Goal: Task Accomplishment & Management: Manage account settings

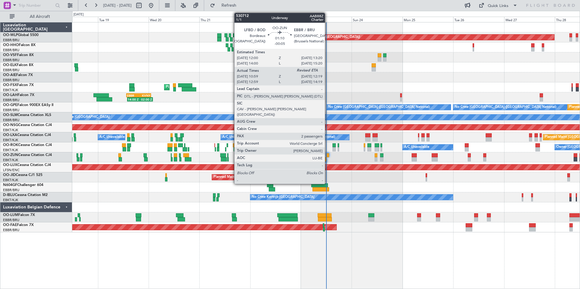
click at [327, 156] on div at bounding box center [327, 155] width 3 height 4
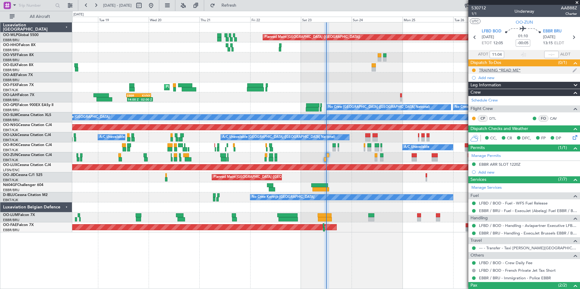
click at [510, 68] on div "TRAINING *READ ME*" at bounding box center [500, 70] width 42 height 5
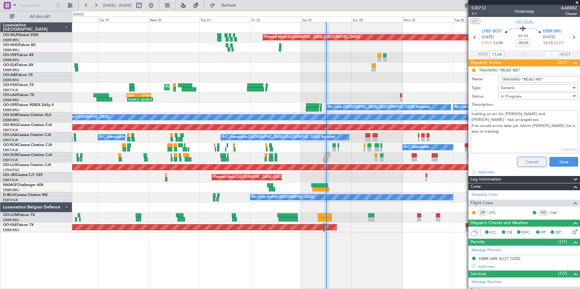
click at [528, 160] on button "Cancel" at bounding box center [531, 162] width 29 height 10
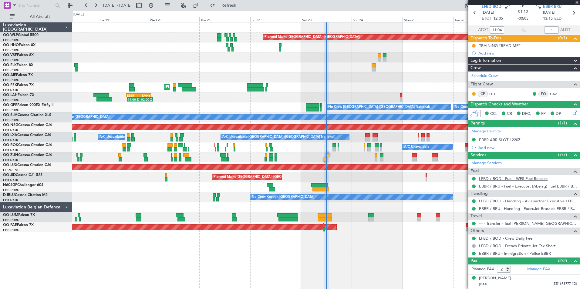
scroll to position [37, 0]
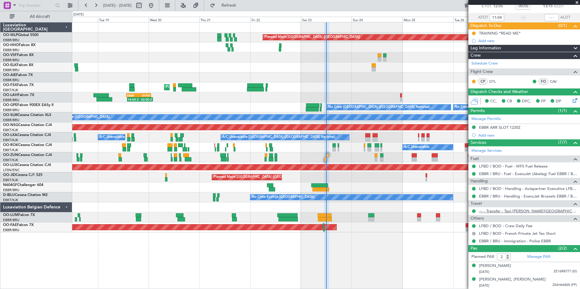
click at [423, 248] on div "Planned Maint Berlin (Brandenburg) AOG Maint Geneva (Cointrin) Planned Maint Ko…" at bounding box center [326, 155] width 508 height 267
click at [498, 268] on div "Céline REYAL" at bounding box center [495, 266] width 32 height 6
click at [359, 93] on div "Planned Maint Berlin (Brandenburg) AOG Maint Geneva (Cointrin) Planned Maint Ko…" at bounding box center [325, 127] width 507 height 210
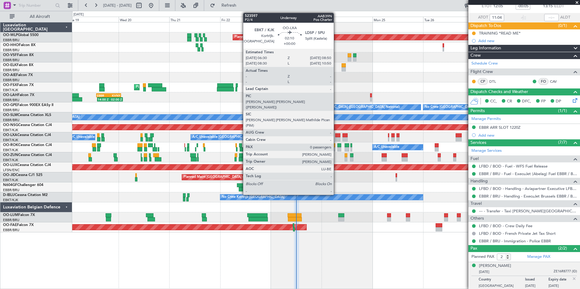
click at [336, 139] on div at bounding box center [337, 139] width 5 height 4
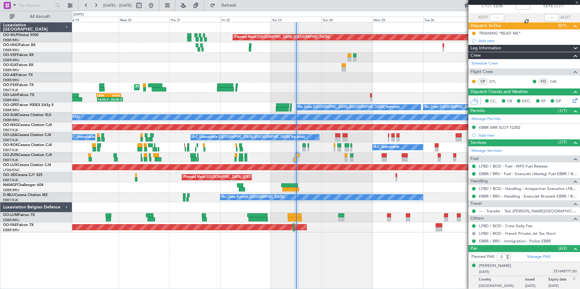
scroll to position [0, 0]
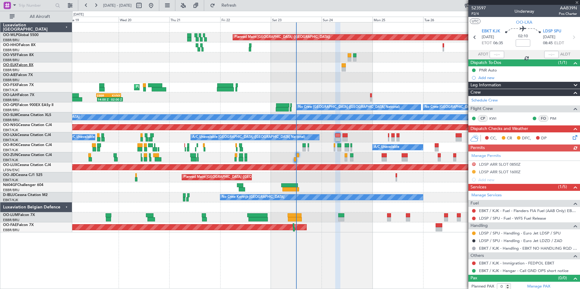
click at [23, 65] on link "OO-ELK Falcon 8X" at bounding box center [18, 65] width 30 height 4
click at [501, 233] on link "LDSP / SPU - Handling - Euro Jet LDSP / SPU" at bounding box center [520, 233] width 82 height 5
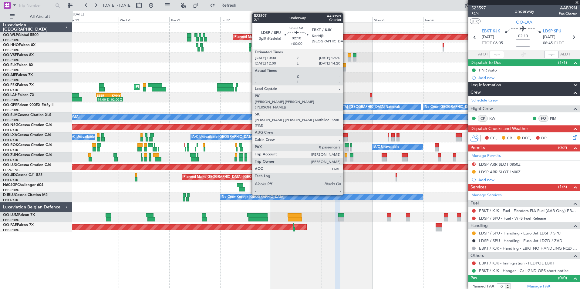
click at [345, 135] on div at bounding box center [344, 135] width 5 height 4
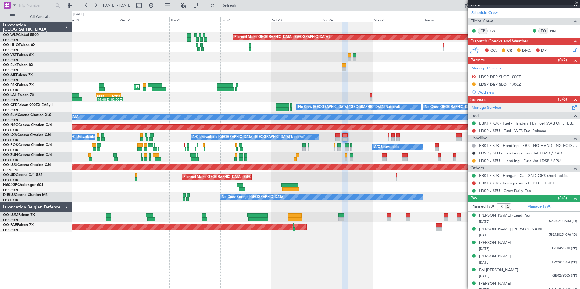
scroll to position [119, 0]
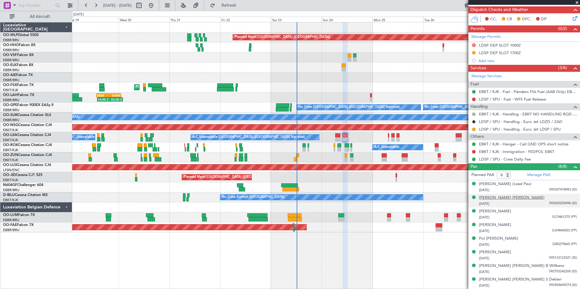
click at [503, 198] on div "[PERSON_NAME] [PERSON_NAME]" at bounding box center [511, 198] width 65 height 6
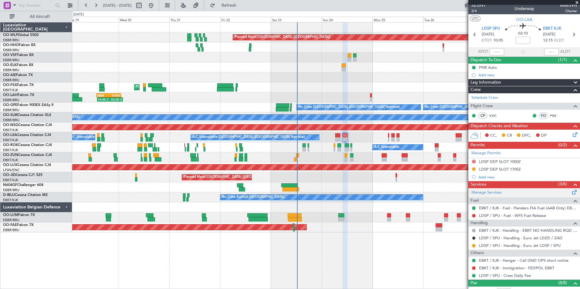
scroll to position [0, 0]
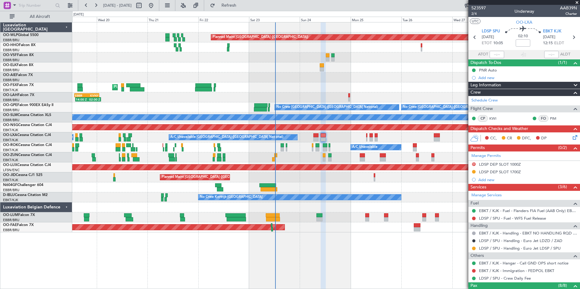
click at [341, 81] on div at bounding box center [325, 77] width 507 height 10
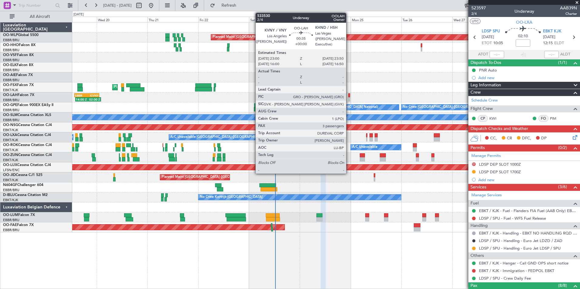
click at [349, 98] on div at bounding box center [349, 99] width 2 height 4
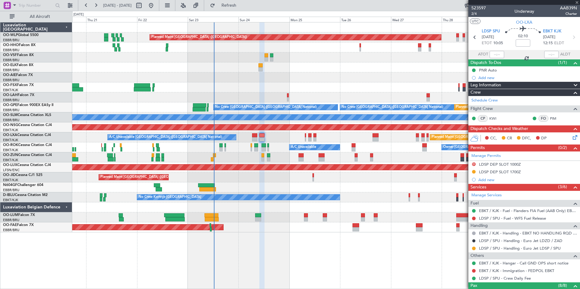
click at [325, 97] on div "Planned Maint Berlin (Brandenburg) Planned Maint London (Farnborough) Planned M…" at bounding box center [325, 127] width 507 height 210
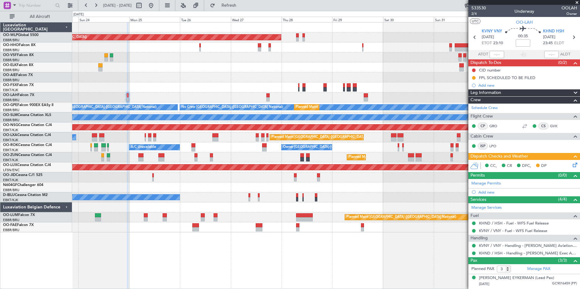
click at [574, 166] on icon at bounding box center [573, 164] width 5 height 5
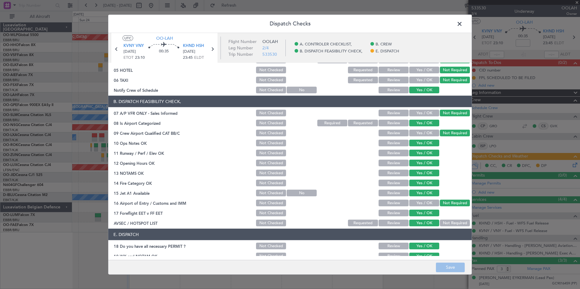
scroll to position [89, 0]
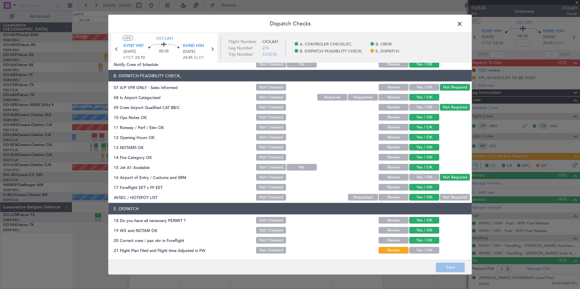
click at [462, 21] on span at bounding box center [462, 25] width 0 height 12
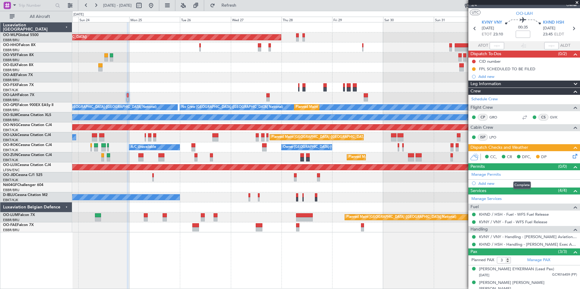
scroll to position [0, 0]
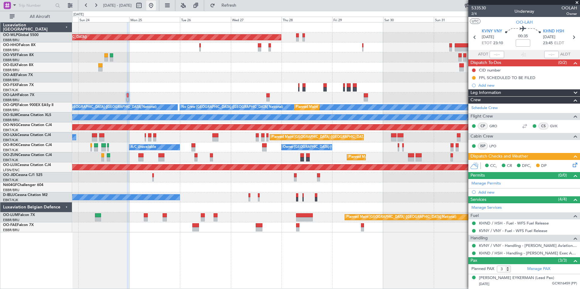
click at [156, 4] on button at bounding box center [151, 6] width 10 height 10
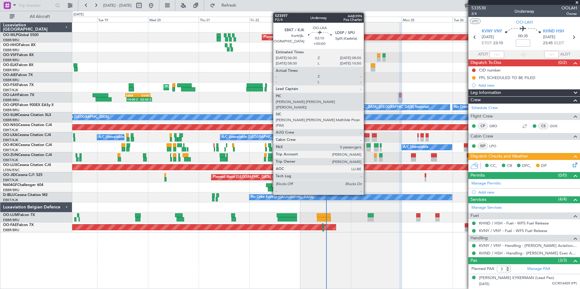
click at [365, 139] on div at bounding box center [366, 139] width 5 height 4
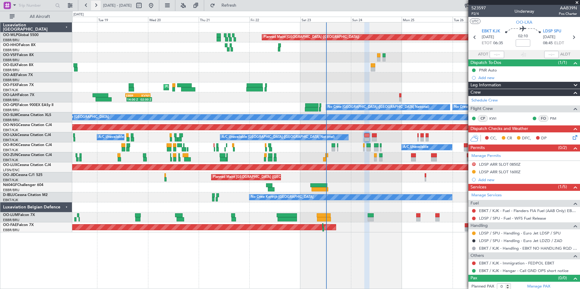
click at [97, 5] on button at bounding box center [96, 6] width 10 height 10
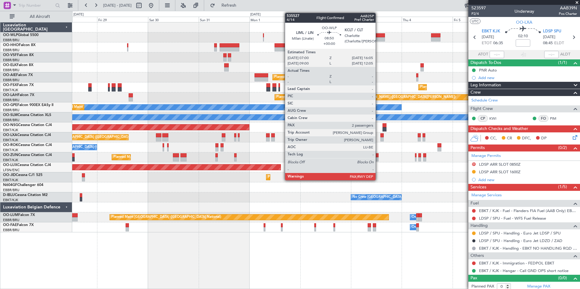
click at [378, 37] on div at bounding box center [374, 39] width 19 height 4
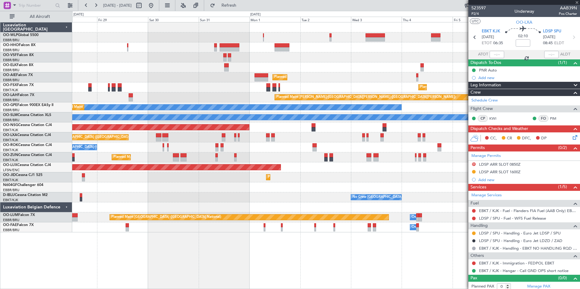
type input "2"
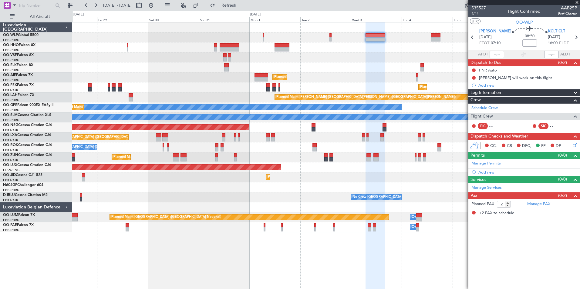
click at [277, 72] on div "Planned Maint Berlin (Brandenburg) Planned Maint Kortrijk-Wevelgem Planned Main…" at bounding box center [325, 127] width 507 height 210
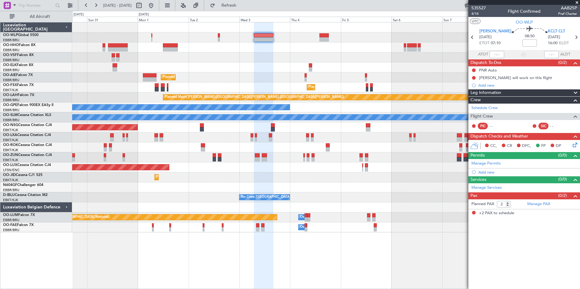
click at [241, 45] on div "Planned Maint Kortrijk-Wevelgem Planned Maint London (Farnborough) Planned Main…" at bounding box center [325, 127] width 507 height 210
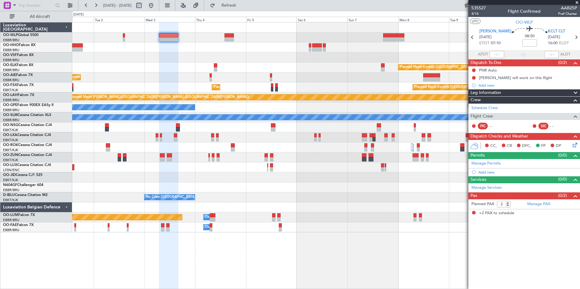
click at [309, 41] on div at bounding box center [325, 37] width 507 height 10
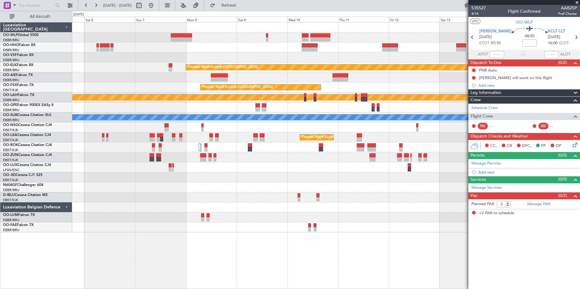
click at [208, 41] on div at bounding box center [325, 37] width 507 height 10
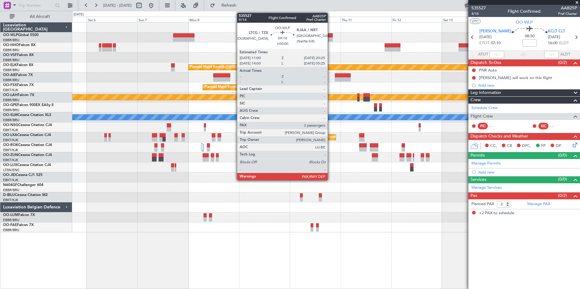
click at [330, 39] on div at bounding box center [323, 39] width 20 height 4
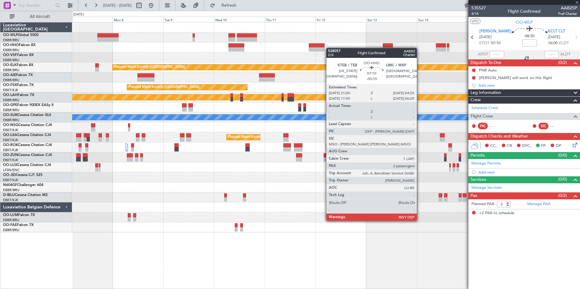
click at [298, 53] on div "Planned Maint Kortrijk-Wevelgem Planned Maint Kortrijk-Wevelgem EBKT 08:50 Z KL…" at bounding box center [325, 127] width 507 height 210
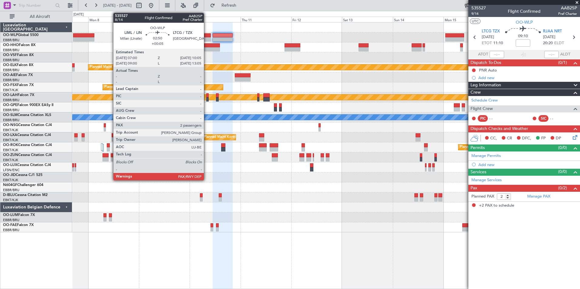
click at [207, 39] on div at bounding box center [207, 39] width 7 height 4
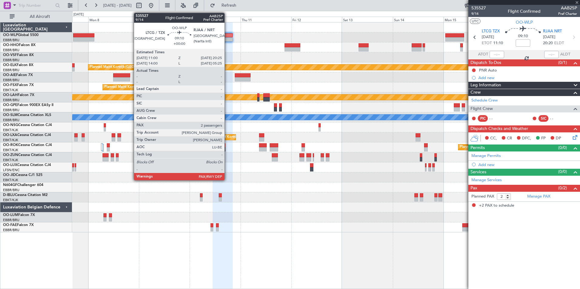
type input "+00:05"
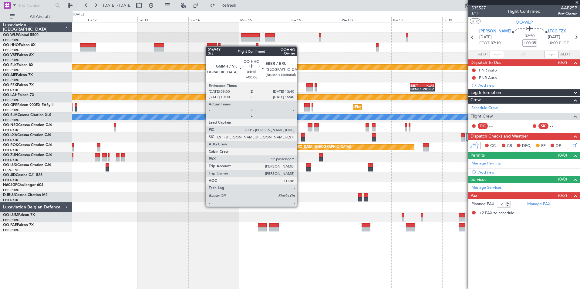
click at [209, 46] on div "Planned Maint Kortrijk-Wevelgem EBKT 08:50 Z KLAS 20:30 Z Planned Maint Kortrij…" at bounding box center [325, 127] width 507 height 210
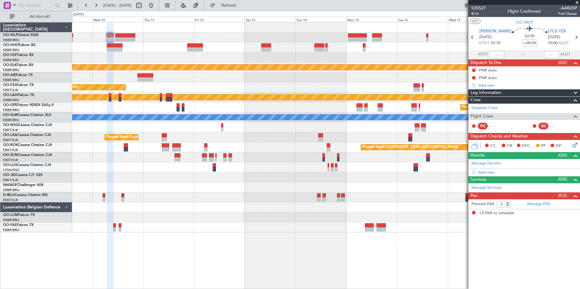
click at [255, 36] on div at bounding box center [325, 37] width 507 height 10
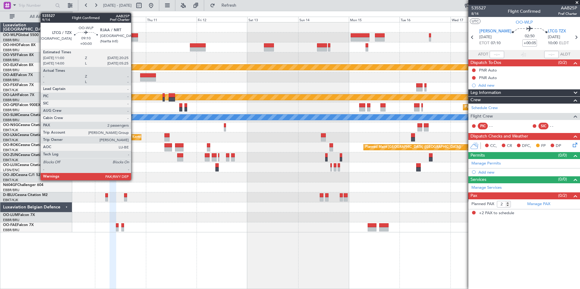
click at [134, 41] on div at bounding box center [128, 39] width 20 height 4
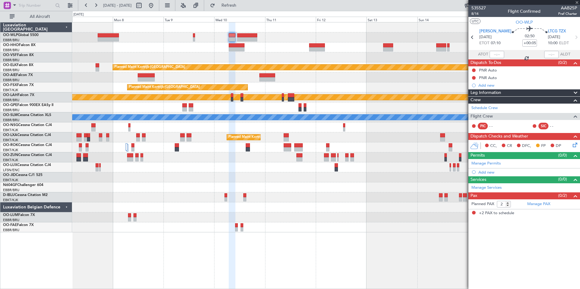
click at [264, 52] on div at bounding box center [325, 47] width 507 height 10
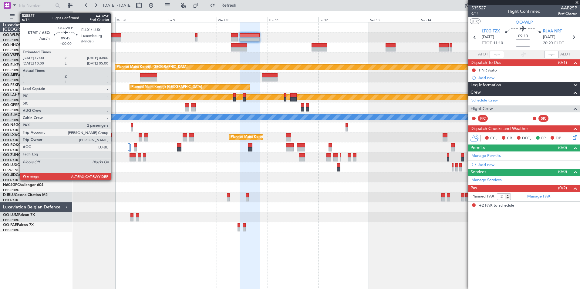
click at [113, 37] on div at bounding box center [110, 35] width 21 height 4
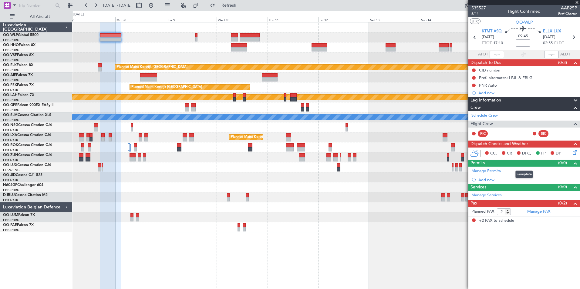
click at [552, 160] on div "Permits (0/0)" at bounding box center [524, 163] width 112 height 7
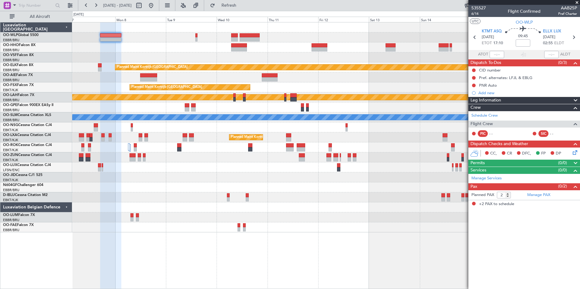
click at [552, 160] on div "Permits (0/0)" at bounding box center [524, 163] width 112 height 7
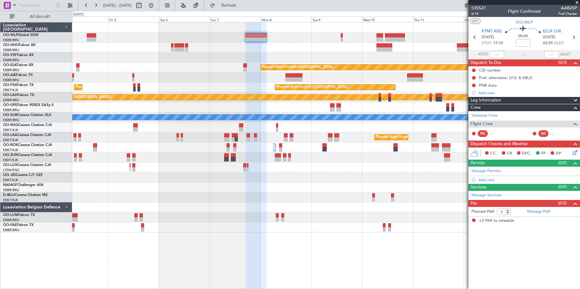
click at [302, 34] on div at bounding box center [325, 37] width 507 height 10
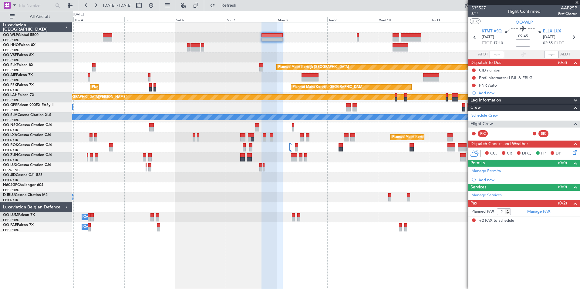
click at [268, 46] on div "Planned Maint Kortrijk-Wevelgem Planned Maint London (Farnborough) Planned Main…" at bounding box center [325, 127] width 507 height 210
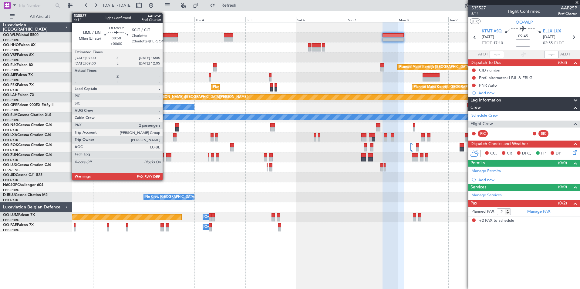
click at [165, 38] on div at bounding box center [167, 39] width 19 height 4
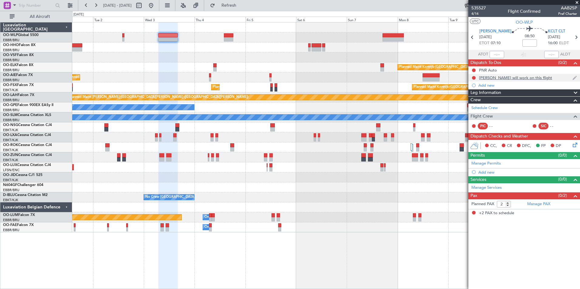
click at [527, 75] on div "Donovan will work on this flight" at bounding box center [524, 78] width 112 height 8
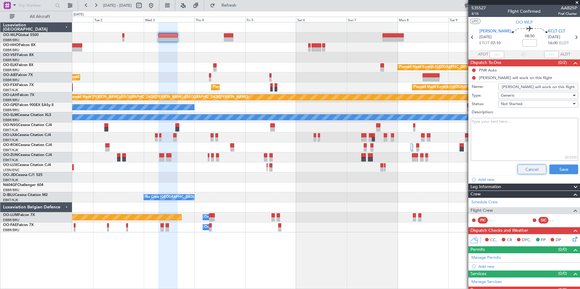
click at [526, 170] on button "Cancel" at bounding box center [531, 170] width 29 height 10
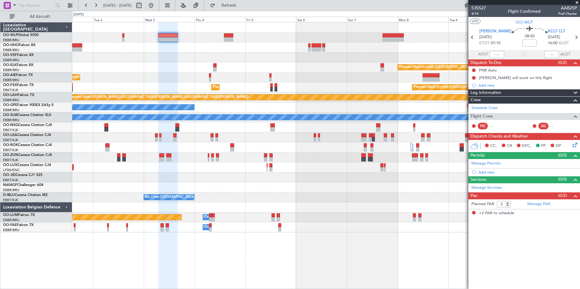
click at [345, 53] on div "Planned Maint Kortrijk-Wevelgem Planned Maint London (Farnborough) Planned Main…" at bounding box center [325, 127] width 507 height 210
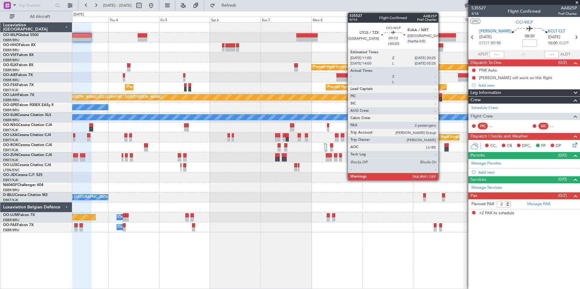
click at [441, 38] on div at bounding box center [446, 39] width 20 height 4
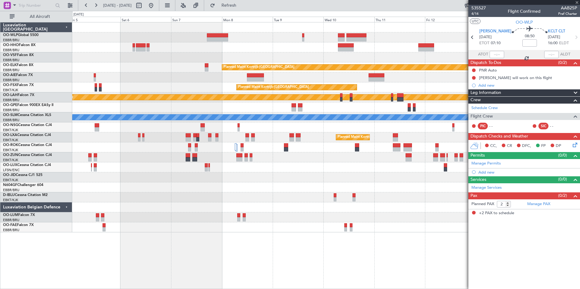
click at [297, 49] on div at bounding box center [325, 47] width 507 height 10
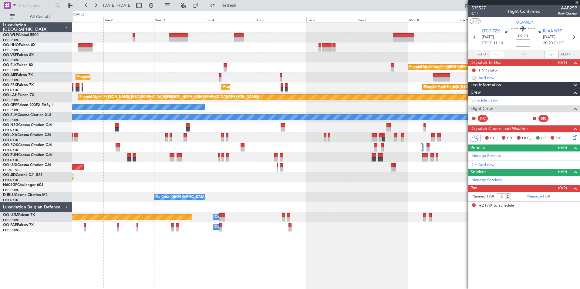
click at [286, 51] on div "Planned Maint Kortrijk-Wevelgem Planned Maint London (Farnborough) Planned Main…" at bounding box center [325, 127] width 507 height 210
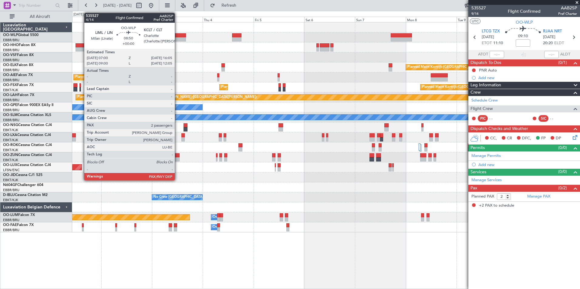
click at [177, 37] on div at bounding box center [175, 39] width 19 height 4
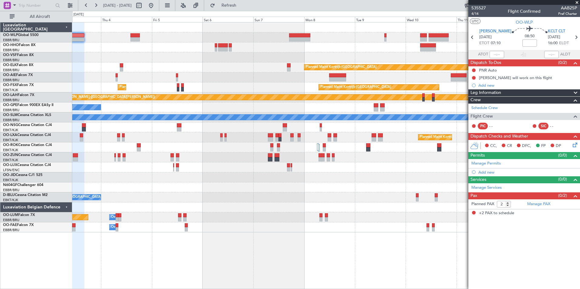
click at [273, 42] on div "Planned Maint Kortrijk-Wevelgem Planned Maint London (Farnborough) Planned Main…" at bounding box center [325, 127] width 507 height 210
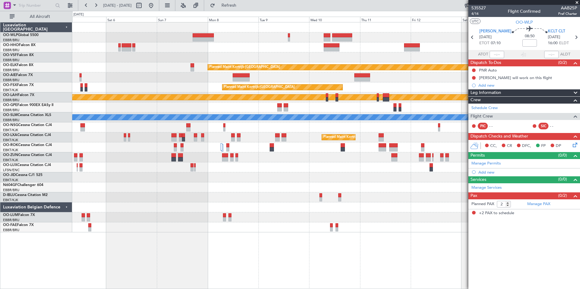
click at [269, 50] on div "Planned Maint Kortrijk-Wevelgem Planned Maint Kortrijk-Wevelgem Planned Maint K…" at bounding box center [325, 127] width 507 height 210
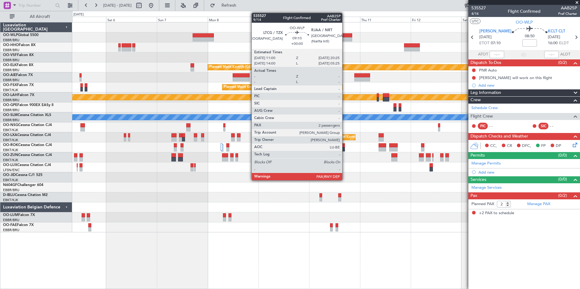
click at [345, 39] on div at bounding box center [342, 39] width 20 height 4
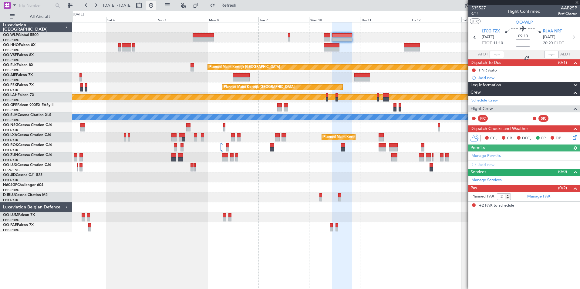
click at [156, 1] on button at bounding box center [151, 6] width 10 height 10
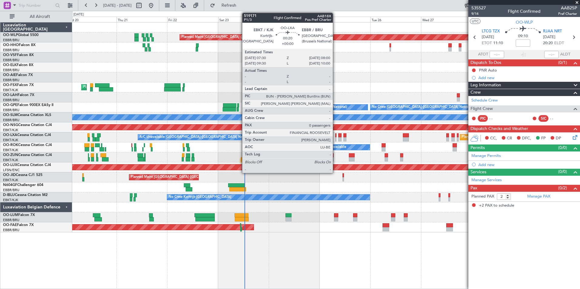
click at [335, 139] on div at bounding box center [335, 139] width 1 height 4
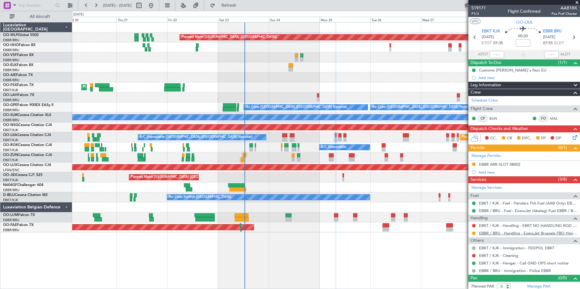
click at [497, 234] on link "EBBR / BRU - Handling - ExecuJet Brussels FBO Handling Abelag" at bounding box center [528, 233] width 98 height 5
click at [474, 225] on button at bounding box center [474, 226] width 4 height 4
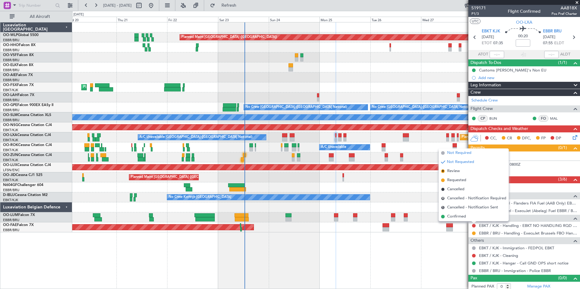
click at [462, 156] on span "Not Required" at bounding box center [459, 153] width 24 height 6
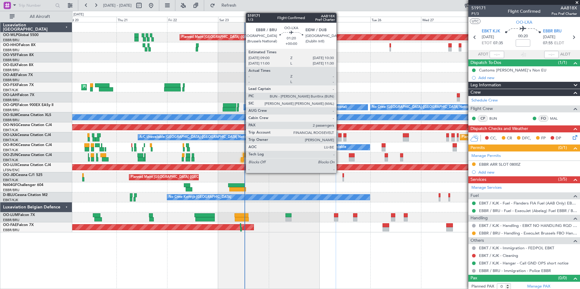
click at [339, 137] on div at bounding box center [339, 135] width 3 height 4
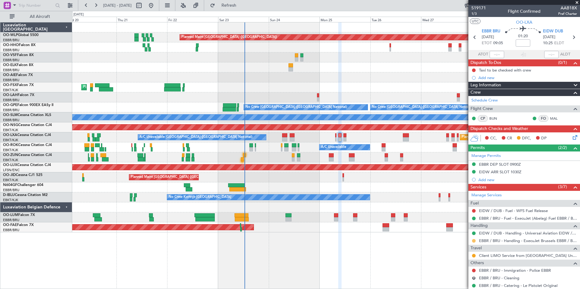
click at [475, 240] on button at bounding box center [474, 241] width 4 height 4
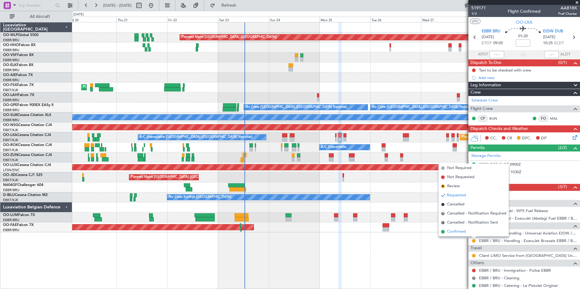
click at [462, 232] on span "Confirmed" at bounding box center [456, 232] width 19 height 6
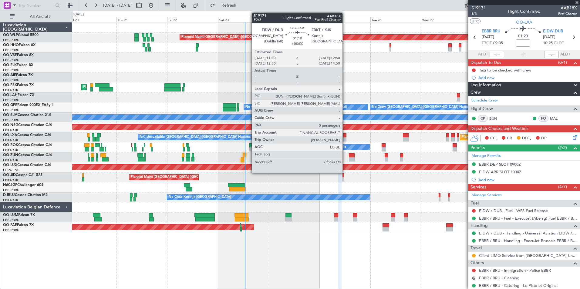
click at [345, 139] on div at bounding box center [344, 139] width 3 height 4
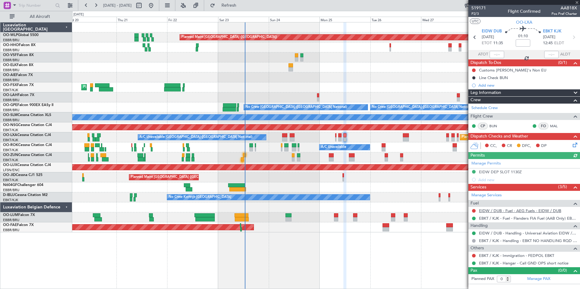
click at [510, 211] on link "EIDW / DUB - Fuel - AEG Fuels - EIDW / DUB" at bounding box center [520, 210] width 82 height 5
click at [474, 40] on icon at bounding box center [475, 37] width 8 height 8
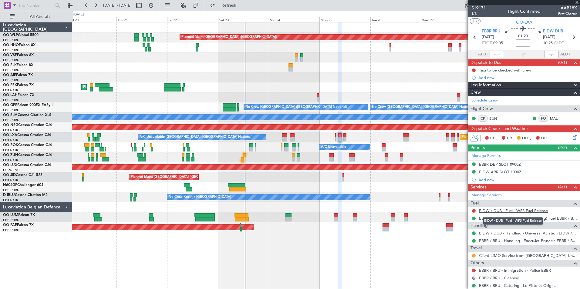
click at [497, 212] on link "EIDW / DUB - Fuel - WFS Fuel Release" at bounding box center [513, 210] width 69 height 5
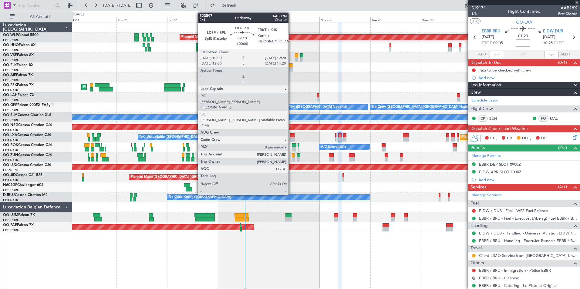
click at [292, 138] on div at bounding box center [292, 139] width 5 height 4
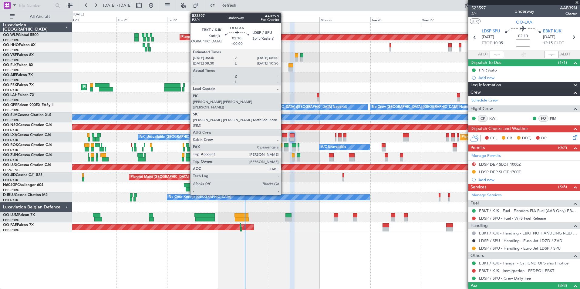
click at [284, 137] on div at bounding box center [284, 135] width 5 height 4
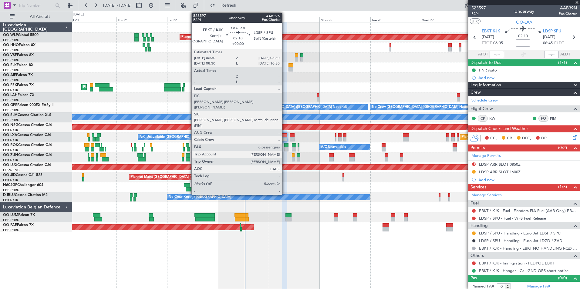
click at [285, 136] on div at bounding box center [284, 135] width 5 height 4
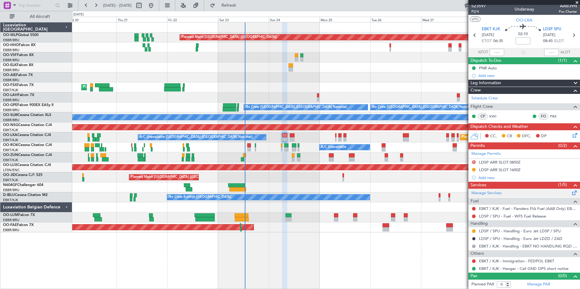
scroll to position [2, 0]
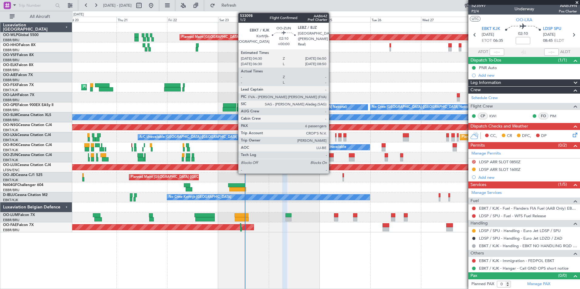
click at [331, 160] on div at bounding box center [331, 159] width 5 height 4
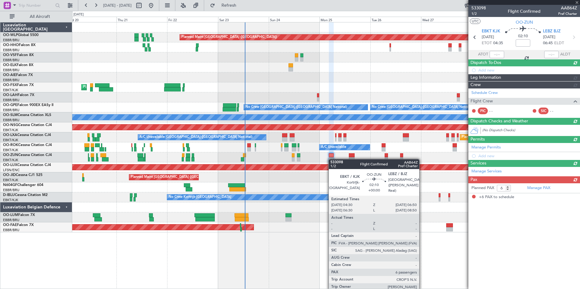
scroll to position [0, 0]
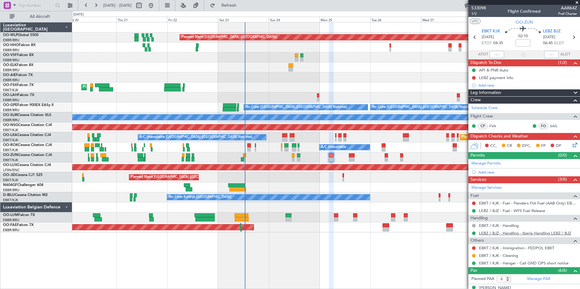
click at [489, 231] on link "LEBZ / BJZ - Handling - Iberia Handling LEBZ / BJZ" at bounding box center [525, 233] width 92 height 5
click at [488, 201] on link "EBKT / KJK - Fuel - Flanders FIA Fuel (AAB Only) EBKT / KJK" at bounding box center [528, 203] width 98 height 5
click at [488, 186] on link "Manage Services" at bounding box center [486, 188] width 30 height 6
click at [239, 4] on span "Refresh" at bounding box center [228, 5] width 25 height 4
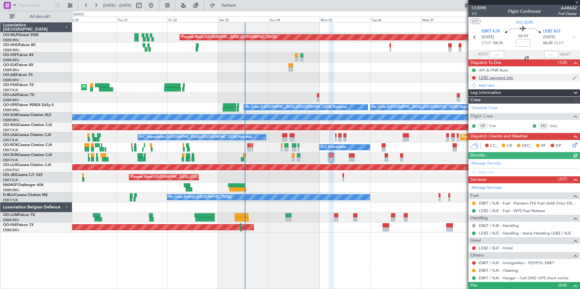
click at [495, 77] on div "LEBZ payment info" at bounding box center [496, 77] width 34 height 5
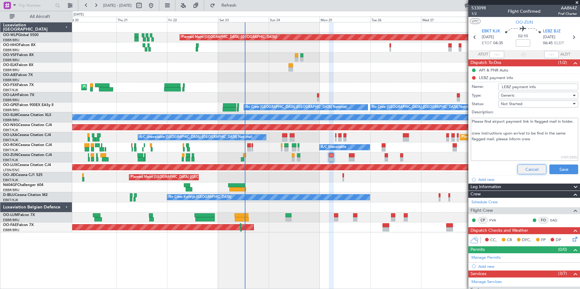
click at [529, 170] on button "Cancel" at bounding box center [531, 170] width 29 height 10
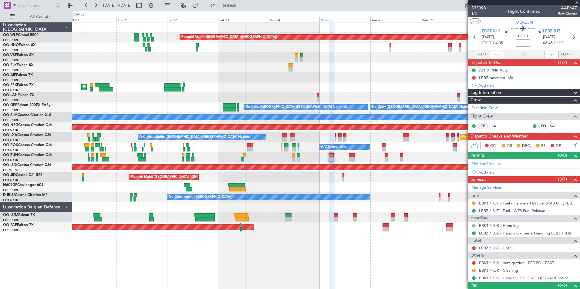
click at [492, 249] on link "LEBZ / BJZ - Hotel" at bounding box center [496, 248] width 34 height 5
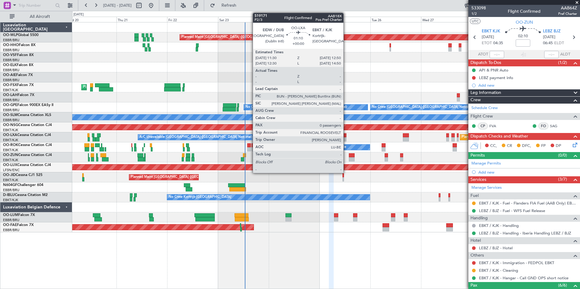
click at [346, 136] on div at bounding box center [344, 135] width 3 height 4
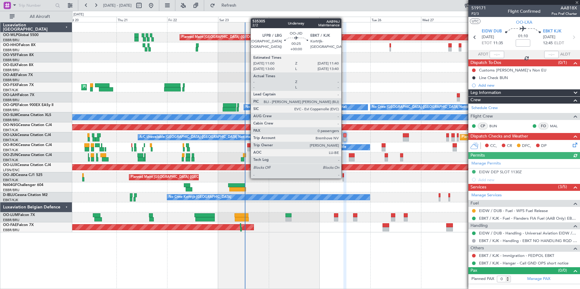
click at [344, 178] on div at bounding box center [343, 179] width 2 height 4
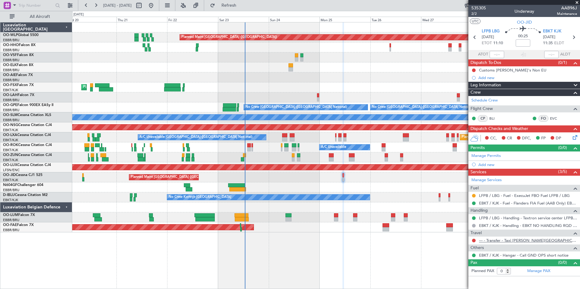
click at [502, 241] on link "--- - Transfer - Taxi Sam Kortrijk" at bounding box center [528, 240] width 98 height 5
click at [508, 240] on link "--- - Transfer - Taxi Sam Kortrijk" at bounding box center [528, 240] width 98 height 5
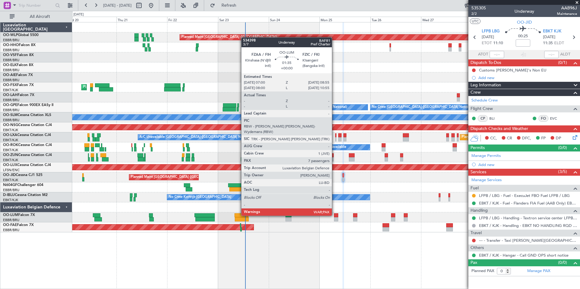
click at [334, 215] on div at bounding box center [336, 215] width 4 height 4
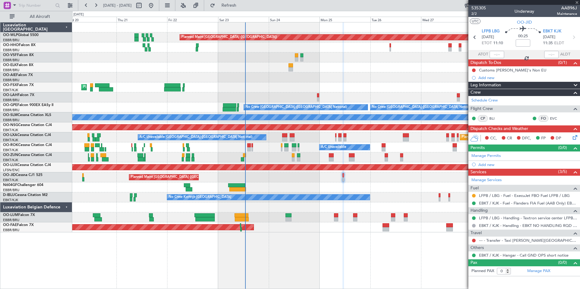
type input "7"
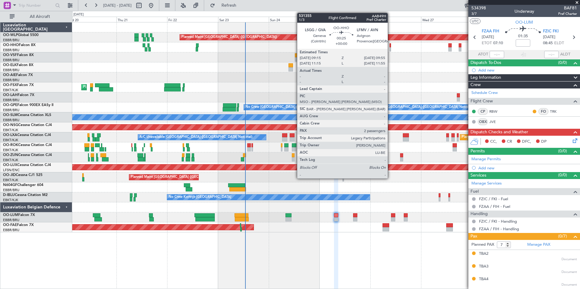
click at [390, 48] on div at bounding box center [390, 49] width 2 height 4
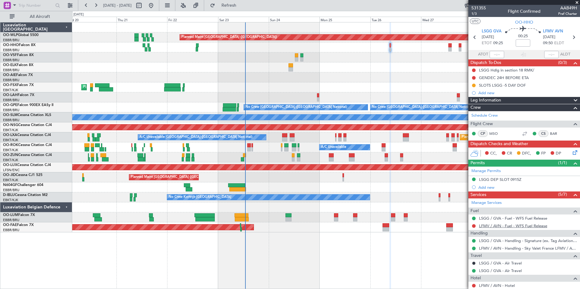
click at [488, 225] on link "LFMV / AVN - Fuel - WFS Fuel Release" at bounding box center [513, 225] width 68 height 5
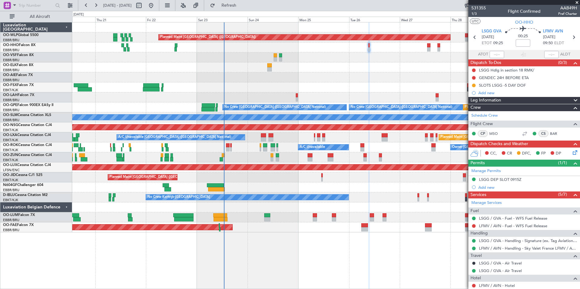
click at [351, 133] on div "A/C Unavailable Brussels (Brussels National) Planned Maint Brussels (Brussels N…" at bounding box center [325, 138] width 507 height 10
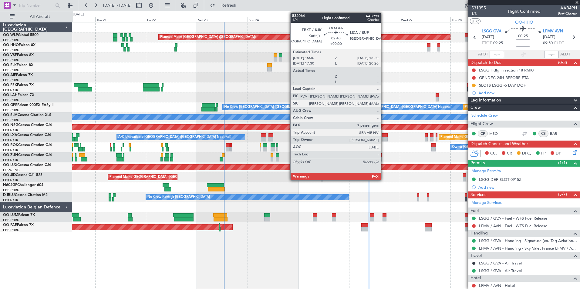
click at [384, 139] on div at bounding box center [384, 139] width 6 height 4
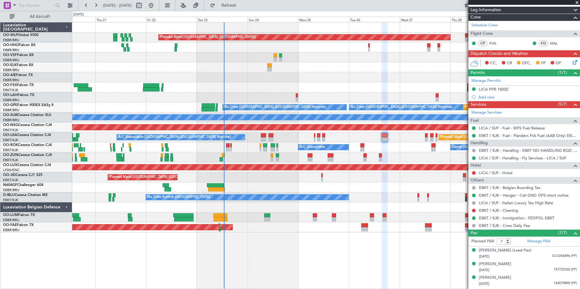
scroll to position [91, 0]
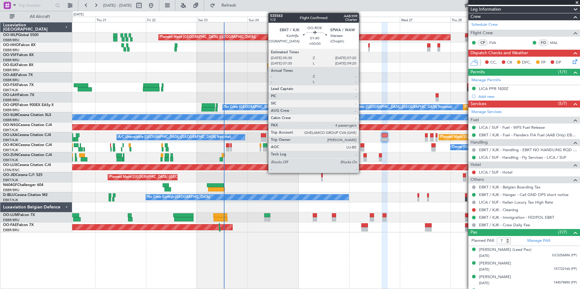
click at [361, 149] on div at bounding box center [362, 149] width 4 height 4
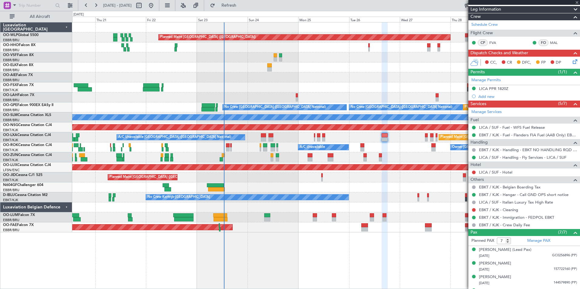
type input "4"
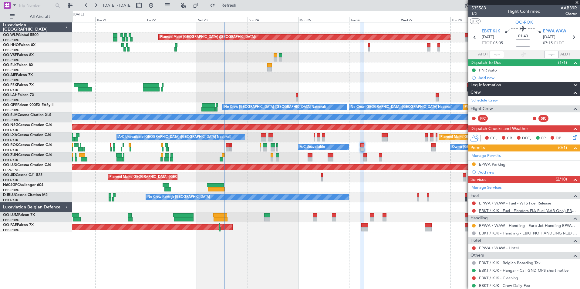
click at [498, 212] on link "EBKT / KJK - Fuel - Flanders FIA Fuel (AAB Only) EBKT / KJK" at bounding box center [528, 210] width 98 height 5
click at [499, 203] on link "EPWA / WAW - Fuel - WFS Fuel Release" at bounding box center [515, 203] width 72 height 5
click at [511, 224] on link "EPWA / WAW - Handling - Euro Jet Handling EPWA / WAW" at bounding box center [528, 225] width 98 height 5
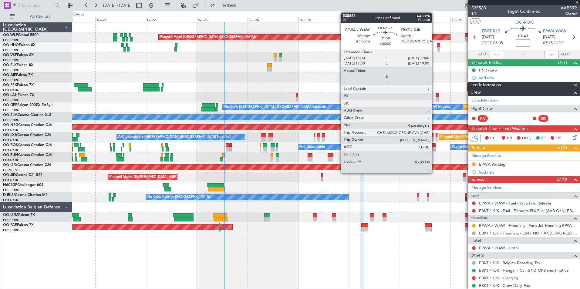
click at [434, 148] on div at bounding box center [433, 149] width 4 height 4
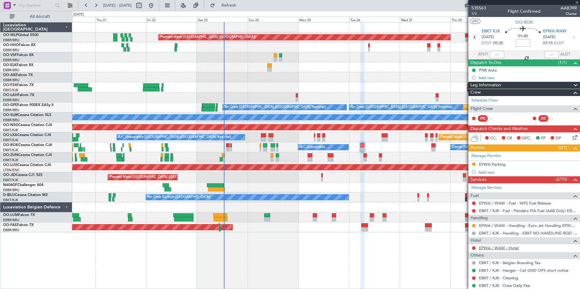
click at [500, 251] on mat-tooltip-component "EPWA / WAW - Hotel" at bounding box center [498, 258] width 44 height 16
click at [498, 249] on article "535563 1/2 Flight Confirmed AAB39R Charter UTC OO-ROK EBKT KJK 26/08/2025 ETOT …" at bounding box center [524, 147] width 112 height 284
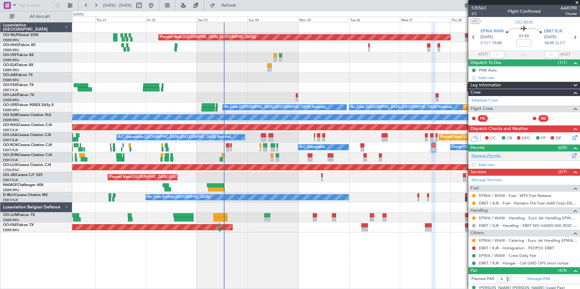
click at [491, 155] on link "Manage Permits" at bounding box center [485, 156] width 29 height 6
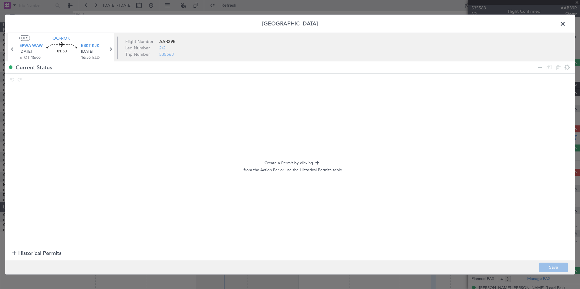
click at [16, 250] on h1 "Historical Permits" at bounding box center [36, 254] width 49 height 8
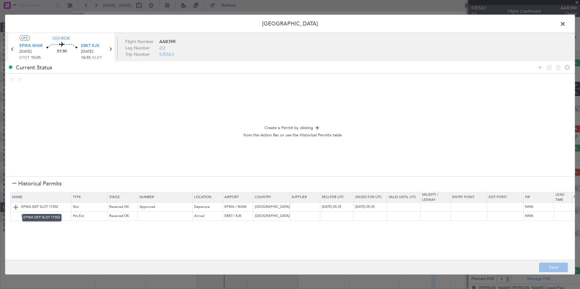
click at [18, 207] on img at bounding box center [15, 206] width 7 height 7
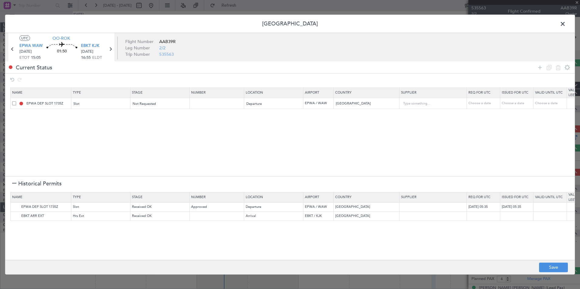
click at [481, 103] on div "Choose a date" at bounding box center [484, 103] width 32 height 5
select select "8"
select select "2025"
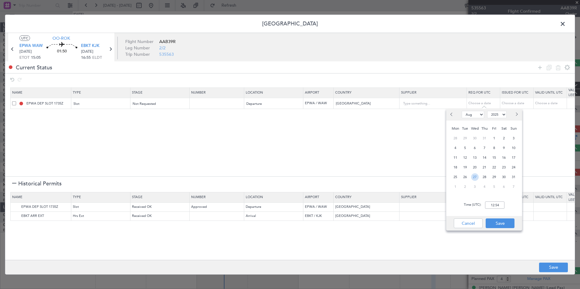
click at [472, 178] on span "27" at bounding box center [475, 177] width 8 height 8
click at [496, 207] on input "00:00" at bounding box center [494, 205] width 19 height 7
type input "15:00"
click at [505, 222] on button "Save" at bounding box center [499, 224] width 29 height 10
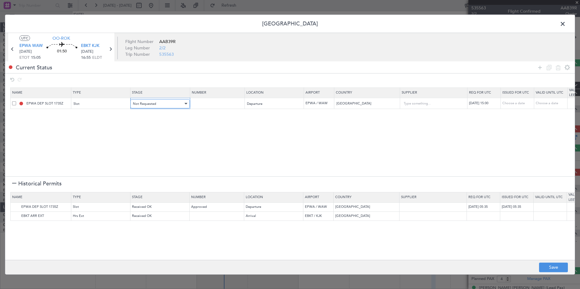
click at [153, 105] on span "Not Requested" at bounding box center [144, 103] width 23 height 5
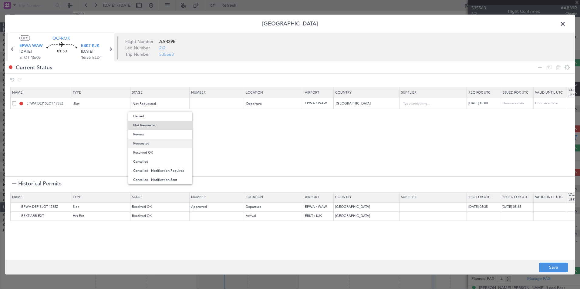
click at [149, 142] on span "Requested" at bounding box center [160, 143] width 54 height 9
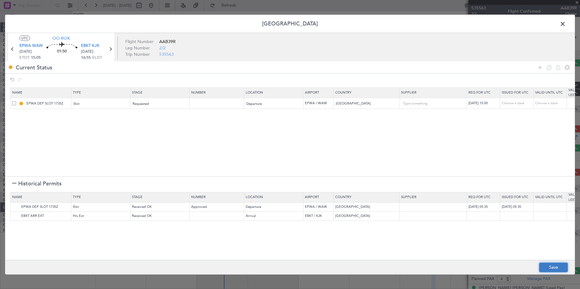
click at [556, 265] on button "Save" at bounding box center [553, 268] width 29 height 10
type input "EPWA DEP SLOT 1500Z"
type input "NNN"
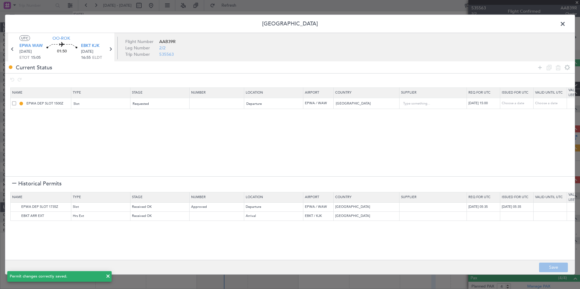
click at [566, 23] on span at bounding box center [566, 25] width 0 height 12
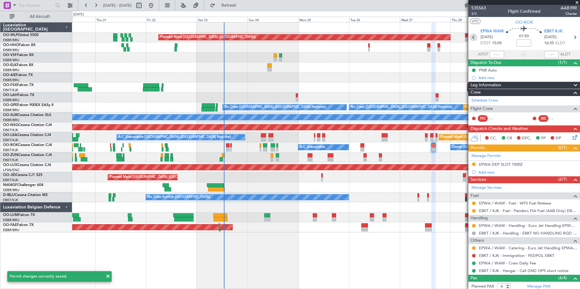
click at [469, 38] on icon at bounding box center [473, 37] width 8 height 8
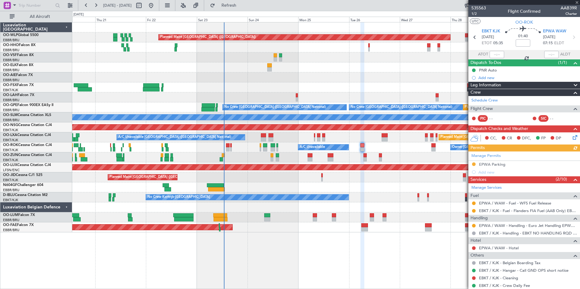
scroll to position [61, 0]
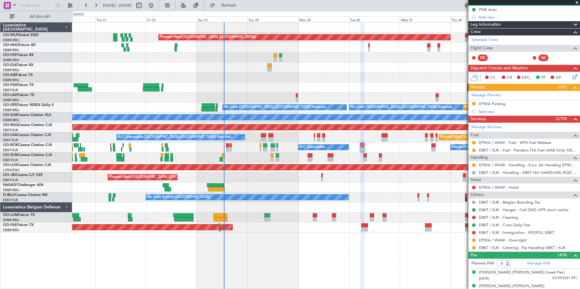
click at [495, 190] on div "EPWA / WAW - Hotel" at bounding box center [524, 188] width 112 height 8
click at [497, 187] on link "EPWA / WAW - Hotel" at bounding box center [499, 187] width 40 height 5
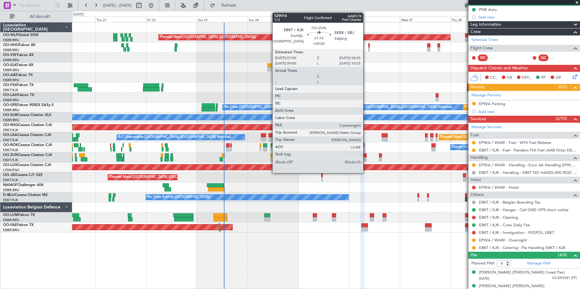
click at [366, 155] on div at bounding box center [364, 155] width 3 height 4
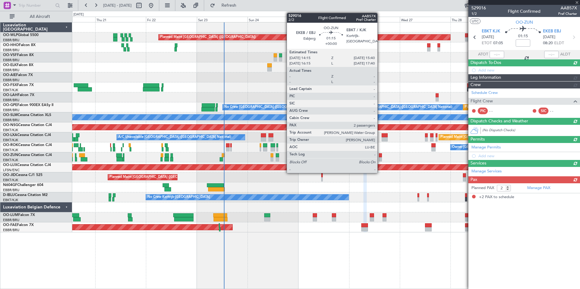
scroll to position [0, 0]
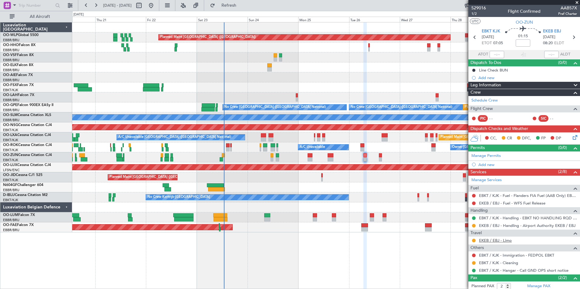
click at [497, 239] on link "EKEB / EBJ - Limo" at bounding box center [495, 240] width 33 height 5
click at [243, 8] on button "Refresh" at bounding box center [225, 6] width 36 height 10
click at [475, 240] on button at bounding box center [474, 241] width 4 height 4
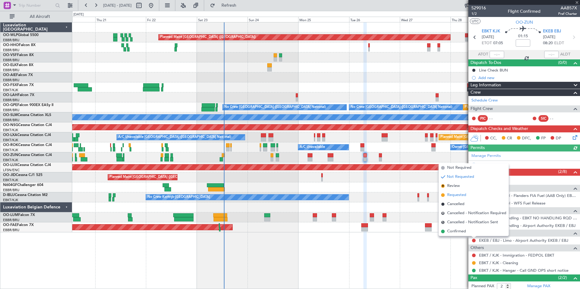
click at [456, 193] on span "Requested" at bounding box center [456, 195] width 19 height 6
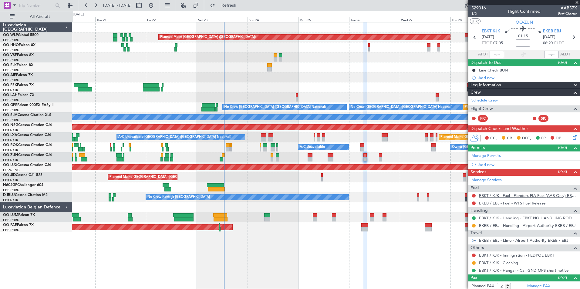
click at [513, 196] on link "EBKT / KJK - Fuel - Flanders FIA Fuel (AAB Only) EBKT / KJK" at bounding box center [528, 195] width 98 height 5
click at [494, 203] on link "EKEB / EBJ - Fuel - WFS Fuel Release" at bounding box center [512, 203] width 66 height 5
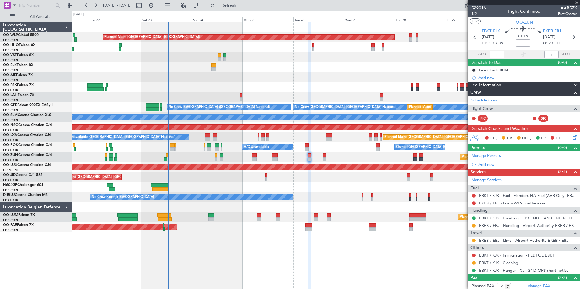
click at [344, 199] on div "No Crew Kortrijk-Wevelgem No Crew Brussels (Brussels National)" at bounding box center [325, 198] width 507 height 10
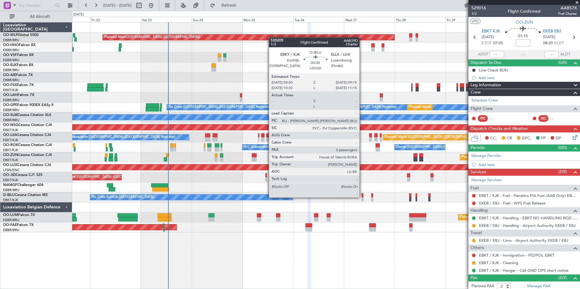
click at [362, 197] on div at bounding box center [362, 195] width 2 height 4
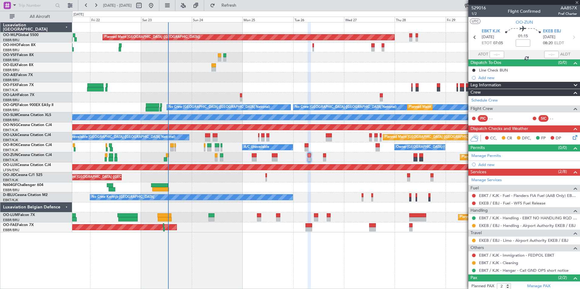
type input "3"
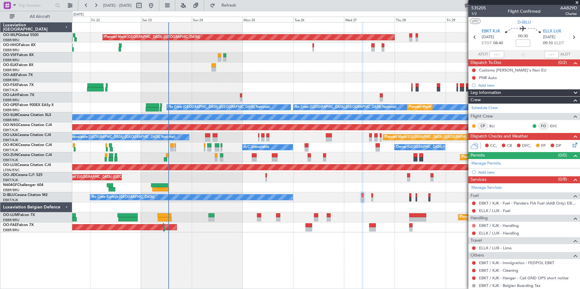
click at [475, 226] on button at bounding box center [474, 226] width 4 height 4
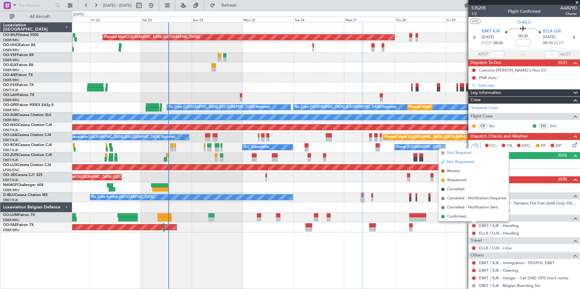
click at [456, 154] on span "Not Required" at bounding box center [459, 153] width 24 height 6
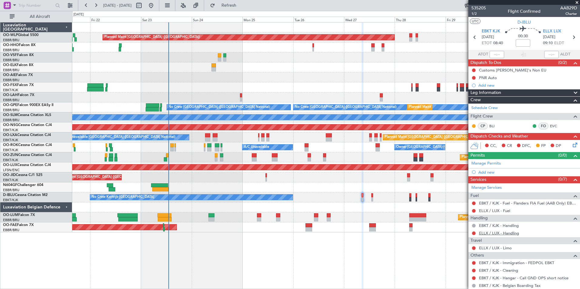
click at [504, 232] on link "ELLX / LUX - Handling" at bounding box center [499, 233] width 40 height 5
click at [490, 165] on link "Manage Permits" at bounding box center [485, 164] width 29 height 6
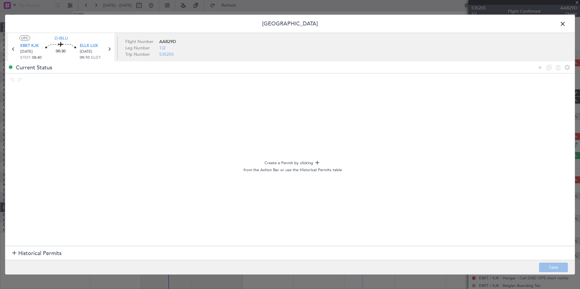
click at [35, 254] on span "Historical Permits" at bounding box center [39, 254] width 43 height 8
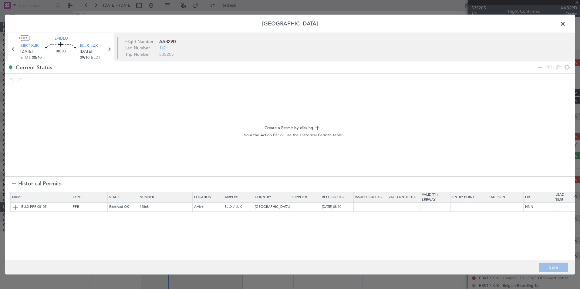
click at [16, 209] on img at bounding box center [15, 206] width 7 height 7
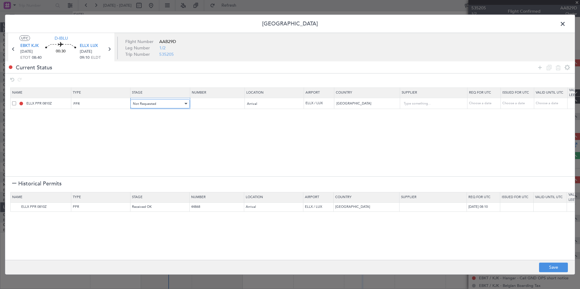
click at [159, 105] on div "Not Requested" at bounding box center [158, 103] width 50 height 9
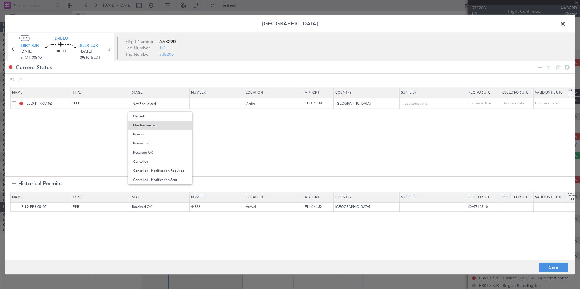
click at [370, 133] on div at bounding box center [290, 144] width 580 height 289
click at [485, 106] on div "Choose a date" at bounding box center [484, 103] width 32 height 5
select select "8"
select select "2025"
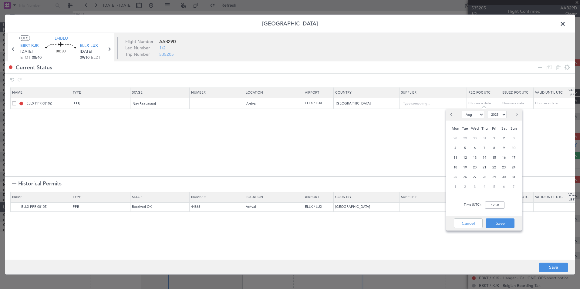
click at [479, 179] on div "28" at bounding box center [484, 177] width 10 height 10
click at [477, 177] on span "27" at bounding box center [475, 177] width 8 height 8
click at [493, 204] on input "00:00" at bounding box center [494, 205] width 19 height 7
type input "09:15"
click at [497, 223] on button "Save" at bounding box center [499, 224] width 29 height 10
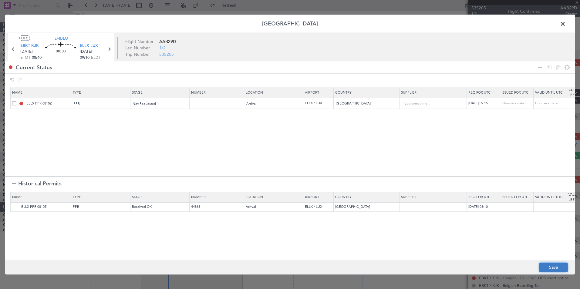
click at [553, 269] on button "Save" at bounding box center [553, 268] width 29 height 10
type input "ELLX PPR 0915Z"
type input "NNN"
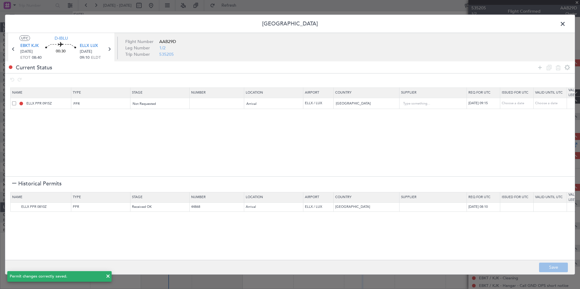
click at [566, 25] on span at bounding box center [566, 25] width 0 height 12
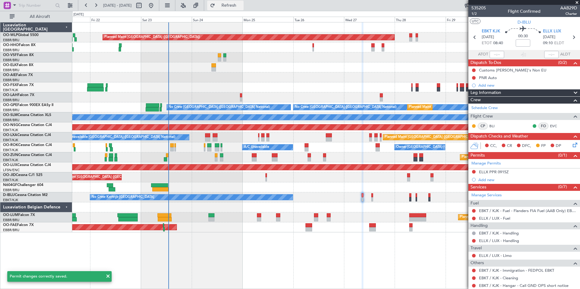
click at [242, 3] on span "Refresh" at bounding box center [228, 5] width 25 height 4
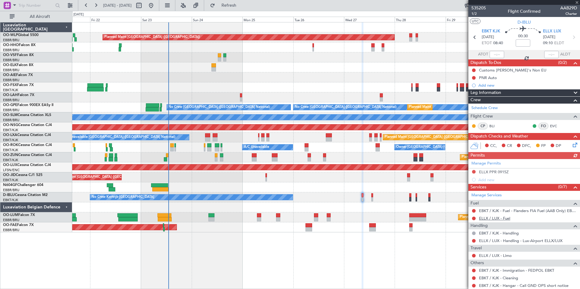
click at [487, 220] on link "ELLX / LUX - Fuel" at bounding box center [494, 218] width 31 height 5
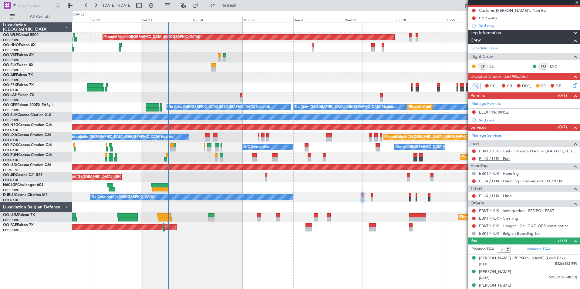
scroll to position [66, 0]
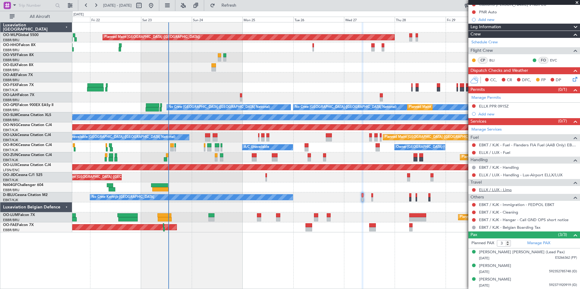
click at [499, 190] on link "ELLX / LUX - Limo" at bounding box center [495, 189] width 33 height 5
click at [472, 220] on button at bounding box center [474, 220] width 4 height 4
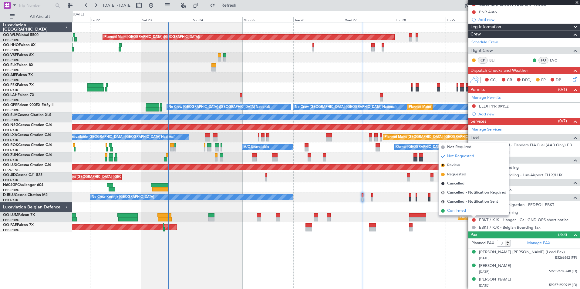
click at [460, 210] on span "Confirmed" at bounding box center [456, 211] width 19 height 6
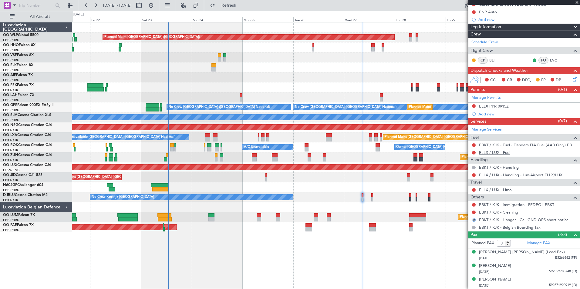
click at [497, 151] on link "ELLX / LUX - Fuel" at bounding box center [494, 152] width 31 height 5
click at [571, 79] on icon at bounding box center [573, 78] width 5 height 5
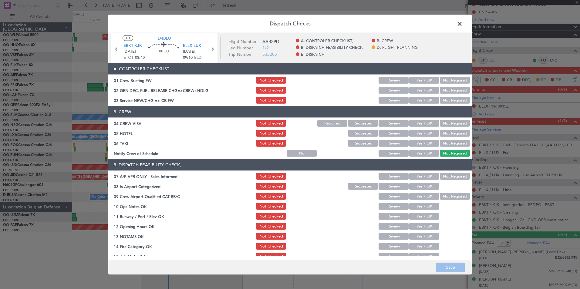
click at [427, 98] on button "Yes / OK" at bounding box center [424, 100] width 30 height 7
click at [444, 126] on button "Not Required" at bounding box center [455, 123] width 30 height 7
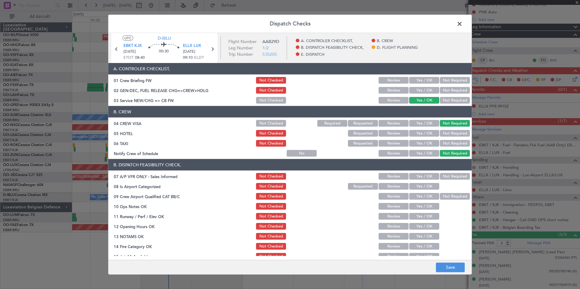
click at [444, 129] on div "Not Required" at bounding box center [454, 133] width 31 height 8
click at [444, 135] on button "Not Required" at bounding box center [455, 133] width 30 height 7
click at [441, 146] on button "Not Required" at bounding box center [455, 143] width 30 height 7
click at [421, 153] on button "Yes / OK" at bounding box center [424, 153] width 30 height 7
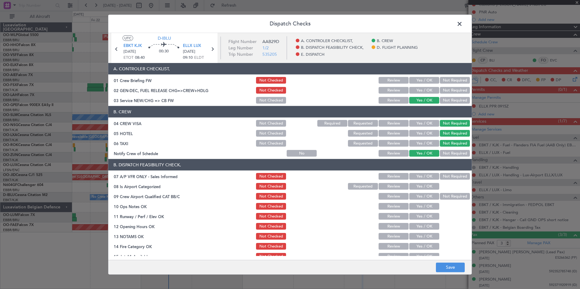
click at [448, 174] on button "Not Required" at bounding box center [455, 176] width 30 height 7
click at [428, 183] on button "Yes / OK" at bounding box center [424, 186] width 30 height 7
click at [425, 193] on button "Yes / OK" at bounding box center [424, 196] width 30 height 7
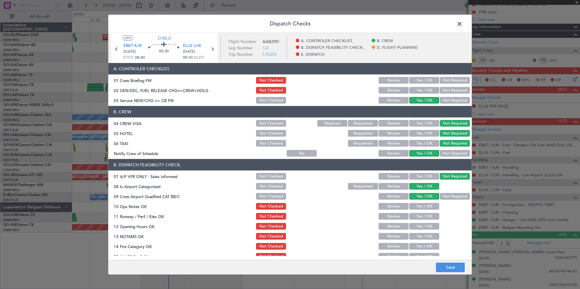
click at [424, 206] on button "Yes / OK" at bounding box center [424, 206] width 30 height 7
click at [421, 218] on button "Yes / OK" at bounding box center [424, 216] width 30 height 7
click at [420, 225] on button "Yes / OK" at bounding box center [424, 226] width 30 height 7
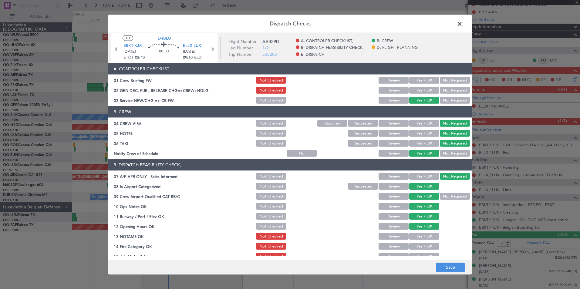
click at [398, 235] on button "Review" at bounding box center [393, 236] width 30 height 7
click at [420, 248] on button "Yes / OK" at bounding box center [424, 246] width 30 height 7
click at [419, 254] on button "Yes / OK" at bounding box center [424, 256] width 30 height 7
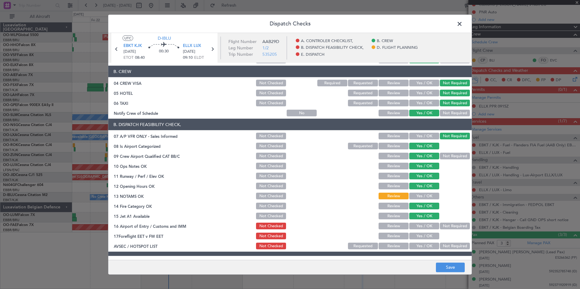
scroll to position [91, 0]
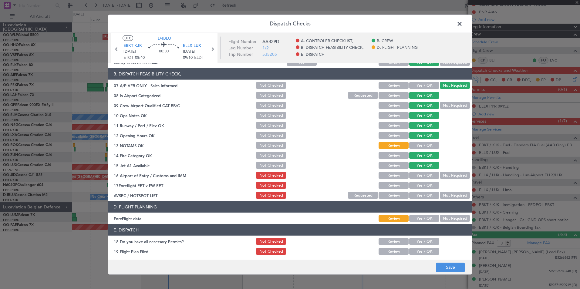
click at [451, 180] on div "Not Required" at bounding box center [454, 175] width 31 height 8
click at [448, 173] on button "Not Required" at bounding box center [455, 175] width 30 height 7
click at [391, 189] on div "Review" at bounding box center [393, 185] width 31 height 8
click at [385, 188] on button "Review" at bounding box center [393, 185] width 30 height 7
click at [446, 193] on button "Not Required" at bounding box center [455, 195] width 30 height 7
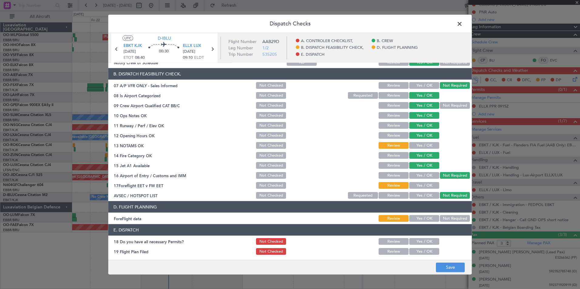
click at [450, 262] on footer "Save" at bounding box center [289, 267] width 363 height 15
click at [450, 271] on button "Save" at bounding box center [450, 268] width 29 height 10
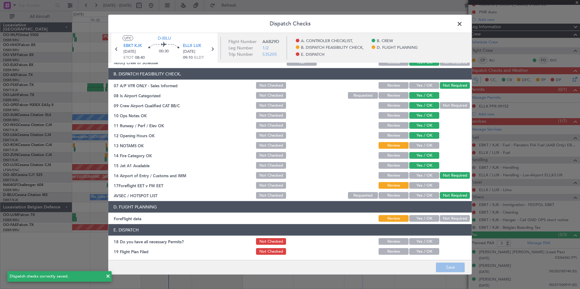
click at [462, 24] on span at bounding box center [462, 25] width 0 height 12
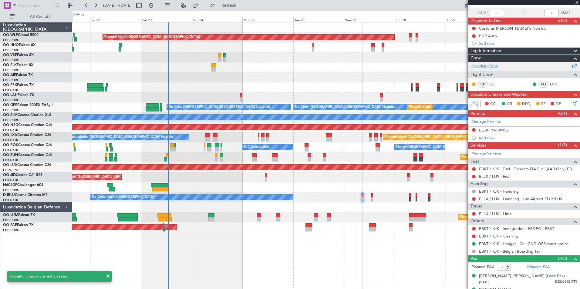
scroll to position [35, 0]
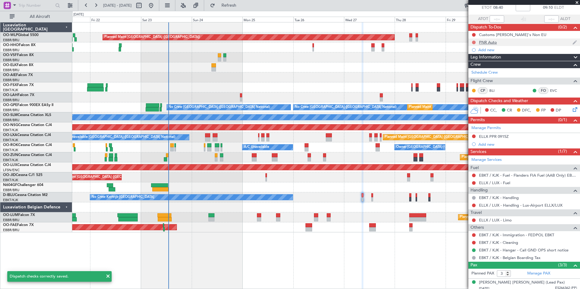
click at [474, 41] on button at bounding box center [474, 43] width 4 height 4
click at [472, 72] on span "Completed" at bounding box center [476, 69] width 20 height 6
click at [472, 35] on button at bounding box center [474, 35] width 4 height 4
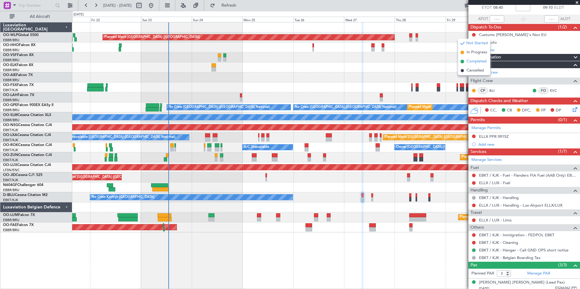
click at [472, 61] on span "Completed" at bounding box center [476, 62] width 20 height 6
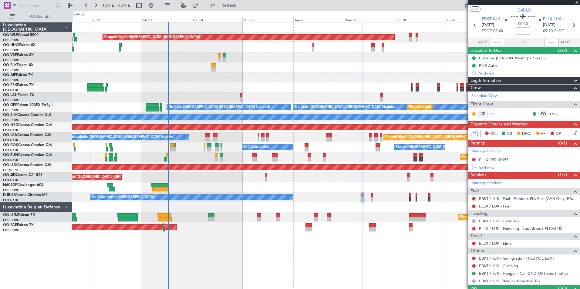
scroll to position [0, 0]
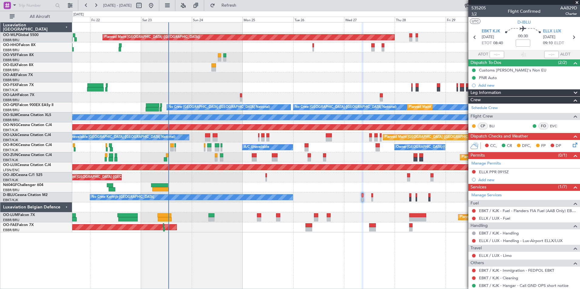
click at [477, 15] on span "1/2" at bounding box center [478, 13] width 15 height 5
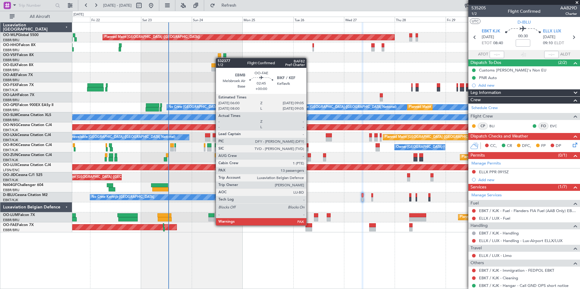
drag, startPoint x: 241, startPoint y: 255, endPoint x: 257, endPoint y: 254, distance: 15.9
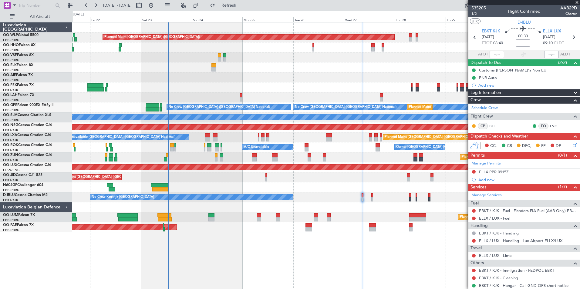
click at [414, 265] on div "Planned Maint Berlin (Brandenburg) Planned Maint London (Farnborough) Planned M…" at bounding box center [326, 155] width 508 height 267
click at [569, 39] on icon at bounding box center [573, 37] width 8 height 8
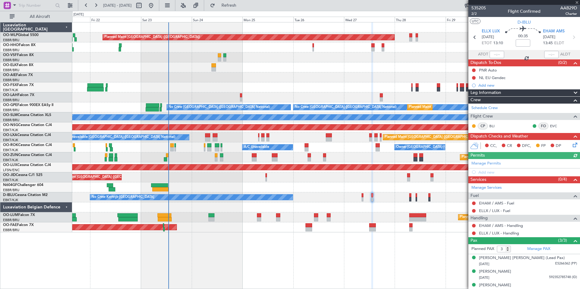
click at [497, 163] on div "Manage Permits Add new" at bounding box center [524, 167] width 112 height 17
click at [486, 161] on link "Manage Permits" at bounding box center [485, 164] width 29 height 6
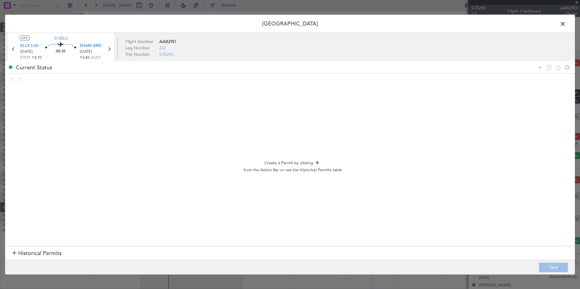
click at [23, 250] on span "Historical Permits" at bounding box center [39, 254] width 43 height 8
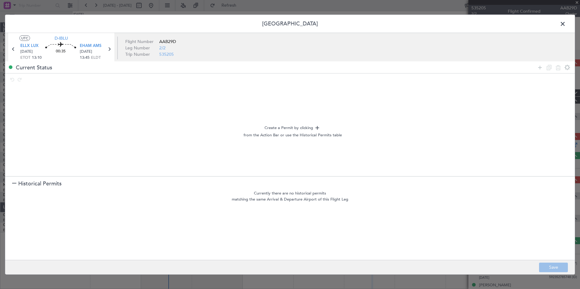
click at [566, 27] on span at bounding box center [566, 25] width 0 height 12
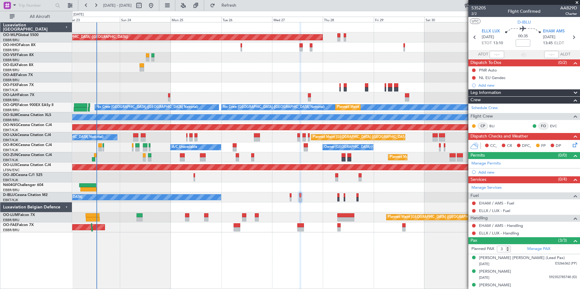
click at [342, 181] on div "Planned Maint Berlin (Brandenburg) Planned Maint London (Farnborough) Planned M…" at bounding box center [325, 127] width 507 height 210
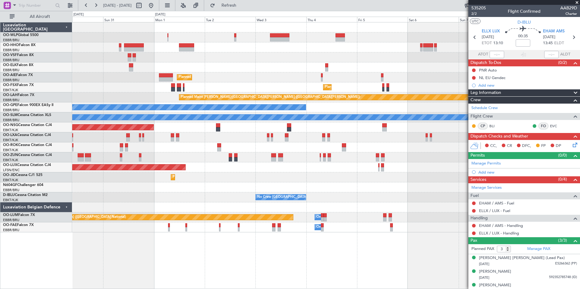
click at [258, 187] on div "Planned Maint Berlin (Brandenburg) Planned Maint Kortrijk-Wevelgem Planned Main…" at bounding box center [325, 127] width 507 height 210
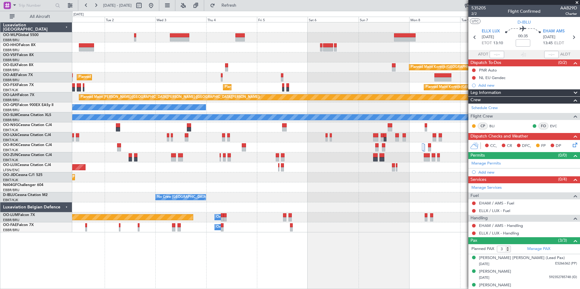
click at [265, 182] on div "Planned Maint Kortrijk-Wevelgem Planned Maint London (Farnborough) Planned Main…" at bounding box center [325, 127] width 507 height 210
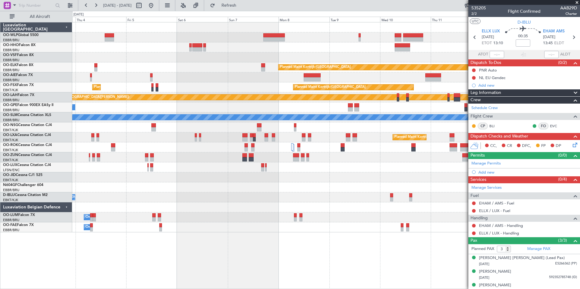
click at [220, 170] on div "Planned Maint Kortrijk-Wevelgem Planned Maint London (Farnborough) Planned Main…" at bounding box center [325, 127] width 507 height 210
click at [437, 194] on div "Planned Maint Kortrijk-Wevelgem Planned Maint London (Farnborough) Planned Main…" at bounding box center [325, 127] width 507 height 210
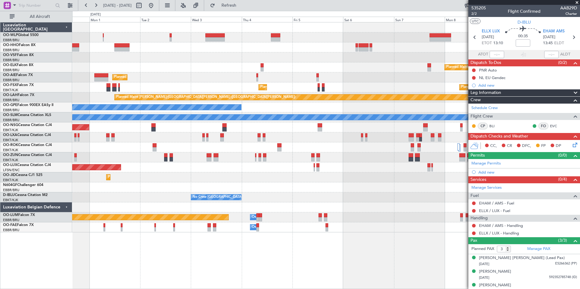
click at [472, 197] on fb-app "03 Sep 2025 - 13 Sep 2025 Refresh Quick Links All Aircraft Planned Maint Kortri…" at bounding box center [290, 147] width 580 height 285
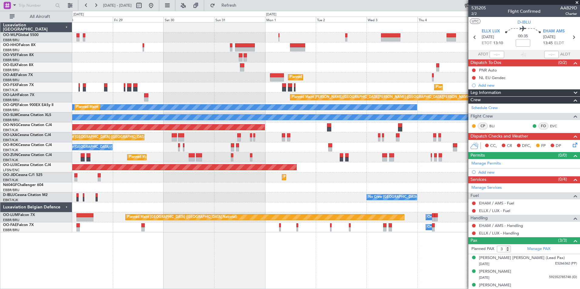
click at [430, 207] on div "Planned Maint Berlin (Brandenburg) Planned Maint Kortrijk-Wevelgem Planned Main…" at bounding box center [325, 127] width 507 height 210
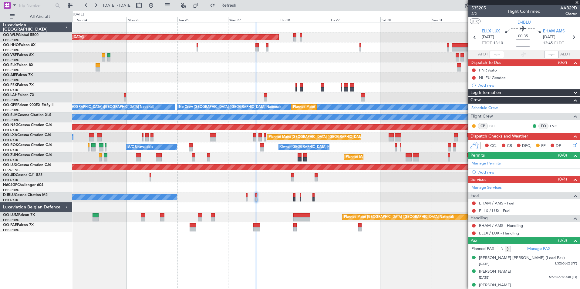
click at [316, 187] on div at bounding box center [325, 188] width 507 height 10
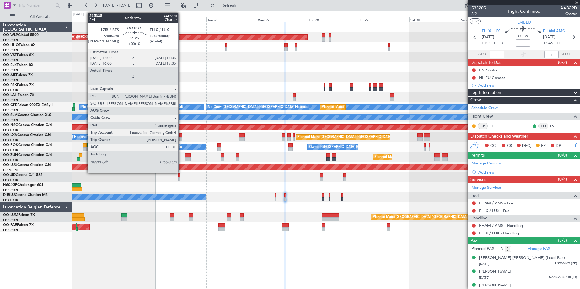
click at [85, 146] on div at bounding box center [85, 145] width 4 height 4
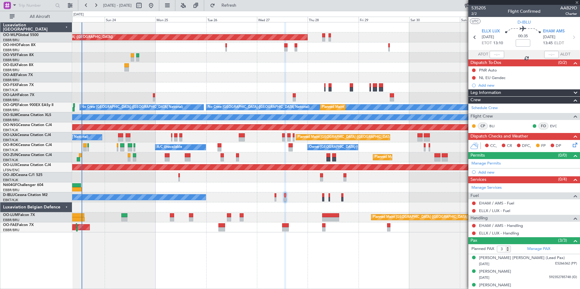
type input "+00:10"
type input "1"
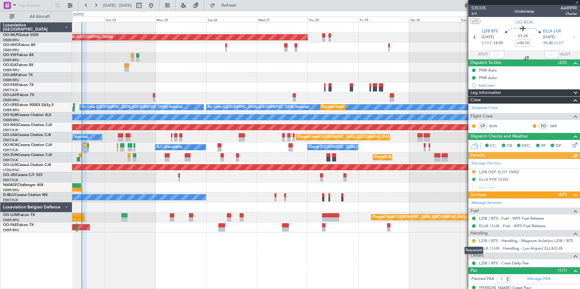
click at [472, 240] on div at bounding box center [473, 241] width 5 height 5
click at [474, 240] on button at bounding box center [474, 241] width 4 height 4
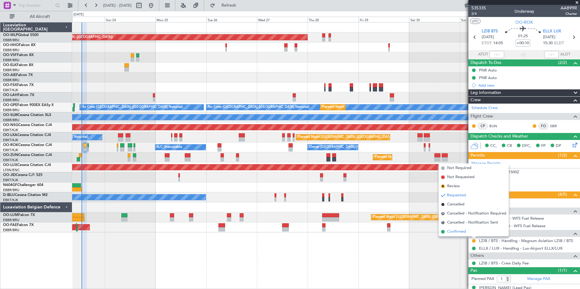
click at [452, 232] on span "Confirmed" at bounding box center [456, 232] width 19 height 6
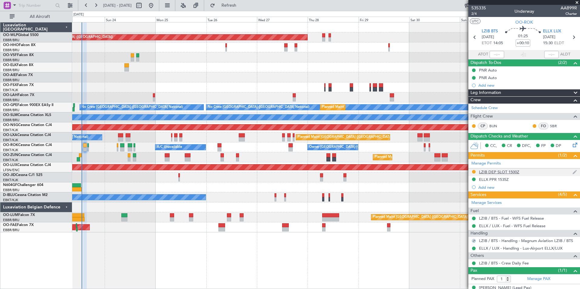
click at [500, 173] on div "LZIB DEP SLOT 1500Z" at bounding box center [499, 172] width 40 height 5
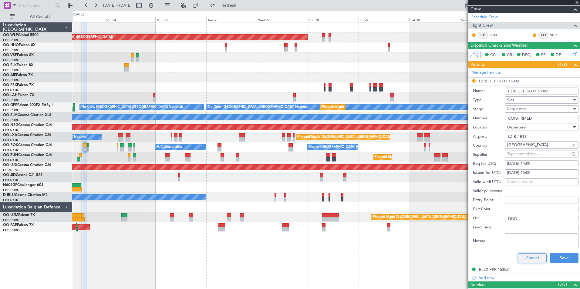
click at [529, 256] on button "Cancel" at bounding box center [532, 259] width 29 height 10
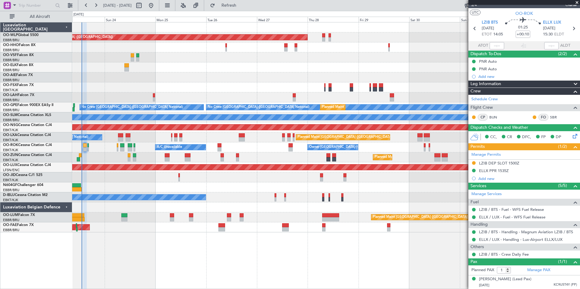
scroll to position [8, 0]
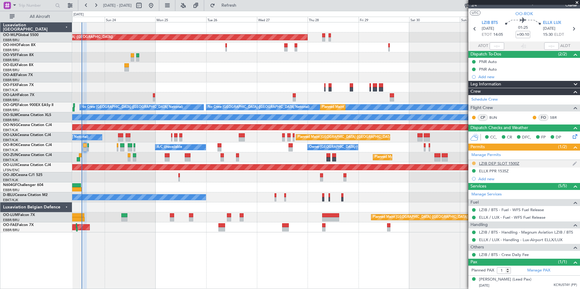
click at [474, 164] on button at bounding box center [474, 164] width 4 height 4
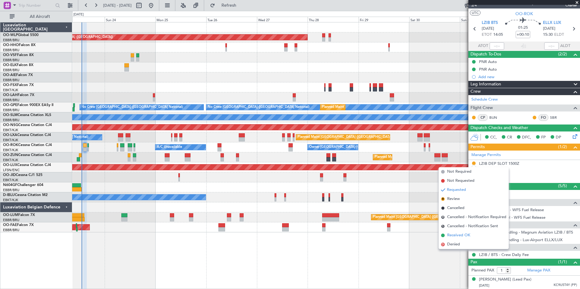
click at [465, 236] on span "Received OK" at bounding box center [458, 236] width 23 height 6
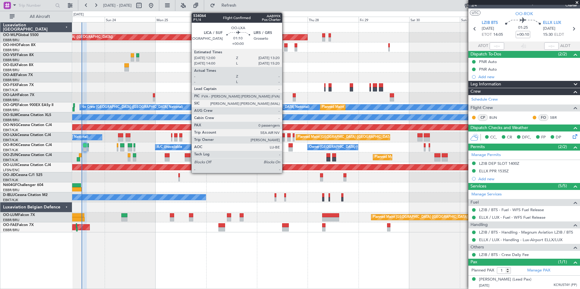
click at [285, 137] on div at bounding box center [283, 135] width 3 height 4
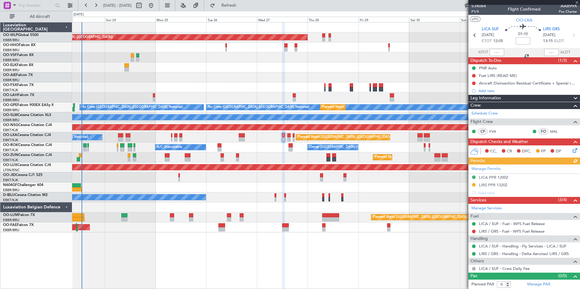
scroll to position [2, 0]
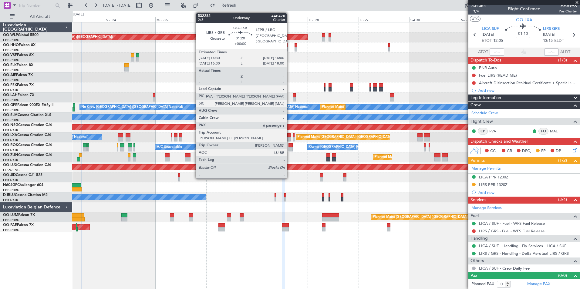
click at [289, 135] on div at bounding box center [288, 135] width 3 height 4
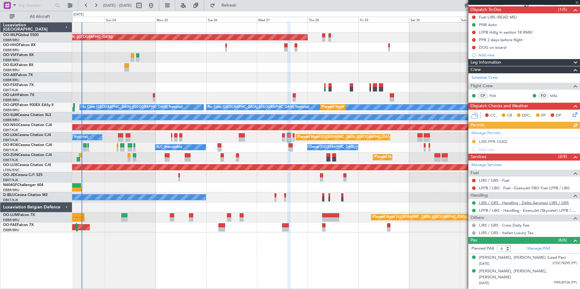
scroll to position [61, 0]
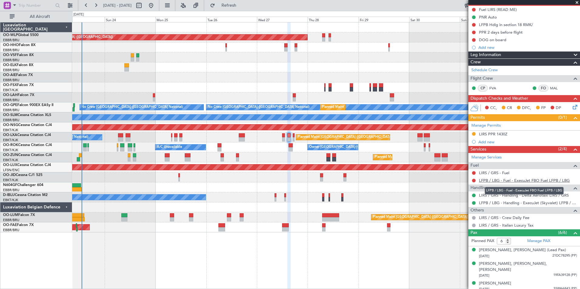
click at [493, 178] on link "LFPB / LBG - Fuel - ExecuJet FBO Fuel LFPB / LBG" at bounding box center [524, 180] width 91 height 5
click at [499, 135] on div "LIRS PPR 1430Z" at bounding box center [493, 134] width 29 height 5
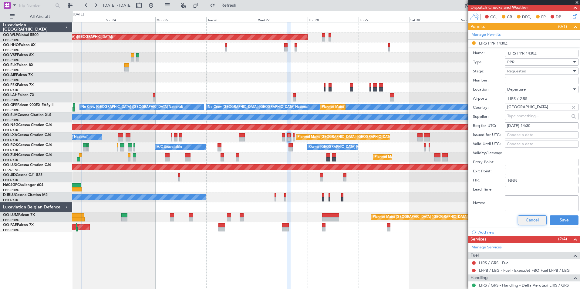
click at [523, 218] on button "Cancel" at bounding box center [532, 221] width 29 height 10
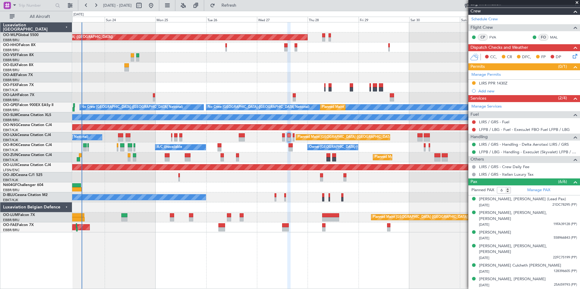
scroll to position [99, 0]
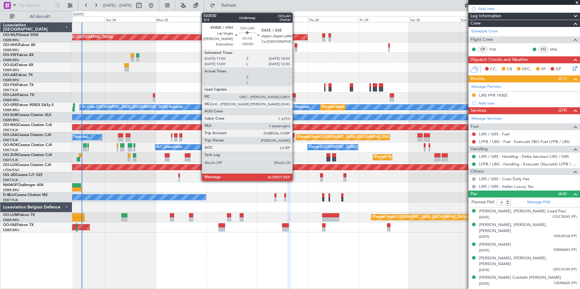
click at [295, 97] on div at bounding box center [294, 95] width 3 height 4
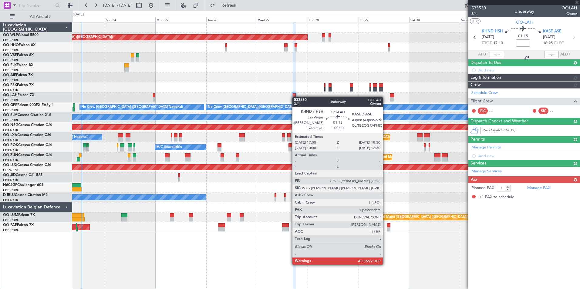
scroll to position [0, 0]
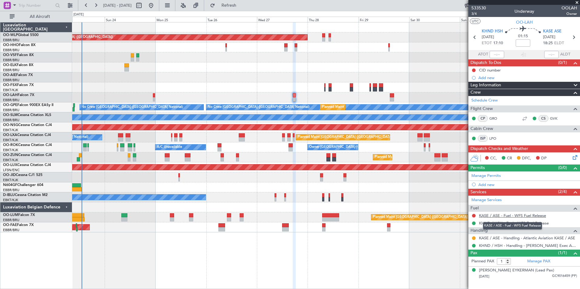
click at [528, 217] on link "KASE / ASE - Fuel - WFS Fuel Release" at bounding box center [512, 215] width 67 height 5
click at [491, 238] on link "KASE / ASE - Handling - Atlantic Aviation KASE / ASE" at bounding box center [527, 238] width 96 height 5
click at [550, 33] on span "KASE ASE" at bounding box center [552, 32] width 18 height 6
click at [574, 157] on icon at bounding box center [573, 156] width 5 height 5
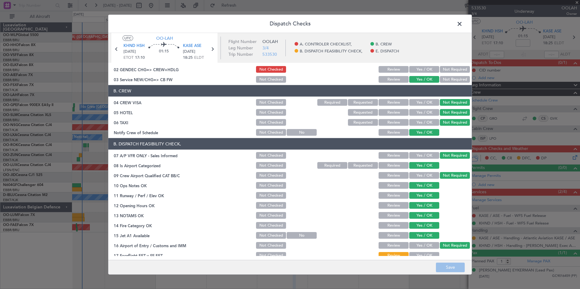
scroll to position [30, 0]
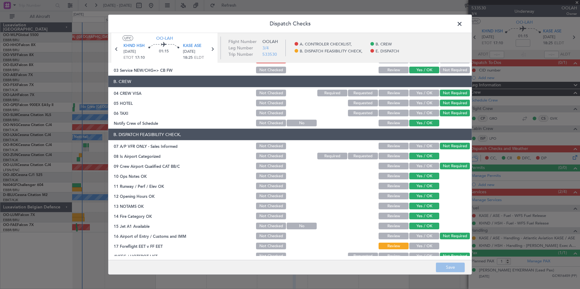
click at [462, 24] on span at bounding box center [462, 25] width 0 height 12
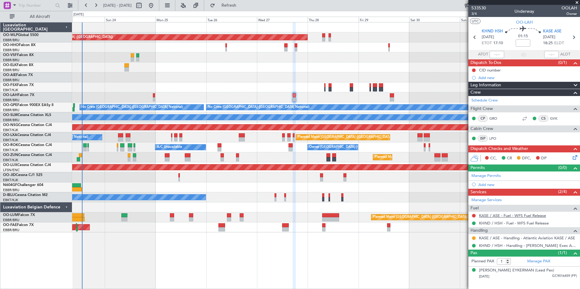
click at [501, 217] on link "KASE / ASE - Fuel - WFS Fuel Release" at bounding box center [512, 215] width 67 height 5
click at [242, 7] on span "Refresh" at bounding box center [228, 5] width 25 height 4
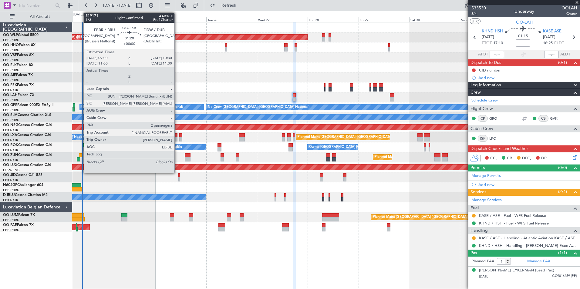
click at [177, 136] on div at bounding box center [175, 135] width 3 height 4
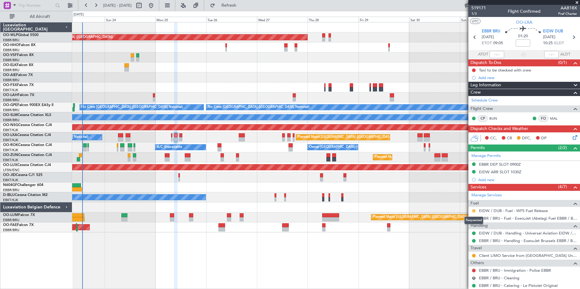
click at [472, 211] on button at bounding box center [474, 211] width 4 height 4
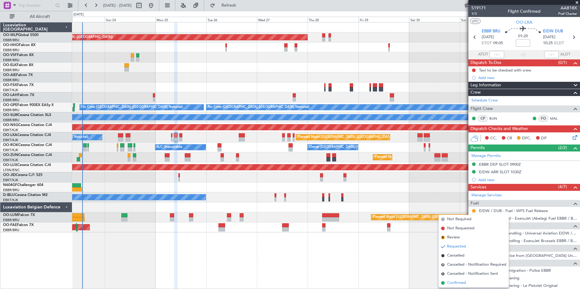
click at [455, 283] on span "Confirmed" at bounding box center [456, 283] width 19 height 6
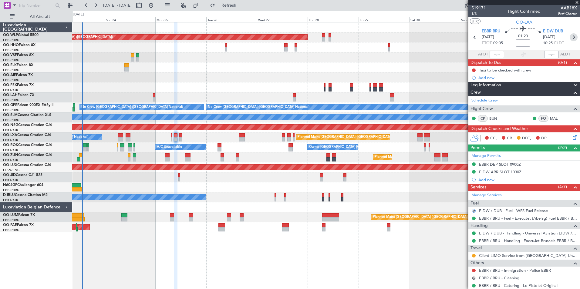
click at [571, 38] on icon at bounding box center [573, 37] width 8 height 8
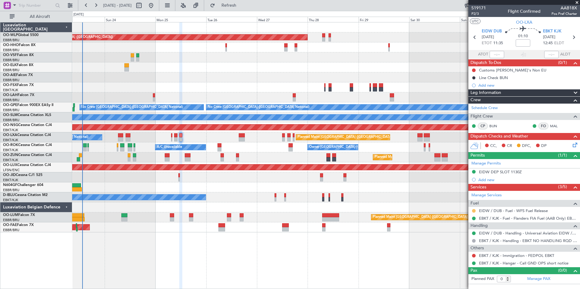
click at [473, 211] on button at bounding box center [474, 211] width 4 height 4
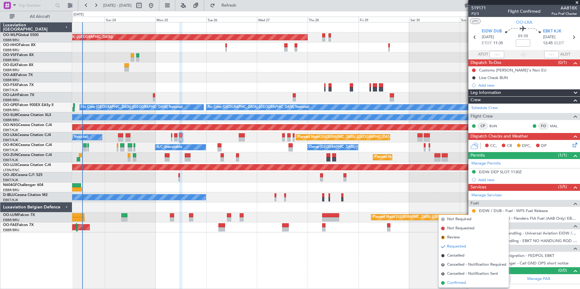
click at [452, 284] on span "Confirmed" at bounding box center [456, 283] width 19 height 6
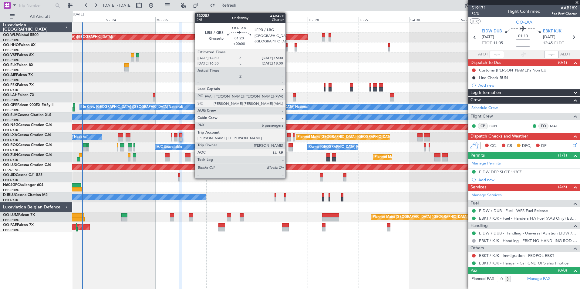
click at [288, 138] on div at bounding box center [288, 139] width 3 height 4
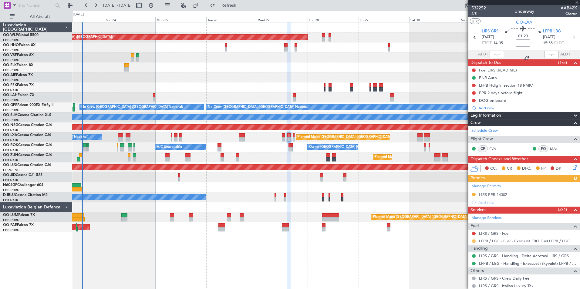
click at [474, 241] on button at bounding box center [474, 242] width 4 height 4
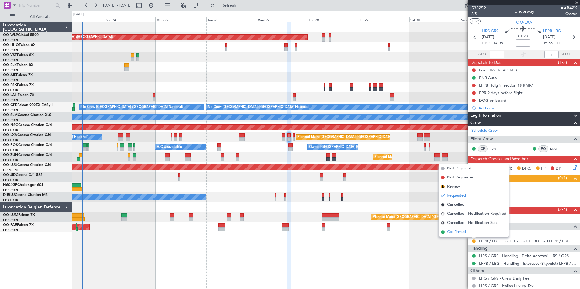
click at [459, 232] on span "Confirmed" at bounding box center [456, 232] width 19 height 6
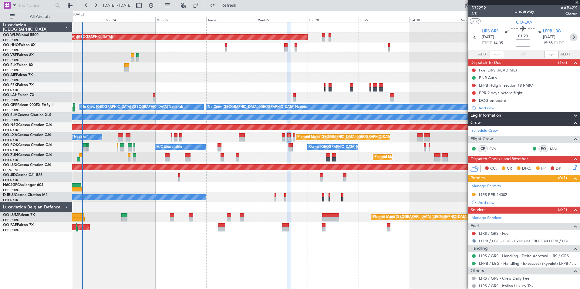
click at [571, 37] on icon at bounding box center [573, 37] width 8 height 8
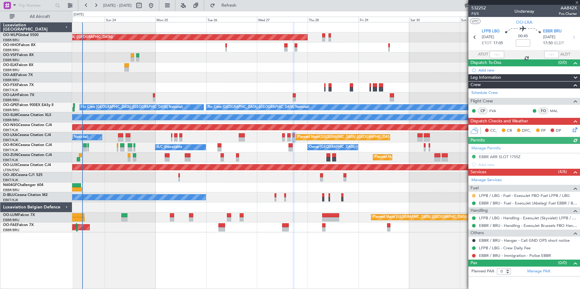
click at [473, 195] on button at bounding box center [474, 196] width 4 height 4
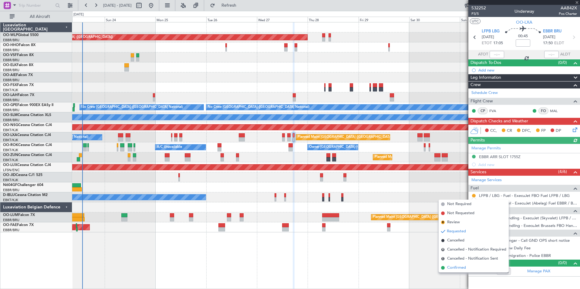
click at [455, 267] on span "Confirmed" at bounding box center [456, 268] width 19 height 6
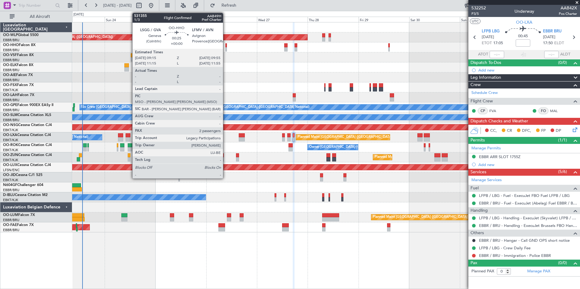
click at [226, 46] on div at bounding box center [226, 45] width 2 height 4
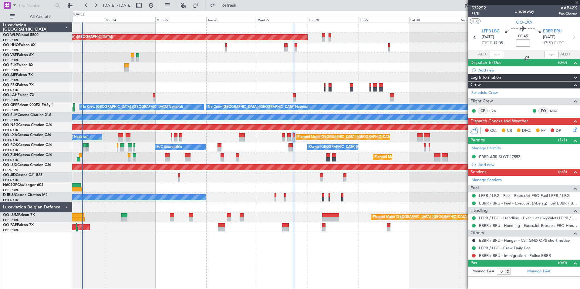
type input "2"
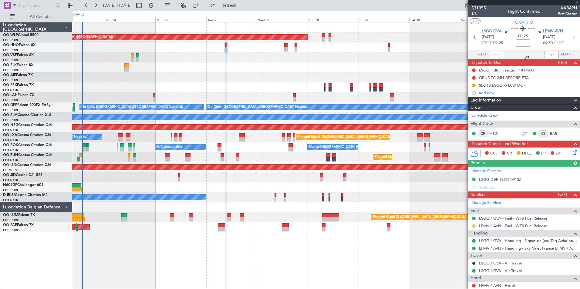
click at [472, 224] on button at bounding box center [474, 226] width 4 height 4
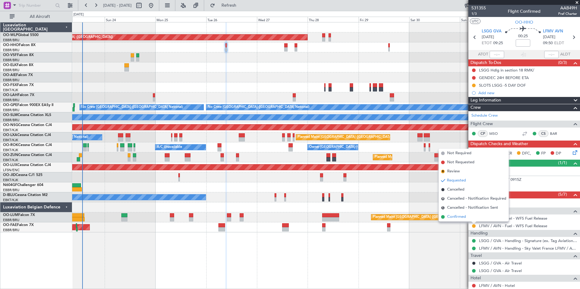
click at [464, 217] on span "Confirmed" at bounding box center [456, 217] width 19 height 6
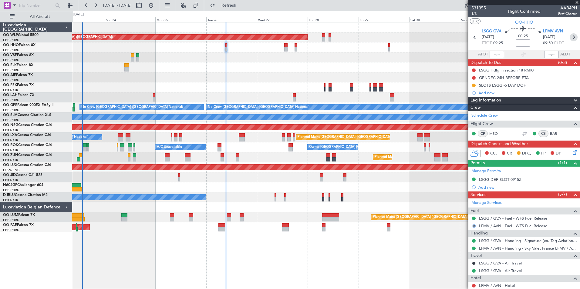
click at [570, 34] on icon at bounding box center [573, 37] width 8 height 8
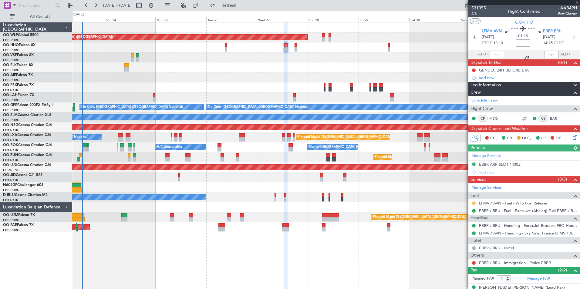
click at [474, 203] on button at bounding box center [474, 204] width 4 height 4
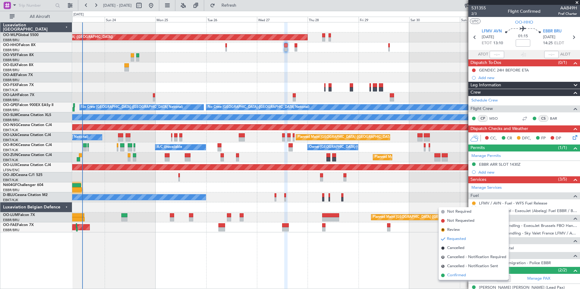
click at [456, 276] on span "Confirmed" at bounding box center [456, 276] width 19 height 6
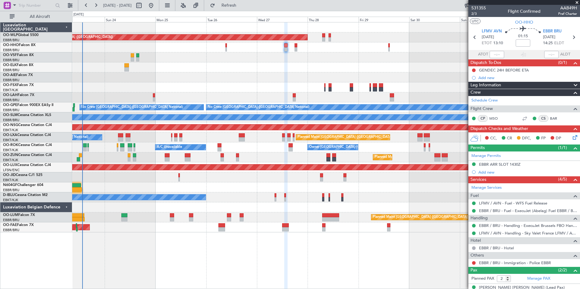
click at [267, 73] on div "Planned Maint [GEOGRAPHIC_DATA] ([GEOGRAPHIC_DATA])" at bounding box center [325, 77] width 507 height 10
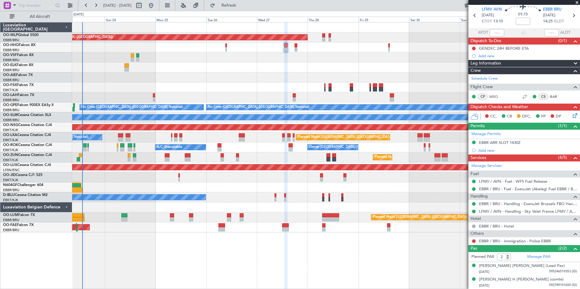
scroll to position [0, 0]
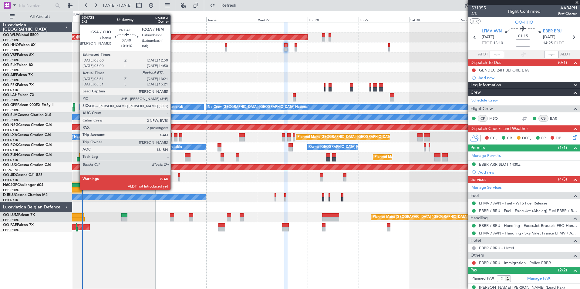
click at [77, 190] on div at bounding box center [73, 189] width 17 height 4
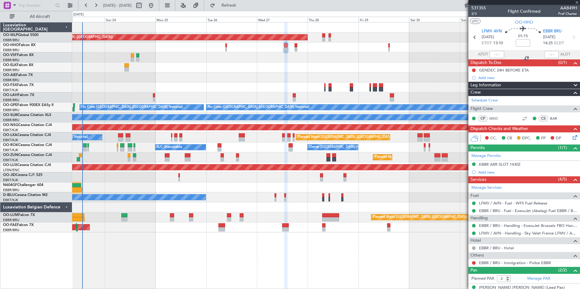
type input "+01:10"
type input "05:36"
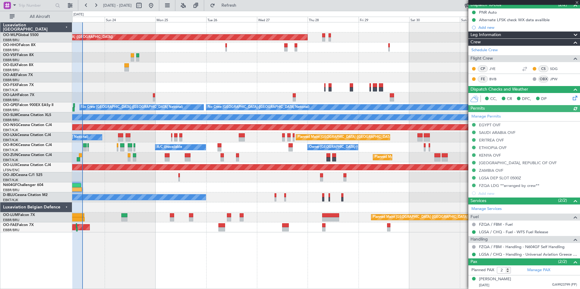
scroll to position [71, 0]
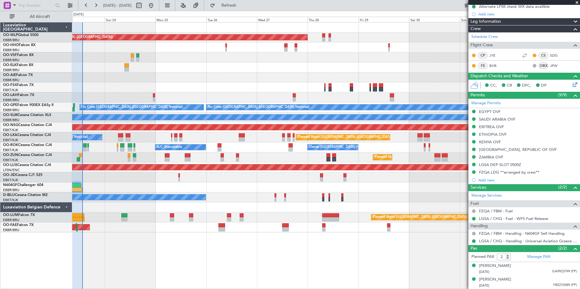
click at [267, 72] on div at bounding box center [325, 67] width 507 height 10
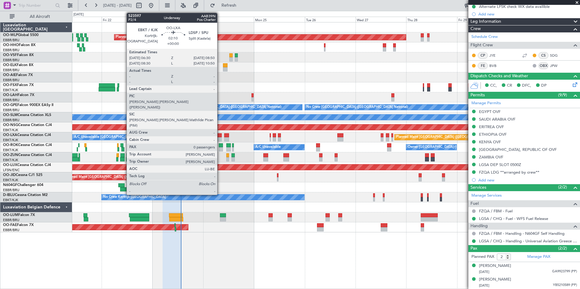
click at [220, 137] on div at bounding box center [219, 135] width 5 height 4
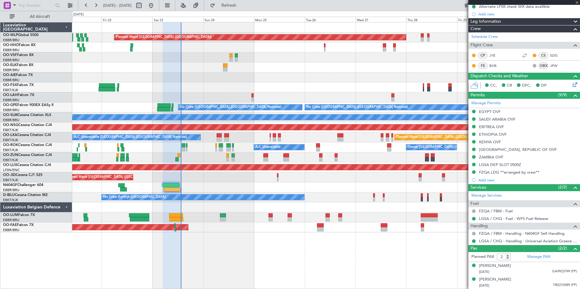
type input "0"
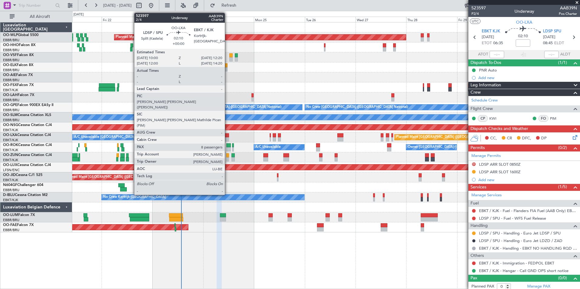
click at [227, 139] on div at bounding box center [226, 139] width 5 height 4
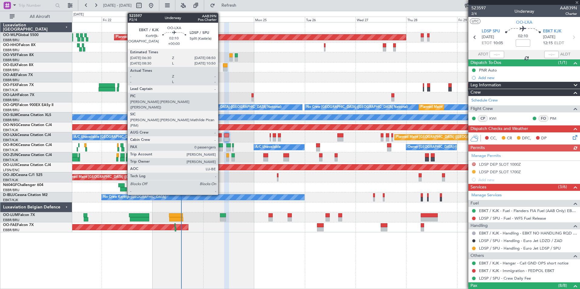
click at [221, 138] on div at bounding box center [219, 139] width 5 height 4
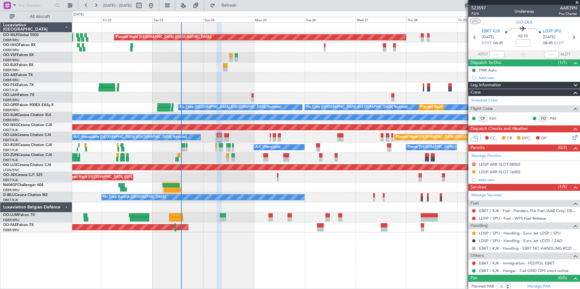
click at [334, 83] on div "Planned Maint Kortrijk-[GEOGRAPHIC_DATA]" at bounding box center [325, 87] width 507 height 10
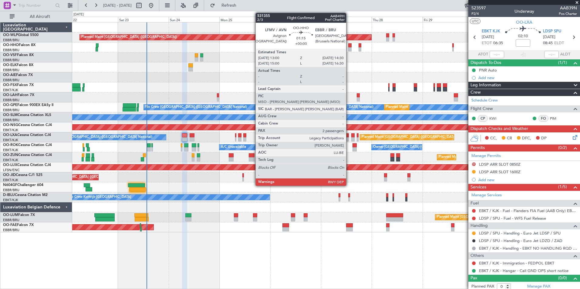
click at [349, 49] on div at bounding box center [349, 49] width 3 height 4
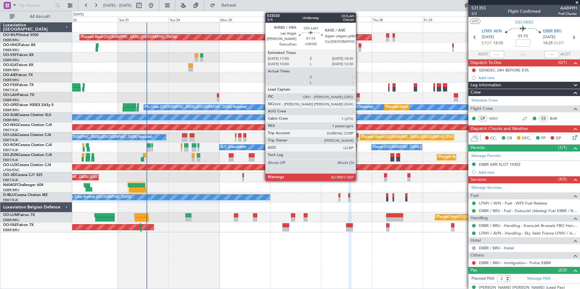
click at [358, 96] on div at bounding box center [358, 95] width 3 height 4
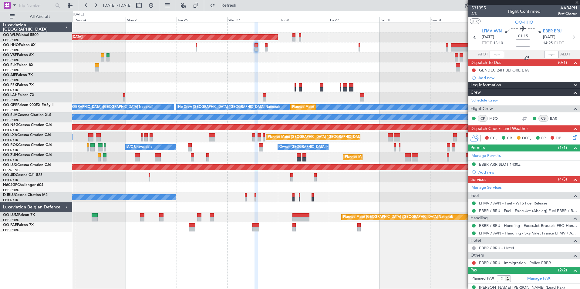
click at [335, 61] on div at bounding box center [325, 57] width 507 height 10
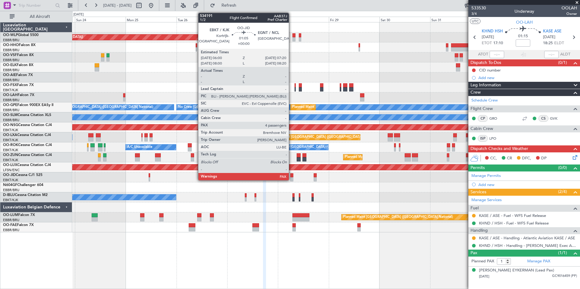
click at [291, 178] on div at bounding box center [291, 179] width 3 height 4
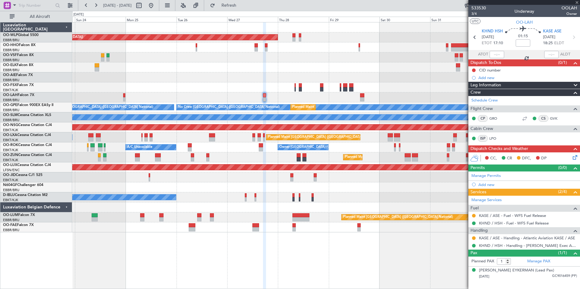
type input "4"
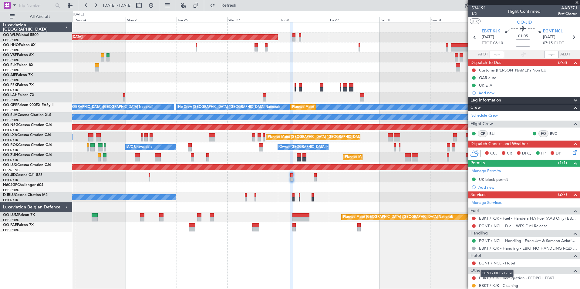
click at [489, 263] on link "EGNT / NCL - Hotel" at bounding box center [497, 263] width 36 height 5
click at [492, 226] on link "EGNT / NCL - Fuel - WFS Fuel Release" at bounding box center [513, 225] width 69 height 5
click at [408, 280] on div "Planned Maint Berlin (Brandenburg) Planned Maint London (Farnborough) Planned M…" at bounding box center [326, 155] width 508 height 267
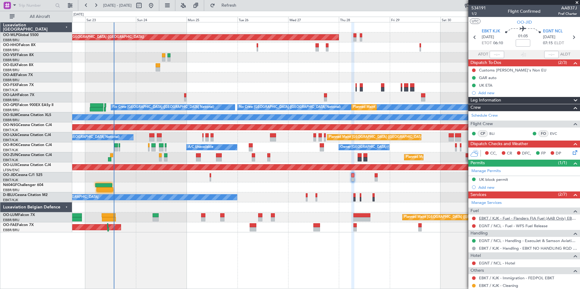
click at [508, 220] on link "EBKT / KJK - Fuel - Flanders FIA Fuel (AAB Only) EBKT / KJK" at bounding box center [528, 218] width 98 height 5
click at [242, 3] on span "Refresh" at bounding box center [228, 5] width 25 height 4
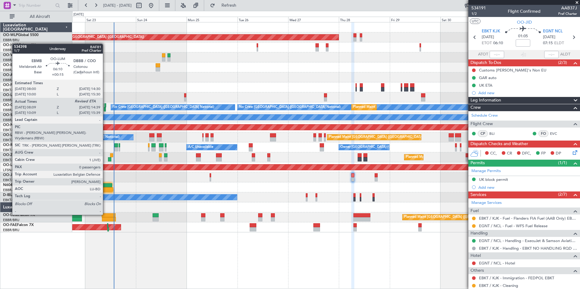
click at [106, 214] on div at bounding box center [109, 215] width 14 height 4
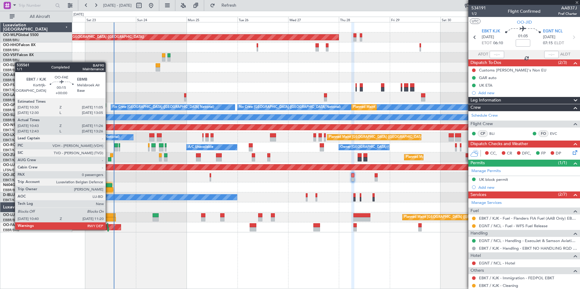
type input "+00:15"
type input "08:19"
type input "0"
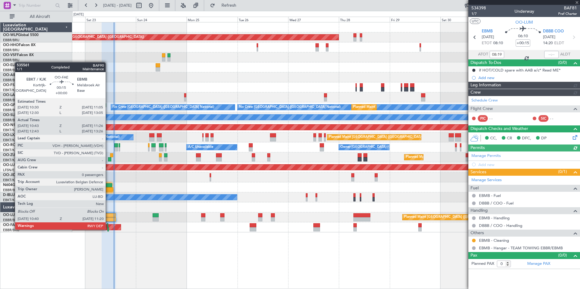
click at [108, 229] on div at bounding box center [108, 229] width 2 height 4
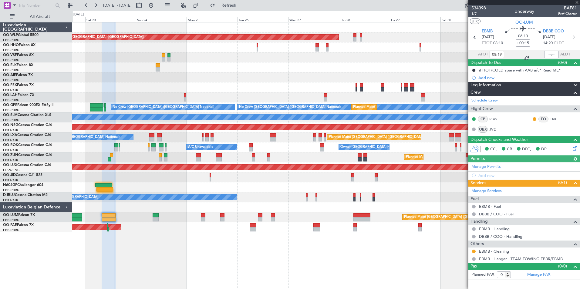
type input "10:53"
type input "11:16"
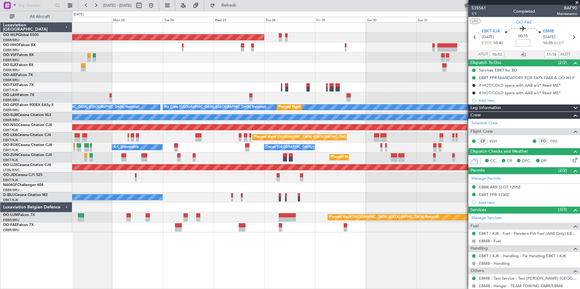
click at [333, 149] on div "A/C Unavailable Owner Kortrijk-Wevelgem" at bounding box center [325, 148] width 507 height 10
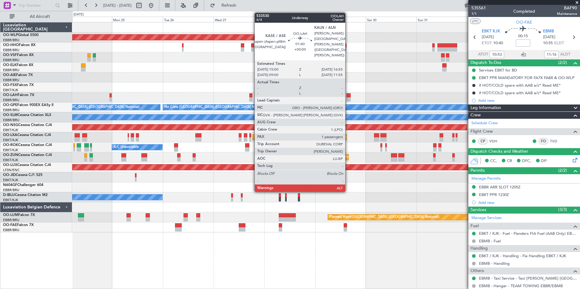
click at [348, 99] on div at bounding box center [348, 99] width 4 height 4
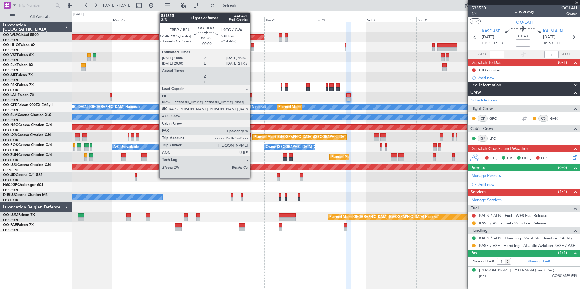
click at [253, 49] on div at bounding box center [252, 49] width 2 height 4
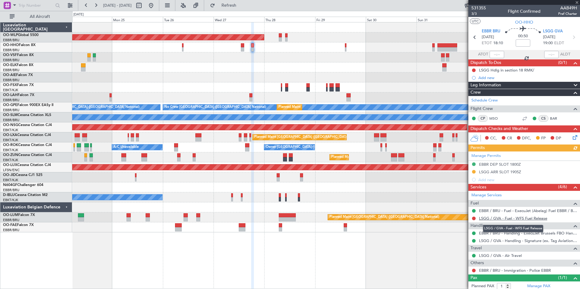
click at [513, 220] on link "LSGG / GVA - Fuel - WFS Fuel Release" at bounding box center [513, 218] width 68 height 5
click at [485, 240] on link "LSGG / GVA - Handling - Signature (ex. Tag Aviation) LSGG / GVA" at bounding box center [528, 240] width 98 height 5
click at [242, 7] on span "Refresh" at bounding box center [228, 5] width 25 height 4
click at [285, 75] on div "Planned Maint [GEOGRAPHIC_DATA] ([GEOGRAPHIC_DATA])" at bounding box center [325, 77] width 507 height 10
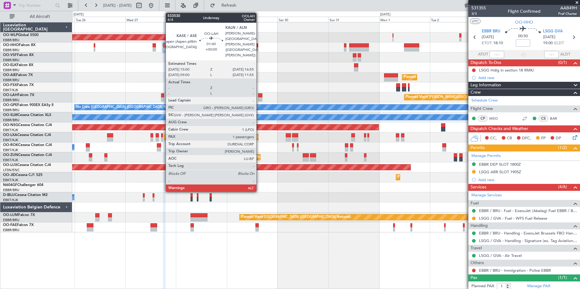
click at [259, 96] on div at bounding box center [260, 95] width 4 height 4
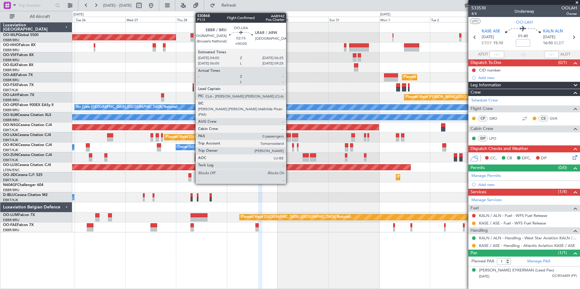
click at [289, 137] on div at bounding box center [288, 135] width 5 height 4
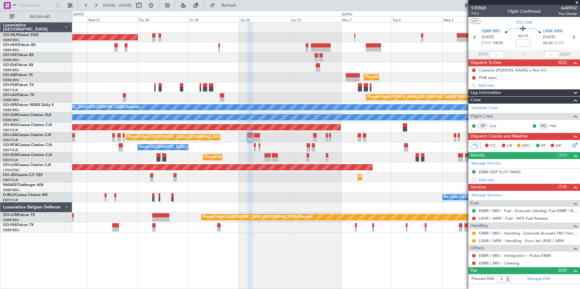
click at [266, 86] on div "Planned Maint Kortrijk-[GEOGRAPHIC_DATA]" at bounding box center [325, 87] width 507 height 10
click at [242, 104] on div "Planned Maint Berlin (Brandenburg) Planned Maint Kortrijk-Wevelgem Planned Main…" at bounding box center [325, 127] width 507 height 210
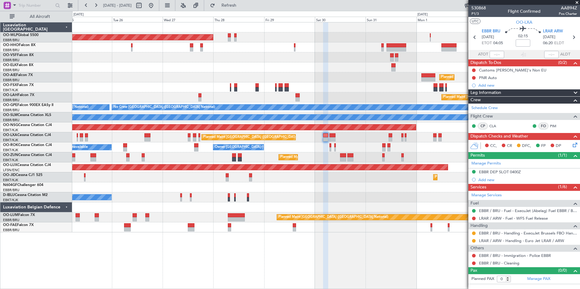
click at [234, 105] on div "Planned Maint Brussels (Brussels National) No Crew Brussels (Brussels National)…" at bounding box center [325, 107] width 507 height 10
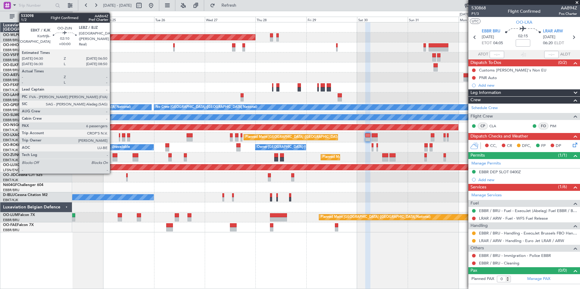
click at [113, 156] on div at bounding box center [115, 155] width 5 height 4
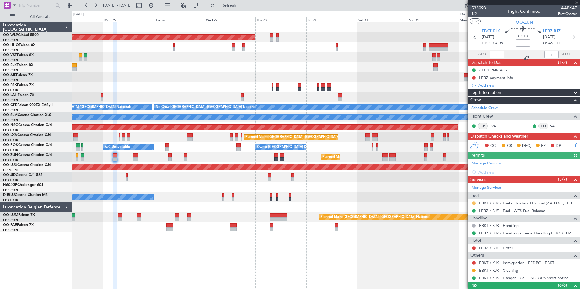
click at [472, 203] on button at bounding box center [474, 204] width 4 height 4
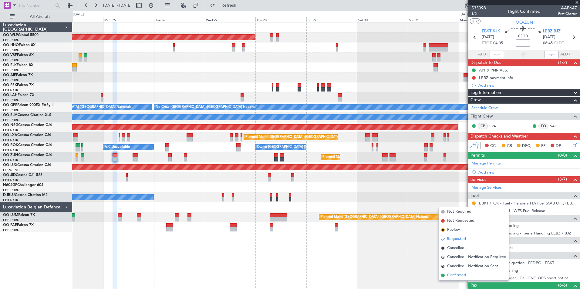
click at [447, 273] on span "Confirmed" at bounding box center [456, 276] width 19 height 6
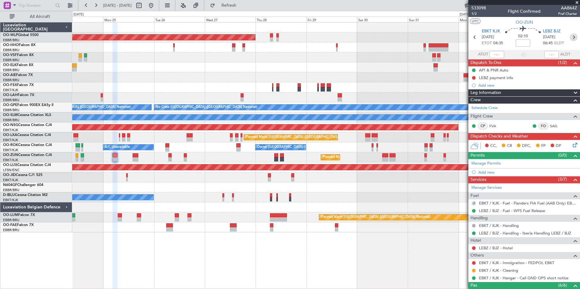
click at [569, 37] on icon at bounding box center [573, 37] width 8 height 8
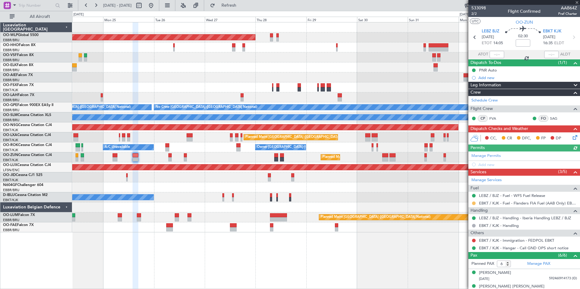
click at [475, 202] on button at bounding box center [474, 204] width 4 height 4
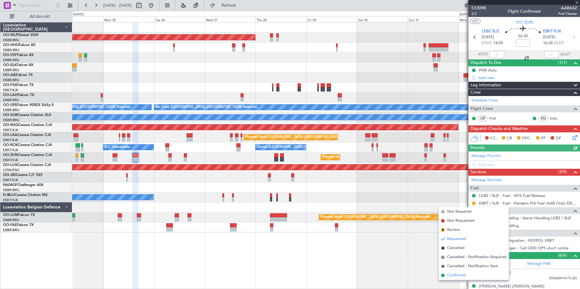
click at [456, 273] on span "Confirmed" at bounding box center [456, 276] width 19 height 6
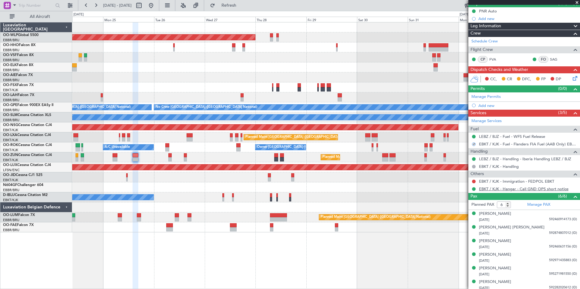
scroll to position [62, 0]
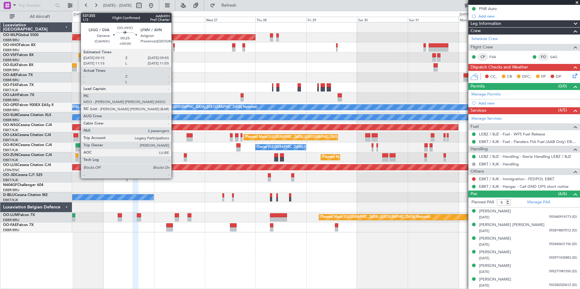
click at [174, 49] on div at bounding box center [174, 49] width 2 height 4
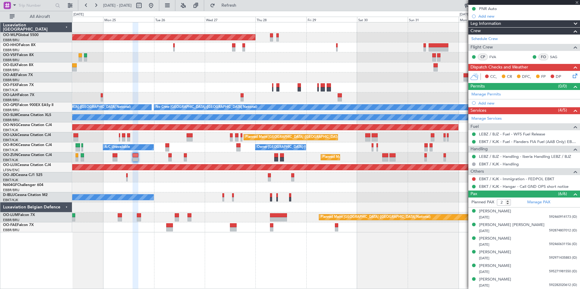
scroll to position [0, 0]
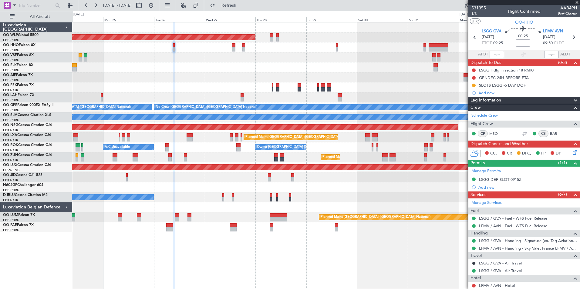
click at [279, 86] on div "Planned Maint Berlin (Brandenburg) Planned Maint London (Farnborough) Planned M…" at bounding box center [325, 127] width 507 height 210
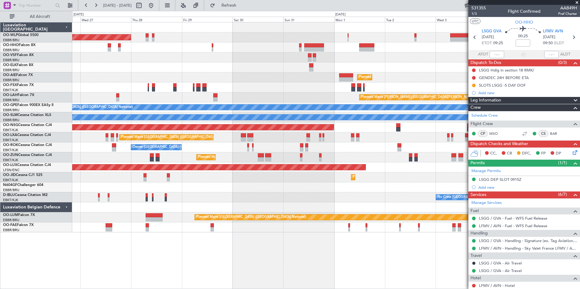
click at [261, 79] on div "Planned Maint [GEOGRAPHIC_DATA] ([GEOGRAPHIC_DATA])" at bounding box center [325, 77] width 507 height 10
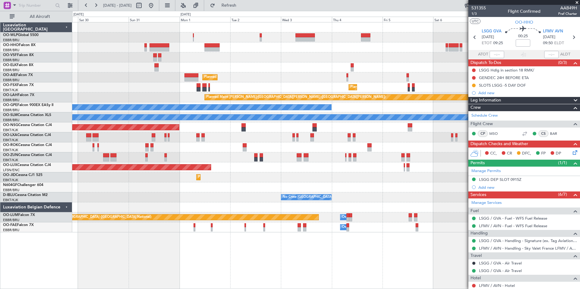
click at [362, 92] on div "Planned Maint Kortrijk-Wevelgem Planned Maint Kortrijk-Wevelgem" at bounding box center [325, 87] width 507 height 10
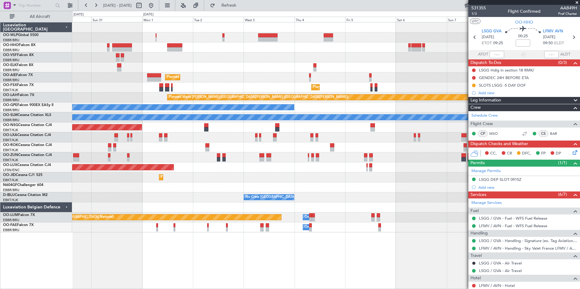
click at [385, 76] on div "Planned Maint [GEOGRAPHIC_DATA] ([GEOGRAPHIC_DATA])" at bounding box center [325, 77] width 507 height 10
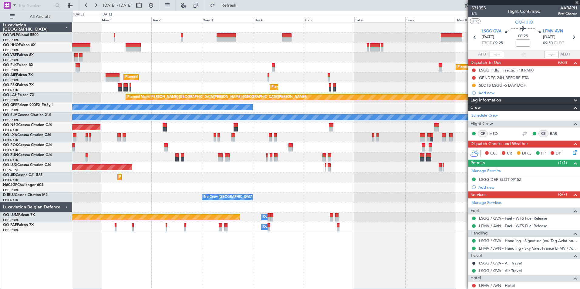
click at [355, 90] on div "Planned Maint Kortrijk-Wevelgem Planned Maint Kortrijk-Wevelgem" at bounding box center [325, 87] width 507 height 10
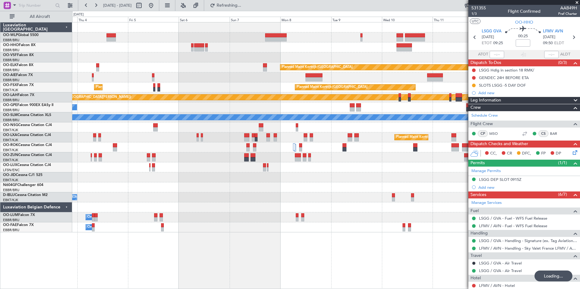
click at [296, 80] on div "Planned Maint [GEOGRAPHIC_DATA] ([GEOGRAPHIC_DATA])" at bounding box center [325, 77] width 507 height 10
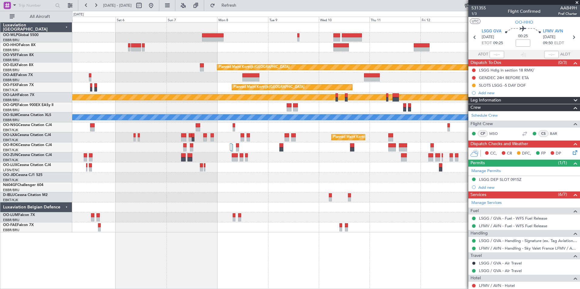
click at [305, 81] on div at bounding box center [325, 77] width 507 height 10
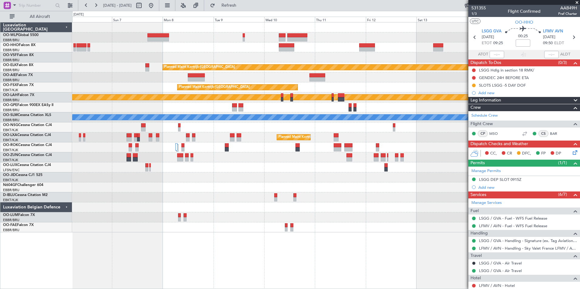
click at [284, 100] on div "Planned Maint Kortrijk-Wevelgem Planned Maint Kortrijk-Wevelgem Planned Maint K…" at bounding box center [325, 127] width 507 height 210
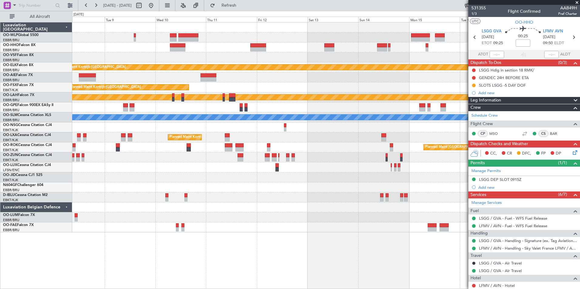
click at [226, 41] on div at bounding box center [325, 37] width 507 height 10
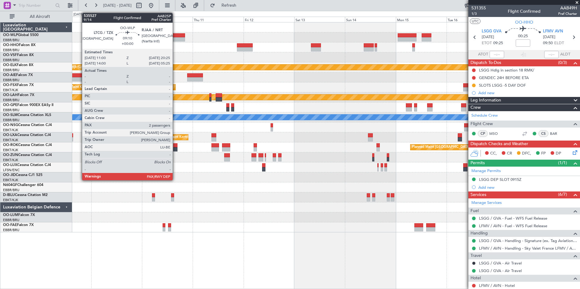
click at [175, 39] on div at bounding box center [175, 39] width 20 height 4
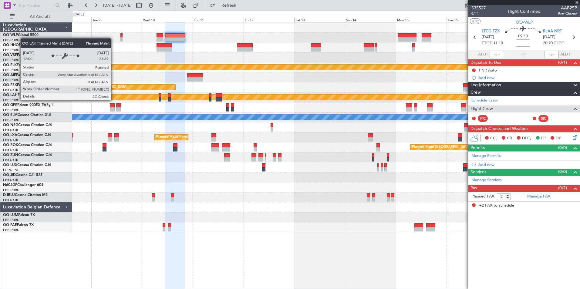
click at [381, 104] on div "Planned Maint Kortrijk-Wevelgem Planned Maint Kortrijk-Wevelgem EBKT 08:50 Z KL…" at bounding box center [325, 127] width 507 height 210
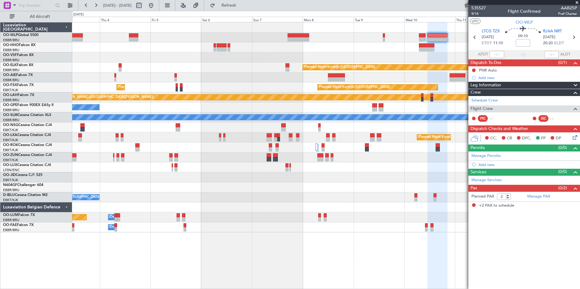
click at [159, 5] on fb-range-datepicker "03 Sep 2025 - 13 Sep 2025" at bounding box center [118, 5] width 81 height 11
click at [156, 5] on button at bounding box center [151, 6] width 10 height 10
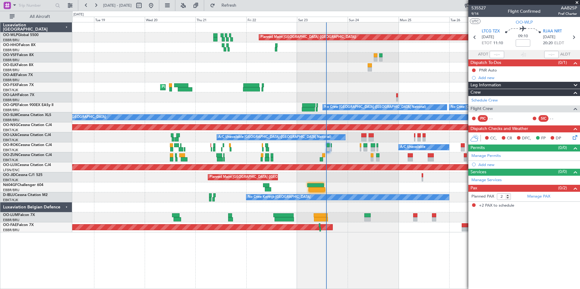
click at [272, 79] on div "Planned Maint Berlin (Brandenburg) Planned Maint Kortrijk-Wevelgem No Crew Brus…" at bounding box center [325, 127] width 507 height 210
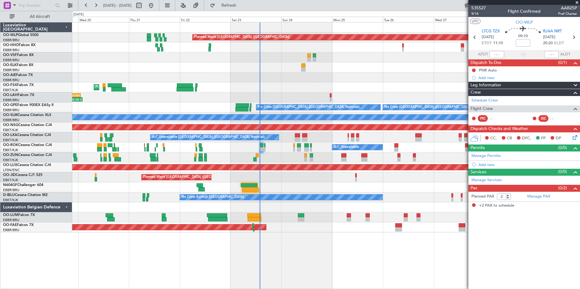
click at [335, 81] on div at bounding box center [325, 77] width 507 height 10
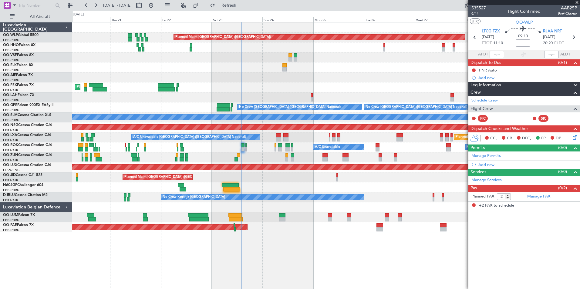
click at [328, 93] on div "Planned Maint Berlin (Brandenburg) Planned Maint London (Farnborough) Planned M…" at bounding box center [325, 127] width 507 height 210
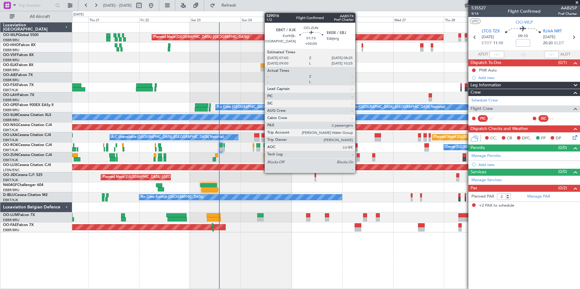
click at [358, 156] on div at bounding box center [358, 155] width 3 height 4
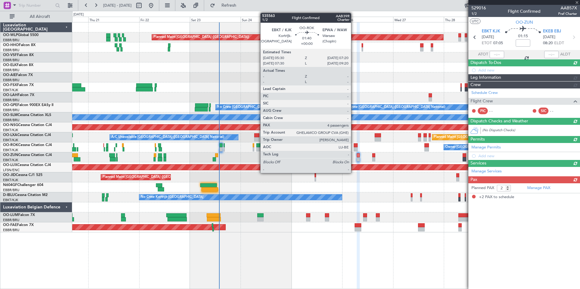
click at [354, 145] on div at bounding box center [356, 145] width 4 height 4
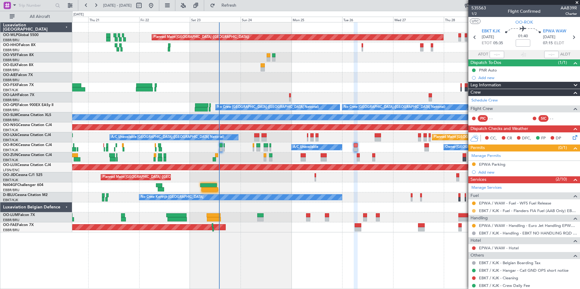
click at [474, 212] on button at bounding box center [474, 211] width 4 height 4
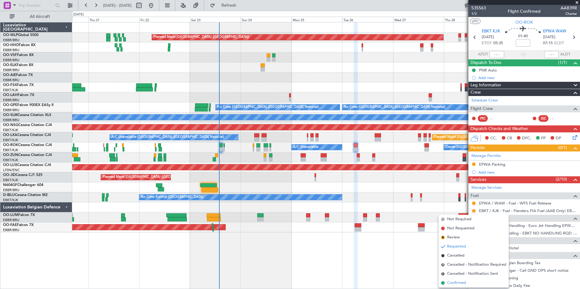
click at [458, 281] on span "Confirmed" at bounding box center [456, 283] width 19 height 6
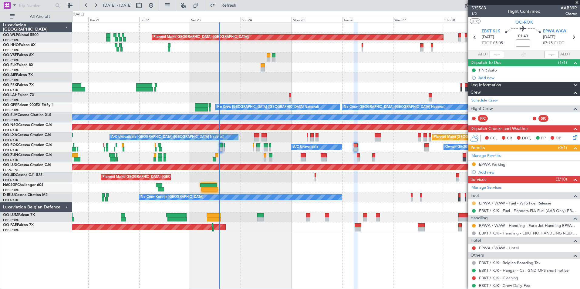
click at [472, 203] on button at bounding box center [474, 204] width 4 height 4
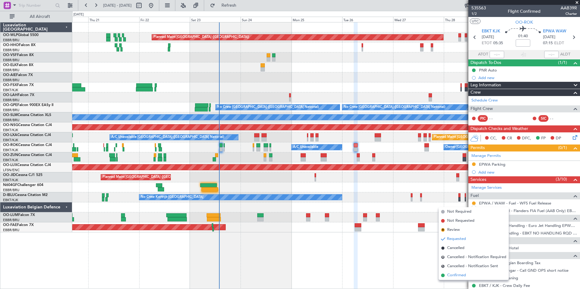
click at [450, 275] on span "Confirmed" at bounding box center [456, 276] width 19 height 6
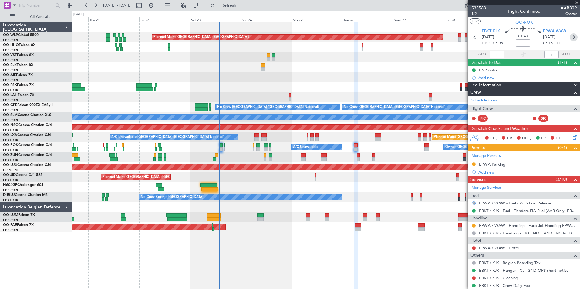
click at [571, 41] on icon at bounding box center [573, 37] width 8 height 8
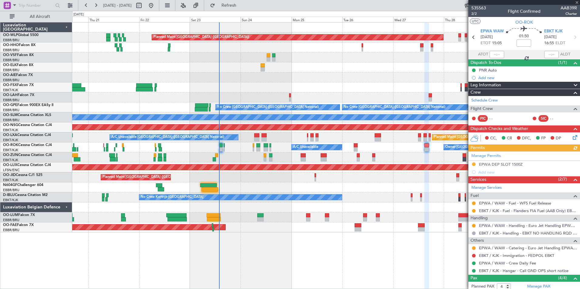
click at [475, 213] on div at bounding box center [473, 211] width 5 height 5
click at [474, 212] on button at bounding box center [474, 211] width 4 height 4
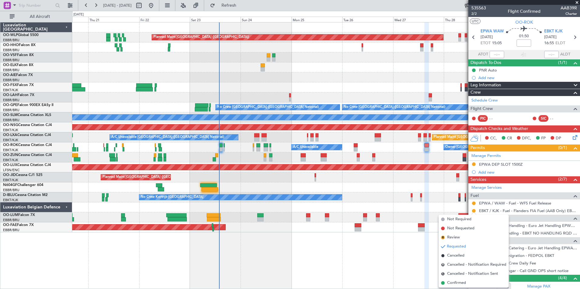
drag, startPoint x: 458, startPoint y: 283, endPoint x: 458, endPoint y: 272, distance: 11.2
click at [458, 283] on span "Confirmed" at bounding box center [456, 283] width 19 height 6
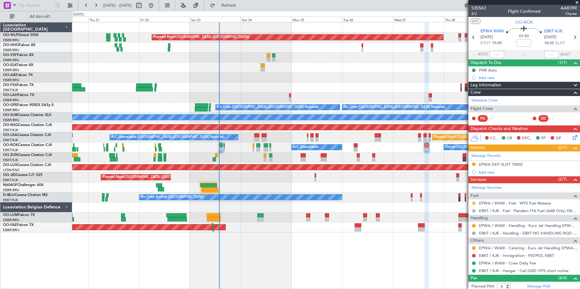
click at [472, 203] on button at bounding box center [474, 204] width 4 height 4
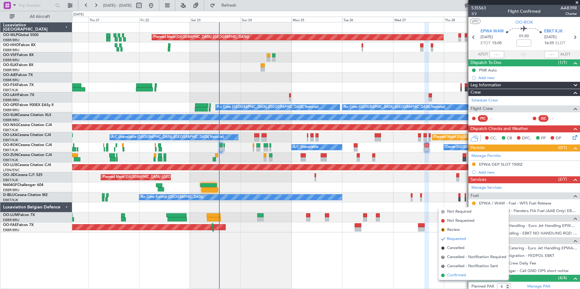
click at [456, 274] on span "Confirmed" at bounding box center [456, 276] width 19 height 6
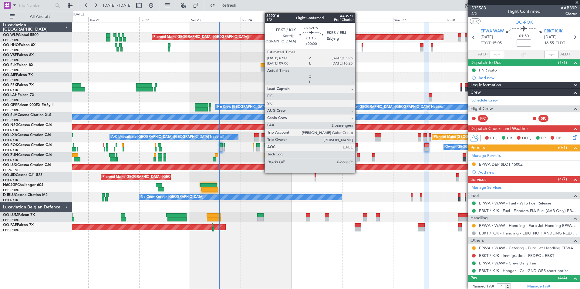
click at [358, 160] on div at bounding box center [358, 159] width 3 height 4
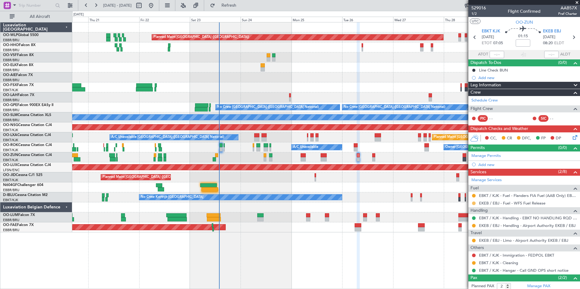
click at [474, 205] on mat-tooltip-component "Requested" at bounding box center [473, 213] width 27 height 16
click at [474, 204] on button at bounding box center [474, 204] width 4 height 4
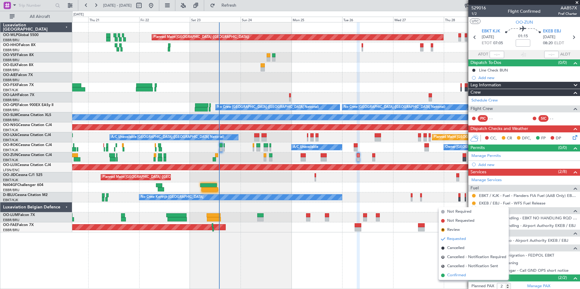
click at [454, 278] on span "Confirmed" at bounding box center [456, 276] width 19 height 6
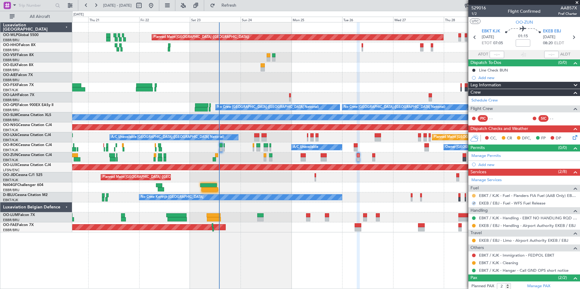
click at [474, 196] on button at bounding box center [474, 196] width 4 height 4
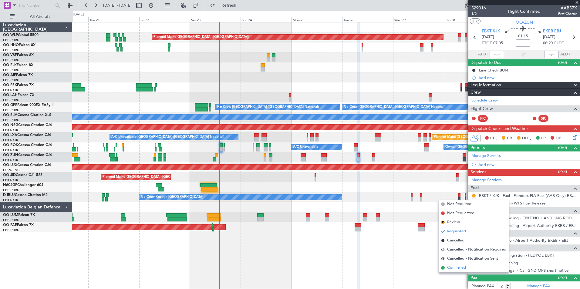
click at [454, 269] on span "Confirmed" at bounding box center [456, 268] width 19 height 6
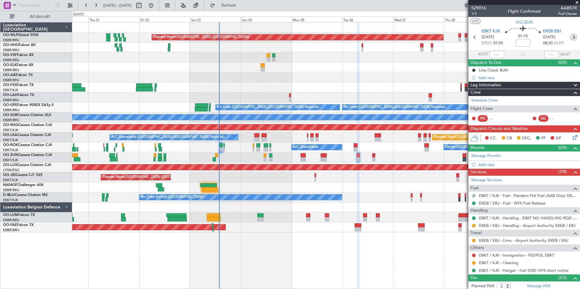
click at [570, 39] on icon at bounding box center [573, 37] width 8 height 8
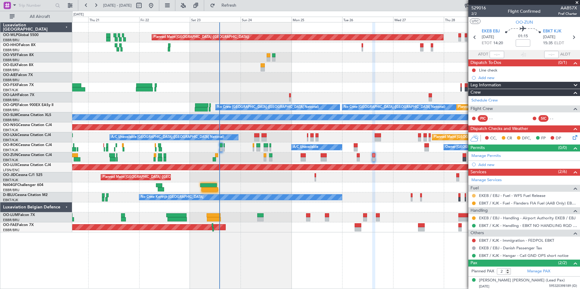
click at [474, 196] on button at bounding box center [474, 196] width 4 height 4
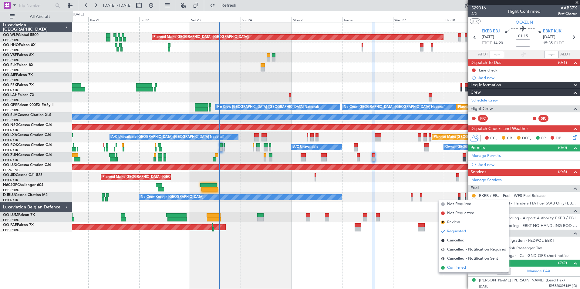
click at [464, 268] on span "Confirmed" at bounding box center [456, 268] width 19 height 6
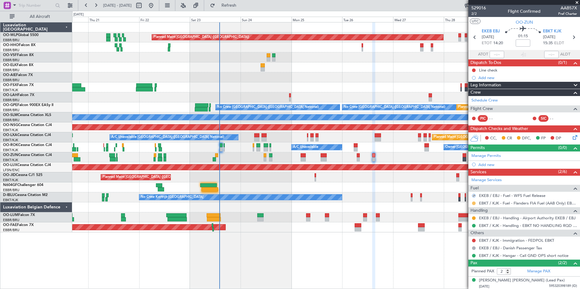
click at [475, 203] on button at bounding box center [474, 204] width 4 height 4
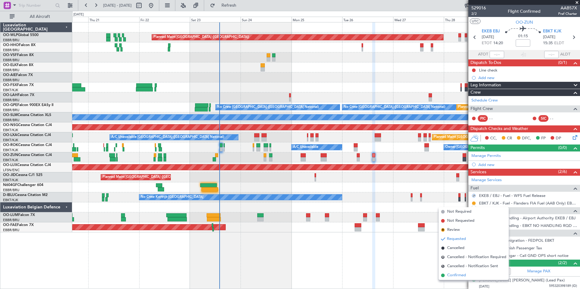
click at [461, 274] on span "Confirmed" at bounding box center [456, 276] width 19 height 6
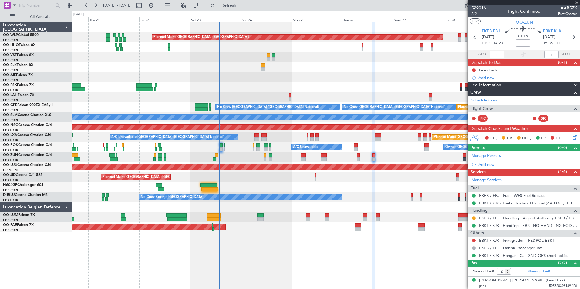
click at [274, 189] on div at bounding box center [325, 188] width 507 height 10
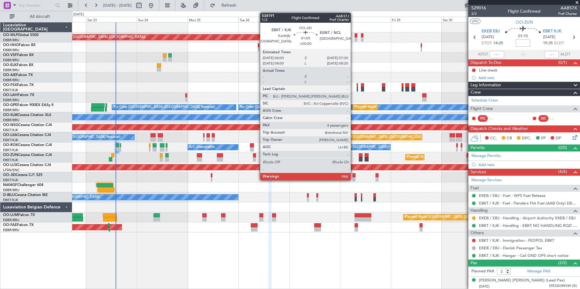
click at [353, 178] on div at bounding box center [353, 179] width 3 height 4
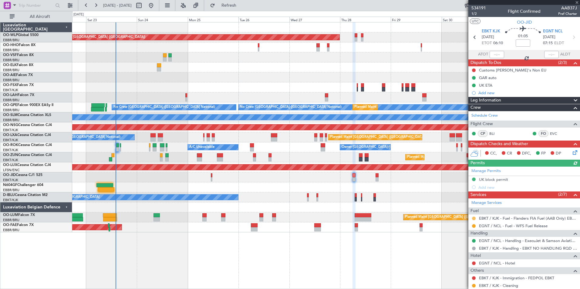
click at [473, 218] on button at bounding box center [474, 219] width 4 height 4
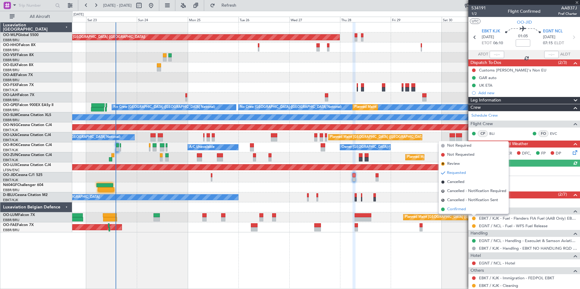
click at [457, 208] on span "Confirmed" at bounding box center [456, 210] width 19 height 6
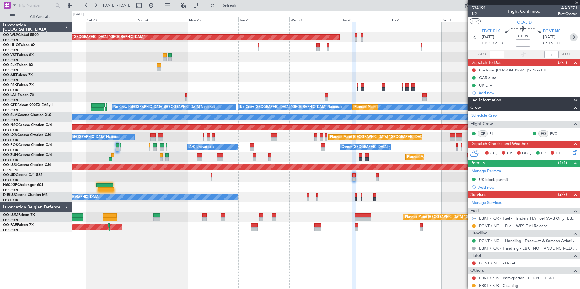
click at [569, 37] on icon at bounding box center [573, 37] width 8 height 8
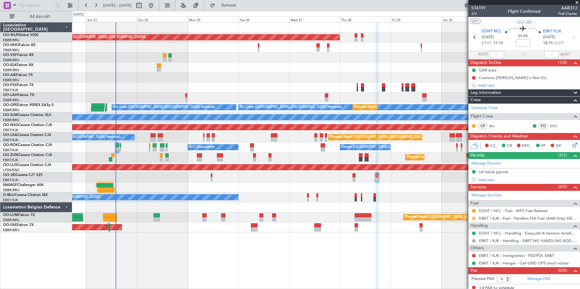
click at [474, 217] on button at bounding box center [474, 219] width 4 height 4
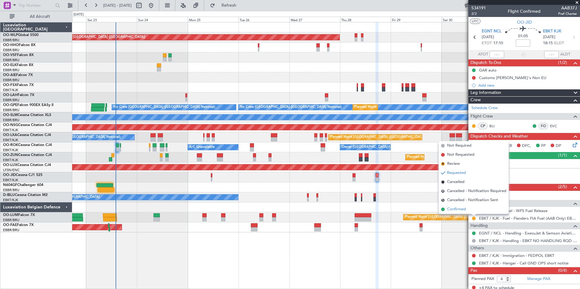
click at [451, 205] on li "Confirmed" at bounding box center [473, 209] width 70 height 9
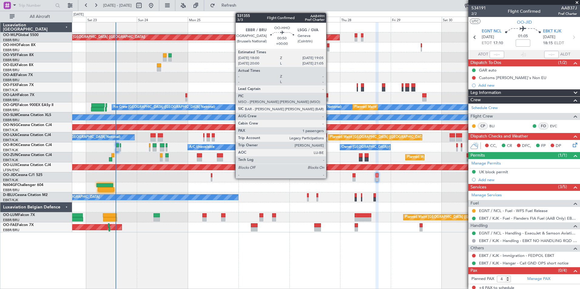
click at [329, 45] on div at bounding box center [328, 45] width 2 height 4
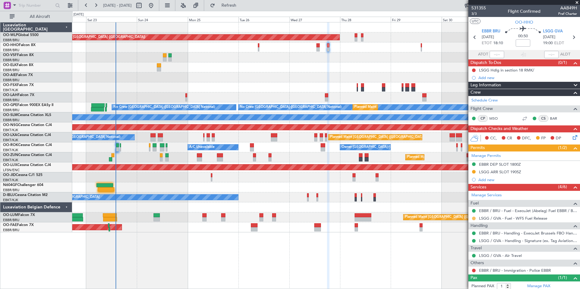
click at [473, 219] on button at bounding box center [474, 219] width 4 height 4
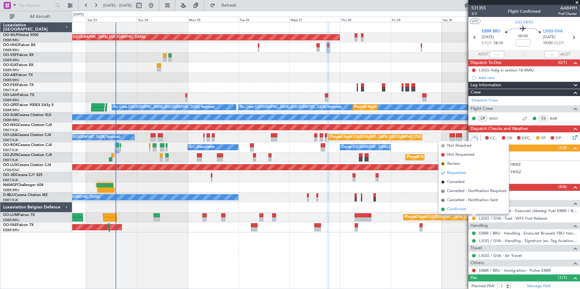
click at [465, 210] on span "Confirmed" at bounding box center [456, 210] width 19 height 6
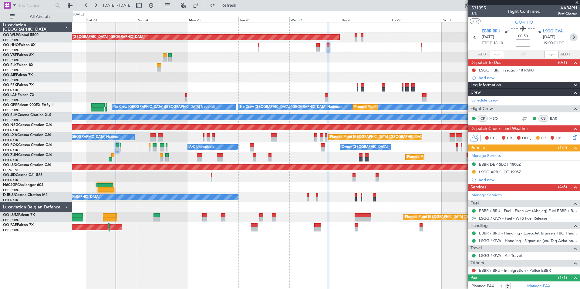
click at [569, 39] on icon at bounding box center [573, 37] width 8 height 8
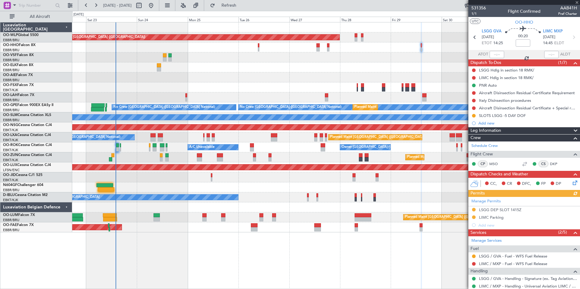
click at [473, 258] on mat-tooltip-component "Requested" at bounding box center [473, 266] width 27 height 16
click at [474, 256] on button at bounding box center [474, 257] width 4 height 4
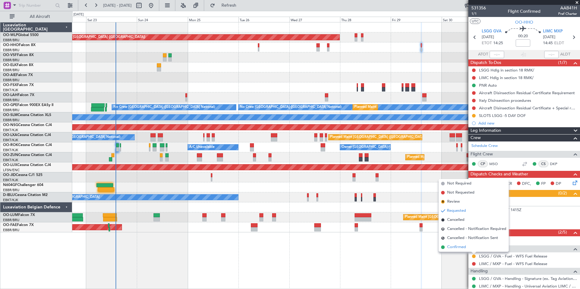
click at [453, 248] on span "Confirmed" at bounding box center [456, 247] width 19 height 6
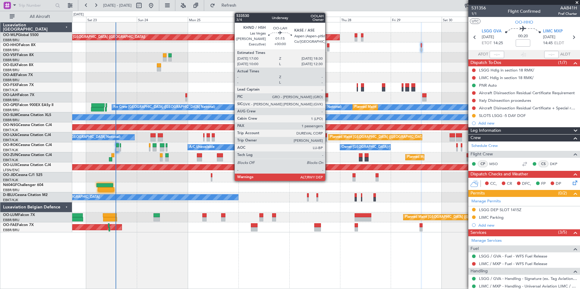
click at [328, 98] on div at bounding box center [326, 99] width 3 height 4
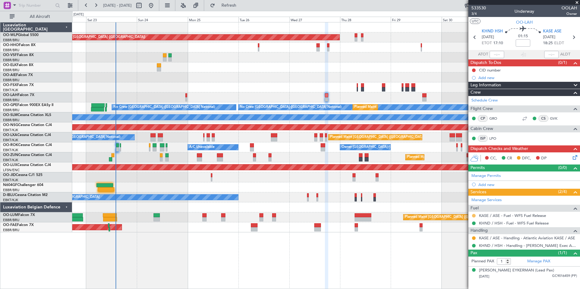
click at [475, 217] on button at bounding box center [474, 216] width 4 height 4
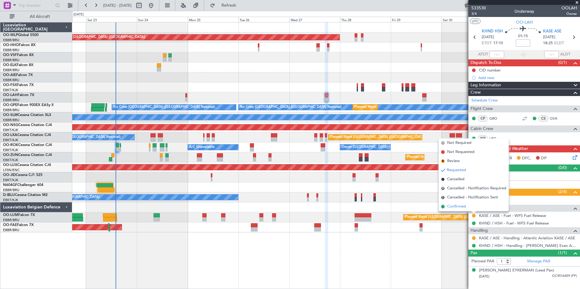
click at [458, 206] on span "Confirmed" at bounding box center [456, 207] width 19 height 6
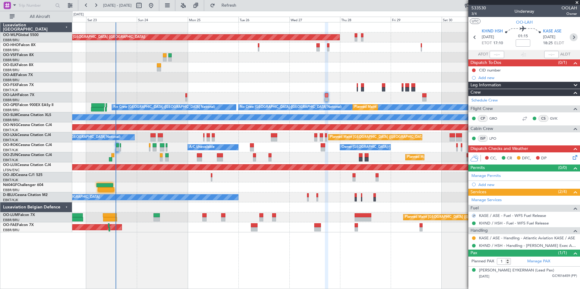
click at [574, 41] on icon at bounding box center [573, 37] width 8 height 8
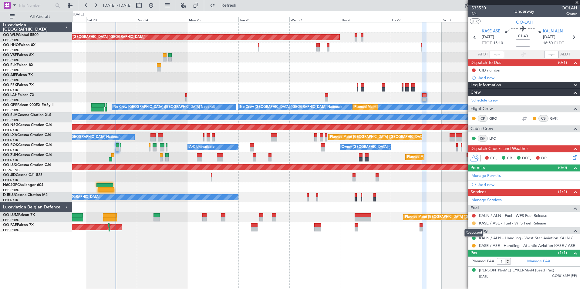
click at [474, 222] on button at bounding box center [474, 224] width 4 height 4
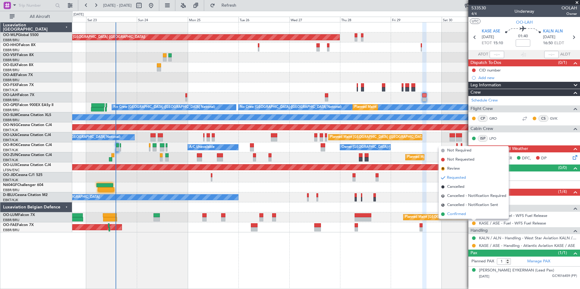
click at [455, 212] on span "Confirmed" at bounding box center [456, 214] width 19 height 6
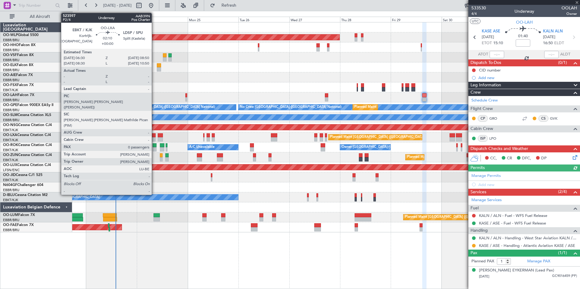
click at [154, 139] on div at bounding box center [152, 139] width 5 height 4
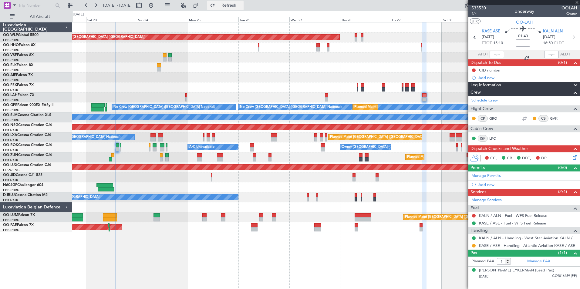
click at [242, 7] on span "Refresh" at bounding box center [228, 5] width 25 height 4
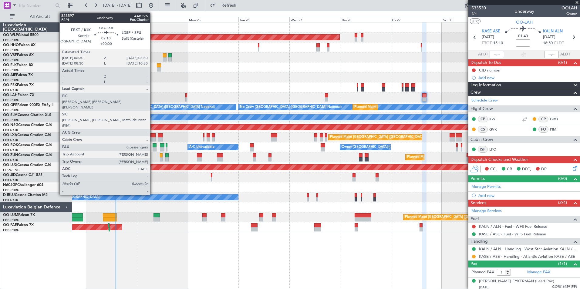
click at [153, 139] on div at bounding box center [152, 139] width 5 height 4
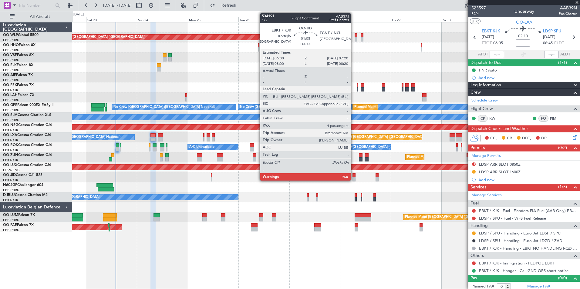
click at [353, 180] on div at bounding box center [353, 179] width 3 height 4
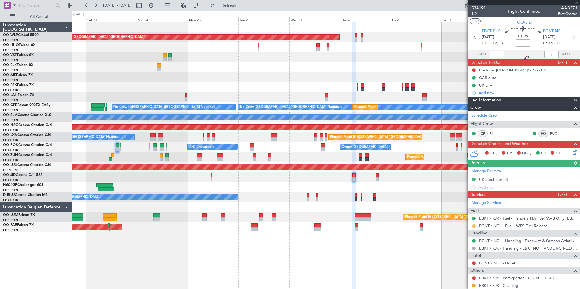
click at [473, 226] on button at bounding box center [474, 226] width 4 height 4
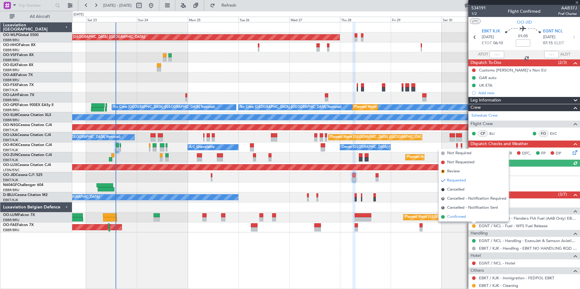
click at [447, 217] on span "Confirmed" at bounding box center [456, 217] width 19 height 6
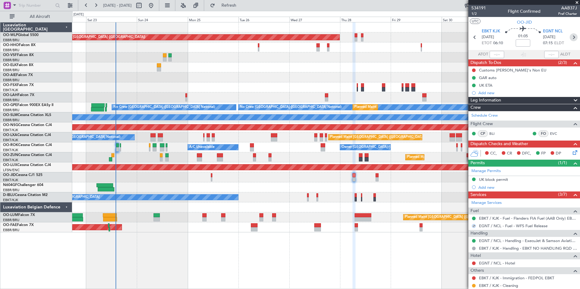
click at [569, 41] on icon at bounding box center [573, 37] width 8 height 8
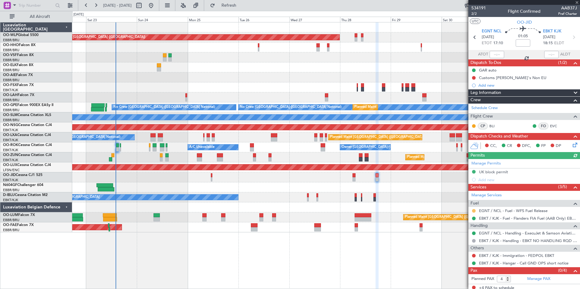
click at [472, 211] on button at bounding box center [474, 211] width 4 height 4
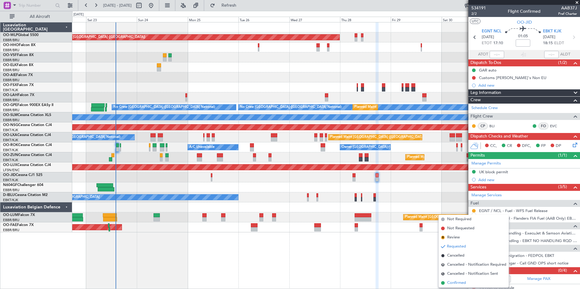
click at [447, 284] on span "Confirmed" at bounding box center [456, 283] width 19 height 6
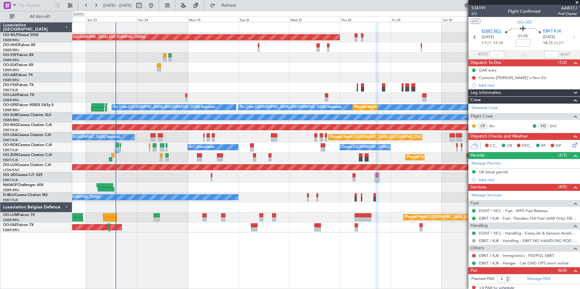
click at [491, 32] on span "EGNT NCL" at bounding box center [492, 32] width 20 height 6
click at [301, 186] on div at bounding box center [325, 188] width 507 height 10
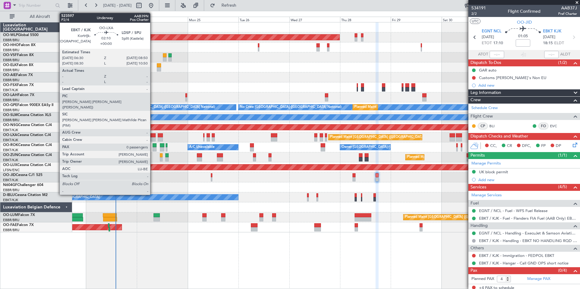
click at [153, 136] on div at bounding box center [152, 135] width 5 height 4
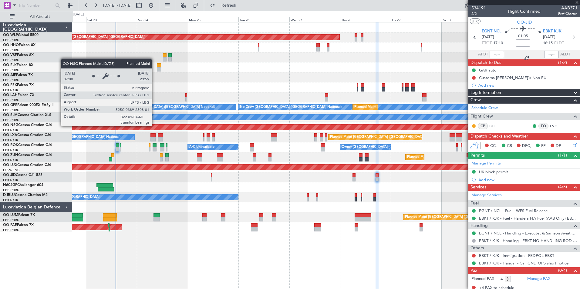
type input "0"
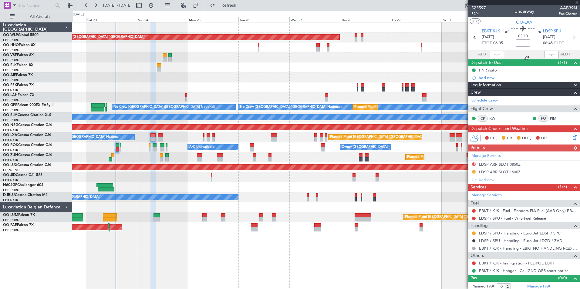
click at [480, 10] on span "523597" at bounding box center [478, 8] width 15 height 6
click at [243, 2] on button "Refresh" at bounding box center [225, 6] width 36 height 10
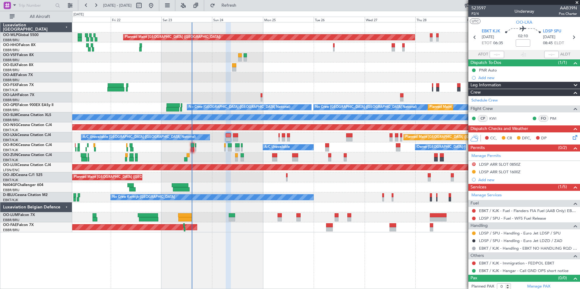
click at [226, 76] on div "Planned Maint [GEOGRAPHIC_DATA] ([GEOGRAPHIC_DATA]) Planned Maint [GEOGRAPHIC_D…" at bounding box center [325, 127] width 507 height 210
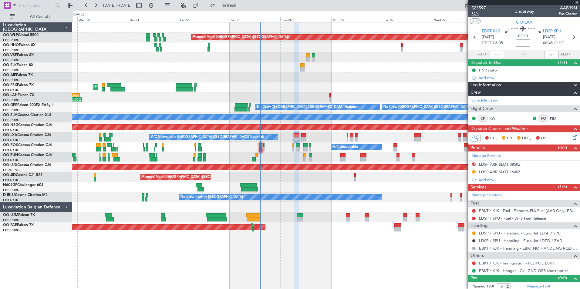
click at [475, 13] on span "P2/4" at bounding box center [478, 13] width 15 height 5
click at [569, 39] on icon at bounding box center [573, 37] width 8 height 8
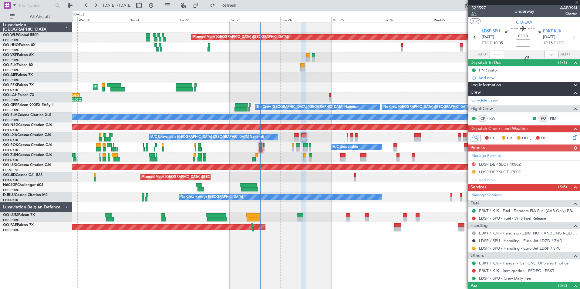
click at [476, 14] on span "2/4" at bounding box center [478, 13] width 15 height 5
click at [242, 3] on span "Refresh" at bounding box center [228, 5] width 25 height 4
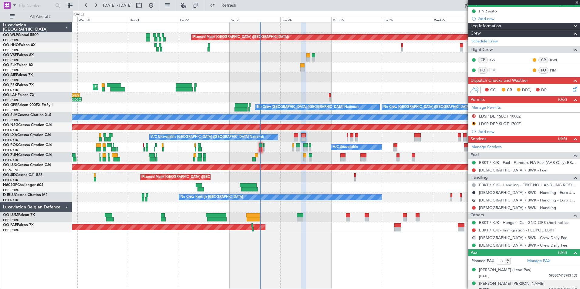
scroll to position [61, 0]
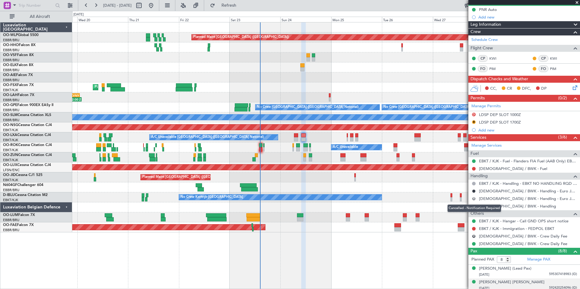
click at [473, 197] on button "R" at bounding box center [474, 199] width 4 height 4
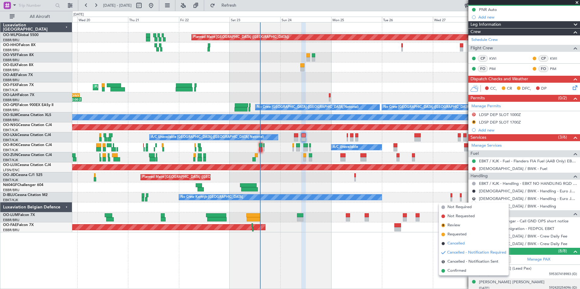
click at [457, 242] on span "Cancelled" at bounding box center [455, 244] width 17 height 6
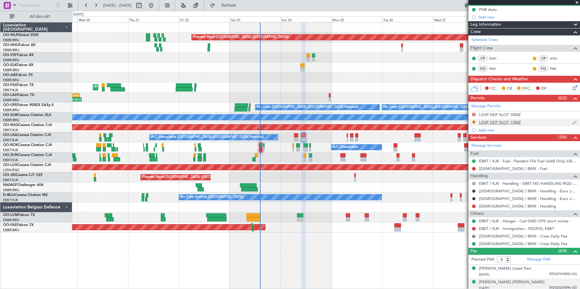
click at [474, 122] on button "R" at bounding box center [474, 122] width 4 height 4
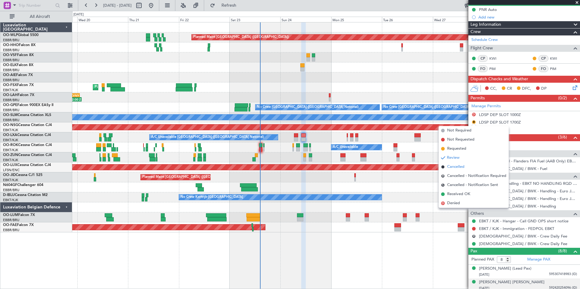
click at [455, 169] on span "Cancelled" at bounding box center [455, 167] width 17 height 6
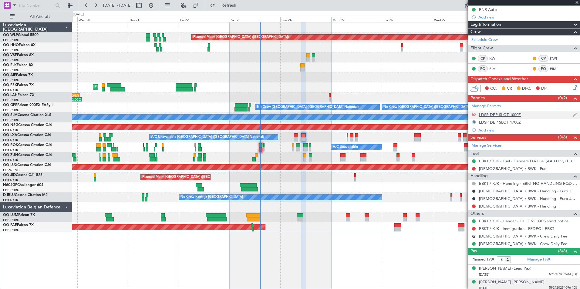
click at [473, 113] on button "D" at bounding box center [474, 115] width 4 height 4
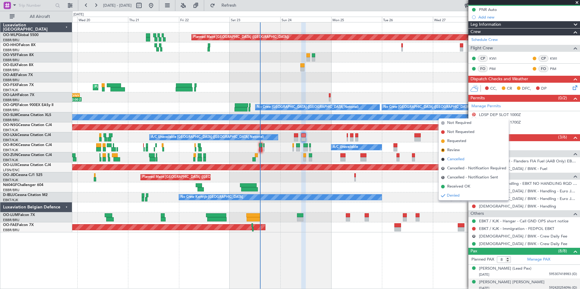
click at [455, 160] on span "Cancelled" at bounding box center [455, 159] width 17 height 6
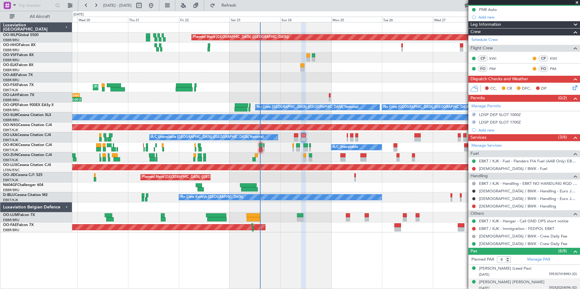
click at [475, 236] on button "R" at bounding box center [474, 237] width 4 height 4
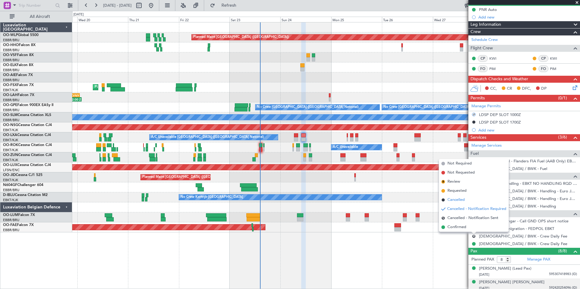
click at [455, 197] on span "Cancelled" at bounding box center [455, 200] width 17 height 6
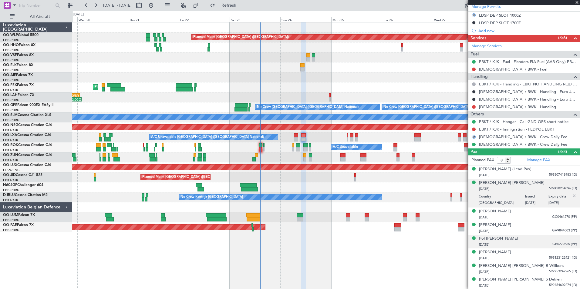
scroll to position [0, 0]
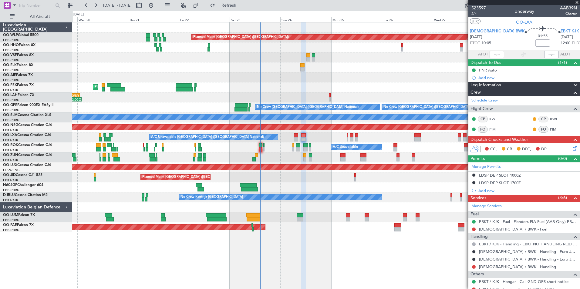
click at [473, 41] on section "[DEMOGRAPHIC_DATA] BWK [DATE] ETOT 10:05 01:55 EBKT KJK [DATE] 12:00 ELDT" at bounding box center [524, 38] width 112 height 24
click at [467, 39] on icon at bounding box center [463, 37] width 8 height 8
type input "0"
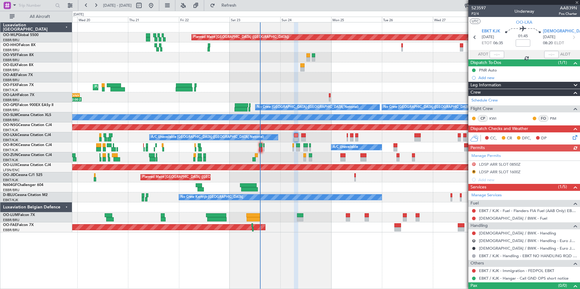
scroll to position [10, 0]
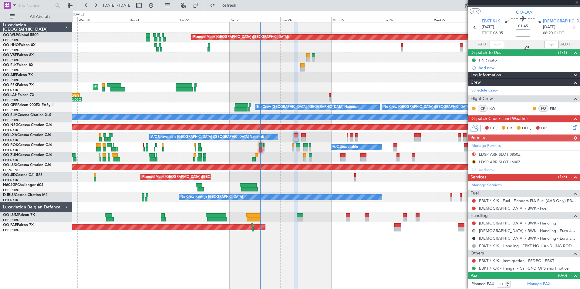
click at [473, 154] on div "Manage Permits D LDSP ARR SLOT 0850Z R LDSP ARR SLOT 1600Z Add new" at bounding box center [524, 158] width 112 height 32
click at [473, 154] on button "D" at bounding box center [474, 155] width 4 height 4
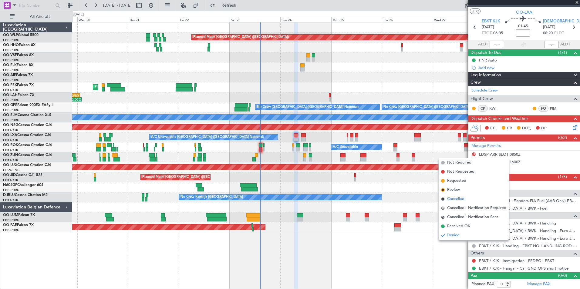
click at [458, 199] on span "Cancelled" at bounding box center [455, 199] width 17 height 6
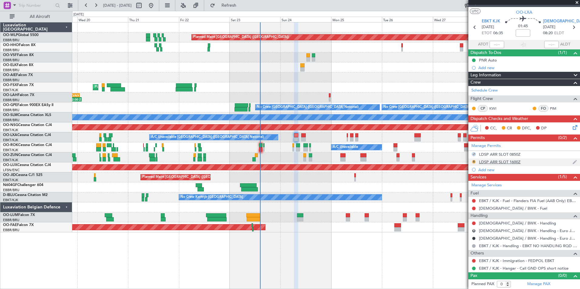
click at [475, 160] on button "R" at bounding box center [474, 162] width 4 height 4
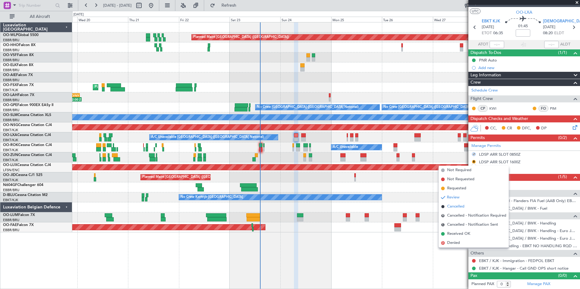
click at [460, 206] on span "Cancelled" at bounding box center [455, 207] width 17 height 6
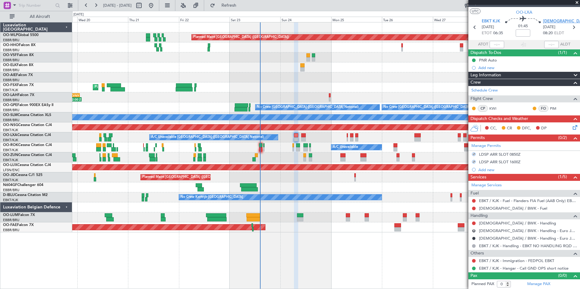
click at [552, 20] on span "[DEMOGRAPHIC_DATA] BWK" at bounding box center [570, 21] width 55 height 6
click at [473, 231] on button "R" at bounding box center [474, 231] width 4 height 4
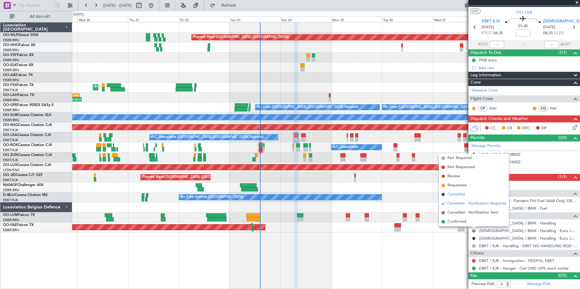
click at [458, 193] on span "Cancelled" at bounding box center [455, 195] width 17 height 6
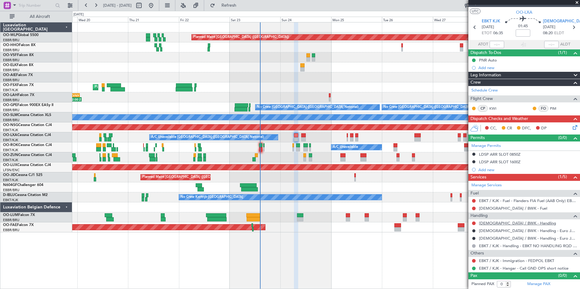
click at [493, 224] on link "[DEMOGRAPHIC_DATA] / BWK - Handling" at bounding box center [517, 223] width 77 height 5
click at [242, 4] on span "Refresh" at bounding box center [228, 5] width 25 height 4
click at [484, 147] on link "Manage Permits" at bounding box center [485, 146] width 29 height 6
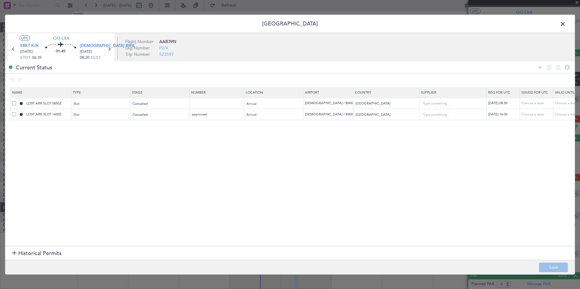
click at [21, 254] on span "Historical Permits" at bounding box center [39, 254] width 43 height 8
click at [566, 26] on span at bounding box center [566, 25] width 0 height 12
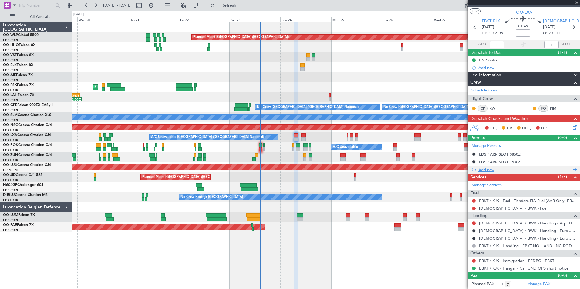
click at [486, 172] on div "Add new" at bounding box center [524, 170] width 112 height 8
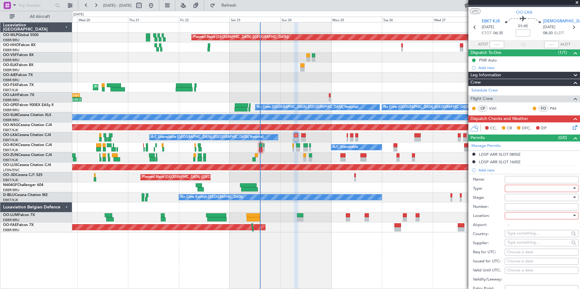
click at [507, 187] on div at bounding box center [542, 188] width 74 height 7
click at [518, 217] on span "PPR" at bounding box center [539, 218] width 64 height 9
click at [518, 196] on div at bounding box center [539, 197] width 65 height 9
click at [522, 245] on span "Received OK" at bounding box center [539, 246] width 64 height 9
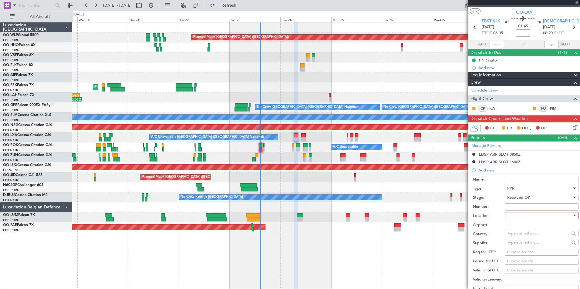
click at [517, 207] on input "Number:" at bounding box center [542, 206] width 74 height 7
type input "approved"
click at [521, 213] on div at bounding box center [539, 215] width 65 height 9
click at [523, 244] on span "Arrival" at bounding box center [539, 246] width 64 height 9
type input "[DEMOGRAPHIC_DATA] / BWK"
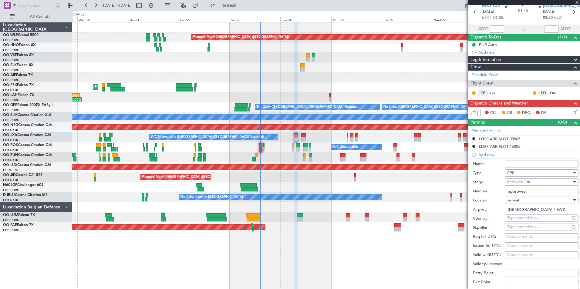
scroll to position [0, 0]
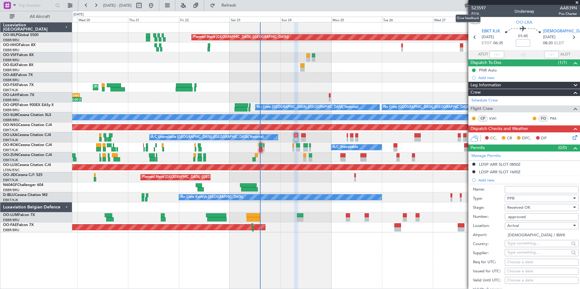
click at [476, 13] on mat-tooltip-component "Give feedback" at bounding box center [467, 18] width 33 height 16
click at [475, 14] on span "P2/4" at bounding box center [478, 13] width 15 height 5
click at [242, 5] on span "Refresh" at bounding box center [228, 5] width 25 height 4
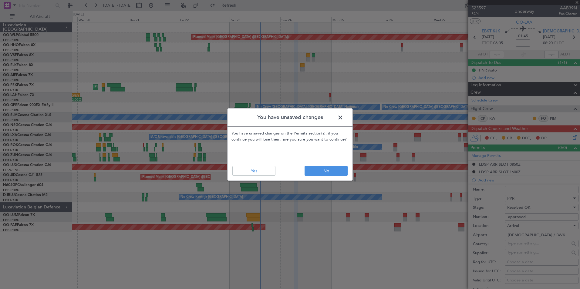
click at [343, 118] on span at bounding box center [343, 119] width 0 height 12
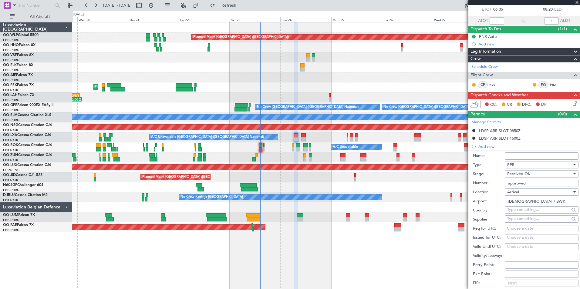
scroll to position [91, 0]
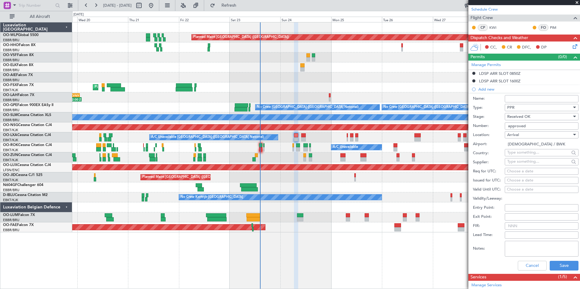
click at [525, 173] on div "Choose a date" at bounding box center [541, 172] width 69 height 6
select select "8"
select select "2025"
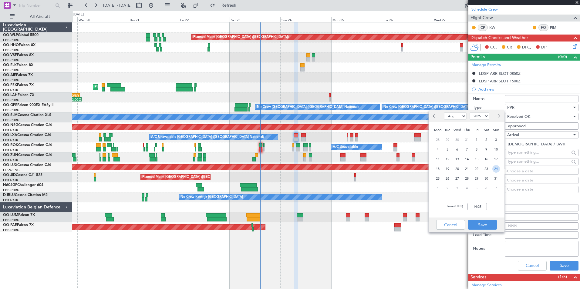
click at [496, 169] on span "24" at bounding box center [496, 169] width 8 height 8
click at [480, 210] on input "00:00" at bounding box center [476, 206] width 19 height 7
type input "08:50"
click at [489, 224] on button "Save" at bounding box center [482, 225] width 29 height 10
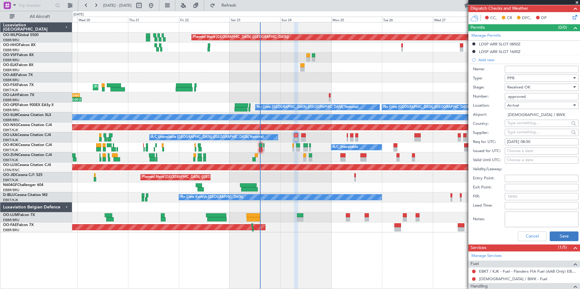
scroll to position [152, 0]
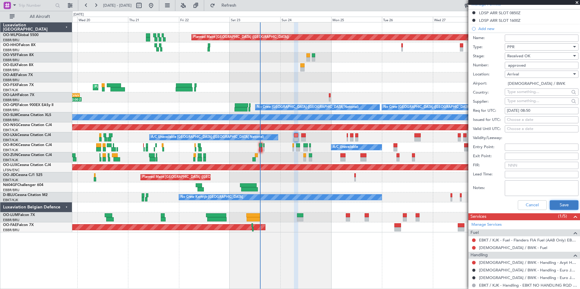
click at [558, 205] on button "Save" at bounding box center [563, 205] width 29 height 10
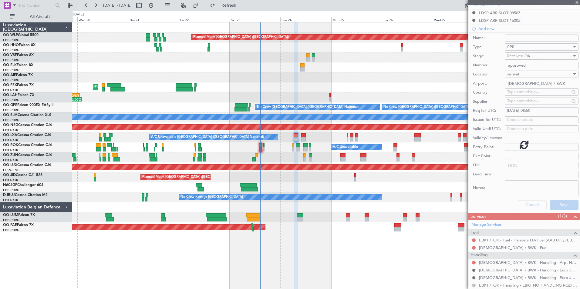
scroll to position [18, 0]
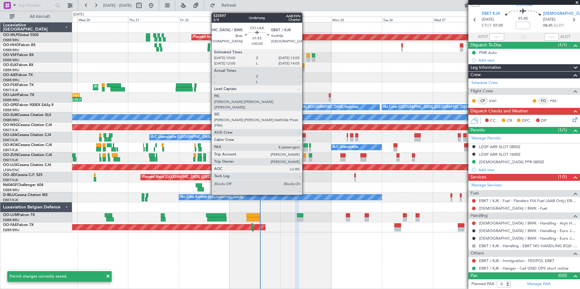
click at [305, 140] on div at bounding box center [303, 139] width 5 height 4
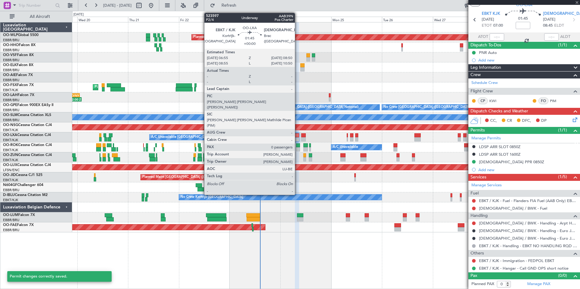
type input "8"
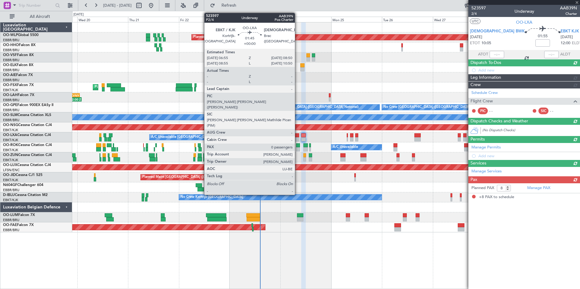
scroll to position [0, 0]
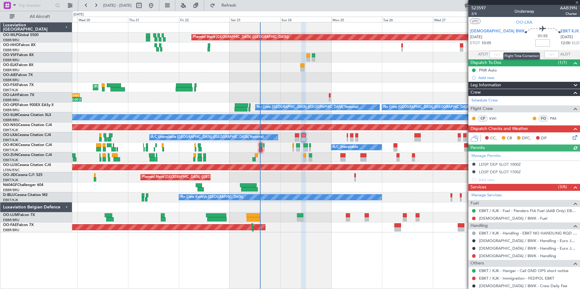
click at [535, 43] on input at bounding box center [542, 42] width 15 height 7
click at [444, 78] on div at bounding box center [325, 77] width 507 height 10
type input "+00:10"
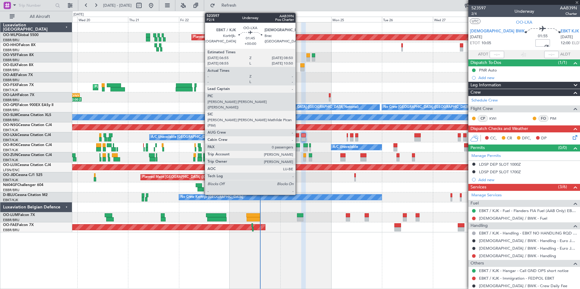
click at [298, 137] on div at bounding box center [297, 139] width 4 height 4
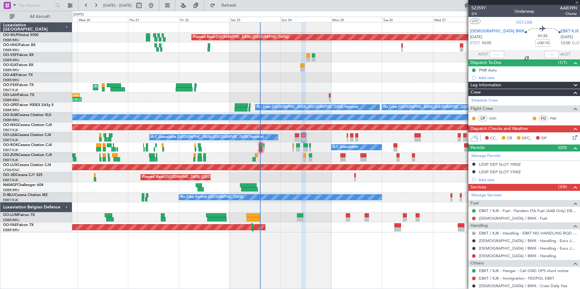
type input "0"
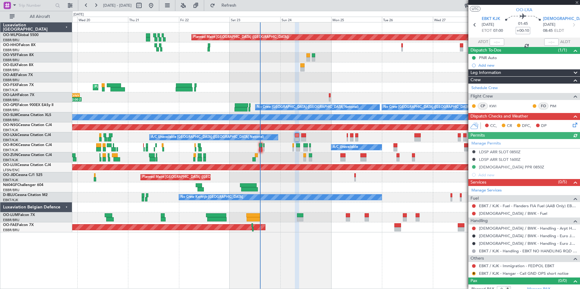
scroll to position [18, 0]
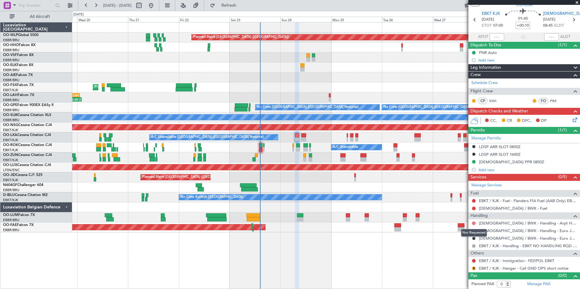
type input "+00:10"
click at [473, 222] on button at bounding box center [474, 224] width 4 height 4
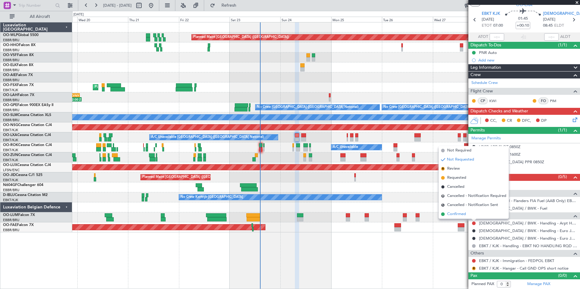
click at [458, 215] on span "Confirmed" at bounding box center [456, 214] width 19 height 6
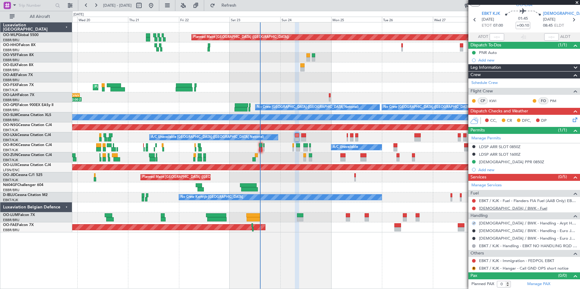
click at [490, 207] on link "LDSB / BWK - Fuel" at bounding box center [513, 208] width 68 height 5
click at [572, 19] on icon at bounding box center [573, 20] width 8 height 8
type input "8"
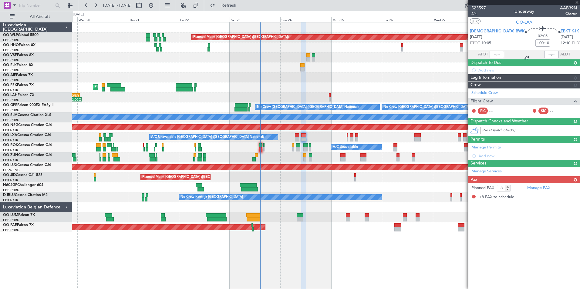
scroll to position [0, 0]
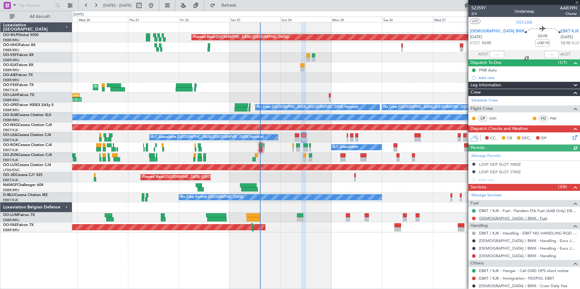
click at [495, 218] on link "LDSB / BWK - Fuel" at bounding box center [513, 218] width 68 height 5
click at [483, 181] on div "Add new" at bounding box center [524, 179] width 93 height 5
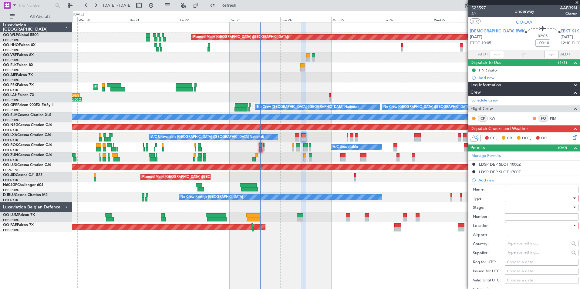
click at [517, 198] on div at bounding box center [539, 198] width 65 height 9
click at [516, 229] on span "PPR" at bounding box center [539, 228] width 64 height 9
click at [513, 207] on div at bounding box center [539, 207] width 65 height 9
click at [520, 254] on span "Received OK" at bounding box center [539, 256] width 64 height 9
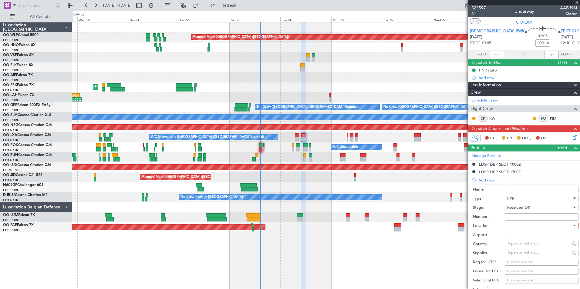
click at [515, 218] on input "Number:" at bounding box center [542, 216] width 74 height 7
type input "approved"
click at [513, 225] on div at bounding box center [539, 225] width 65 height 9
click at [512, 239] on span "Departure" at bounding box center [539, 237] width 64 height 9
type input "[DEMOGRAPHIC_DATA] / BWK"
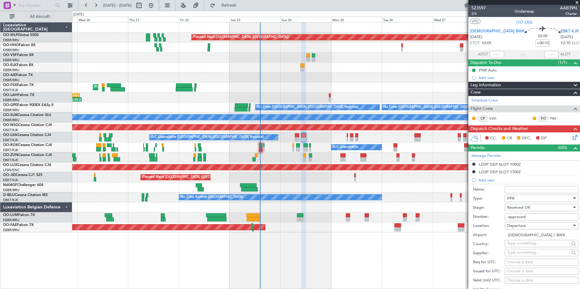
click at [517, 242] on input "text" at bounding box center [538, 243] width 62 height 9
click at [519, 261] on div "Choose a date" at bounding box center [541, 263] width 69 height 6
select select "8"
select select "2025"
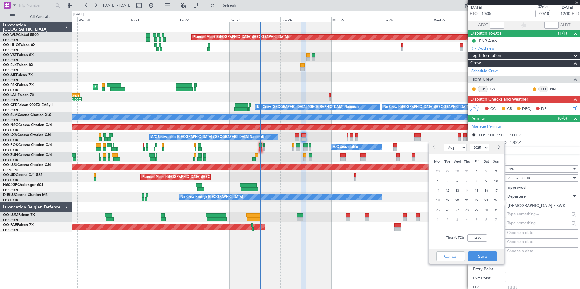
scroll to position [61, 0]
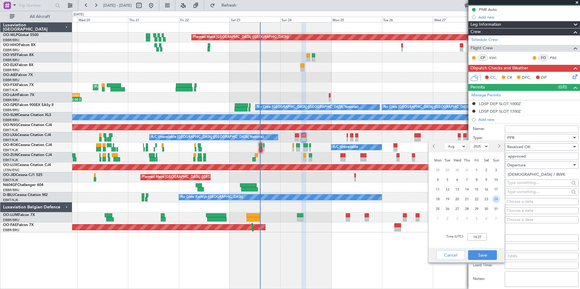
click at [496, 197] on span "24" at bounding box center [496, 200] width 8 height 8
click at [473, 238] on input "00:00" at bounding box center [476, 236] width 19 height 7
type input "10:00"
click at [485, 256] on button "Save" at bounding box center [482, 255] width 29 height 10
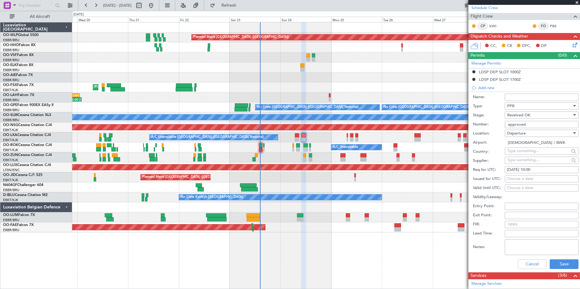
scroll to position [121, 0]
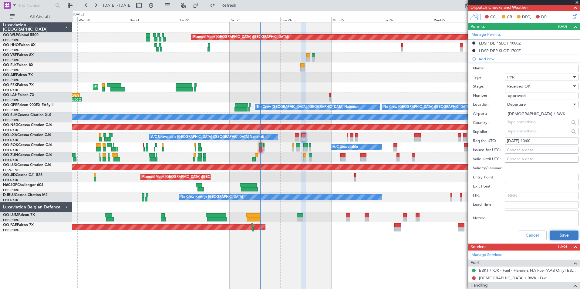
click at [549, 235] on button "Save" at bounding box center [563, 236] width 29 height 10
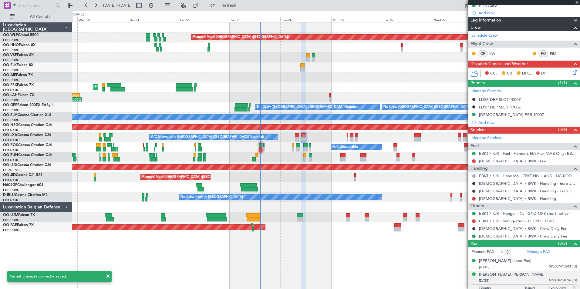
scroll to position [0, 0]
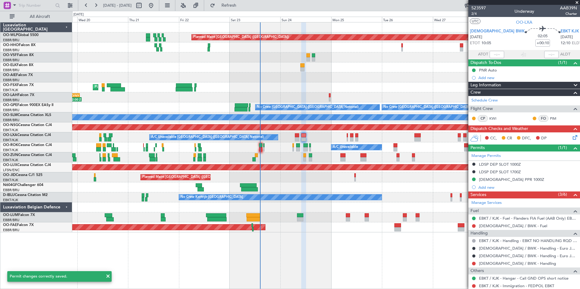
click at [467, 36] on icon at bounding box center [463, 37] width 8 height 8
type input "0"
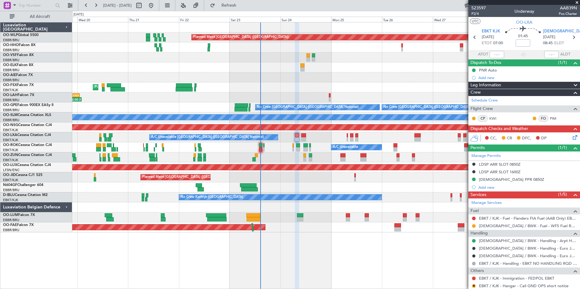
click at [569, 41] on section "EBKT KJK 24/08/2025 ETOT 07:00 01:45 LDSB BWK 24/08/2025 08:45 ELDT" at bounding box center [524, 38] width 112 height 24
click at [569, 39] on icon at bounding box center [573, 37] width 8 height 8
type input "+00:10"
type input "8"
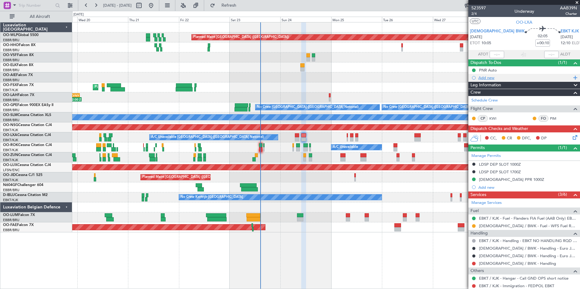
click at [488, 77] on div "Add new" at bounding box center [524, 77] width 93 height 5
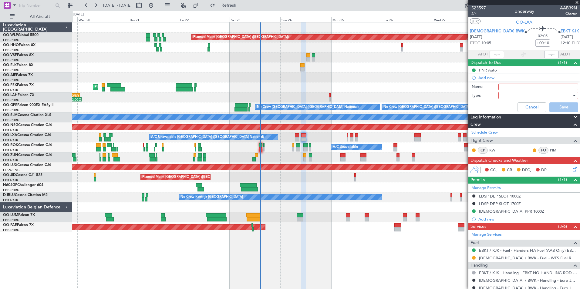
click at [500, 87] on input "Name:" at bounding box center [538, 87] width 80 height 7
type input "Airport services to be paid by crew"
click at [511, 99] on div at bounding box center [536, 95] width 71 height 9
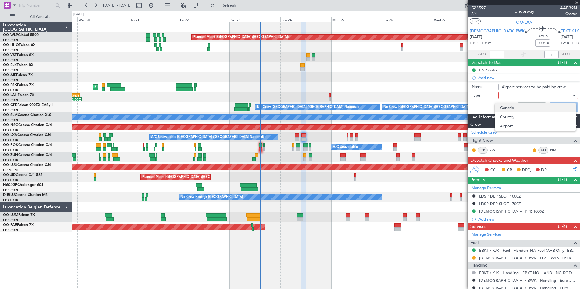
click at [504, 109] on span "Generic" at bounding box center [535, 107] width 71 height 9
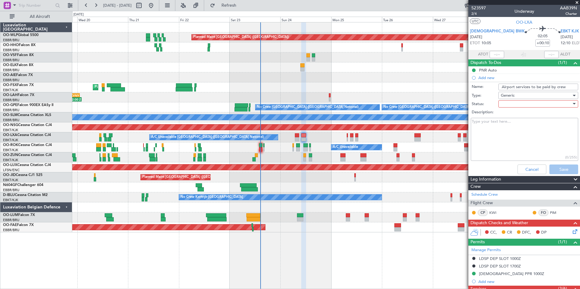
click at [504, 105] on div at bounding box center [536, 103] width 71 height 9
click at [500, 116] on span "Not Started" at bounding box center [535, 116] width 71 height 9
click at [498, 127] on textarea "Description:" at bounding box center [524, 139] width 107 height 43
paste textarea "Please be advised that when there is no contract between [GEOGRAPHIC_DATA] and …"
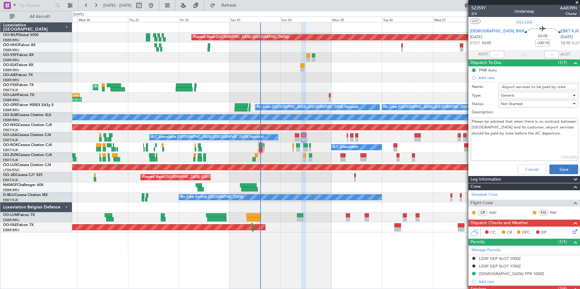
type textarea "Please be advised that when there is no contract between [GEOGRAPHIC_DATA] and …"
click at [556, 170] on button "Save" at bounding box center [563, 170] width 29 height 10
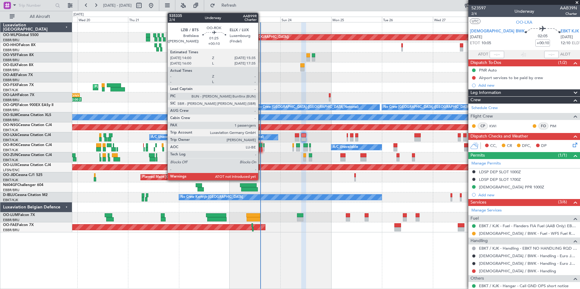
click at [261, 148] on div at bounding box center [261, 149] width 4 height 4
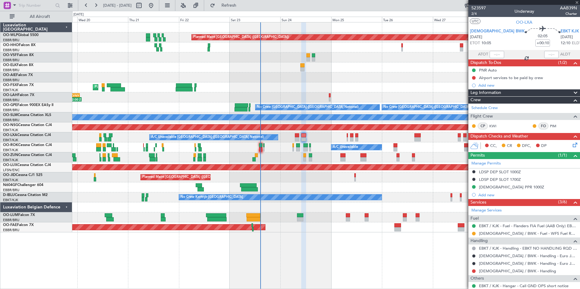
type input "1"
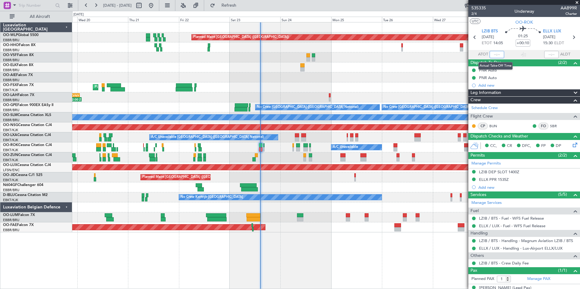
click at [489, 55] on input "text" at bounding box center [496, 54] width 15 height 7
type input "14:15"
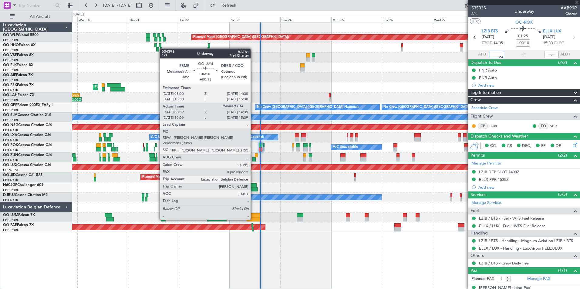
click at [252, 219] on div at bounding box center [254, 219] width 14 height 4
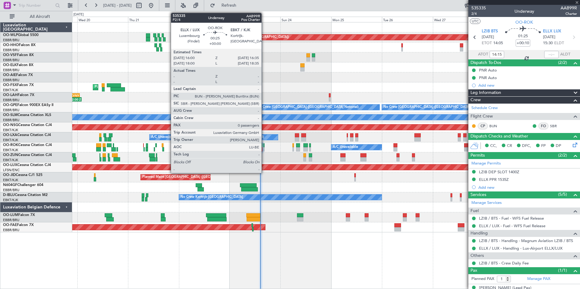
type input "+00:15"
type input "08:19"
type input "0"
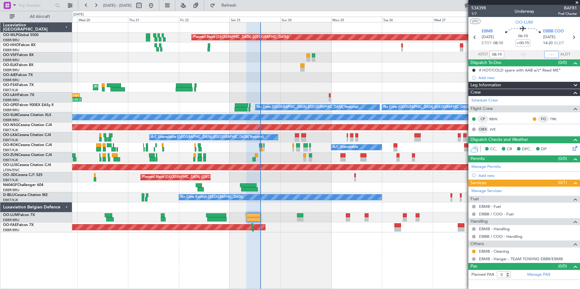
click at [546, 54] on input "text" at bounding box center [551, 54] width 15 height 7
click at [422, 80] on div at bounding box center [325, 77] width 507 height 10
type input "14:27"
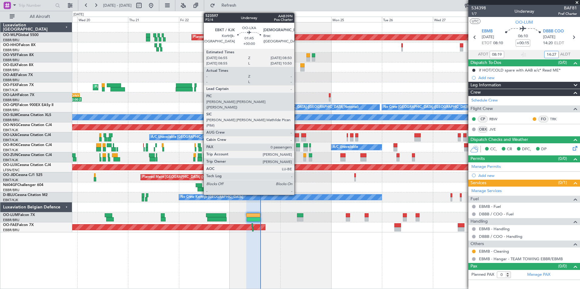
click at [297, 139] on div at bounding box center [297, 139] width 4 height 4
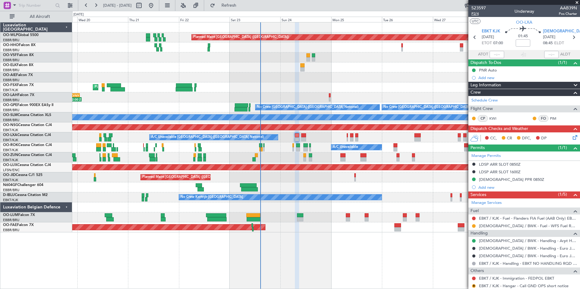
click at [472, 12] on span "P2/4" at bounding box center [478, 13] width 15 height 5
click at [258, 11] on div "Planned Maint Berlin (Brandenburg) AOG Maint Geneva (Cointrin) Planned Maint Ko…" at bounding box center [290, 150] width 580 height 278
click at [242, 4] on span "Refresh" at bounding box center [228, 5] width 25 height 4
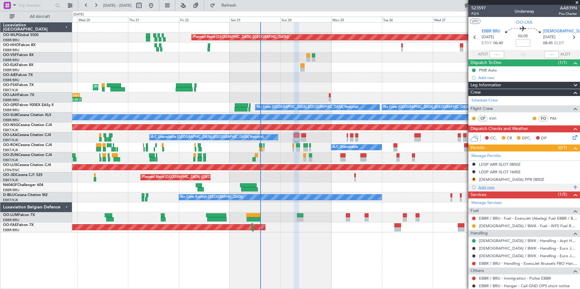
click at [485, 188] on div "Add new" at bounding box center [524, 187] width 93 height 5
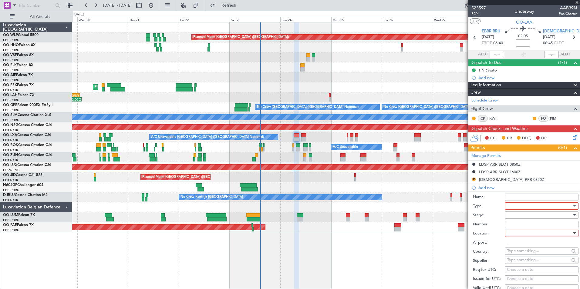
click at [519, 202] on div at bounding box center [539, 206] width 65 height 9
click at [514, 263] on span "Slot" at bounding box center [539, 263] width 64 height 9
click at [514, 214] on div at bounding box center [539, 215] width 65 height 9
click at [522, 255] on span "Requested" at bounding box center [539, 254] width 64 height 9
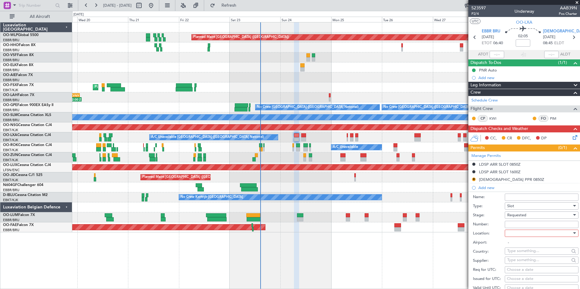
click at [518, 233] on div at bounding box center [539, 233] width 65 height 9
click at [513, 246] on span "Departure" at bounding box center [539, 245] width 64 height 9
type input "EBBR / BRU"
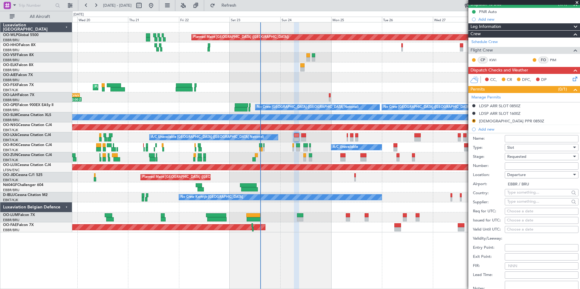
scroll to position [121, 0]
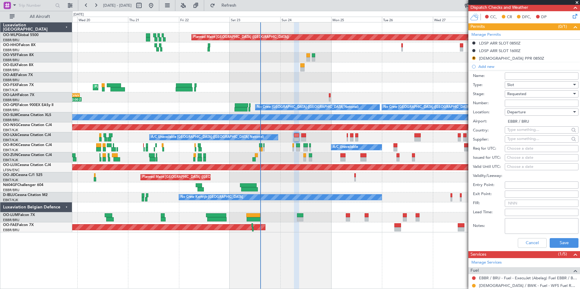
click at [533, 148] on div "Choose a date" at bounding box center [541, 149] width 69 height 6
select select "8"
select select "2025"
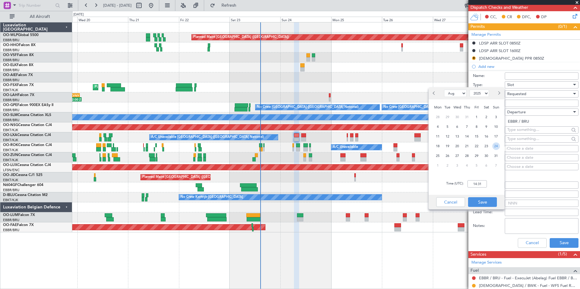
click at [497, 146] on span "24" at bounding box center [496, 147] width 8 height 8
click at [477, 181] on input "00:00" at bounding box center [476, 183] width 19 height 7
type input "06:35"
click at [480, 202] on button "Save" at bounding box center [482, 202] width 29 height 10
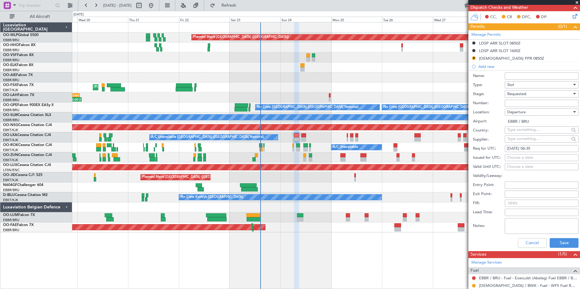
click at [537, 237] on div "Cancel Save" at bounding box center [526, 243] width 106 height 16
click at [558, 237] on div "Cancel Save" at bounding box center [526, 243] width 106 height 16
click at [559, 243] on button "Save" at bounding box center [563, 243] width 29 height 10
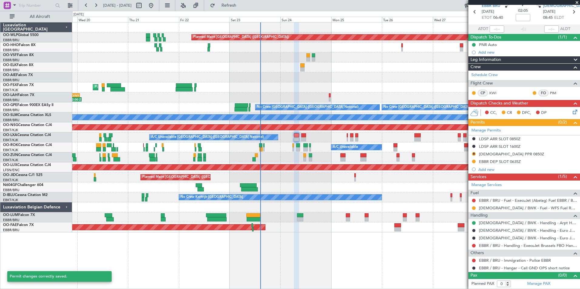
scroll to position [25, 0]
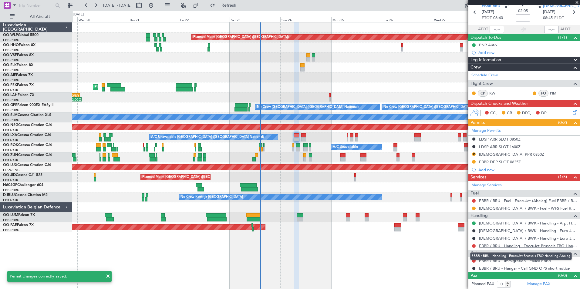
click at [506, 248] on link "EBBR / BRU - Handling - ExecuJet Brussels FBO Handling Abelag" at bounding box center [528, 245] width 98 height 5
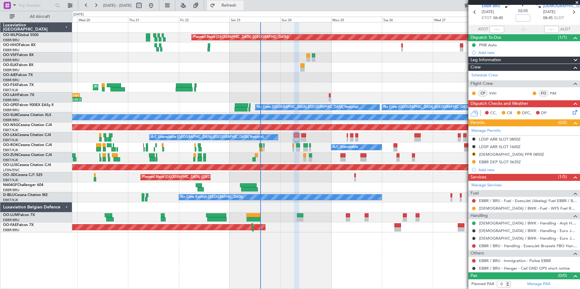
click at [242, 7] on span "Refresh" at bounding box center [228, 5] width 25 height 4
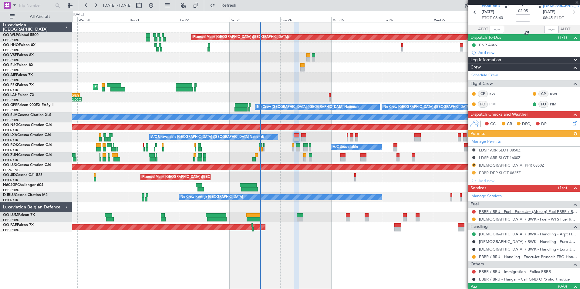
scroll to position [36, 0]
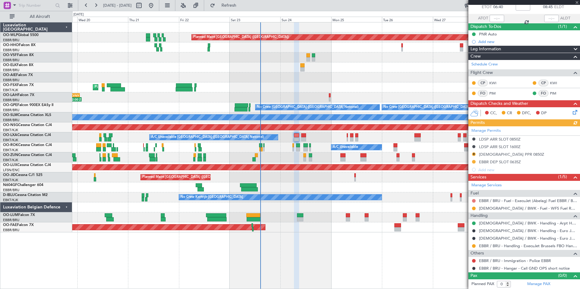
click at [474, 200] on button at bounding box center [474, 201] width 4 height 4
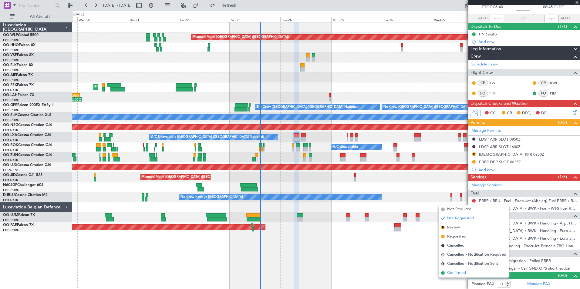
click at [459, 273] on span "Confirmed" at bounding box center [456, 273] width 19 height 6
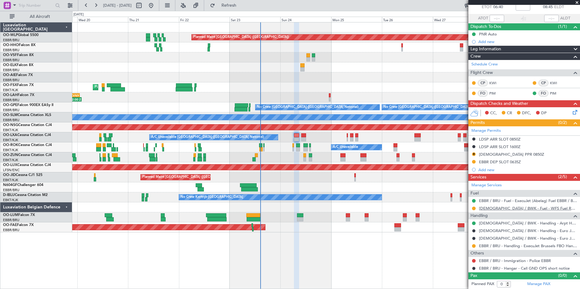
click at [514, 207] on link "[DEMOGRAPHIC_DATA] / BWK - Fuel - WFS Fuel Release" at bounding box center [528, 208] width 98 height 5
click at [474, 154] on button "R" at bounding box center [474, 155] width 4 height 4
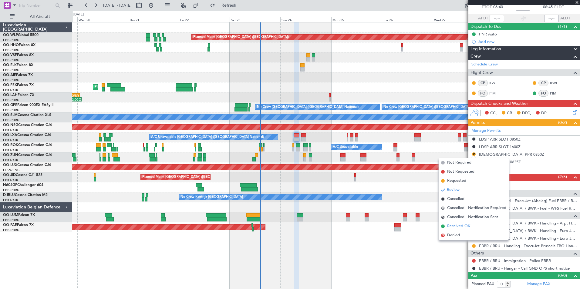
click at [464, 223] on li "Received OK" at bounding box center [473, 226] width 70 height 9
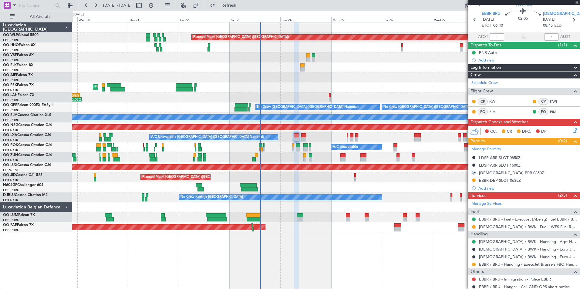
scroll to position [0, 0]
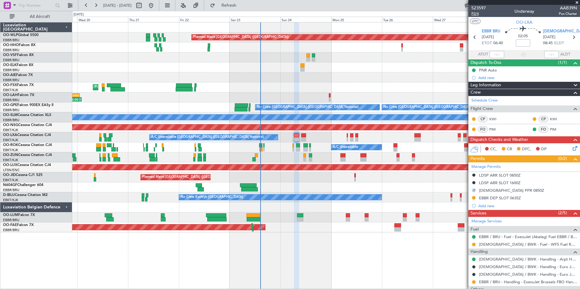
click at [475, 13] on span "P2/4" at bounding box center [478, 13] width 15 height 5
click at [476, 15] on span "P2/4" at bounding box center [478, 13] width 15 height 5
click at [242, 7] on span "Refresh" at bounding box center [228, 5] width 25 height 4
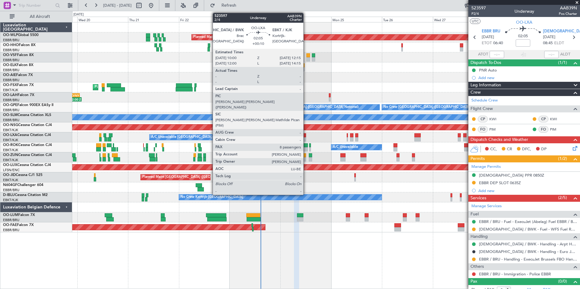
click at [306, 135] on div at bounding box center [303, 135] width 5 height 4
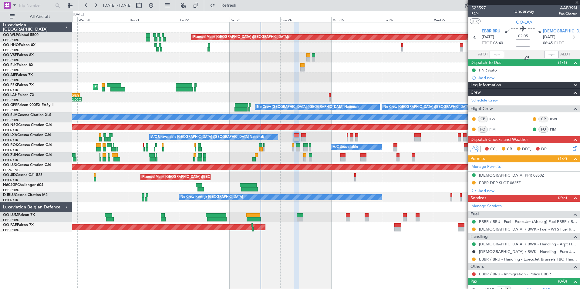
type input "+00:10"
type input "8"
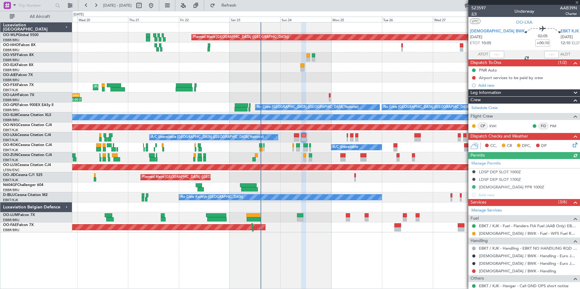
click at [475, 15] on span "2/4" at bounding box center [478, 13] width 15 height 5
click at [239, 10] on button "Refresh" at bounding box center [225, 6] width 36 height 10
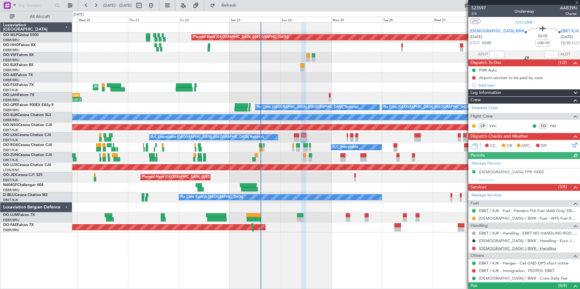
click at [502, 249] on link "LDSB / BWK - Handling" at bounding box center [517, 248] width 77 height 5
click at [234, 9] on button "Refresh" at bounding box center [225, 6] width 36 height 10
click at [474, 248] on button at bounding box center [474, 249] width 4 height 4
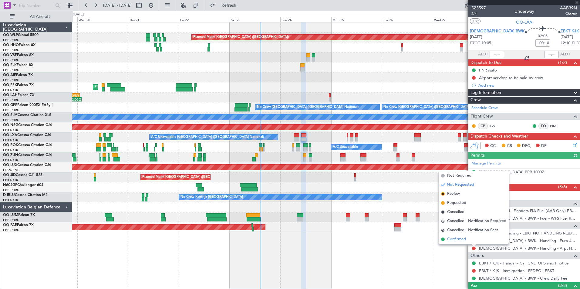
click at [458, 241] on span "Confirmed" at bounding box center [456, 240] width 19 height 6
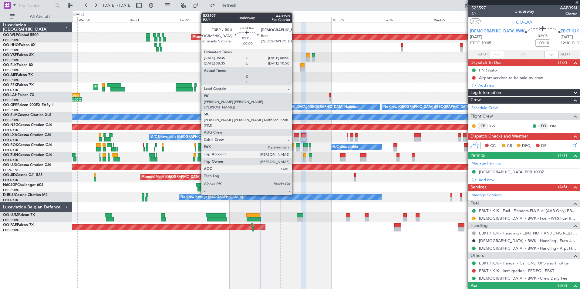
click at [294, 139] on div at bounding box center [296, 139] width 5 height 4
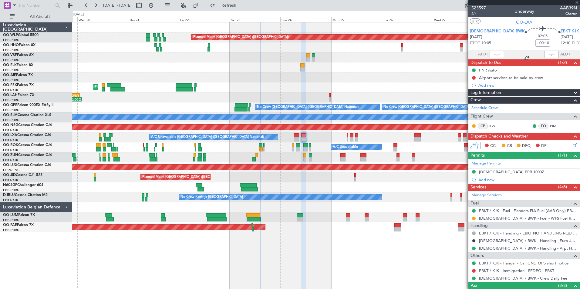
type input "0"
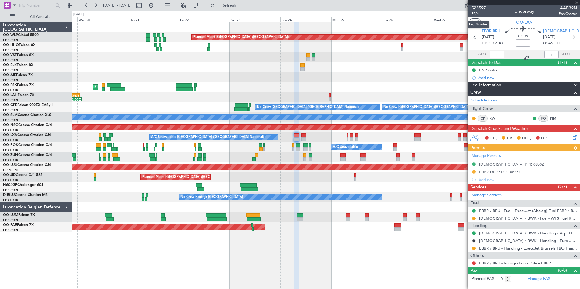
click at [476, 13] on span "P2/4" at bounding box center [478, 13] width 15 height 5
click at [554, 31] on span "[DEMOGRAPHIC_DATA] BWK" at bounding box center [570, 32] width 55 height 6
click at [492, 264] on link "EBBR / BRU - Immigration - Police EBBR" at bounding box center [515, 263] width 72 height 5
click at [572, 36] on icon at bounding box center [573, 37] width 8 height 8
type input "+00:10"
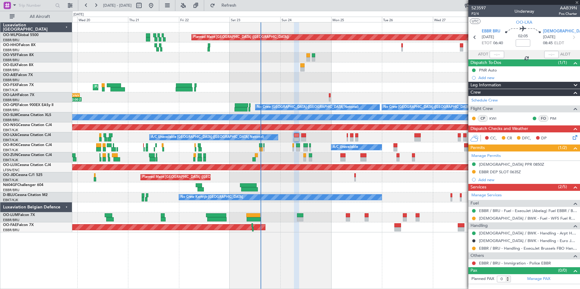
type input "8"
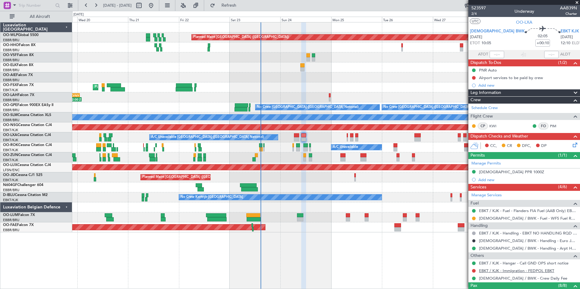
click at [483, 271] on link "EBKT / KJK - Immigration - FEDPOL EBKT" at bounding box center [516, 270] width 75 height 5
click at [519, 277] on link "[DEMOGRAPHIC_DATA] / BWK - Crew Daily Fee" at bounding box center [523, 278] width 88 height 5
click at [257, 11] on div "Planned Maint [GEOGRAPHIC_DATA] ([GEOGRAPHIC_DATA]) AOG Maint Geneva ([GEOGRAPH…" at bounding box center [290, 150] width 580 height 278
click at [242, 7] on span "Refresh" at bounding box center [228, 5] width 25 height 4
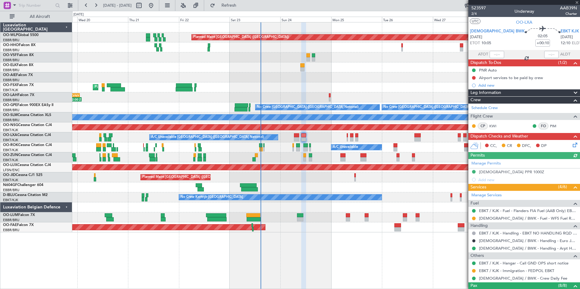
click at [293, 136] on div "Planned Maint [GEOGRAPHIC_DATA] ([GEOGRAPHIC_DATA] National) A/C Unavailable [G…" at bounding box center [325, 138] width 507 height 10
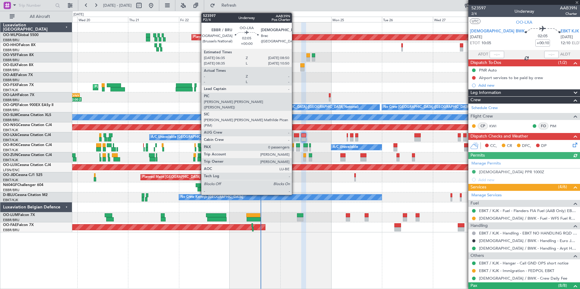
click at [295, 136] on div at bounding box center [296, 135] width 5 height 4
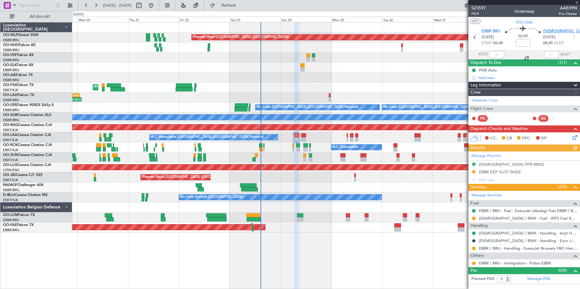
click at [545, 29] on span "[DEMOGRAPHIC_DATA] BWK" at bounding box center [570, 32] width 55 height 6
click at [243, 10] on button "Refresh" at bounding box center [225, 6] width 36 height 10
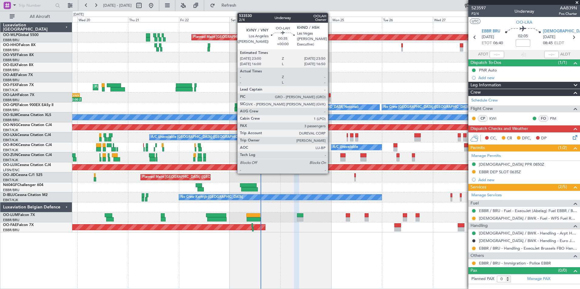
click at [331, 100] on div at bounding box center [330, 99] width 2 height 4
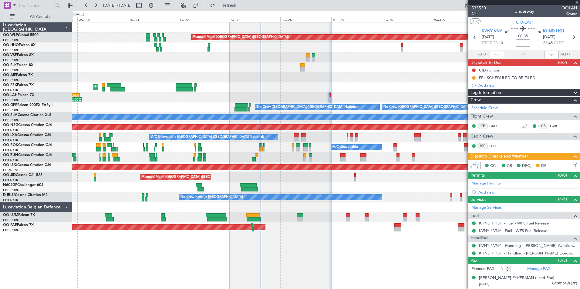
scroll to position [26, 0]
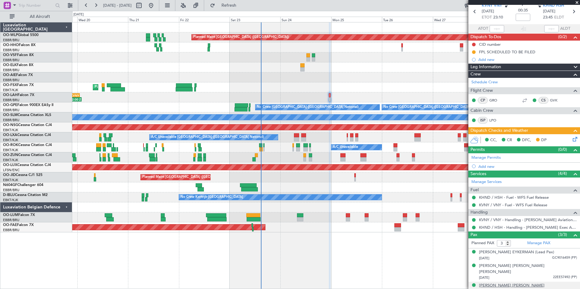
click at [512, 283] on div "[PERSON_NAME] [PERSON_NAME]" at bounding box center [511, 286] width 65 height 6
click at [177, 62] on div at bounding box center [325, 57] width 507 height 10
click at [16, 56] on span "OO-VSF" at bounding box center [10, 55] width 14 height 4
click at [305, 86] on div "Planned Maint Kortrijk-[GEOGRAPHIC_DATA]" at bounding box center [325, 87] width 507 height 10
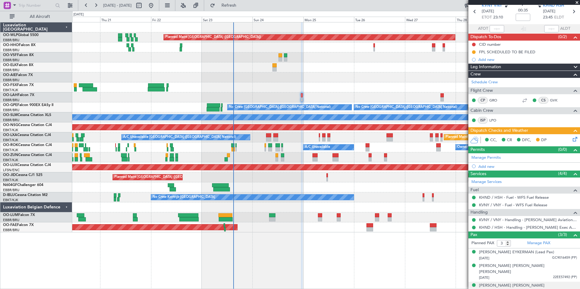
click at [289, 92] on div "Planned Maint Kortrijk-[GEOGRAPHIC_DATA]" at bounding box center [325, 87] width 507 height 10
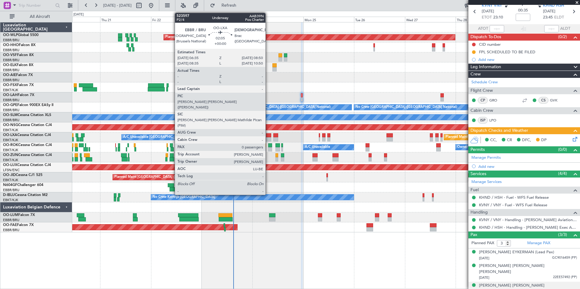
click at [268, 136] on div at bounding box center [268, 135] width 5 height 4
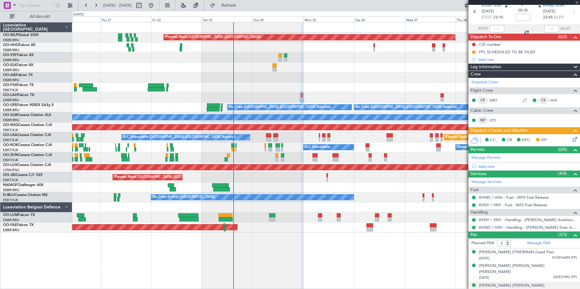
type input "0"
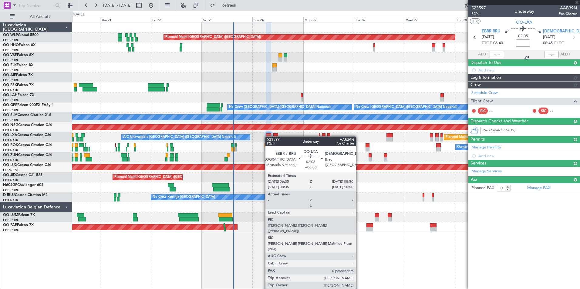
scroll to position [0, 0]
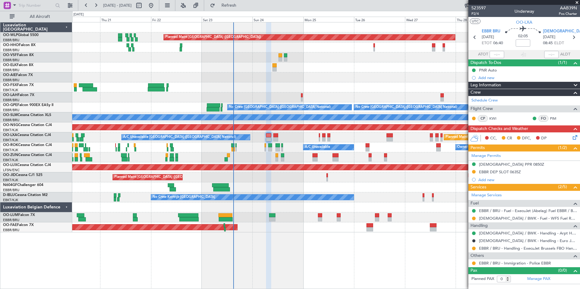
click at [573, 139] on icon at bounding box center [573, 136] width 5 height 5
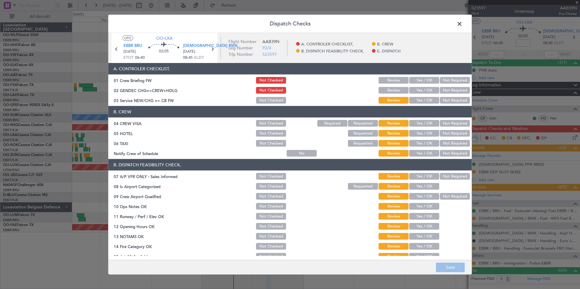
click at [415, 103] on button "Yes / OK" at bounding box center [424, 100] width 30 height 7
click at [417, 91] on button "Yes / OK" at bounding box center [424, 90] width 30 height 7
click at [440, 124] on button "Not Required" at bounding box center [455, 123] width 30 height 7
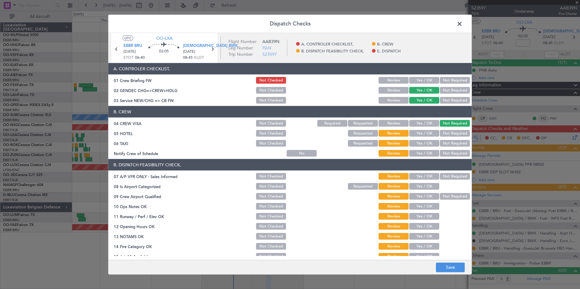
click at [442, 132] on button "Not Required" at bounding box center [455, 133] width 30 height 7
click at [420, 155] on button "Yes / OK" at bounding box center [424, 153] width 30 height 7
click at [444, 175] on button "Not Required" at bounding box center [455, 176] width 30 height 7
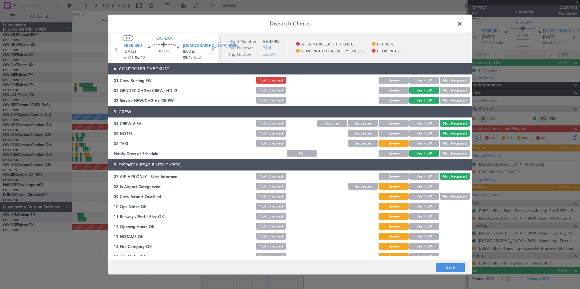
click at [421, 186] on button "Yes / OK" at bounding box center [424, 186] width 30 height 7
click at [421, 196] on button "Yes / OK" at bounding box center [424, 196] width 30 height 7
click at [421, 204] on button "Yes / OK" at bounding box center [424, 206] width 30 height 7
click at [420, 214] on button "Yes / OK" at bounding box center [424, 216] width 30 height 7
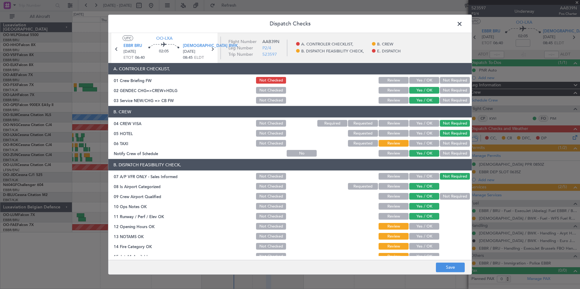
click at [420, 223] on button "Yes / OK" at bounding box center [424, 226] width 30 height 7
click at [416, 239] on button "Yes / OK" at bounding box center [424, 236] width 30 height 7
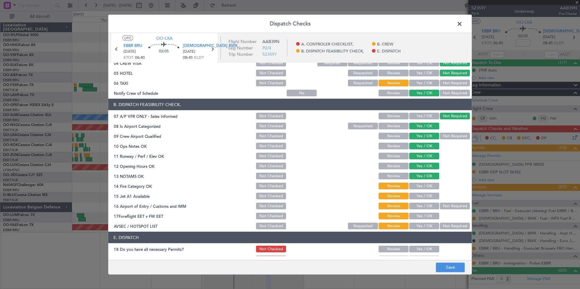
scroll to position [61, 0]
click at [419, 186] on button "Yes / OK" at bounding box center [424, 186] width 30 height 7
click at [419, 195] on button "Yes / OK" at bounding box center [424, 196] width 30 height 7
click at [451, 208] on button "Not Required" at bounding box center [455, 206] width 30 height 7
click at [446, 224] on button "Not Required" at bounding box center [455, 226] width 30 height 7
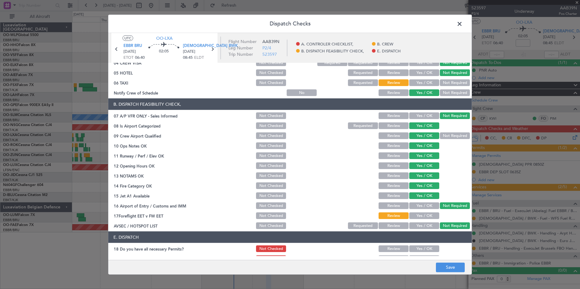
scroll to position [89, 0]
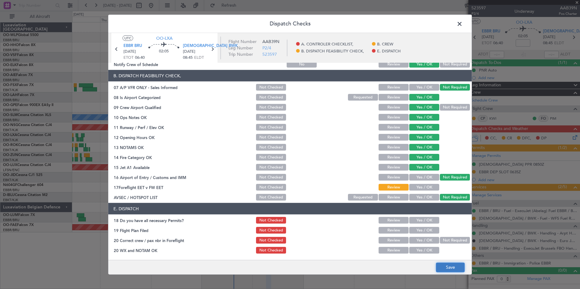
click at [453, 267] on button "Save" at bounding box center [450, 268] width 29 height 10
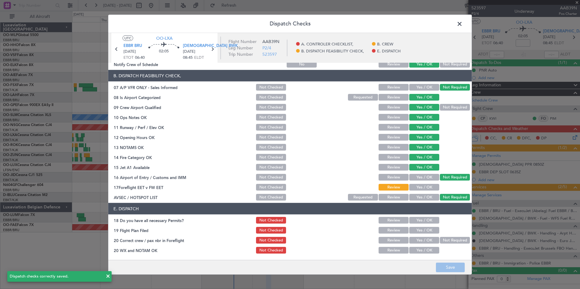
click at [206, 50] on div "LDSB BWK 24/08/2025 08:45 ELDT" at bounding box center [195, 52] width 25 height 18
click at [208, 49] on icon at bounding box center [212, 49] width 8 height 8
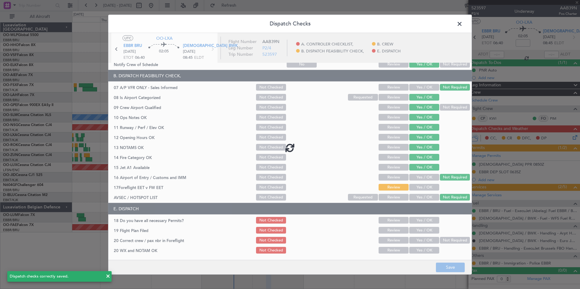
type input "+00:10"
type input "8"
type input "+00:10"
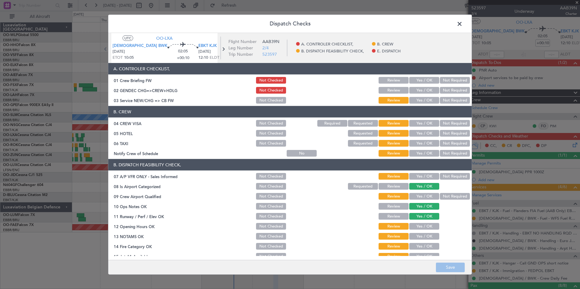
click at [425, 87] on button "Yes / OK" at bounding box center [424, 90] width 30 height 7
click at [425, 94] on div "Yes / OK" at bounding box center [423, 90] width 31 height 8
click at [425, 98] on button "Yes / OK" at bounding box center [424, 100] width 30 height 7
click at [442, 122] on button "Not Required" at bounding box center [455, 123] width 30 height 7
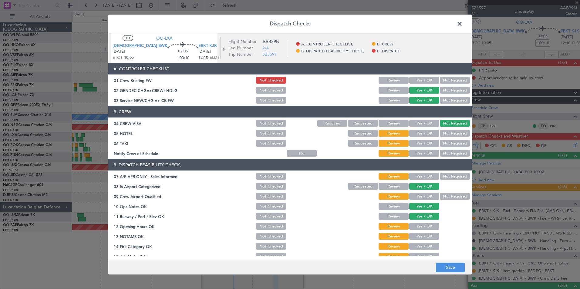
click at [444, 127] on div "Not Required" at bounding box center [454, 123] width 31 height 8
click at [443, 132] on button "Not Required" at bounding box center [455, 133] width 30 height 7
click at [418, 155] on button "Yes / OK" at bounding box center [424, 153] width 30 height 7
click at [447, 175] on button "Not Required" at bounding box center [455, 176] width 30 height 7
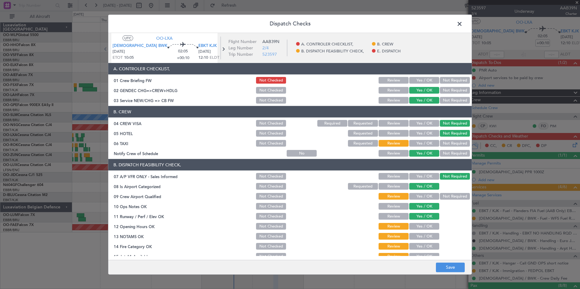
click at [420, 198] on button "Yes / OK" at bounding box center [424, 196] width 30 height 7
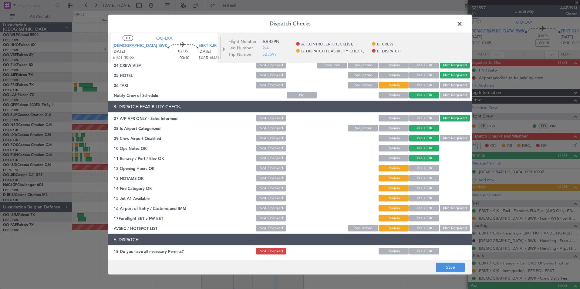
scroll to position [61, 0]
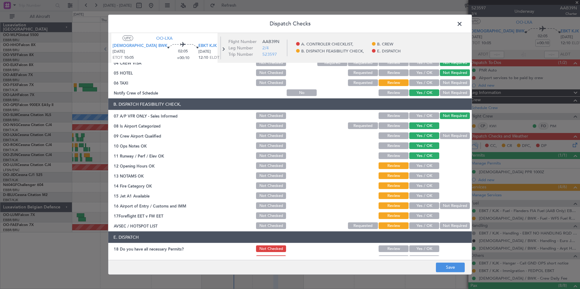
click at [417, 166] on button "Yes / OK" at bounding box center [424, 166] width 30 height 7
click at [419, 173] on button "Yes / OK" at bounding box center [424, 176] width 30 height 7
click at [421, 183] on button "Yes / OK" at bounding box center [424, 186] width 30 height 7
click at [423, 196] on button "Yes / OK" at bounding box center [424, 196] width 30 height 7
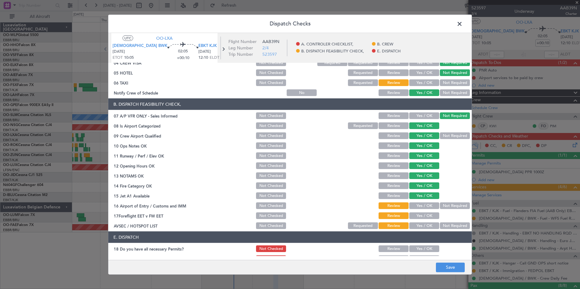
click at [450, 203] on button "Not Required" at bounding box center [455, 206] width 30 height 7
click at [446, 223] on button "Not Required" at bounding box center [455, 226] width 30 height 7
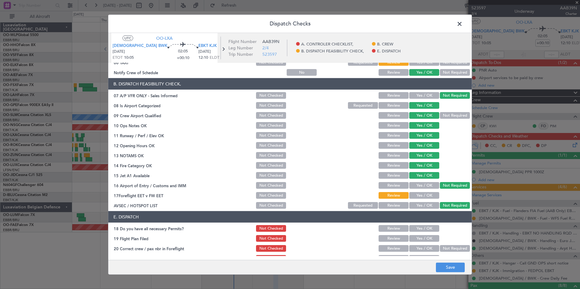
scroll to position [89, 0]
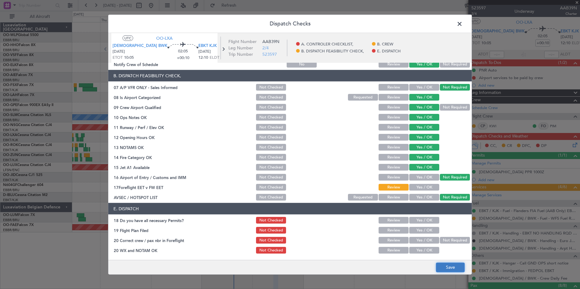
click at [448, 268] on button "Save" at bounding box center [450, 268] width 29 height 10
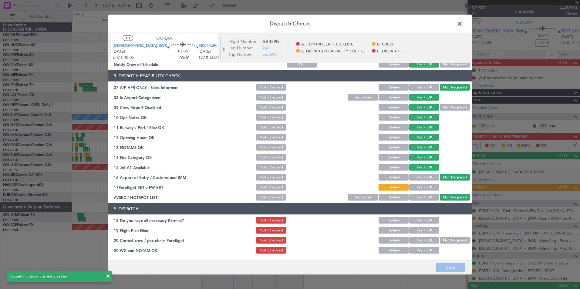
click at [462, 24] on span at bounding box center [462, 25] width 0 height 12
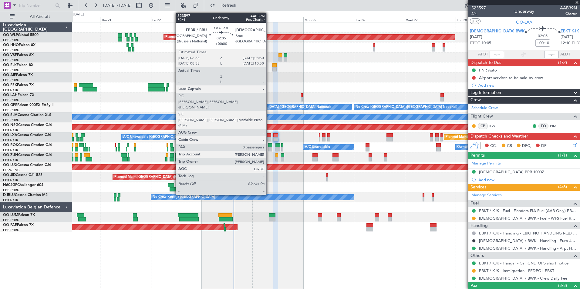
click at [270, 137] on div at bounding box center [268, 135] width 5 height 4
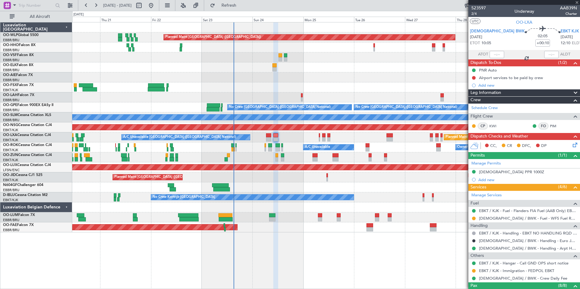
type input "0"
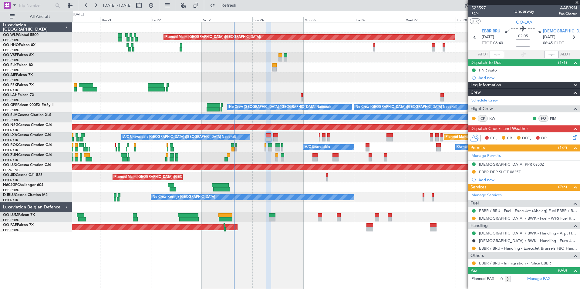
click at [492, 118] on link "KWI" at bounding box center [496, 118] width 14 height 5
click at [486, 78] on div "Add new" at bounding box center [524, 77] width 93 height 5
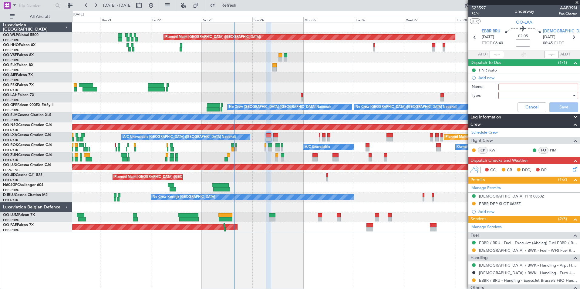
click at [505, 84] on input "Name:" at bounding box center [538, 87] width 80 height 7
type input "LDZD PPR for alternate"
click at [511, 96] on div at bounding box center [536, 95] width 71 height 9
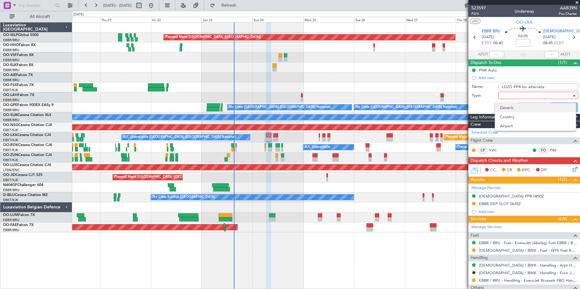
click at [505, 106] on span "Generic" at bounding box center [535, 107] width 71 height 9
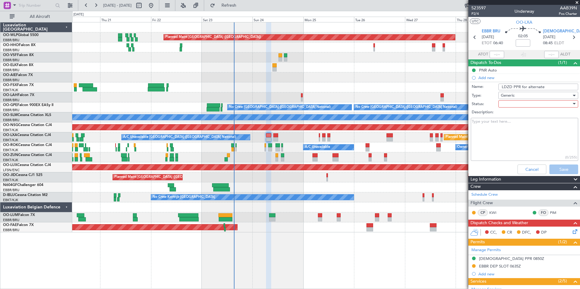
click at [504, 105] on div at bounding box center [536, 103] width 71 height 9
click at [505, 115] on span "Not Started" at bounding box center [535, 116] width 71 height 9
click at [511, 103] on span "Not Started" at bounding box center [512, 103] width 22 height 5
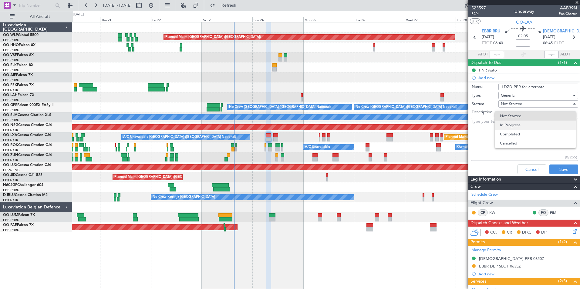
click at [511, 124] on span "In Progress" at bounding box center [535, 125] width 71 height 9
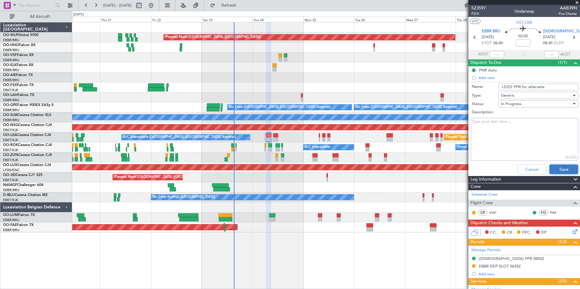
click at [555, 167] on button "Save" at bounding box center [563, 170] width 29 height 10
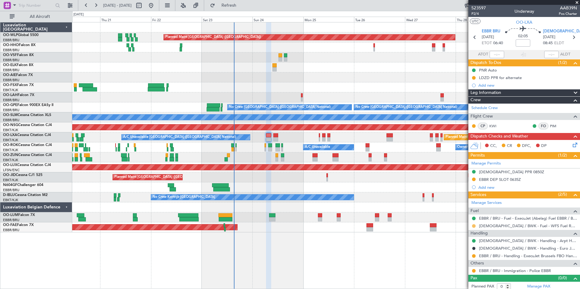
click at [474, 226] on button at bounding box center [474, 226] width 4 height 4
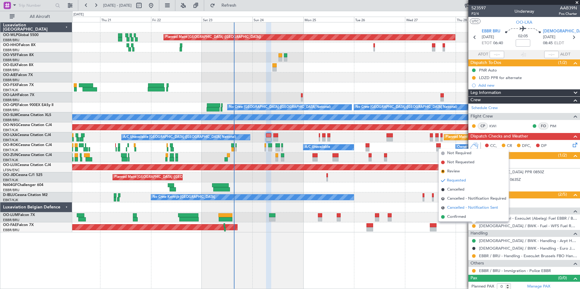
click at [455, 211] on li "S Cancelled - Notification Sent" at bounding box center [473, 207] width 70 height 9
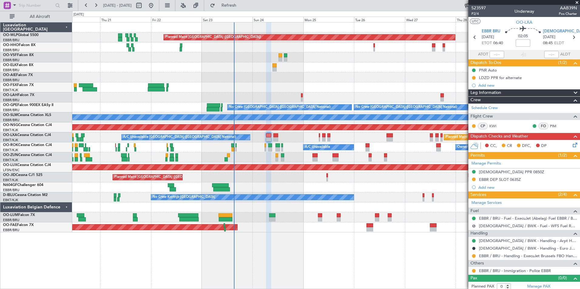
click at [472, 226] on button "S" at bounding box center [474, 226] width 4 height 4
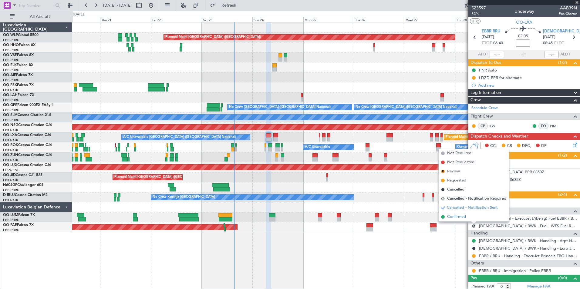
click at [462, 219] on span "Confirmed" at bounding box center [456, 217] width 19 height 6
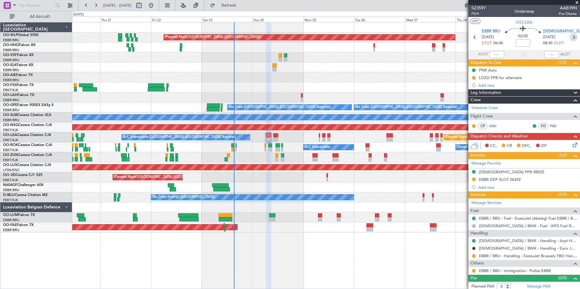
click at [570, 40] on icon at bounding box center [573, 37] width 8 height 8
type input "+00:10"
type input "8"
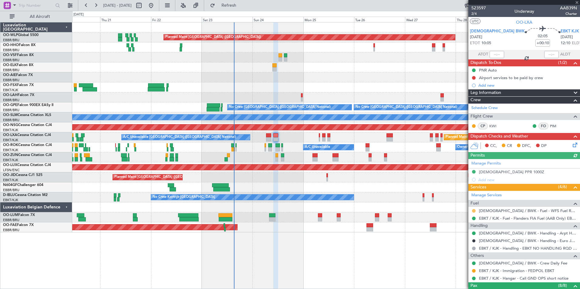
click at [473, 210] on button at bounding box center [474, 211] width 4 height 4
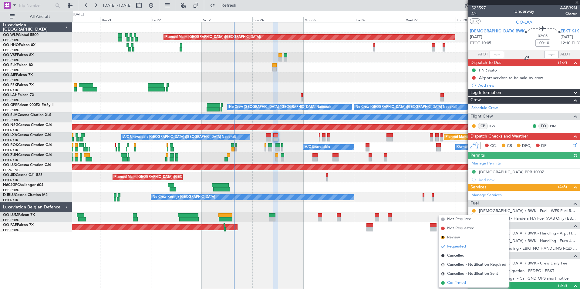
click at [459, 282] on span "Confirmed" at bounding box center [456, 283] width 19 height 6
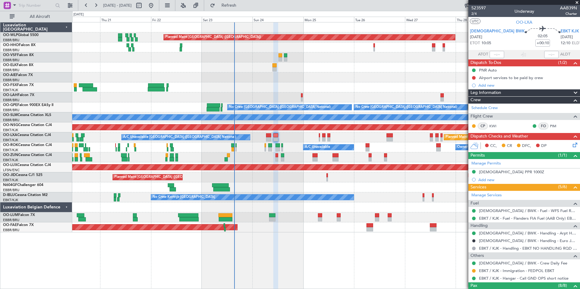
click at [467, 35] on icon at bounding box center [463, 37] width 8 height 8
type input "0"
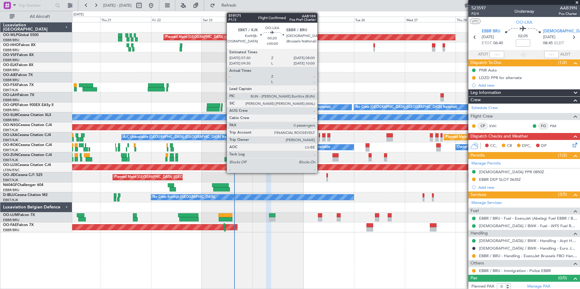
click at [320, 136] on div at bounding box center [319, 135] width 1 height 4
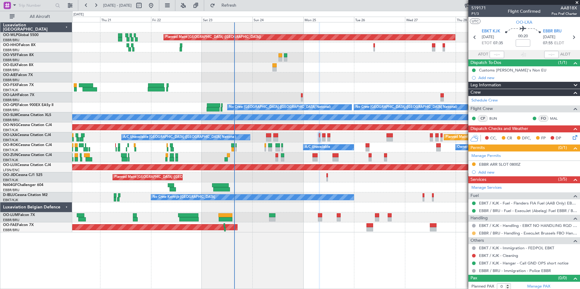
click at [474, 232] on button at bounding box center [474, 234] width 4 height 4
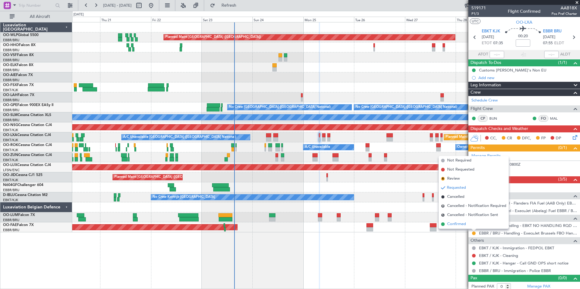
click at [453, 223] on span "Confirmed" at bounding box center [456, 224] width 19 height 6
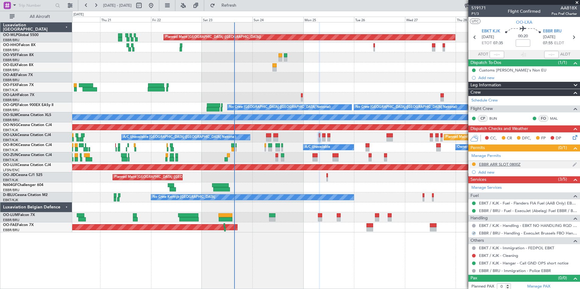
click at [509, 163] on div "EBBR ARR SLOT 0800Z" at bounding box center [500, 164] width 42 height 5
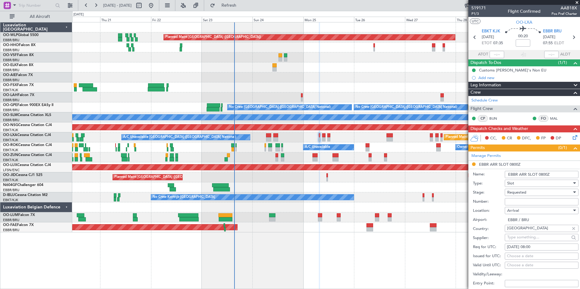
click at [514, 201] on input "Number:" at bounding box center [542, 201] width 74 height 7
paste input "EBBRAAB7511A"
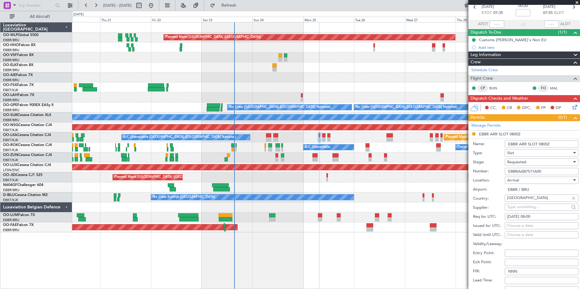
type input "EBBRAAB7511A00"
click at [518, 161] on span "Requested" at bounding box center [516, 162] width 19 height 5
click at [523, 209] on span "Received OK" at bounding box center [539, 207] width 64 height 9
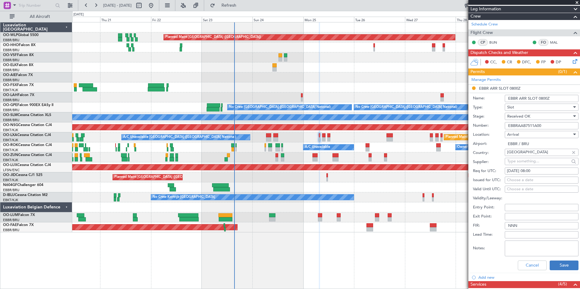
scroll to position [121, 0]
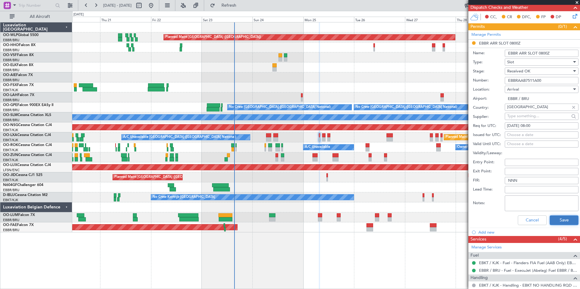
click at [560, 217] on button "Save" at bounding box center [563, 221] width 29 height 10
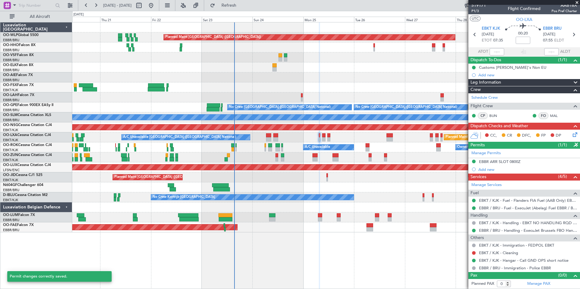
scroll to position [2, 0]
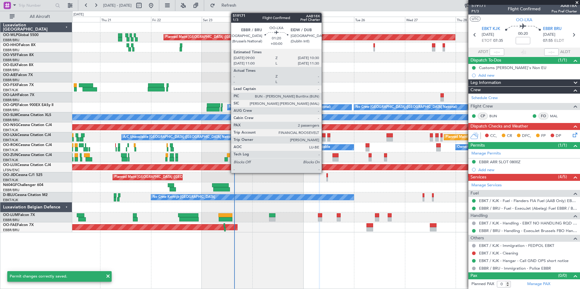
click at [324, 137] on div at bounding box center [323, 135] width 3 height 4
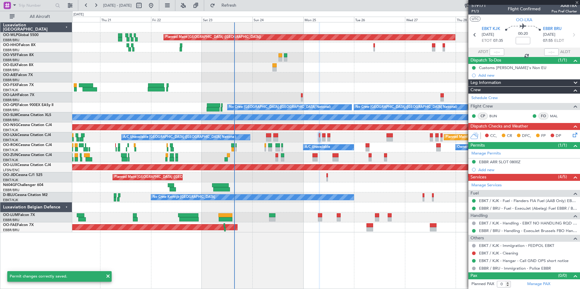
type input "2"
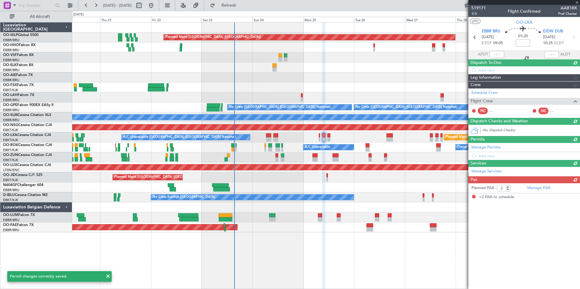
scroll to position [0, 0]
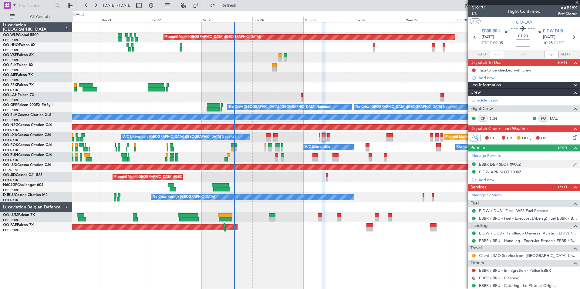
click at [490, 163] on div "EBBR DEP SLOT 0900Z" at bounding box center [500, 164] width 42 height 5
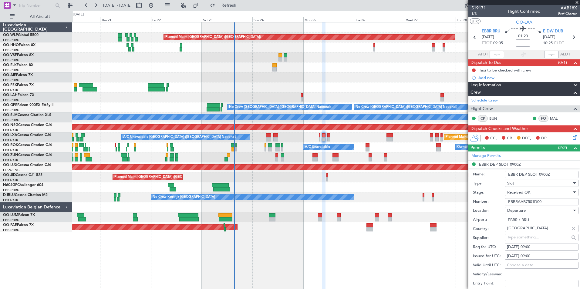
click at [519, 202] on input "EBBRAAB7501D00" at bounding box center [542, 201] width 74 height 7
paste input "12D"
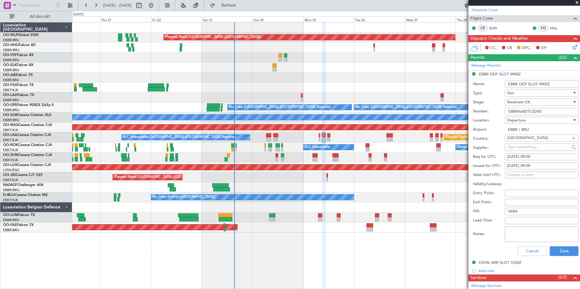
scroll to position [91, 0]
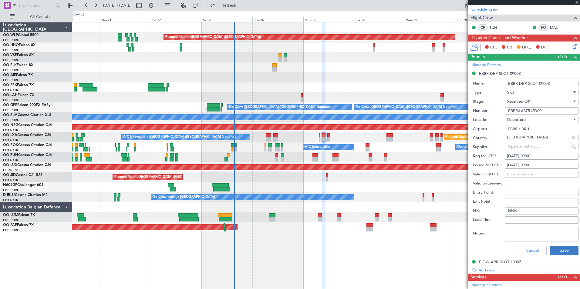
type input "EBBRAAB7512D00"
click at [551, 252] on button "Save" at bounding box center [563, 251] width 29 height 10
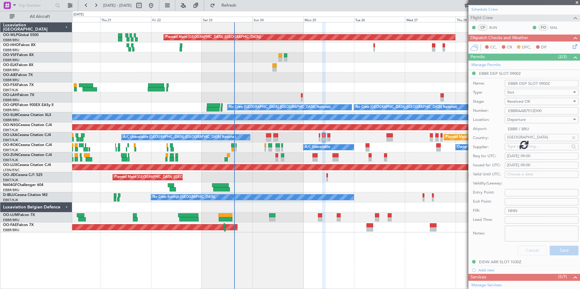
scroll to position [51, 0]
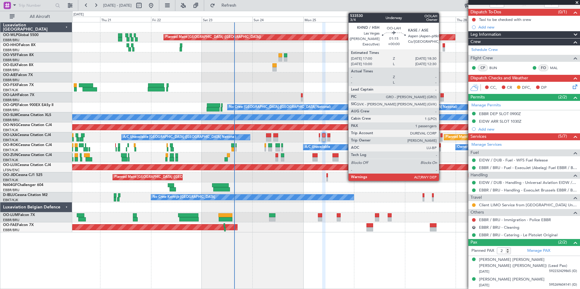
click at [442, 97] on div at bounding box center [441, 95] width 3 height 4
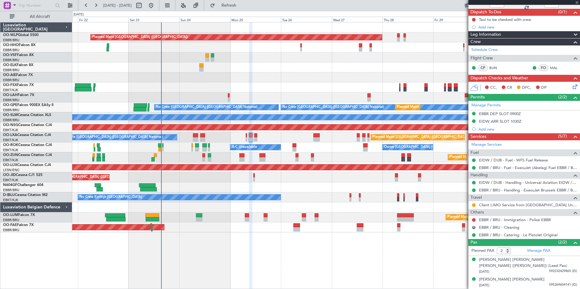
click at [347, 69] on div at bounding box center [325, 67] width 507 height 10
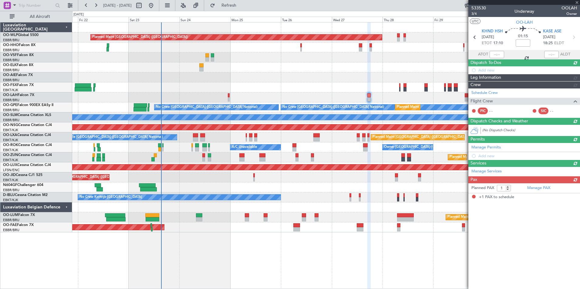
scroll to position [0, 0]
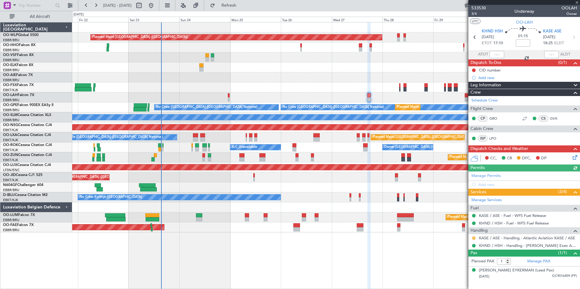
click at [474, 237] on button at bounding box center [474, 239] width 4 height 4
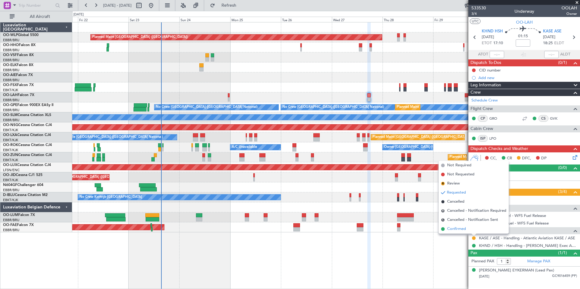
click at [455, 228] on span "Confirmed" at bounding box center [456, 229] width 19 height 6
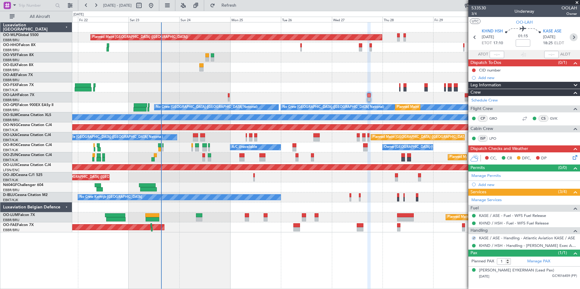
click at [576, 37] on icon at bounding box center [573, 37] width 8 height 8
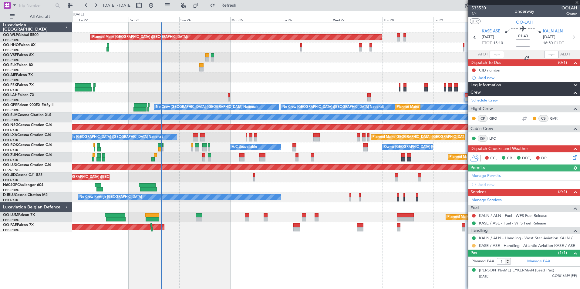
click at [474, 245] on button at bounding box center [474, 246] width 4 height 4
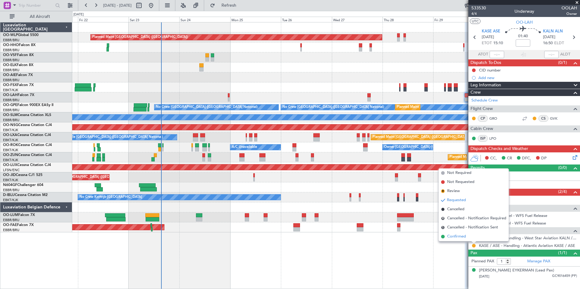
click at [466, 236] on li "Confirmed" at bounding box center [473, 236] width 70 height 9
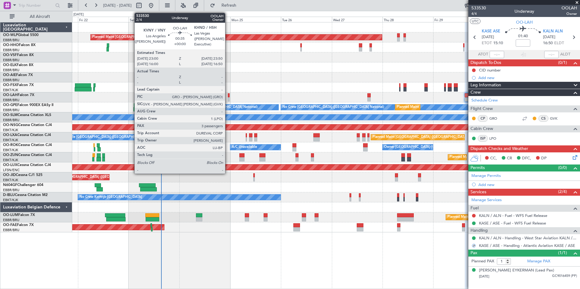
click at [228, 96] on div at bounding box center [229, 95] width 2 height 4
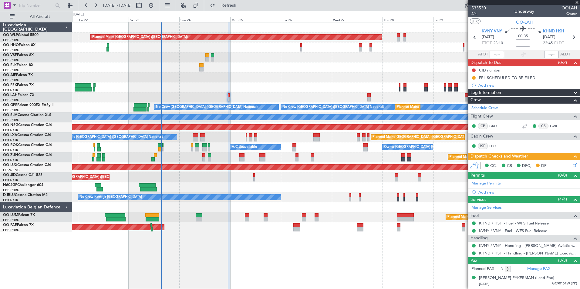
click at [198, 137] on div "Planned Maint Brussels (Brussels National) A/C Unavailable Brussels (Brussels N…" at bounding box center [325, 138] width 507 height 10
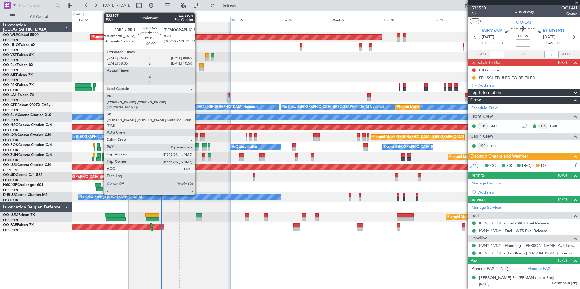
click at [197, 137] on div at bounding box center [195, 139] width 5 height 4
click at [196, 139] on div at bounding box center [195, 139] width 5 height 4
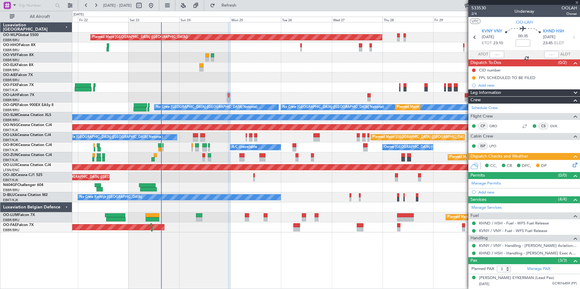
type input "0"
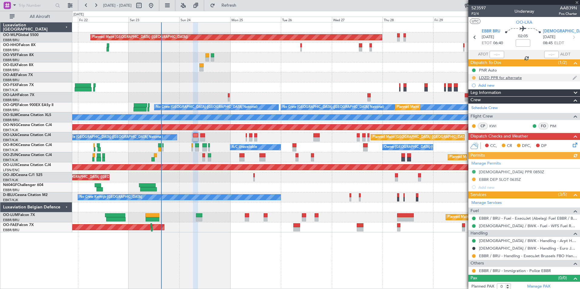
click at [474, 78] on button at bounding box center [474, 78] width 4 height 4
click at [477, 105] on span "Completed" at bounding box center [476, 105] width 20 height 6
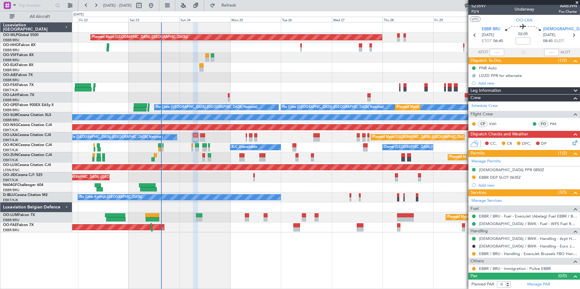
scroll to position [2, 0]
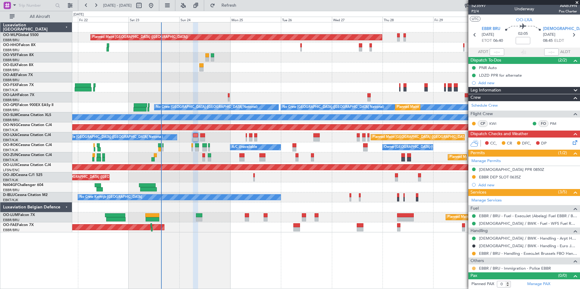
click at [473, 270] on button at bounding box center [474, 269] width 4 height 4
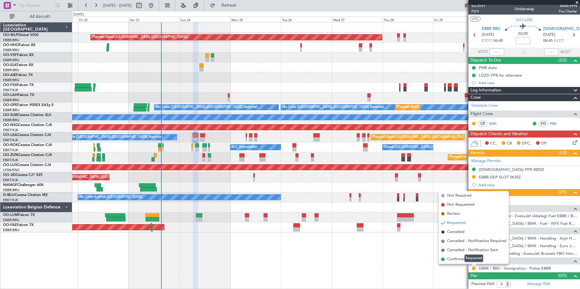
click at [463, 258] on mat-tooltip-component "Requested" at bounding box center [473, 258] width 27 height 16
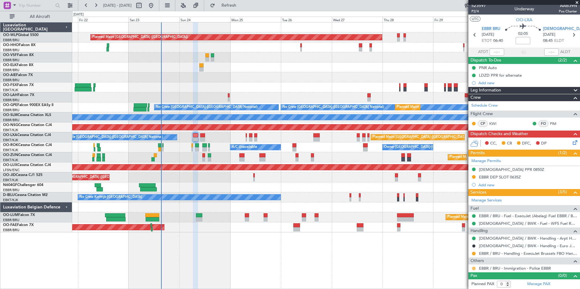
click at [473, 268] on button at bounding box center [474, 269] width 4 height 4
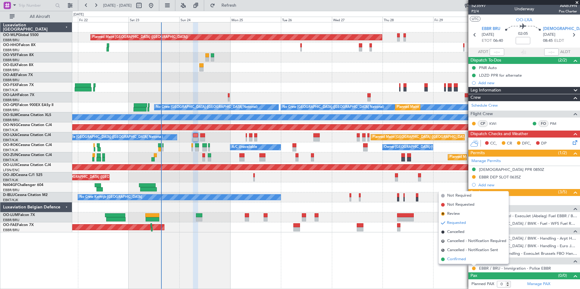
click at [450, 257] on span "Confirmed" at bounding box center [456, 260] width 19 height 6
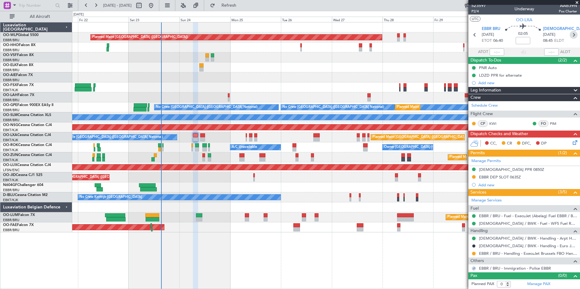
click at [573, 33] on icon at bounding box center [573, 35] width 8 height 8
type input "+00:10"
type input "8"
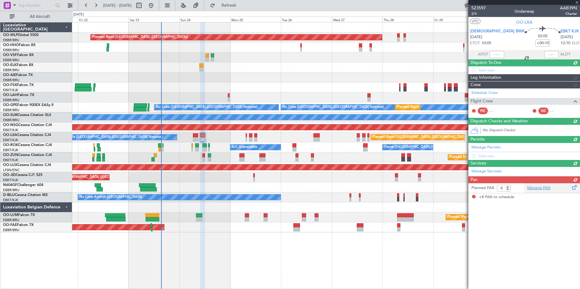
scroll to position [0, 0]
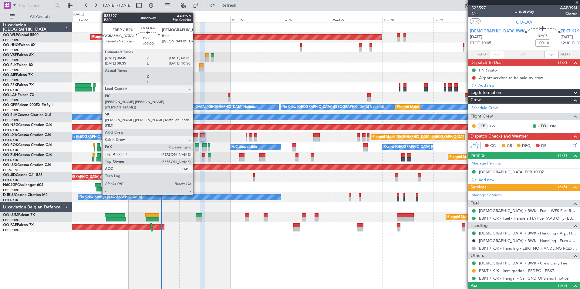
click at [196, 137] on div at bounding box center [195, 139] width 5 height 4
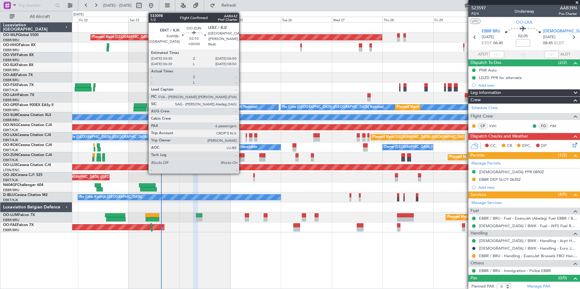
click at [242, 156] on div at bounding box center [241, 155] width 5 height 4
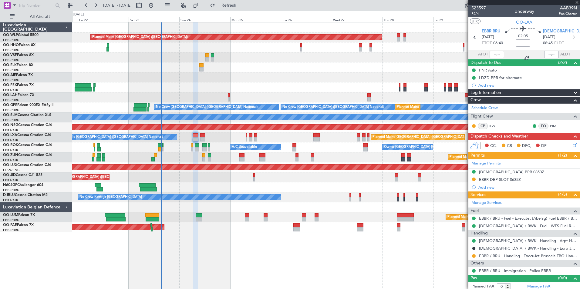
type input "6"
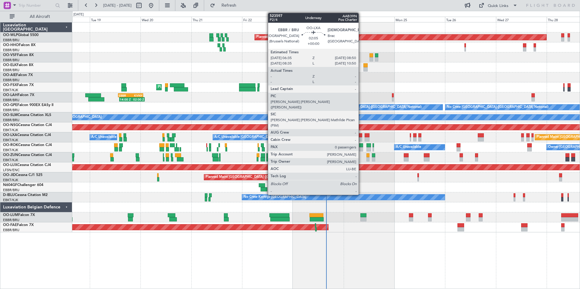
click at [359, 137] on div at bounding box center [359, 139] width 5 height 4
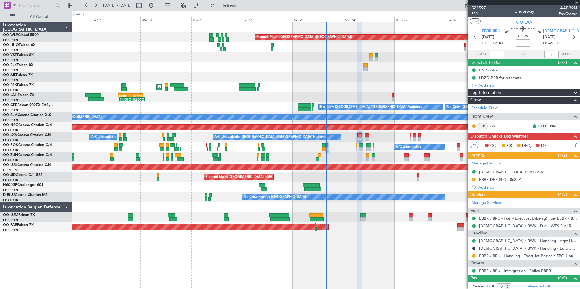
scroll to position [2, 0]
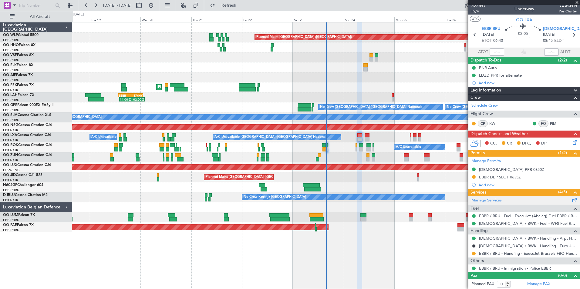
click at [486, 203] on div "Manage Services" at bounding box center [524, 200] width 112 height 9
click at [242, 8] on button "Refresh" at bounding box center [225, 6] width 36 height 10
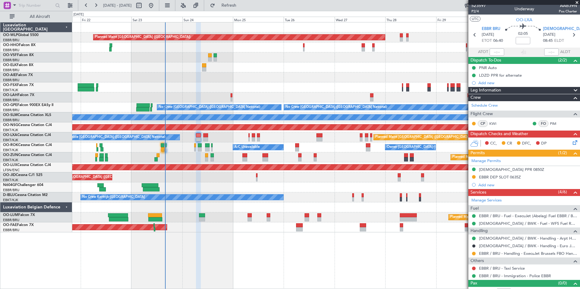
click at [267, 101] on div "Planned Maint [GEOGRAPHIC_DATA] ([GEOGRAPHIC_DATA]) Planned Maint [GEOGRAPHIC_D…" at bounding box center [325, 127] width 507 height 210
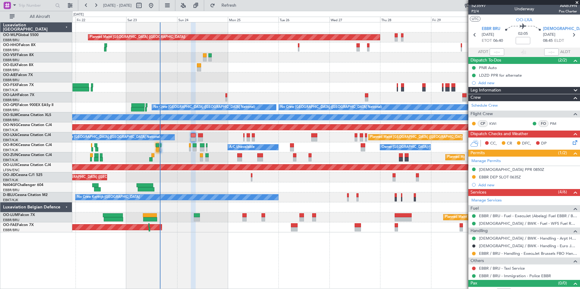
click at [236, 91] on div "Planned Maint [GEOGRAPHIC_DATA] ([GEOGRAPHIC_DATA]) Planned Maint [GEOGRAPHIC_D…" at bounding box center [325, 127] width 507 height 210
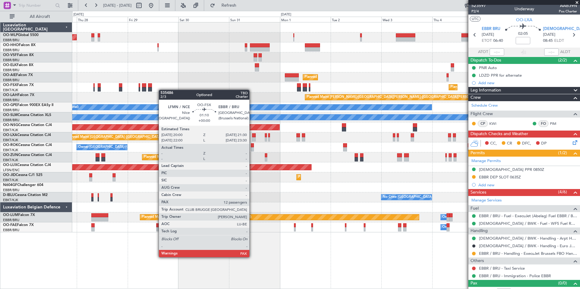
click at [145, 90] on div "Planned Maint [GEOGRAPHIC_DATA] ([GEOGRAPHIC_DATA]) Planned Maint [GEOGRAPHIC_D…" at bounding box center [325, 127] width 507 height 210
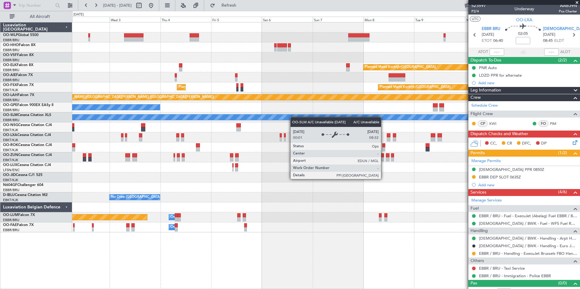
click at [287, 119] on div "Planned Maint Kortrijk-[GEOGRAPHIC_DATA] Planned Maint [GEOGRAPHIC_DATA] ([GEOG…" at bounding box center [325, 127] width 507 height 210
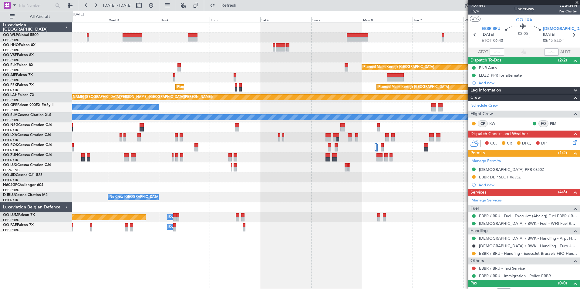
click at [333, 174] on div "Planned Maint Kortrijk-[GEOGRAPHIC_DATA] Planned Maint [GEOGRAPHIC_DATA] ([GEOG…" at bounding box center [325, 127] width 507 height 210
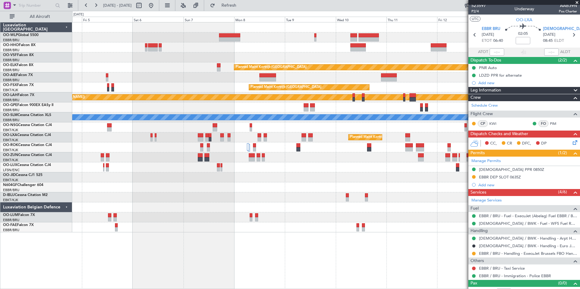
click at [313, 174] on div "Planned Maint Kortrijk-[GEOGRAPHIC_DATA] Planned Maint [GEOGRAPHIC_DATA]-[GEOGR…" at bounding box center [325, 127] width 507 height 210
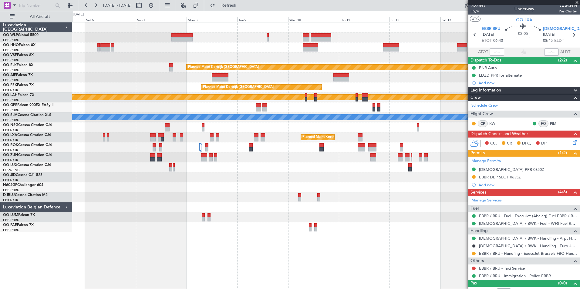
click at [302, 170] on div at bounding box center [325, 168] width 507 height 10
click at [344, 171] on div at bounding box center [325, 168] width 507 height 10
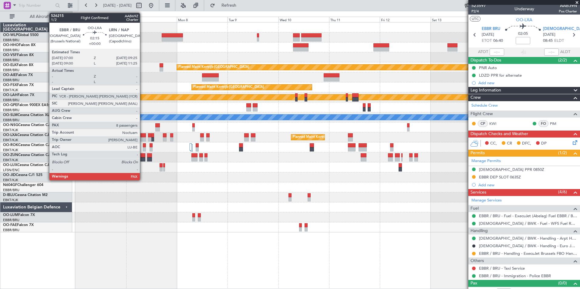
click at [143, 136] on div at bounding box center [142, 135] width 5 height 4
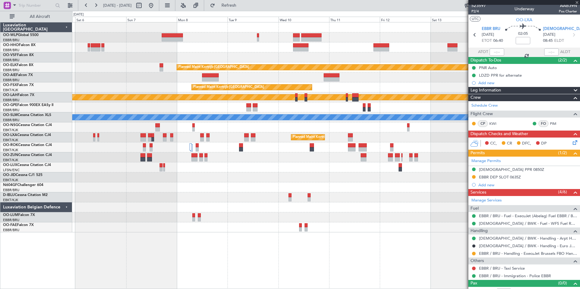
type input "8"
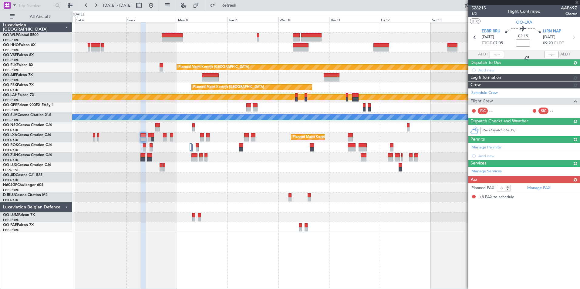
scroll to position [0, 0]
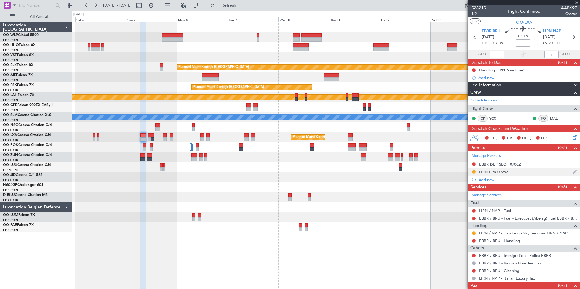
click at [504, 175] on div "LIRN PPR 0925Z" at bounding box center [524, 173] width 112 height 8
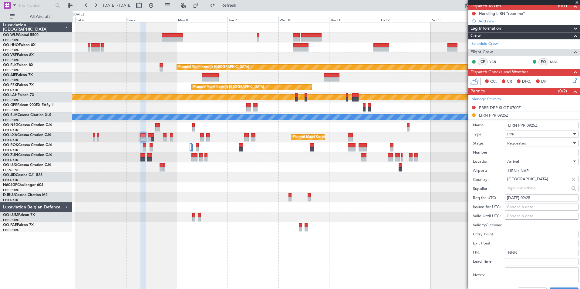
scroll to position [61, 0]
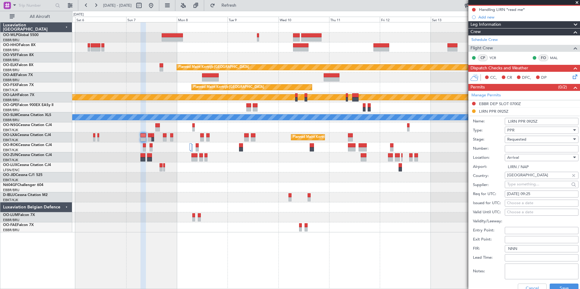
click at [524, 138] on span "Requested" at bounding box center [516, 139] width 19 height 5
click at [508, 185] on span "Received OK" at bounding box center [539, 185] width 64 height 9
click at [514, 153] on div "Arrival" at bounding box center [539, 157] width 65 height 9
click at [514, 147] on div at bounding box center [290, 144] width 580 height 289
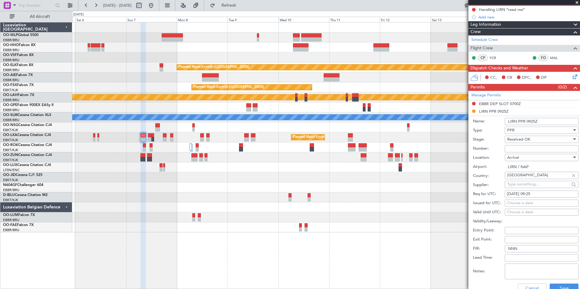
drag, startPoint x: 514, startPoint y: 153, endPoint x: 514, endPoint y: 147, distance: 6.1
click at [514, 147] on input "Number:" at bounding box center [542, 148] width 74 height 7
click at [514, 149] on input "Number:" at bounding box center [542, 148] width 74 height 7
paste input "SKY07001"
type input "SKY07001"
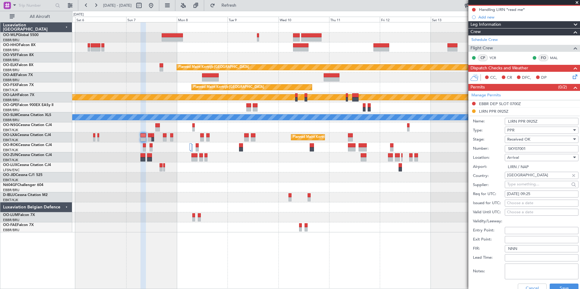
click at [516, 203] on div "Choose a date" at bounding box center [541, 203] width 69 height 6
select select "8"
select select "2025"
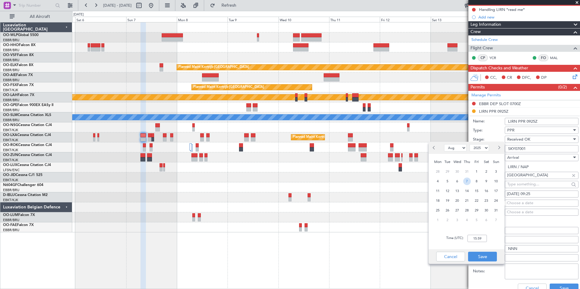
click at [469, 182] on span "7" at bounding box center [467, 182] width 8 height 8
click at [475, 239] on input "00:00" at bounding box center [476, 238] width 19 height 7
type input "09:00"
click at [482, 256] on button "Save" at bounding box center [482, 257] width 29 height 10
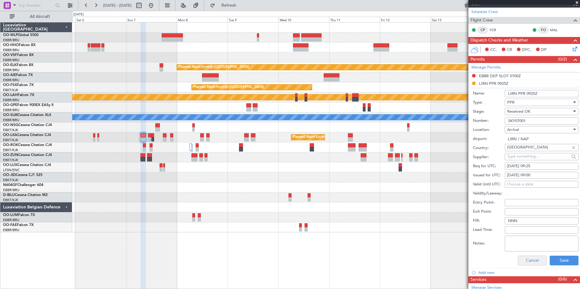
scroll to position [121, 0]
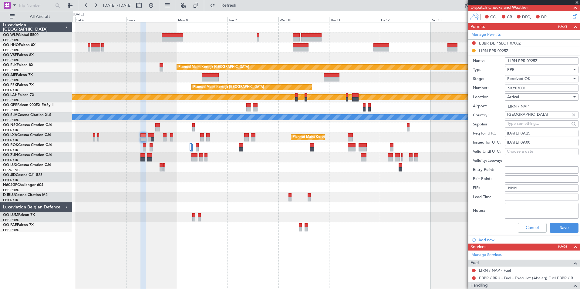
click at [514, 143] on div "07/08/2025 09:00" at bounding box center [541, 143] width 69 height 6
select select "8"
select select "2025"
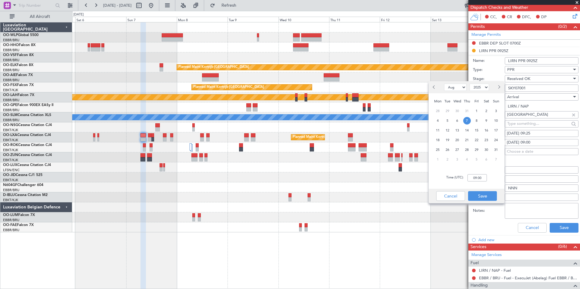
click at [498, 86] on span "Next month" at bounding box center [499, 87] width 4 height 4
select select "9"
click at [499, 113] on div "7" at bounding box center [496, 111] width 10 height 10
click at [496, 112] on span "7" at bounding box center [496, 111] width 8 height 8
click at [478, 178] on input "00:00" at bounding box center [476, 177] width 19 height 7
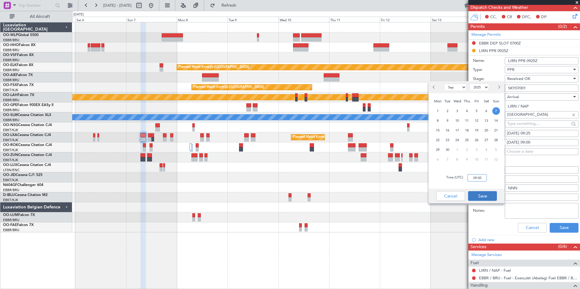
type input "09:00"
click at [495, 194] on button "Save" at bounding box center [482, 196] width 29 height 10
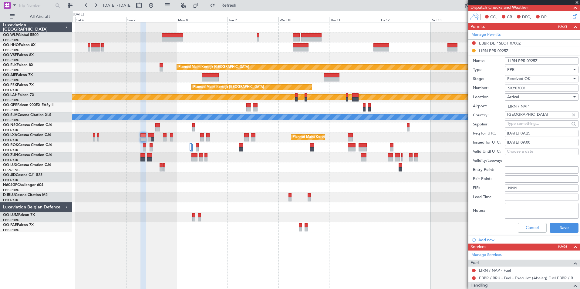
scroll to position [152, 0]
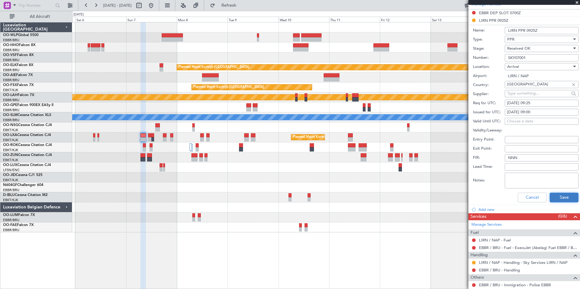
click at [561, 200] on button "Save" at bounding box center [563, 198] width 29 height 10
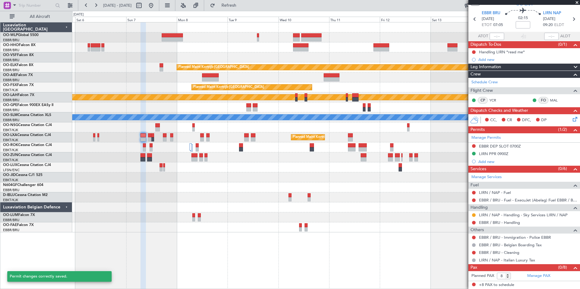
scroll to position [18, 0]
click at [475, 216] on button at bounding box center [474, 216] width 4 height 4
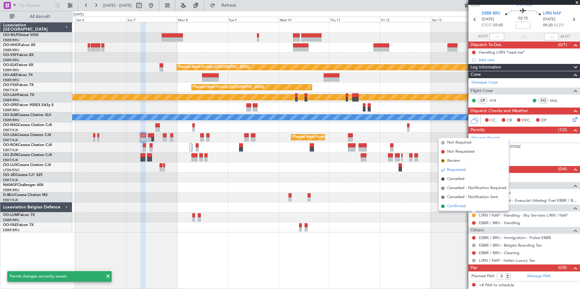
click at [464, 206] on span "Confirmed" at bounding box center [456, 206] width 19 height 6
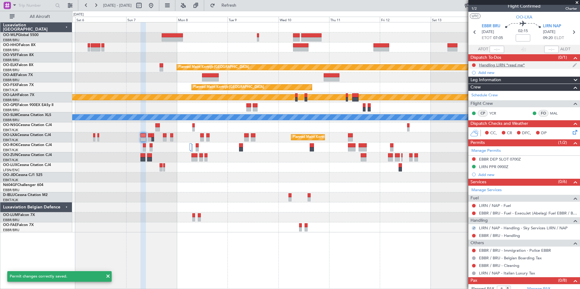
scroll to position [0, 0]
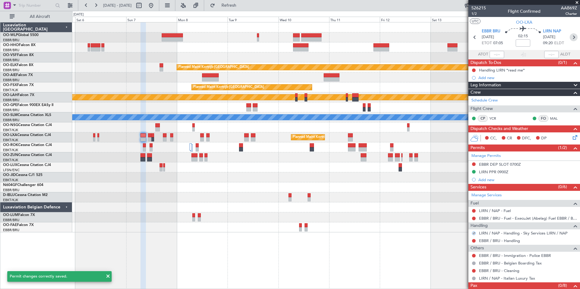
click at [572, 37] on icon at bounding box center [573, 37] width 8 height 8
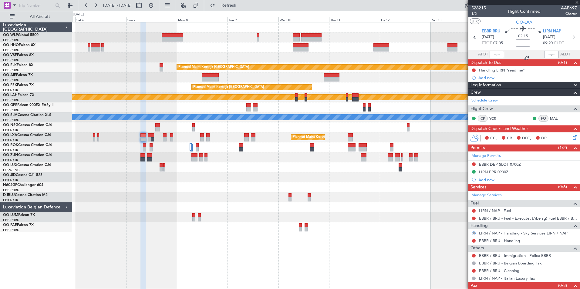
type input "0"
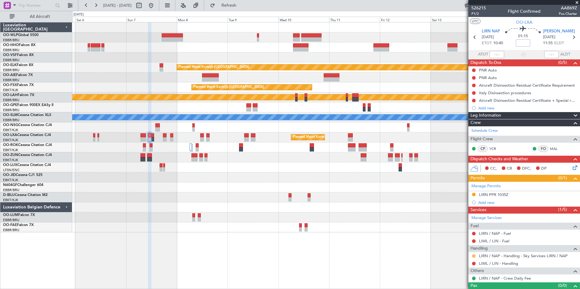
click at [473, 257] on button at bounding box center [474, 256] width 4 height 4
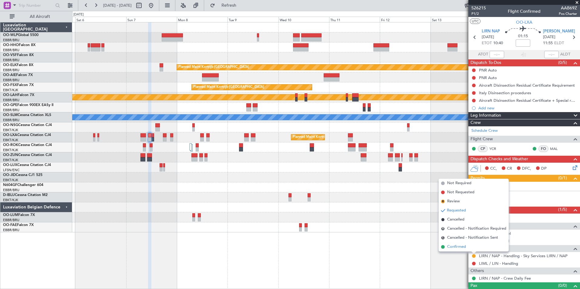
click at [461, 247] on span "Confirmed" at bounding box center [456, 247] width 19 height 6
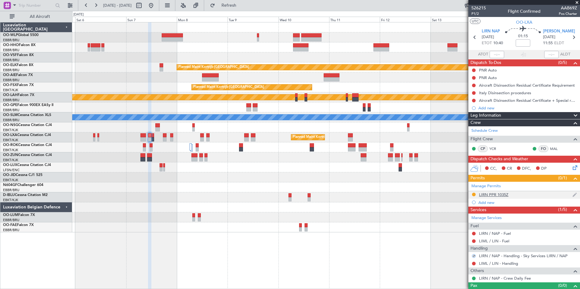
click at [497, 194] on div "LIRN PPR 1035Z" at bounding box center [493, 194] width 29 height 5
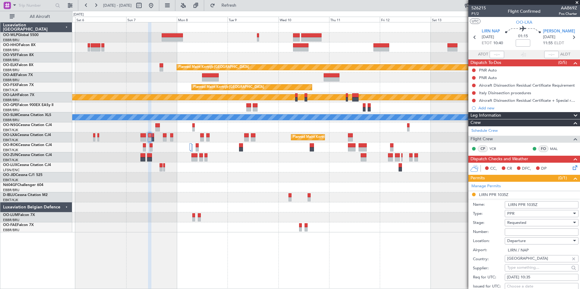
click at [516, 232] on input "Number:" at bounding box center [542, 232] width 74 height 7
paste input "SKY07001"
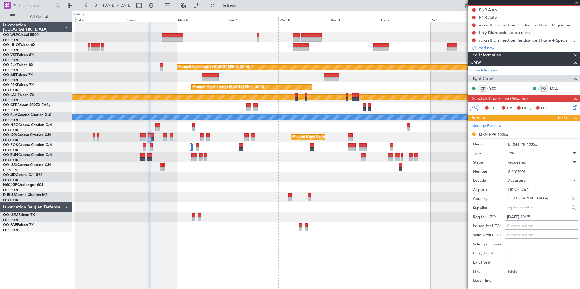
scroll to position [61, 0]
type input "SKY07001"
click at [515, 163] on span "Requested" at bounding box center [516, 162] width 19 height 5
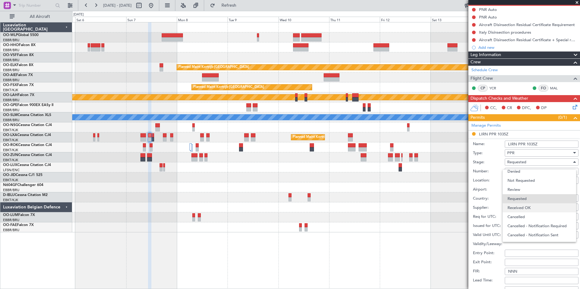
click at [518, 210] on span "Received OK" at bounding box center [539, 207] width 64 height 9
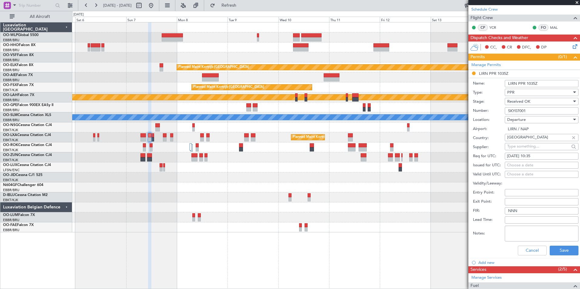
click at [517, 163] on div "Choose a date" at bounding box center [541, 166] width 69 height 6
select select "8"
select select "2025"
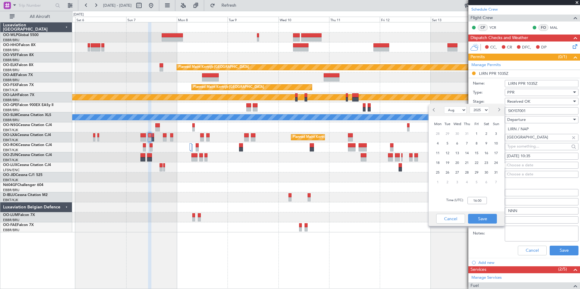
click at [497, 111] on button "Next month" at bounding box center [498, 110] width 7 height 10
select select "9"
click at [496, 133] on span "7" at bounding box center [496, 134] width 8 height 8
click at [479, 200] on input "00:00" at bounding box center [476, 200] width 19 height 7
type input "10:30"
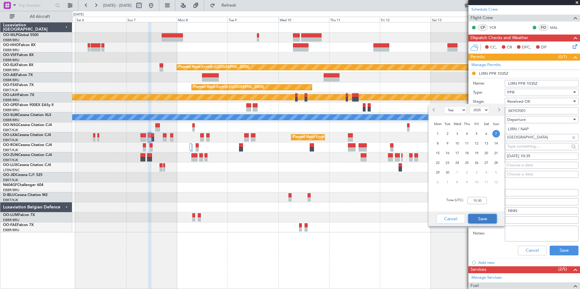
click at [479, 221] on button "Save" at bounding box center [482, 219] width 29 height 10
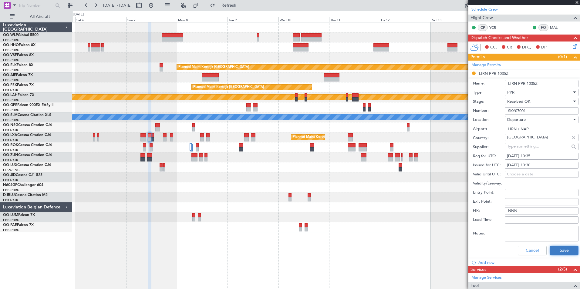
click at [564, 251] on button "Save" at bounding box center [563, 251] width 29 height 10
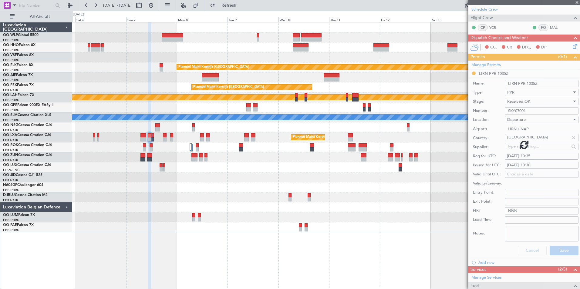
scroll to position [10, 0]
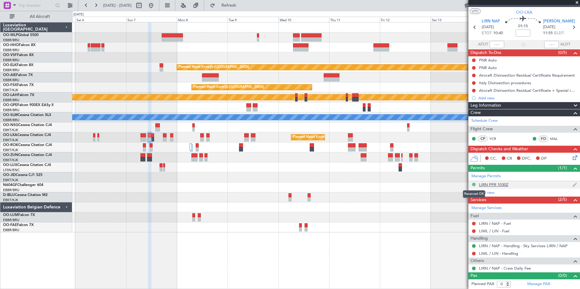
click at [473, 184] on button at bounding box center [474, 185] width 4 height 4
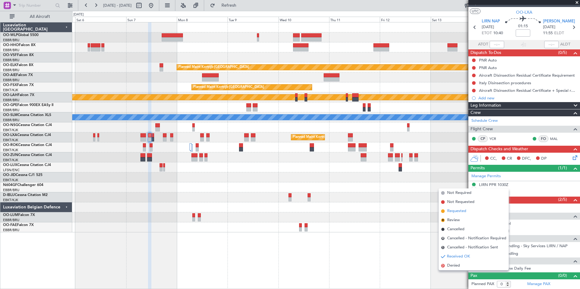
click at [453, 209] on span "Requested" at bounding box center [456, 211] width 19 height 6
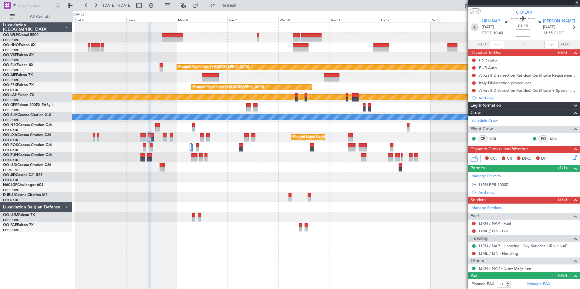
click at [473, 28] on icon at bounding box center [475, 27] width 8 height 8
type input "8"
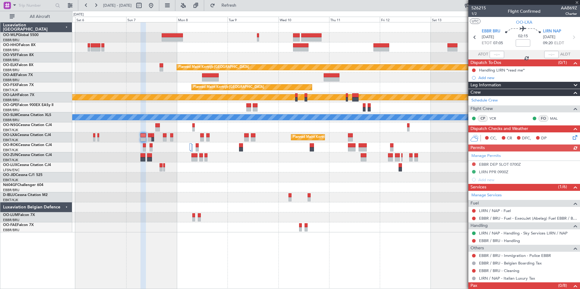
click at [473, 170] on div "Manage Permits EBBR DEP SLOT 0700Z LIRN PPR 0900Z Add new" at bounding box center [524, 168] width 112 height 32
click at [473, 171] on button at bounding box center [474, 172] width 4 height 4
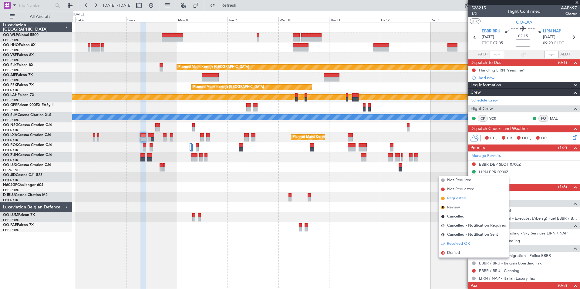
click at [456, 198] on span "Requested" at bounding box center [456, 199] width 19 height 6
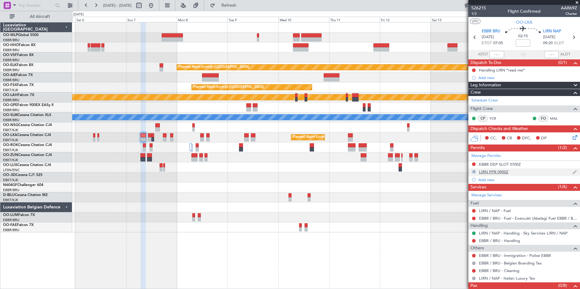
click at [487, 173] on div "LIRN PPR 0900Z" at bounding box center [493, 172] width 29 height 5
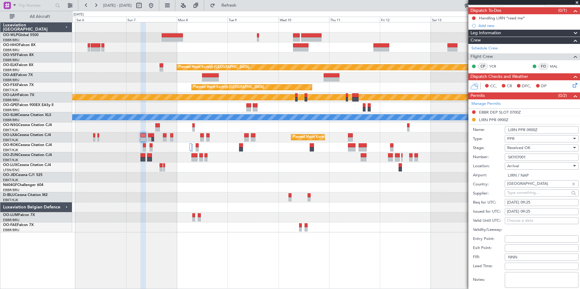
scroll to position [61, 0]
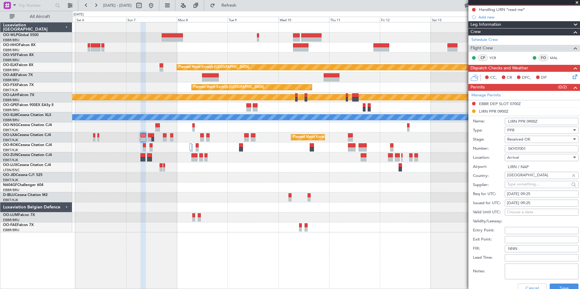
click at [535, 124] on input "LIRN PPR 0900Z" at bounding box center [542, 121] width 74 height 7
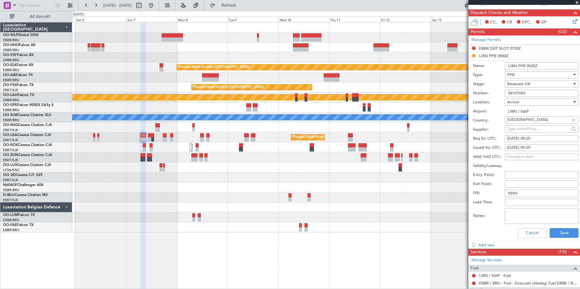
scroll to position [121, 0]
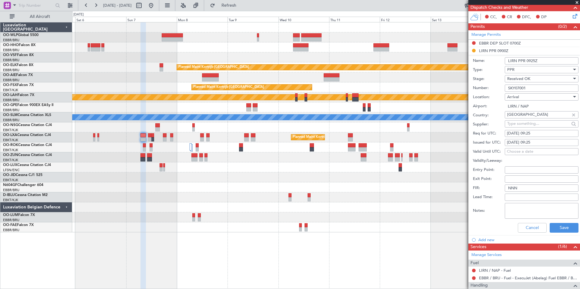
type input "LIRN PPR 0925Z"
click at [519, 79] on span "Received OK" at bounding box center [518, 78] width 23 height 5
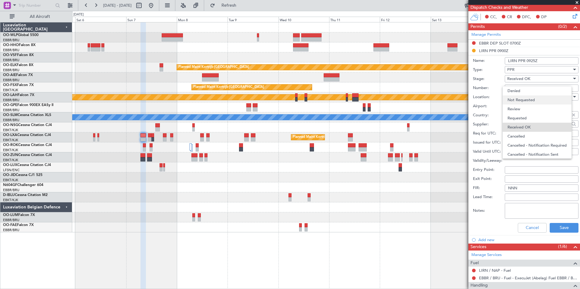
scroll to position [10, 0]
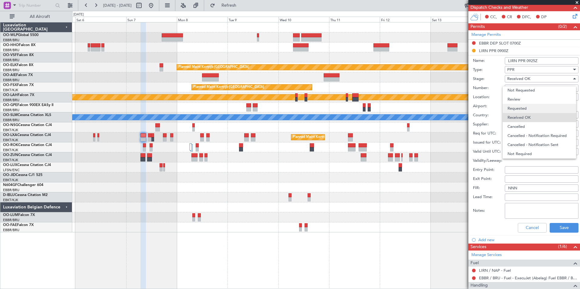
click at [519, 108] on span "Requested" at bounding box center [539, 108] width 64 height 9
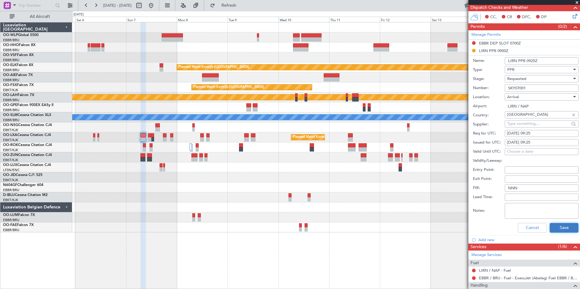
click at [556, 229] on button "Save" at bounding box center [563, 228] width 29 height 10
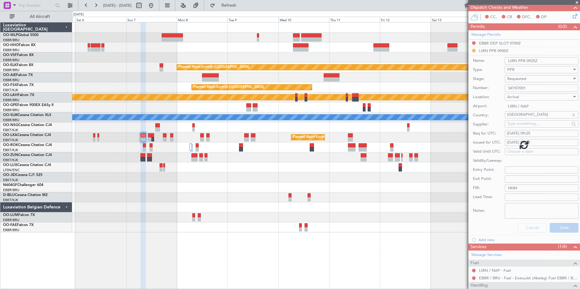
scroll to position [18, 0]
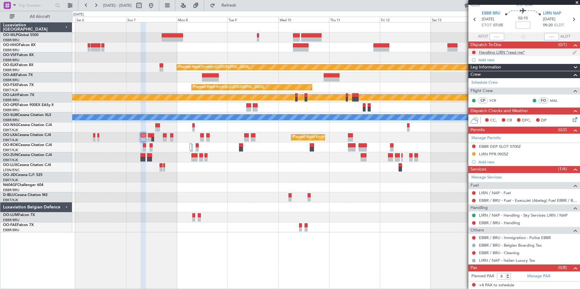
click at [505, 52] on div "Handling LIRN *read me*" at bounding box center [502, 52] width 46 height 5
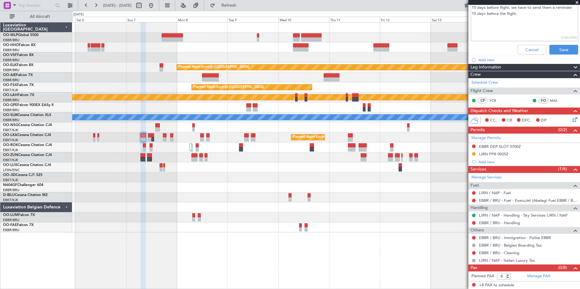
scroll to position [82, 0]
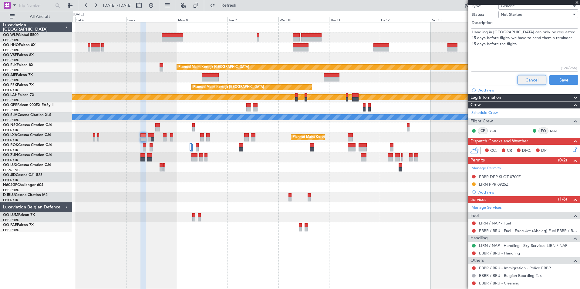
click at [524, 80] on button "Cancel" at bounding box center [531, 80] width 29 height 10
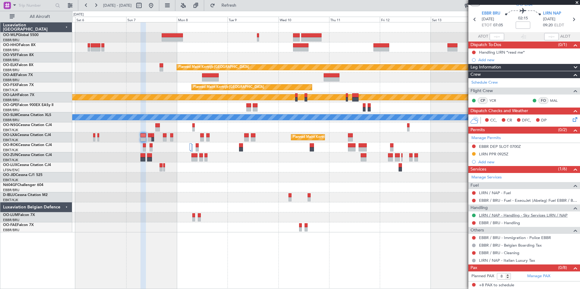
click at [491, 214] on link "LIRN / NAP - Handling - Sky Services LIRN / NAP" at bounding box center [523, 215] width 89 height 5
click at [241, 3] on span "Refresh" at bounding box center [228, 5] width 25 height 4
click at [156, 7] on button at bounding box center [151, 6] width 10 height 10
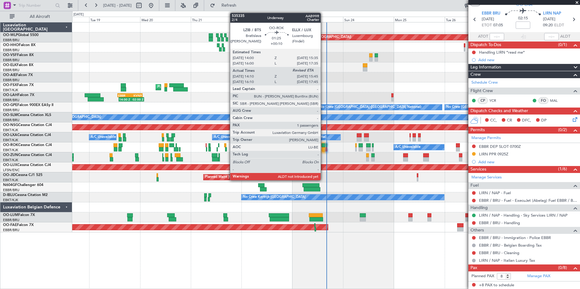
click at [323, 148] on div at bounding box center [324, 149] width 4 height 4
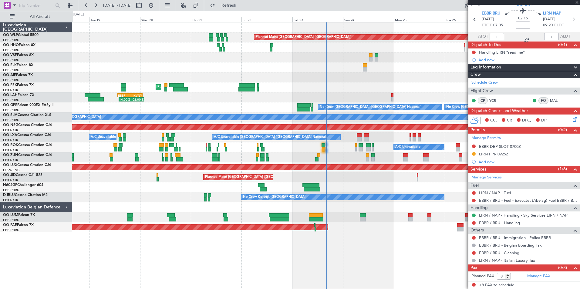
type input "+00:10"
type input "14:15"
type input "1"
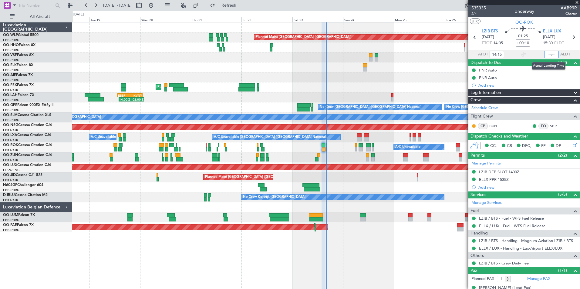
click at [544, 56] on input "text" at bounding box center [551, 54] width 15 height 7
click at [396, 84] on div "Planned Maint Kortrijk-[GEOGRAPHIC_DATA]" at bounding box center [325, 87] width 507 height 10
type input "15:37"
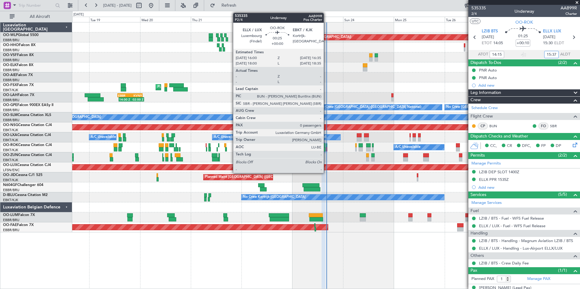
click at [326, 146] on div at bounding box center [327, 145] width 2 height 4
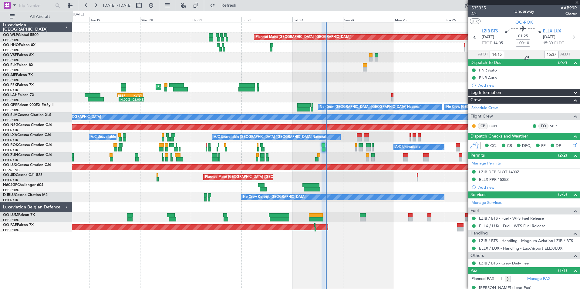
type input "0"
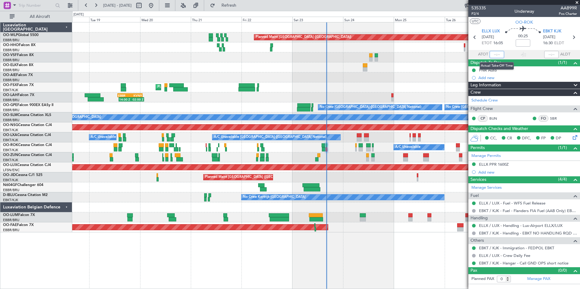
click at [493, 54] on input "text" at bounding box center [496, 54] width 15 height 7
type input "16:08"
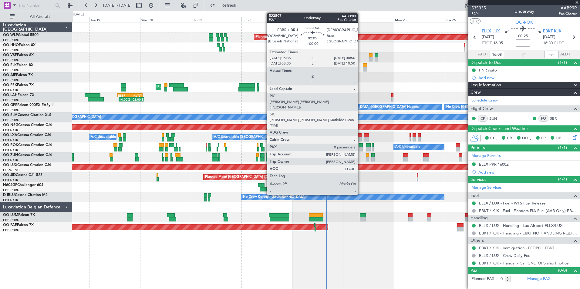
click at [360, 139] on div at bounding box center [359, 139] width 5 height 4
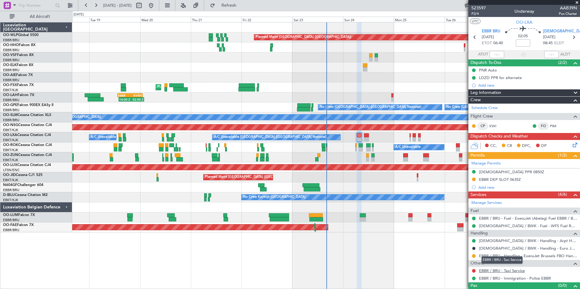
click at [492, 272] on link "EBBR / BRU - Taxi Service" at bounding box center [502, 270] width 46 height 5
click at [242, 3] on span "Refresh" at bounding box center [228, 5] width 25 height 4
click at [490, 268] on link "--- - Transfer" at bounding box center [490, 270] width 22 height 5
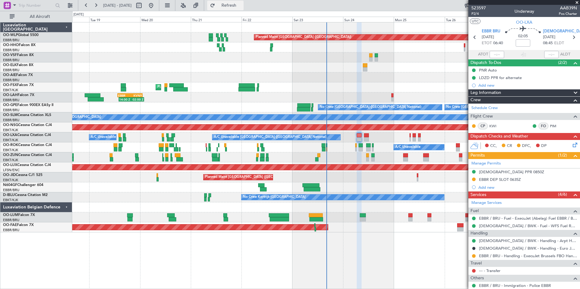
click at [242, 6] on span "Refresh" at bounding box center [228, 5] width 25 height 4
click at [474, 271] on button at bounding box center [474, 271] width 4 height 4
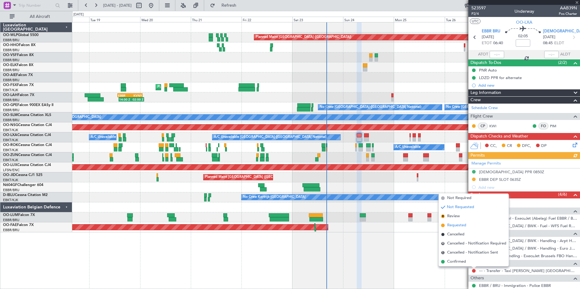
click at [451, 224] on span "Requested" at bounding box center [456, 226] width 19 height 6
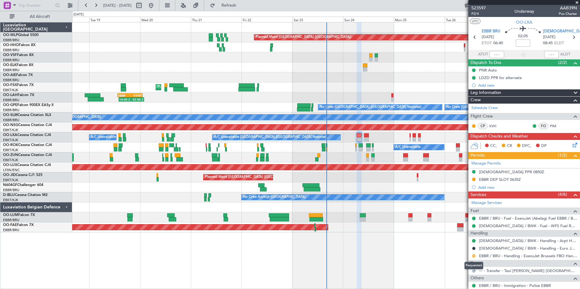
click at [474, 257] on button at bounding box center [474, 256] width 4 height 4
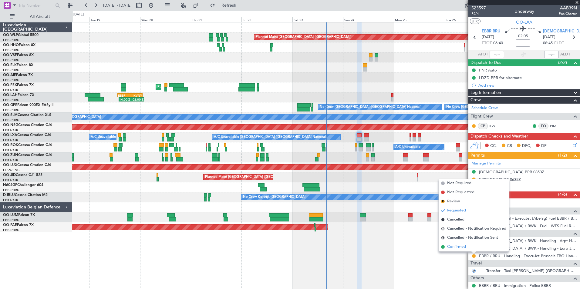
click at [455, 248] on span "Confirmed" at bounding box center [456, 247] width 19 height 6
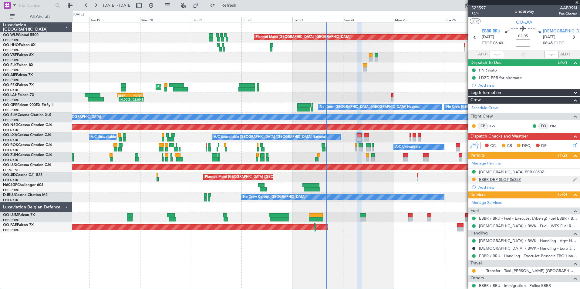
click at [506, 180] on div "EBBR DEP SLOT 0635Z" at bounding box center [500, 179] width 42 height 5
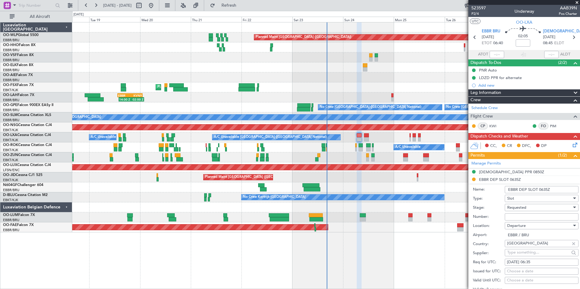
click at [507, 215] on input "Number:" at bounding box center [542, 216] width 74 height 7
paste input "EBBRAAB7414D"
type input "EBBRAAB7414D00"
click at [519, 208] on span "Requested" at bounding box center [516, 207] width 19 height 5
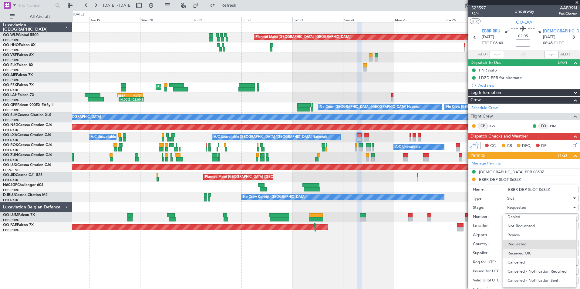
click at [518, 256] on span "Received OK" at bounding box center [539, 253] width 64 height 9
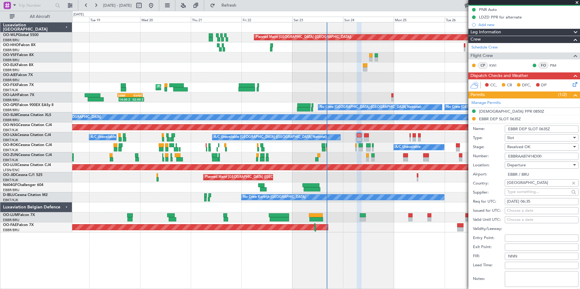
scroll to position [121, 0]
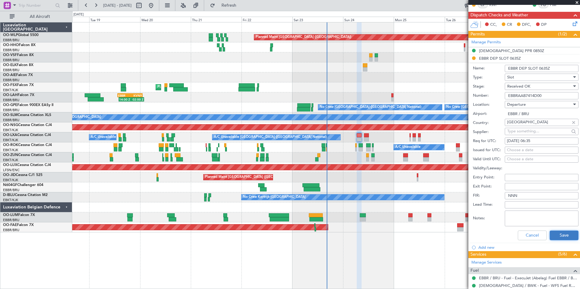
click at [555, 235] on button "Save" at bounding box center [563, 236] width 29 height 10
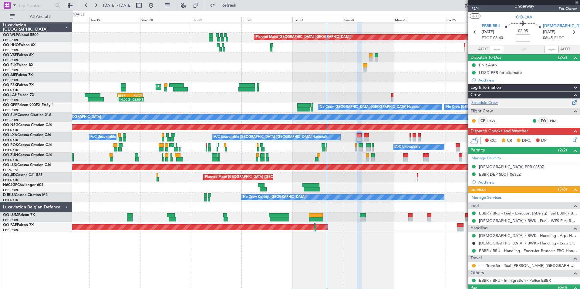
scroll to position [0, 0]
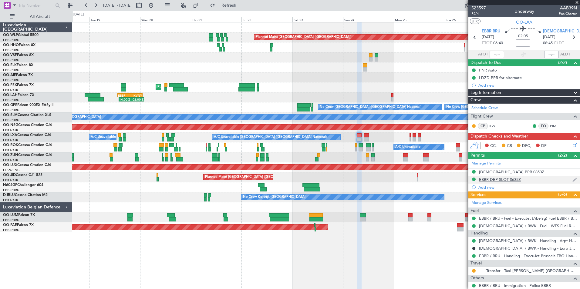
click at [487, 180] on div "EBBR DEP SLOT 0635Z" at bounding box center [500, 179] width 42 height 5
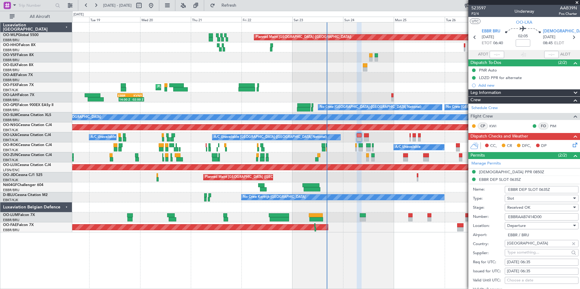
click at [515, 219] on input "EBBRAAB7414D00" at bounding box center [542, 216] width 74 height 7
click at [476, 14] on span "P2/4" at bounding box center [478, 13] width 15 height 5
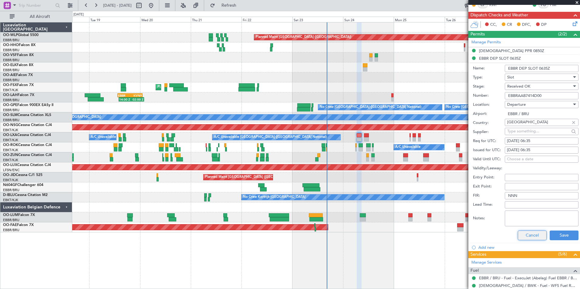
click at [526, 235] on button "Cancel" at bounding box center [532, 236] width 29 height 10
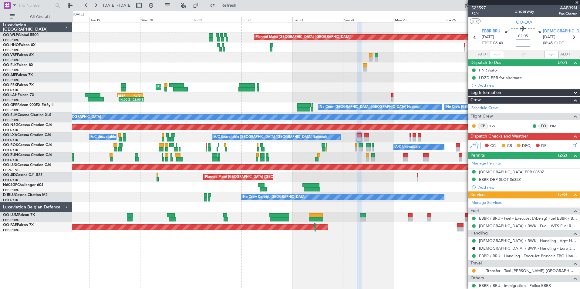
click at [520, 41] on input at bounding box center [522, 42] width 15 height 7
click at [427, 68] on div at bounding box center [325, 67] width 507 height 10
click at [416, 70] on div at bounding box center [325, 67] width 507 height 10
type input "-00:30"
click at [475, 13] on span "P2/4" at bounding box center [478, 13] width 15 height 5
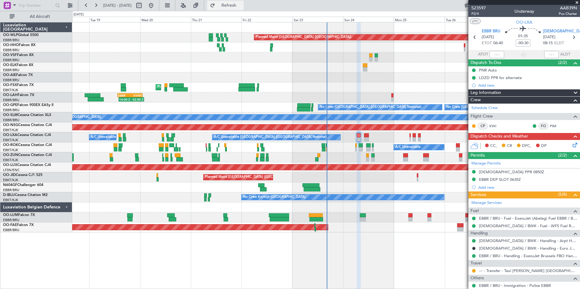
click at [242, 5] on span "Refresh" at bounding box center [228, 5] width 25 height 4
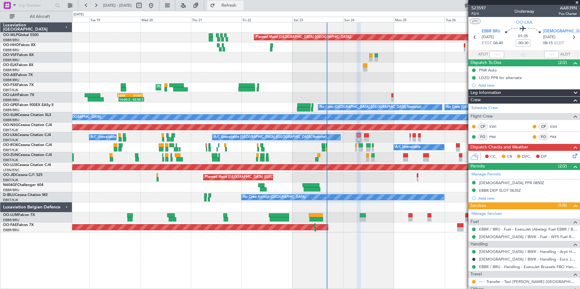
click at [237, 6] on button "Refresh" at bounding box center [225, 6] width 36 height 10
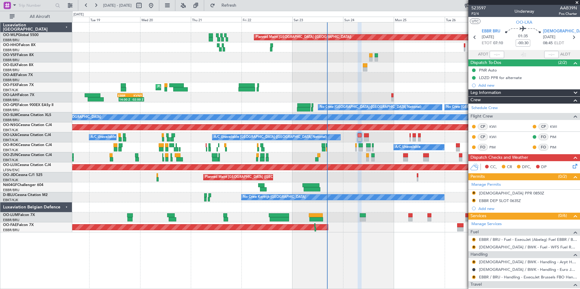
click at [474, 195] on mat-tooltip-component "Review" at bounding box center [474, 203] width 22 height 16
click at [473, 193] on button "R" at bounding box center [474, 193] width 4 height 4
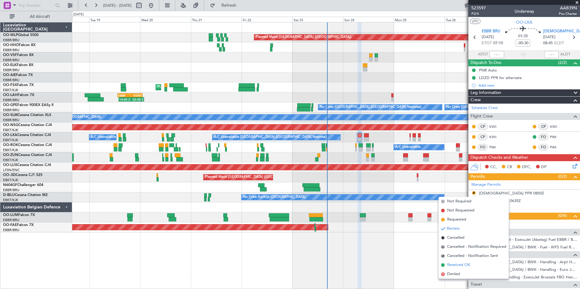
click at [458, 264] on span "Received OK" at bounding box center [458, 265] width 23 height 6
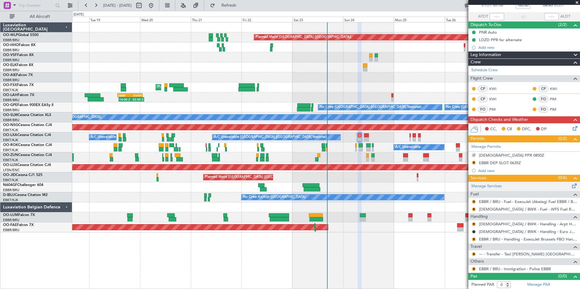
scroll to position [39, 0]
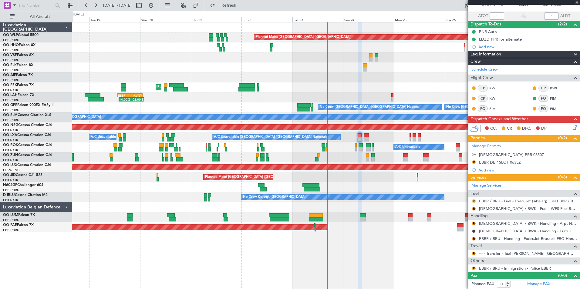
click at [474, 202] on button "R" at bounding box center [474, 202] width 4 height 4
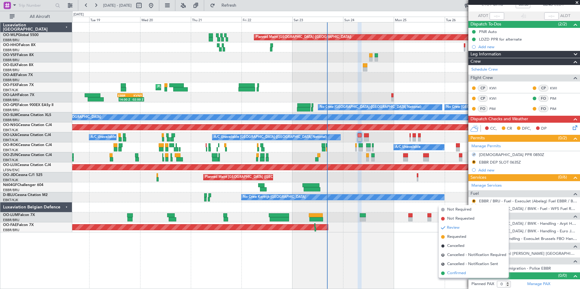
click at [465, 274] on span "Confirmed" at bounding box center [456, 273] width 19 height 6
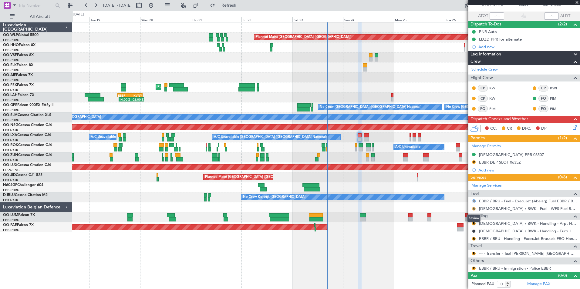
click at [473, 208] on button "R" at bounding box center [474, 209] width 4 height 4
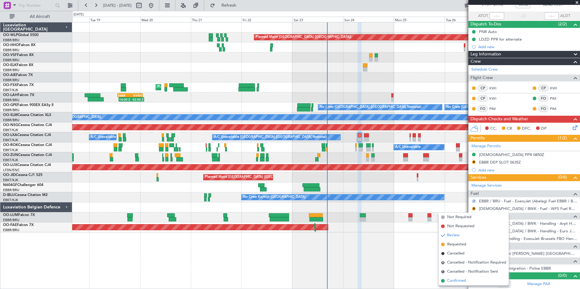
click at [462, 281] on span "Confirmed" at bounding box center [456, 281] width 19 height 6
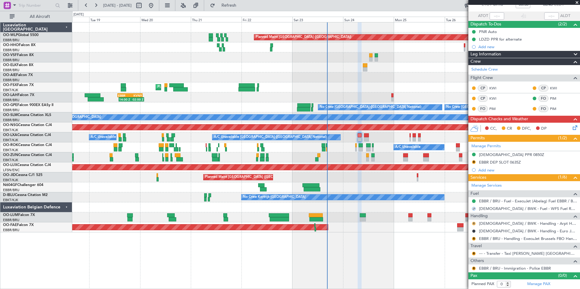
click at [473, 224] on button "R" at bounding box center [474, 224] width 4 height 4
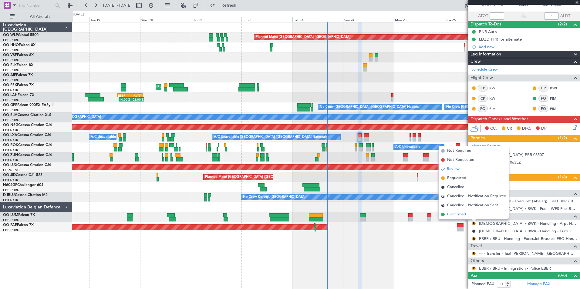
click at [461, 214] on span "Confirmed" at bounding box center [456, 215] width 19 height 6
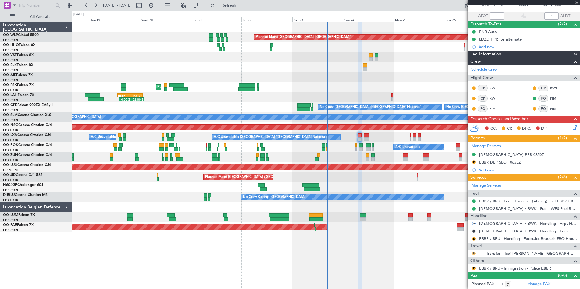
click at [474, 253] on button "R" at bounding box center [474, 254] width 4 height 4
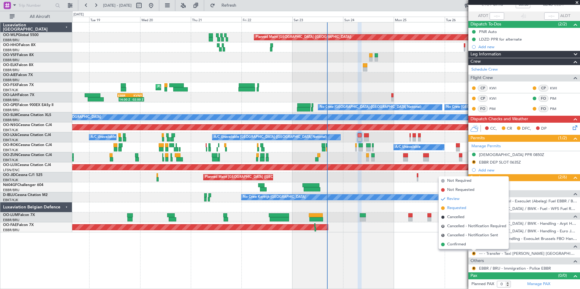
click at [457, 208] on span "Requested" at bounding box center [456, 208] width 19 height 6
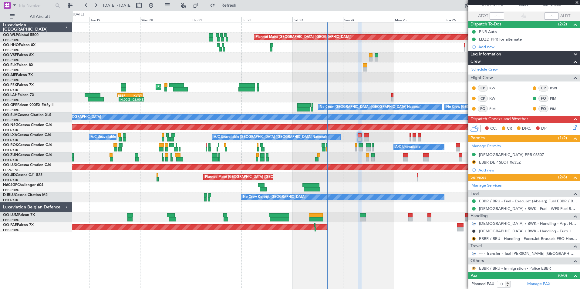
click at [475, 268] on button "R" at bounding box center [474, 269] width 4 height 4
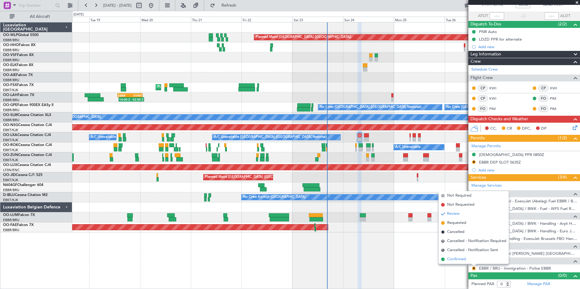
click at [461, 260] on span "Confirmed" at bounding box center [456, 260] width 19 height 6
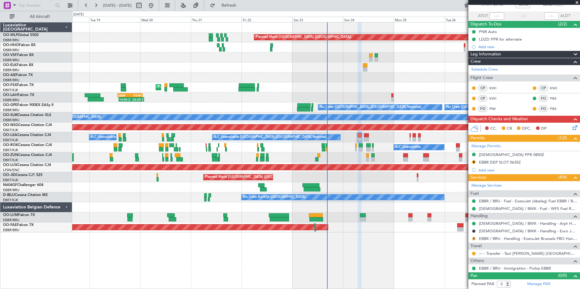
click at [473, 238] on button "R" at bounding box center [474, 239] width 4 height 4
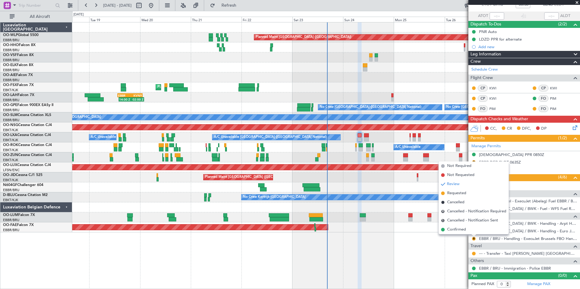
click at [463, 192] on span "Requested" at bounding box center [456, 193] width 19 height 6
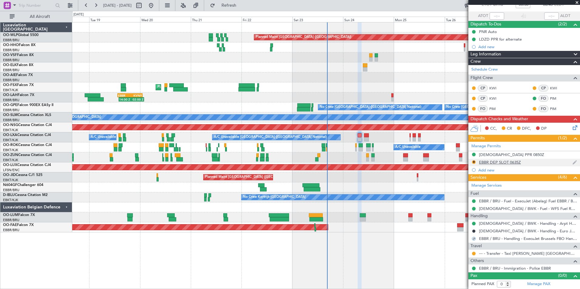
click at [489, 162] on div "EBBR DEP SLOT 0635Z" at bounding box center [500, 162] width 42 height 5
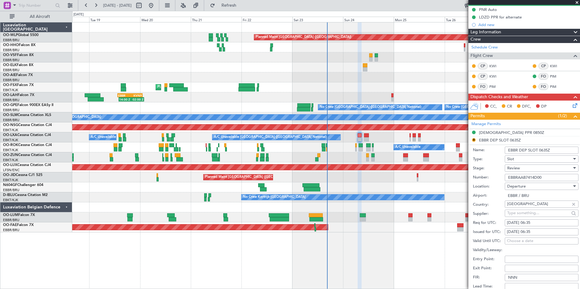
scroll to position [69, 0]
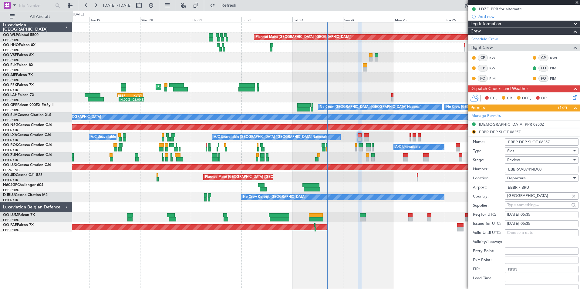
click at [533, 213] on div "24/08/2025 06:35" at bounding box center [541, 215] width 69 height 6
select select "8"
select select "2025"
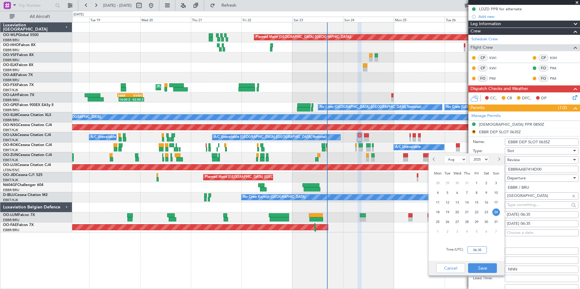
click at [468, 251] on input "06:35" at bounding box center [476, 250] width 19 height 7
type input "07:05"
click at [481, 268] on button "Save" at bounding box center [482, 269] width 29 height 10
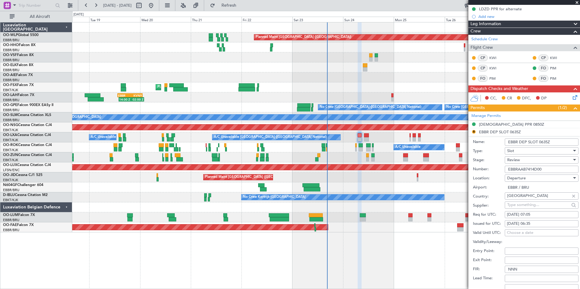
click at [539, 223] on div "24/08/2025 06:35" at bounding box center [541, 224] width 69 height 6
select select "8"
select select "2025"
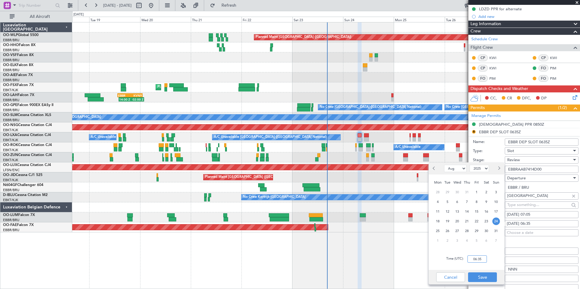
click at [479, 260] on input "06:35" at bounding box center [476, 259] width 19 height 7
type input "07:05"
click at [482, 275] on button "Save" at bounding box center [482, 278] width 29 height 10
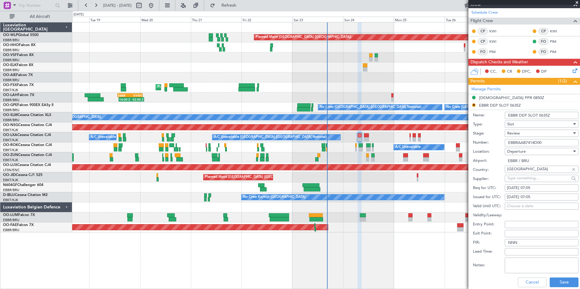
scroll to position [129, 0]
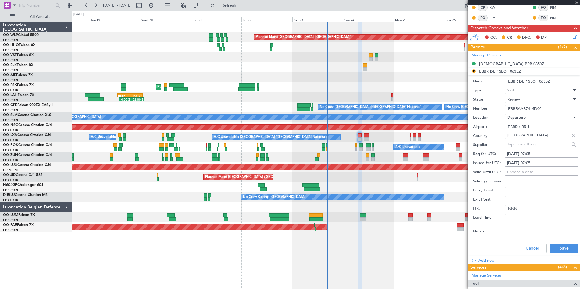
click at [519, 98] on span "Review" at bounding box center [513, 99] width 13 height 5
click at [515, 140] on span "Requested" at bounding box center [539, 138] width 64 height 9
click at [561, 249] on button "Save" at bounding box center [563, 249] width 29 height 10
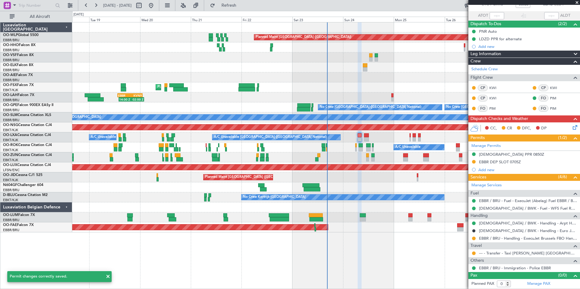
scroll to position [39, 0]
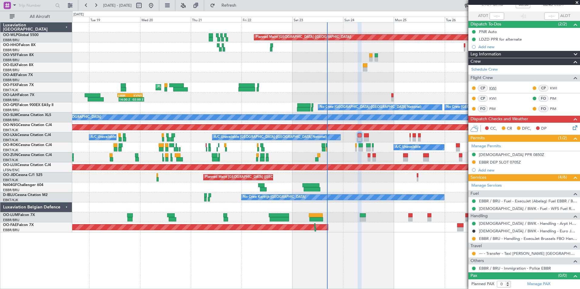
click at [494, 89] on link "KWI" at bounding box center [496, 88] width 14 height 5
click at [494, 97] on link "KWI" at bounding box center [496, 98] width 14 height 5
click at [551, 99] on link "PIM" at bounding box center [557, 98] width 14 height 5
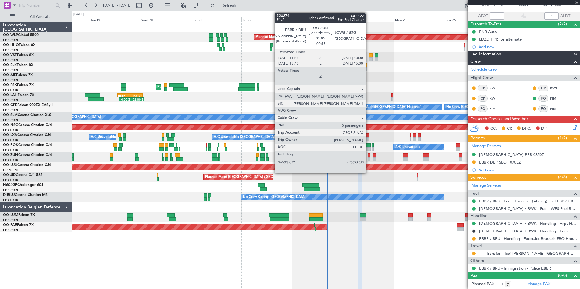
click at [368, 158] on div at bounding box center [369, 159] width 3 height 4
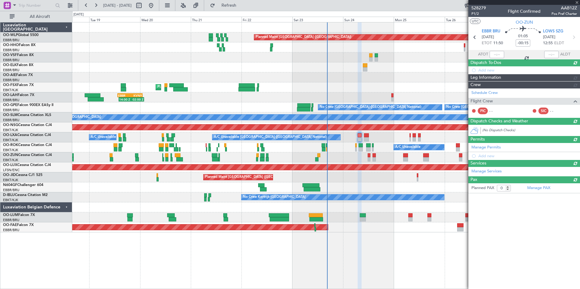
scroll to position [0, 0]
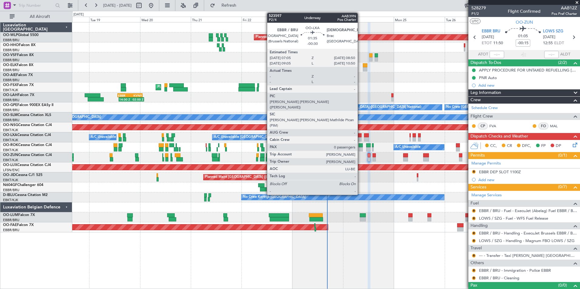
click at [360, 136] on div at bounding box center [360, 135] width 4 height 4
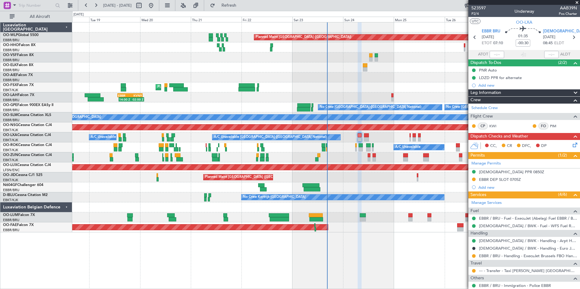
click at [509, 273] on mat-tooltip-component "In Progress" at bounding box center [522, 275] width 28 height 16
click at [492, 273] on link "--- - Transfer - Taxi [PERSON_NAME] [GEOGRAPHIC_DATA]" at bounding box center [528, 270] width 98 height 5
click at [233, 5] on button "Refresh" at bounding box center [225, 6] width 36 height 10
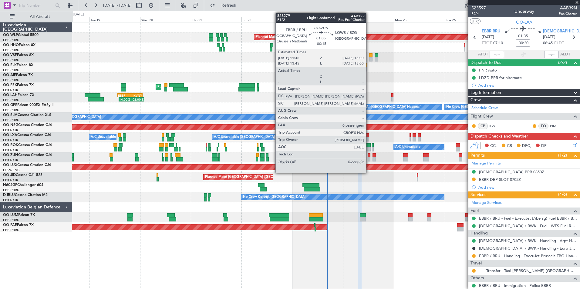
click at [369, 157] on div at bounding box center [369, 155] width 3 height 4
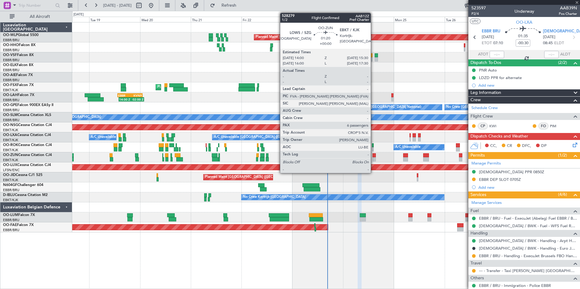
type input "-00:15"
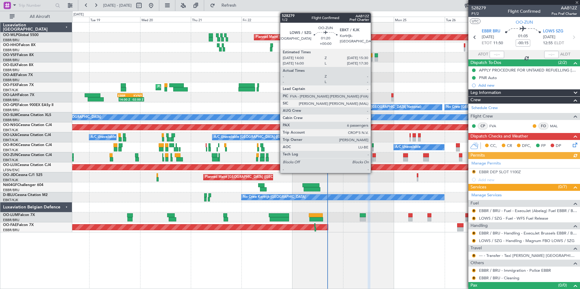
click at [373, 156] on div at bounding box center [373, 155] width 3 height 4
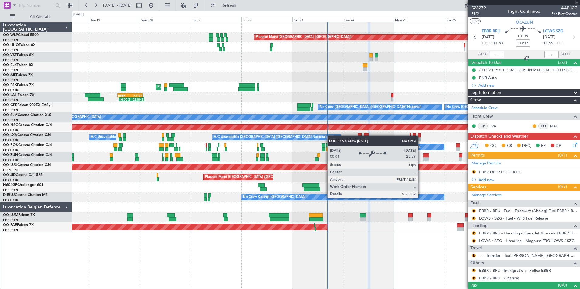
type input "6"
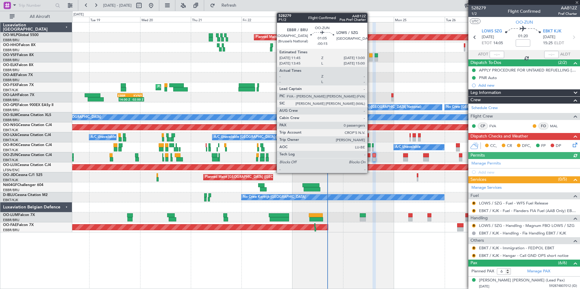
click at [370, 156] on div at bounding box center [369, 155] width 3 height 4
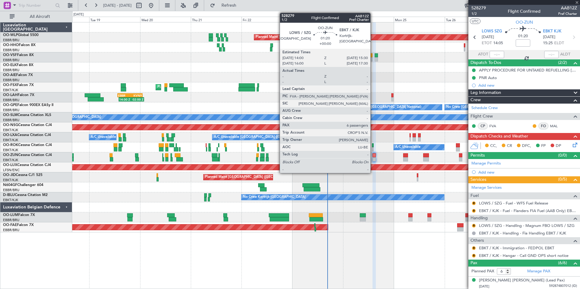
type input "-00:15"
type input "0"
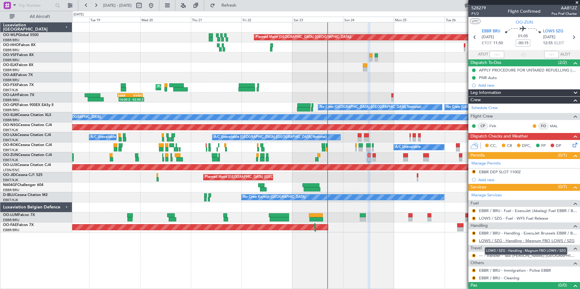
click at [489, 241] on link "LOWS / SZG - Handling - Magnum FBO LOWS / SZG" at bounding box center [527, 240] width 96 height 5
click at [475, 240] on button "R" at bounding box center [474, 241] width 4 height 4
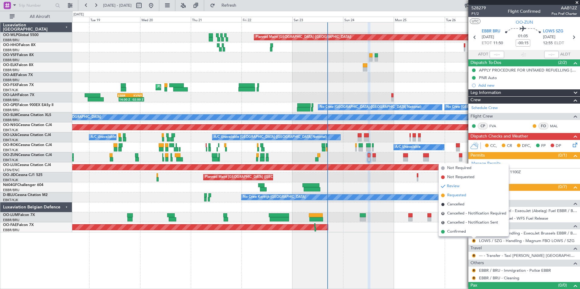
click at [452, 196] on span "Requested" at bounding box center [456, 196] width 19 height 6
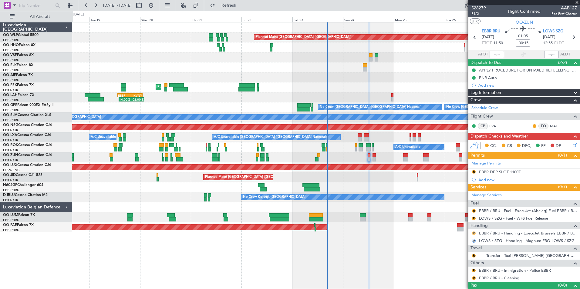
click at [473, 232] on button "R" at bounding box center [474, 234] width 4 height 4
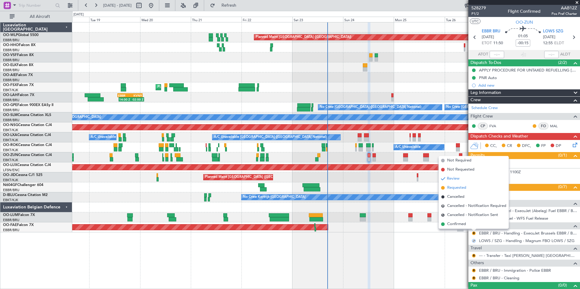
click at [452, 189] on span "Requested" at bounding box center [456, 188] width 19 height 6
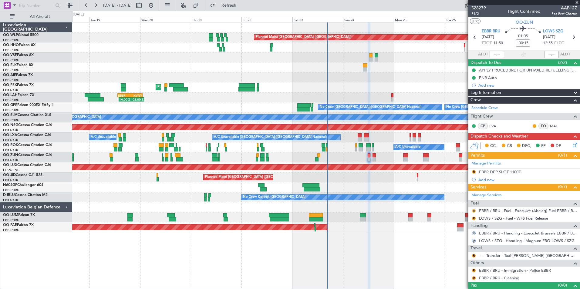
click at [472, 210] on button "R" at bounding box center [474, 211] width 4 height 4
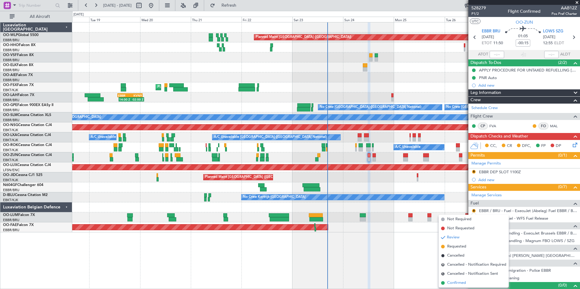
click at [459, 284] on span "Confirmed" at bounding box center [456, 283] width 19 height 6
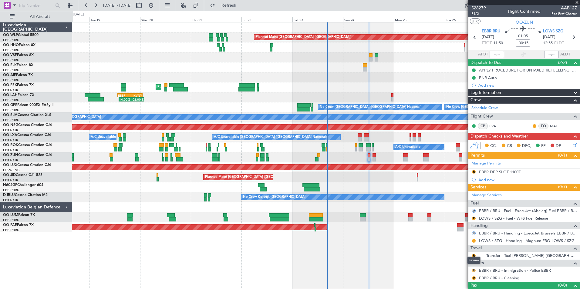
click at [472, 271] on button "R" at bounding box center [474, 271] width 4 height 4
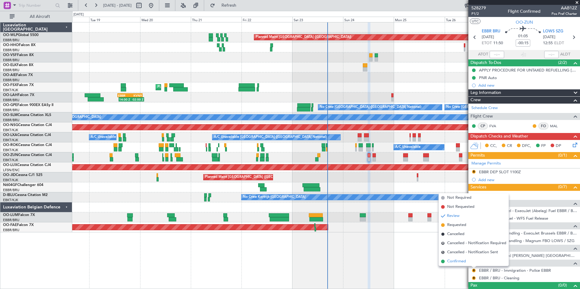
click at [456, 259] on span "Confirmed" at bounding box center [456, 262] width 19 height 6
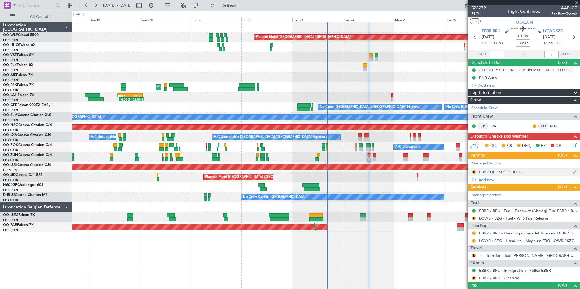
click at [501, 175] on div "R EBBR DEP SLOT 1100Z" at bounding box center [524, 173] width 112 height 8
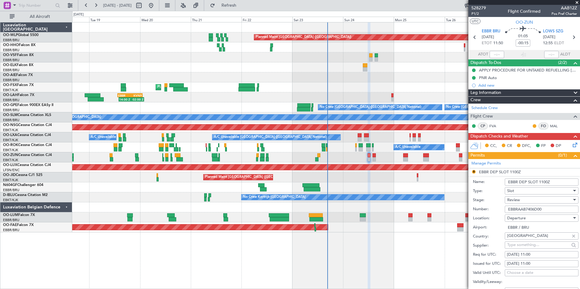
scroll to position [30, 0]
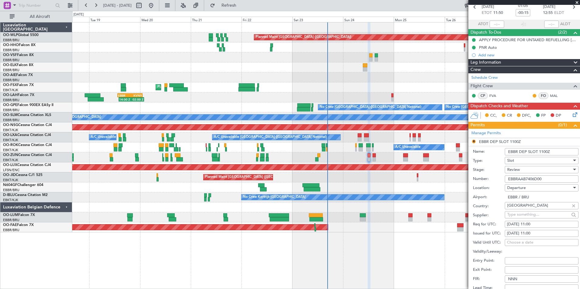
click at [534, 231] on div "[DATE] 11:00" at bounding box center [541, 234] width 69 height 6
select select "8"
select select "2025"
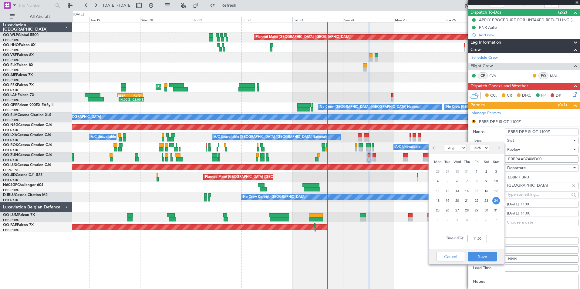
scroll to position [61, 0]
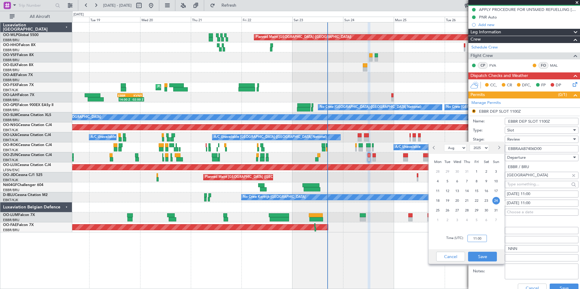
click at [478, 237] on input "11:00" at bounding box center [476, 238] width 19 height 7
type input "11:45"
click at [475, 260] on button "Save" at bounding box center [482, 257] width 29 height 10
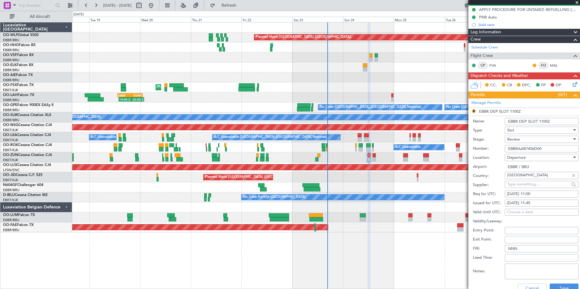
click at [516, 136] on div "Review" at bounding box center [539, 139] width 65 height 9
click at [517, 179] on span "Requested" at bounding box center [539, 178] width 64 height 9
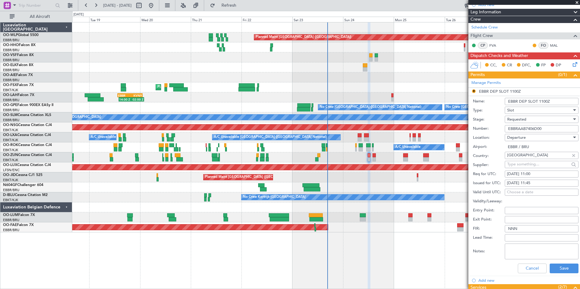
scroll to position [91, 0]
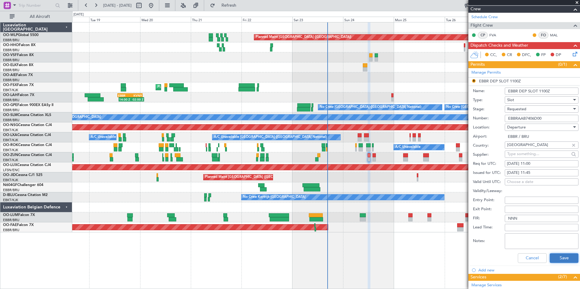
click at [556, 257] on button "Save" at bounding box center [563, 259] width 29 height 10
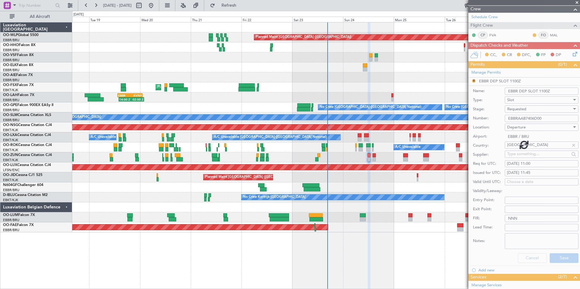
scroll to position [10, 0]
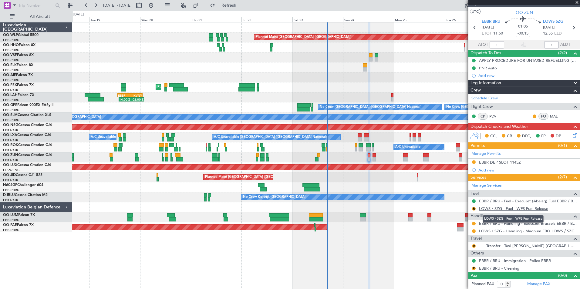
click at [500, 207] on link "LOWS / SZG - Fuel - WFS Fuel Release" at bounding box center [513, 208] width 69 height 5
click at [499, 248] on link "--- - Transfer - Taxi [PERSON_NAME] [GEOGRAPHIC_DATA]" at bounding box center [528, 245] width 98 height 5
click at [473, 245] on button "R" at bounding box center [474, 246] width 4 height 4
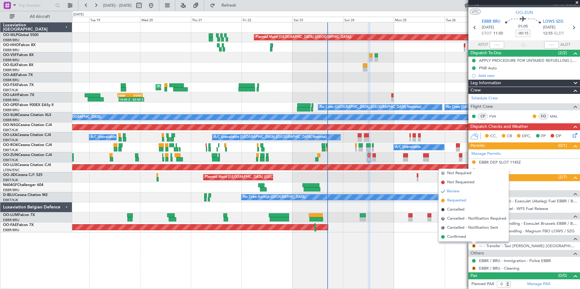
click at [456, 200] on span "Requested" at bounding box center [456, 201] width 19 height 6
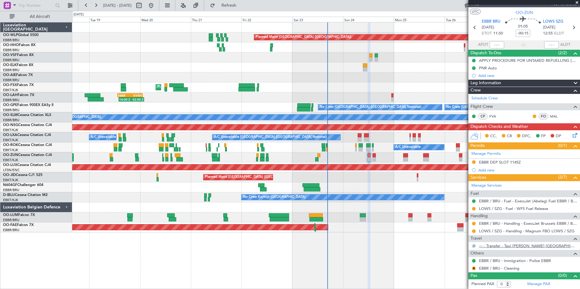
click at [502, 247] on link "--- - Transfer - Taxi [PERSON_NAME] [GEOGRAPHIC_DATA]" at bounding box center [528, 245] width 98 height 5
click at [473, 270] on button "R" at bounding box center [474, 269] width 4 height 4
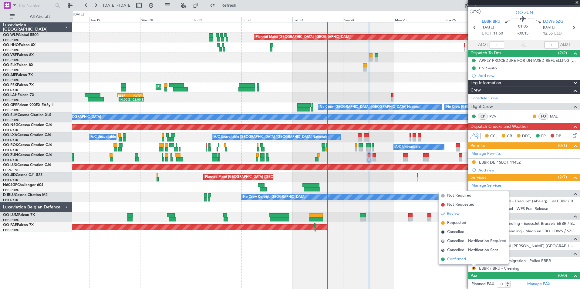
click at [456, 260] on span "Confirmed" at bounding box center [456, 260] width 19 height 6
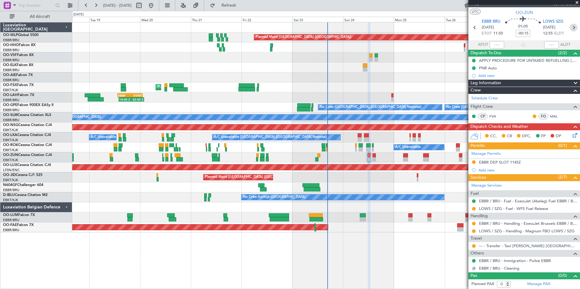
click at [571, 28] on icon at bounding box center [573, 28] width 8 height 8
type input "6"
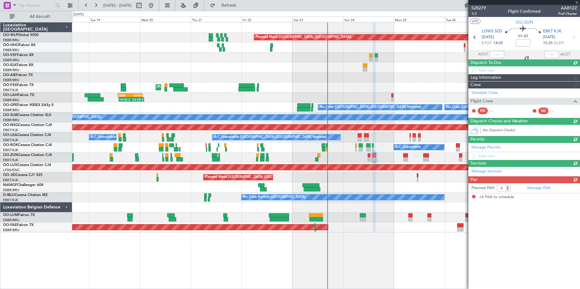
scroll to position [0, 0]
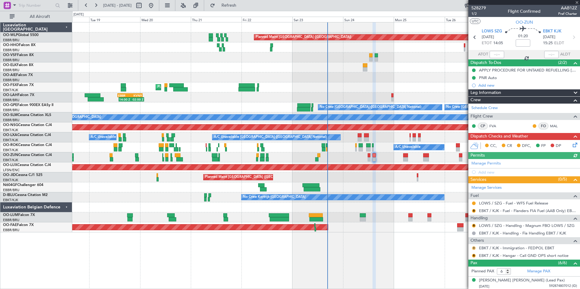
click at [474, 249] on button "R" at bounding box center [474, 249] width 4 height 4
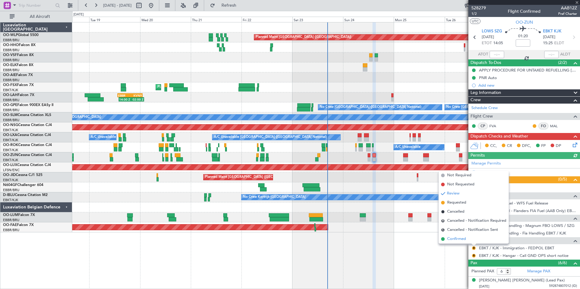
click at [458, 239] on span "Confirmed" at bounding box center [456, 239] width 19 height 6
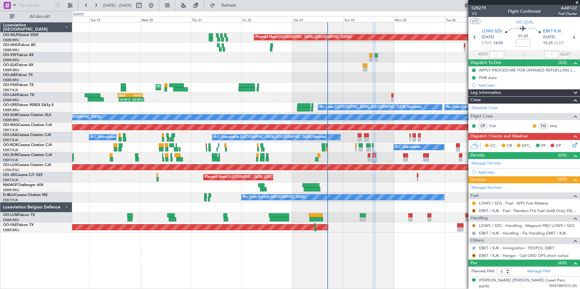
click at [473, 227] on button "R" at bounding box center [474, 226] width 4 height 4
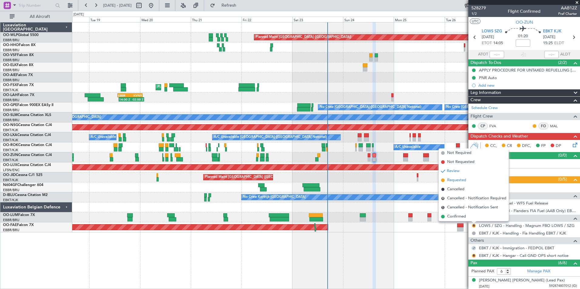
click at [455, 180] on span "Requested" at bounding box center [456, 180] width 19 height 6
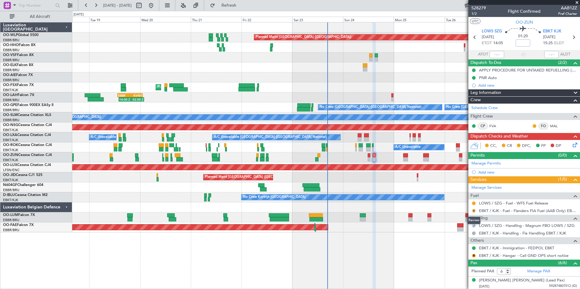
click at [474, 210] on button "R" at bounding box center [474, 211] width 4 height 4
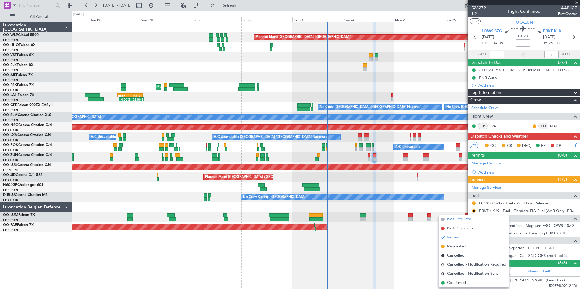
click at [460, 219] on span "Not Required" at bounding box center [459, 220] width 24 height 6
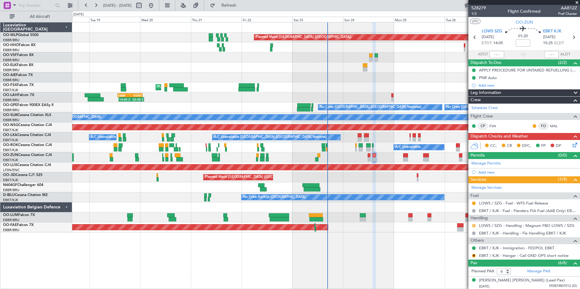
click at [474, 226] on button at bounding box center [474, 226] width 4 height 4
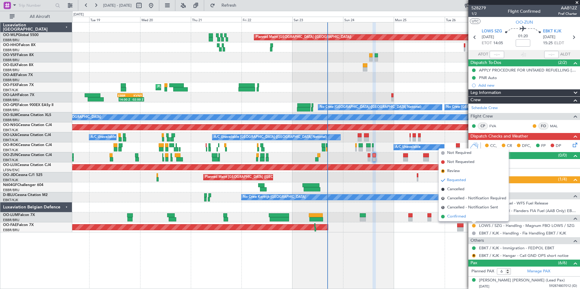
click at [465, 217] on span "Confirmed" at bounding box center [456, 217] width 19 height 6
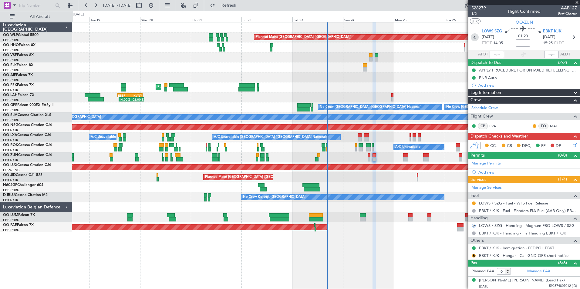
click at [472, 37] on icon at bounding box center [475, 37] width 8 height 8
type input "-00:15"
type input "0"
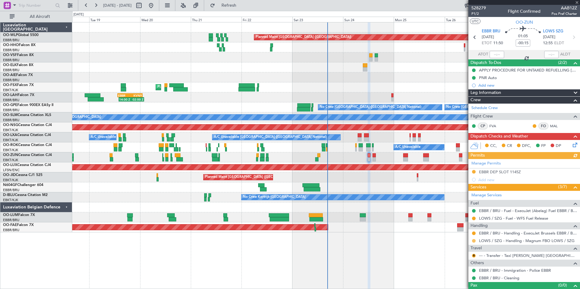
click at [474, 241] on button at bounding box center [474, 241] width 4 height 4
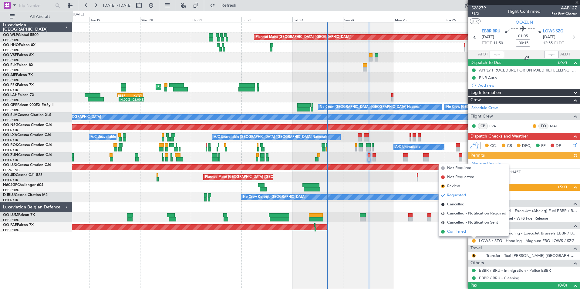
click at [453, 232] on span "Confirmed" at bounding box center [456, 232] width 19 height 6
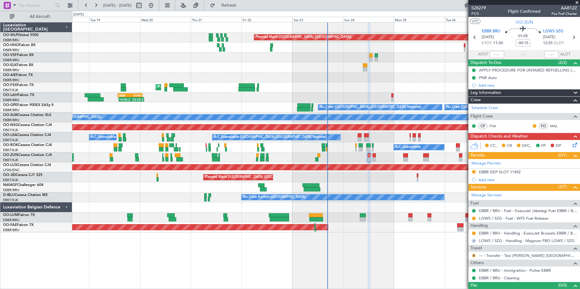
click at [474, 255] on button "R" at bounding box center [474, 256] width 4 height 4
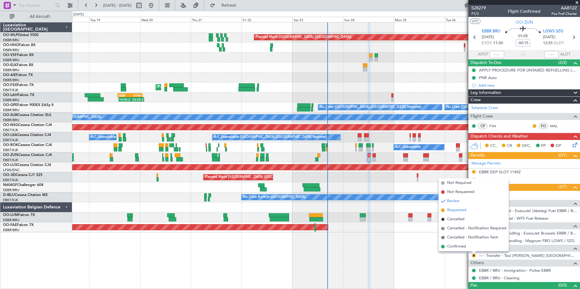
click at [456, 210] on span "Requested" at bounding box center [456, 210] width 19 height 6
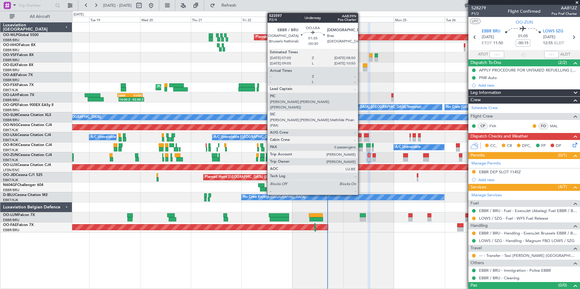
click at [361, 137] on div at bounding box center [360, 139] width 4 height 4
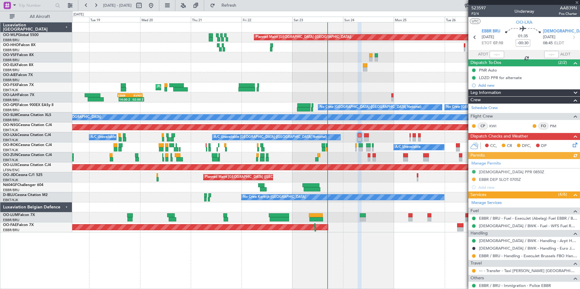
click at [496, 179] on div "Manage Permits [DEMOGRAPHIC_DATA] PPR 0850Z EBBR DEP SLOT 0705Z Add new" at bounding box center [524, 175] width 112 height 32
click at [493, 180] on div "EBBR DEP SLOT 0705Z" at bounding box center [500, 179] width 42 height 5
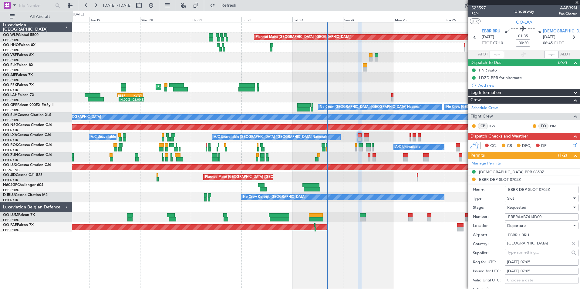
click at [532, 207] on div "Requested" at bounding box center [539, 207] width 65 height 9
click at [523, 254] on span "Received OK" at bounding box center [539, 253] width 64 height 9
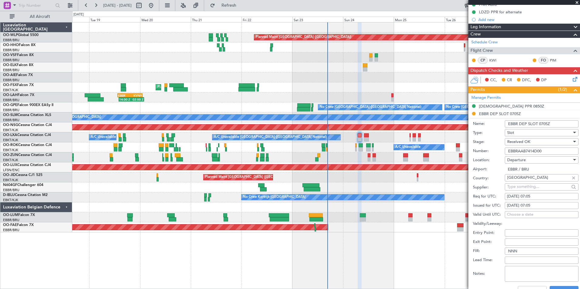
scroll to position [121, 0]
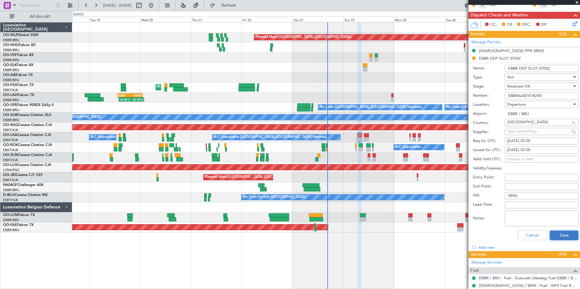
click at [558, 236] on button "Save" at bounding box center [563, 236] width 29 height 10
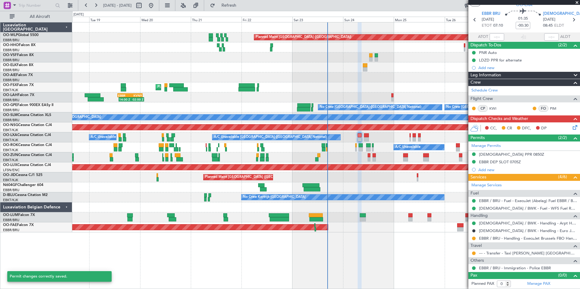
scroll to position [17, 0]
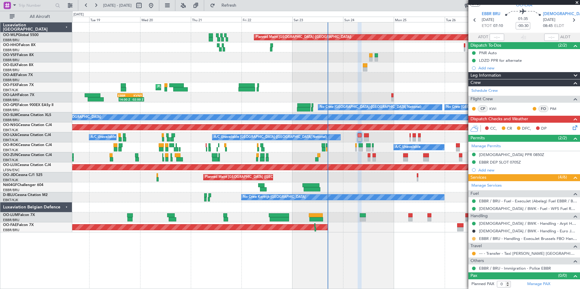
click at [473, 239] on button at bounding box center [474, 239] width 4 height 4
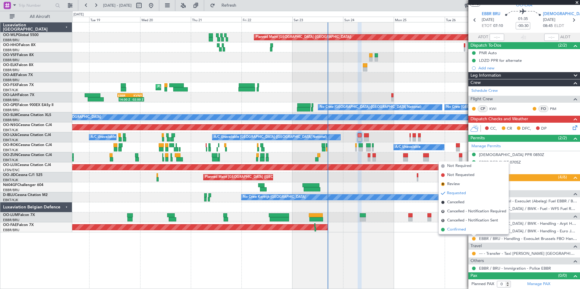
click at [459, 231] on span "Confirmed" at bounding box center [456, 230] width 19 height 6
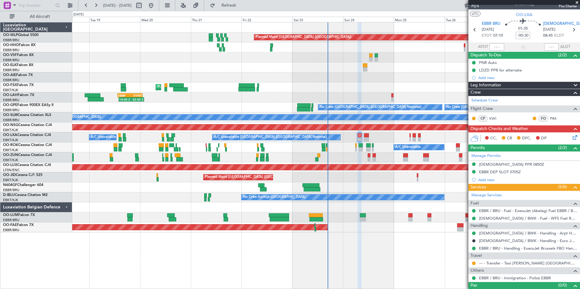
scroll to position [0, 0]
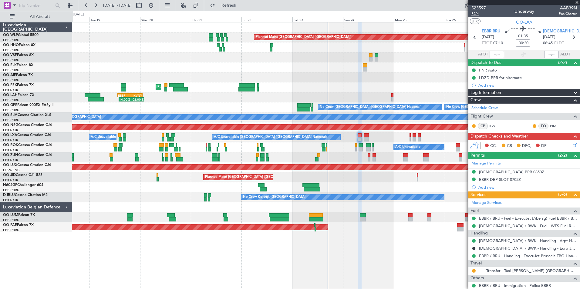
click at [476, 15] on span "P2/4" at bounding box center [478, 13] width 15 height 5
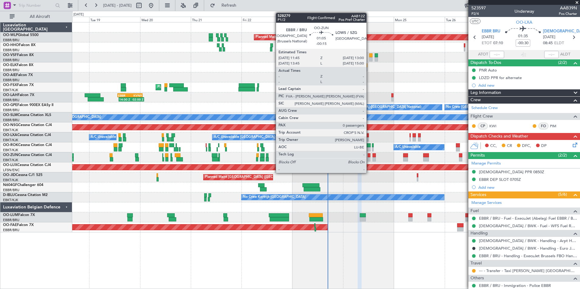
click at [369, 159] on div at bounding box center [369, 159] width 3 height 4
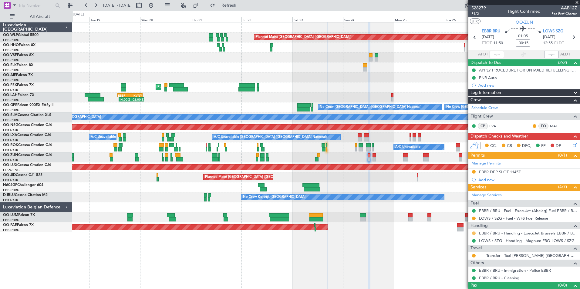
click at [474, 234] on button at bounding box center [474, 234] width 4 height 4
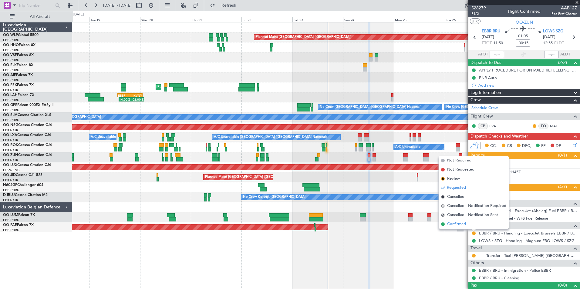
click at [465, 224] on span "Confirmed" at bounding box center [456, 224] width 19 height 6
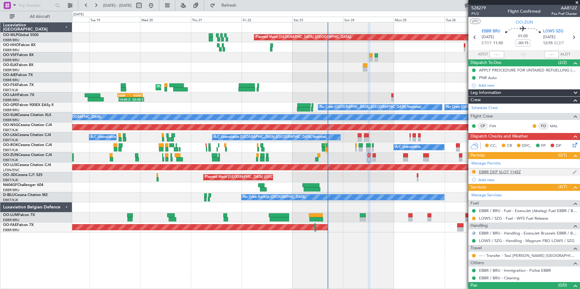
click at [498, 171] on div "EBBR DEP SLOT 1145Z" at bounding box center [500, 172] width 42 height 5
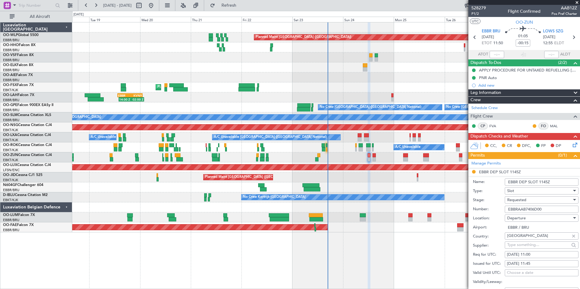
click at [516, 200] on span "Requested" at bounding box center [516, 199] width 19 height 5
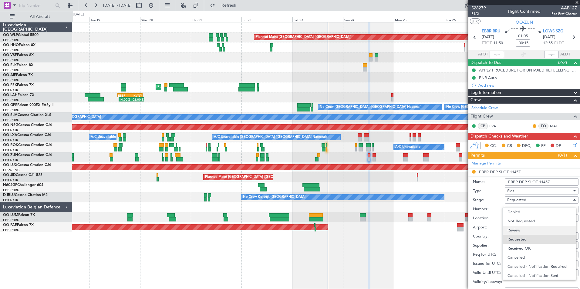
scroll to position [3, 0]
click at [518, 246] on span "Received OK" at bounding box center [539, 245] width 64 height 9
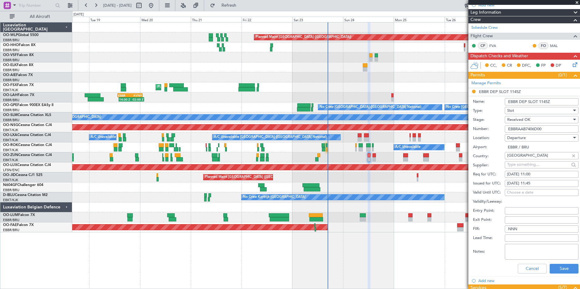
scroll to position [91, 0]
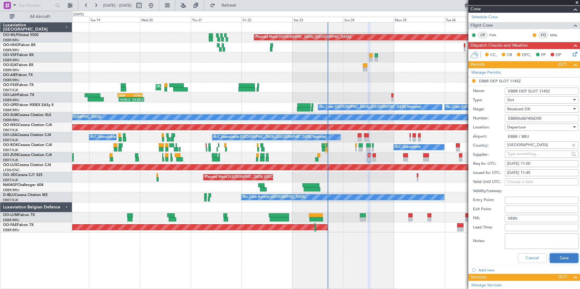
click at [558, 257] on button "Save" at bounding box center [563, 259] width 29 height 10
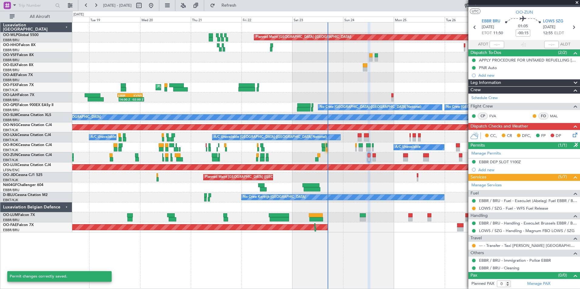
scroll to position [10, 0]
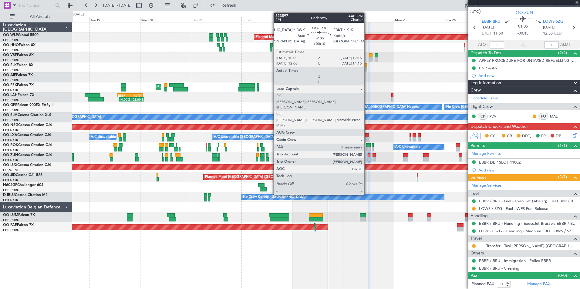
click at [367, 140] on div at bounding box center [366, 139] width 5 height 4
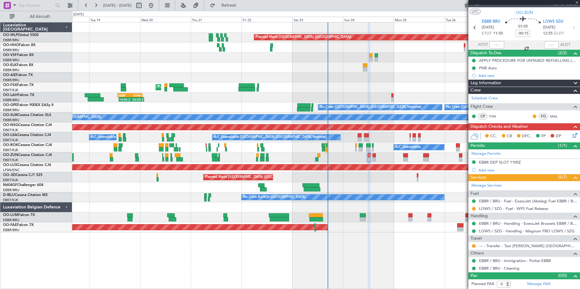
type input "+00:10"
type input "8"
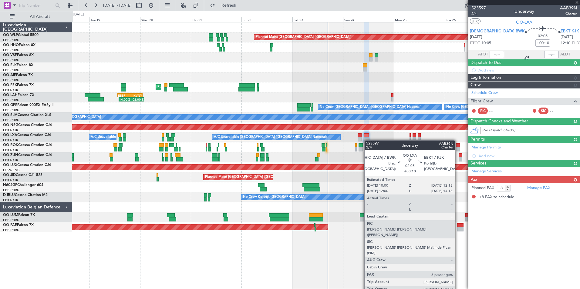
scroll to position [0, 0]
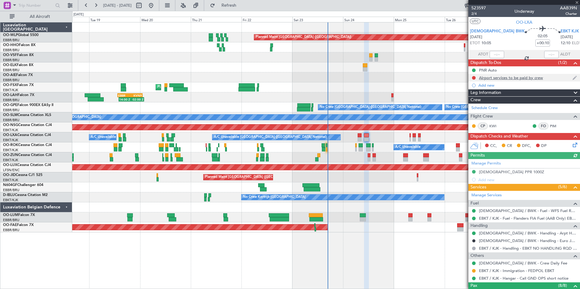
click at [496, 78] on div "Airport services to be paid by crew" at bounding box center [511, 77] width 64 height 5
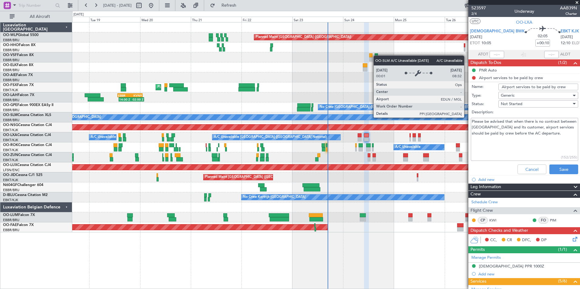
drag, startPoint x: 560, startPoint y: 135, endPoint x: 467, endPoint y: 117, distance: 95.0
click at [467, 117] on fb-app "[DATE] - [DATE] Refresh Quick Links All Aircraft Planned Maint [GEOGRAPHIC_DATA…" at bounding box center [290, 147] width 580 height 285
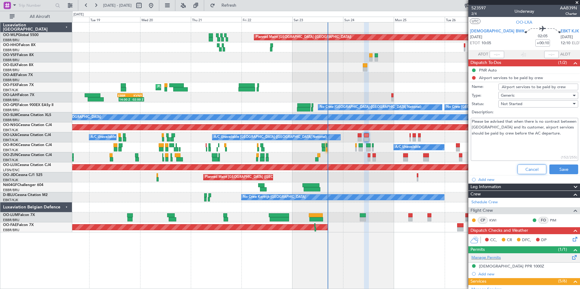
drag, startPoint x: 527, startPoint y: 167, endPoint x: 525, endPoint y: 163, distance: 4.6
click at [527, 167] on button "Cancel" at bounding box center [531, 170] width 29 height 10
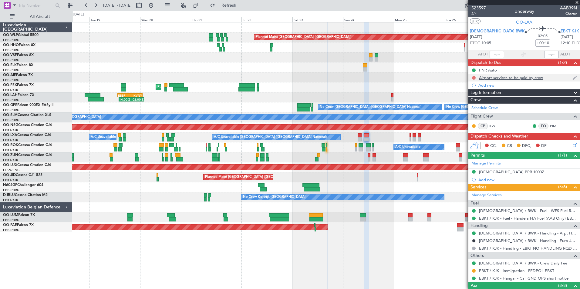
click at [472, 77] on button at bounding box center [474, 78] width 4 height 4
click at [477, 105] on span "Completed" at bounding box center [476, 105] width 20 height 6
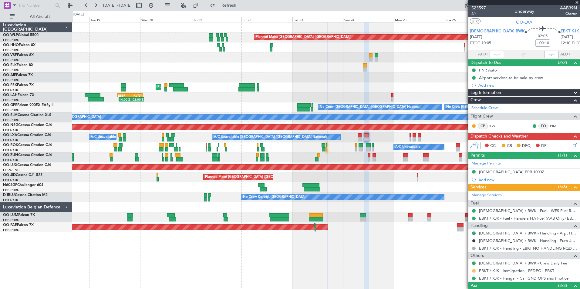
click at [474, 270] on button at bounding box center [474, 271] width 4 height 4
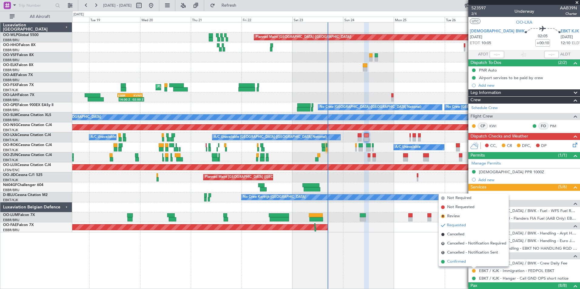
click at [455, 260] on span "Confirmed" at bounding box center [456, 262] width 19 height 6
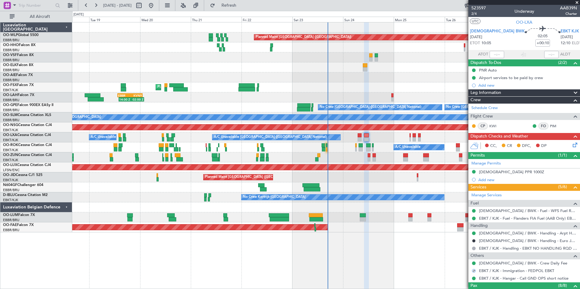
click at [571, 145] on icon at bounding box center [573, 144] width 5 height 5
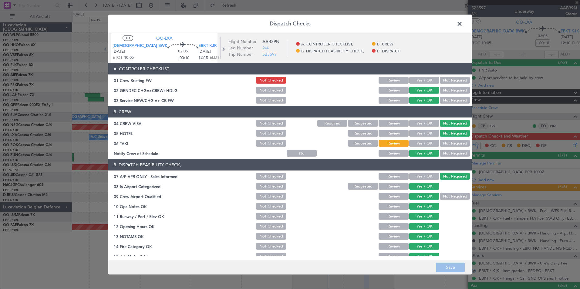
click at [416, 80] on button "Yes / OK" at bounding box center [424, 80] width 30 height 7
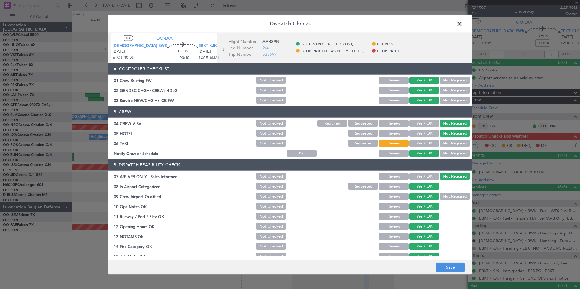
click at [452, 144] on button "Not Required" at bounding box center [455, 143] width 30 height 7
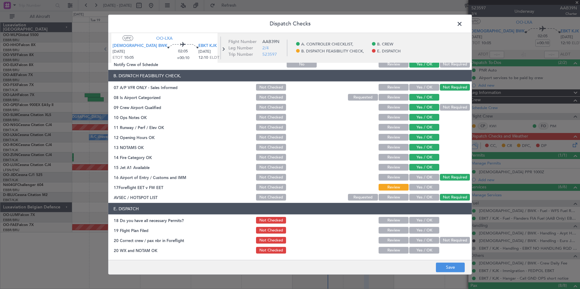
click at [419, 185] on button "Yes / OK" at bounding box center [424, 187] width 30 height 7
click at [416, 221] on button "Yes / OK" at bounding box center [424, 220] width 30 height 7
click at [417, 230] on button "Yes / OK" at bounding box center [424, 230] width 30 height 7
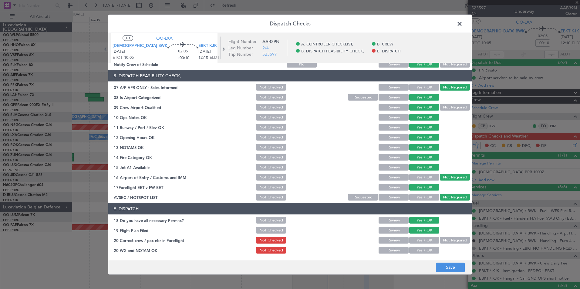
click at [418, 236] on div "Yes / OK" at bounding box center [423, 240] width 31 height 8
click at [417, 239] on button "Yes / OK" at bounding box center [424, 240] width 30 height 7
click at [417, 247] on div "Yes / OK" at bounding box center [423, 250] width 31 height 8
click at [417, 248] on button "Yes / OK" at bounding box center [424, 250] width 30 height 7
click at [445, 268] on button "Save" at bounding box center [450, 268] width 29 height 10
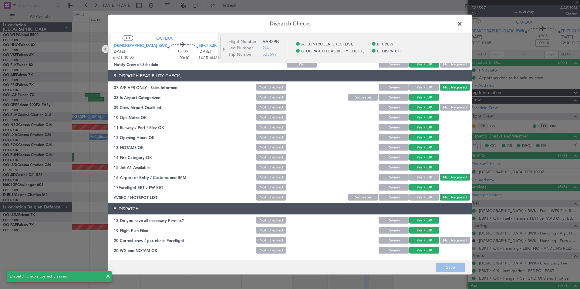
click at [109, 49] on icon at bounding box center [106, 49] width 8 height 8
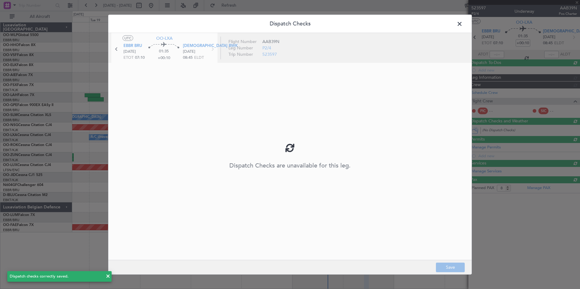
type input "-00:30"
type input "0"
type input "-00:30"
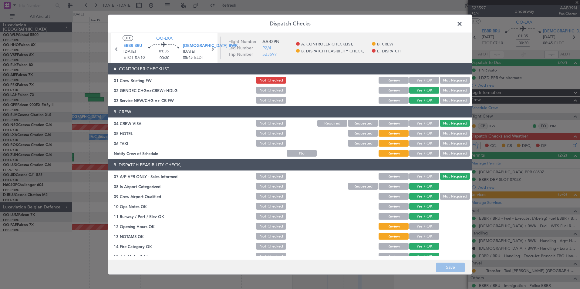
click at [419, 78] on button "Yes / OK" at bounding box center [424, 80] width 30 height 7
click at [448, 134] on button "Not Required" at bounding box center [455, 133] width 30 height 7
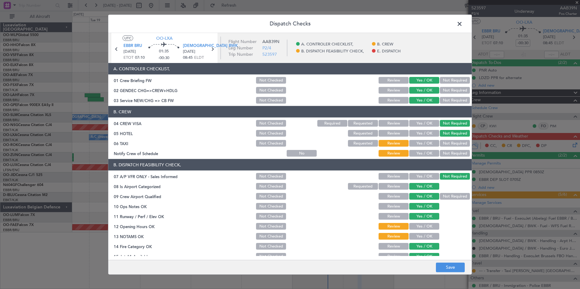
click at [420, 143] on button "Yes / OK" at bounding box center [424, 143] width 30 height 7
click at [420, 153] on button "Yes / OK" at bounding box center [424, 153] width 30 height 7
click at [417, 226] on button "Yes / OK" at bounding box center [424, 226] width 30 height 7
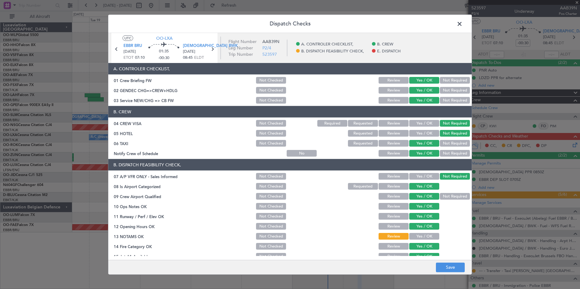
click at [412, 234] on button "Yes / OK" at bounding box center [424, 236] width 30 height 7
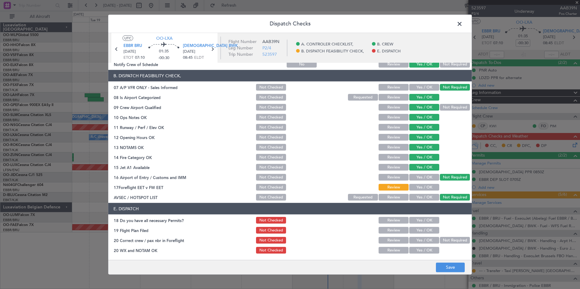
click at [423, 188] on button "Yes / OK" at bounding box center [424, 187] width 30 height 7
click at [418, 225] on section "E. DISPATCH 18 Do you have all necessary Permits? Not Checked Review Yes / OK 1…" at bounding box center [289, 229] width 363 height 52
click at [418, 222] on button "Yes / OK" at bounding box center [424, 220] width 30 height 7
click at [416, 231] on button "Yes / OK" at bounding box center [424, 230] width 30 height 7
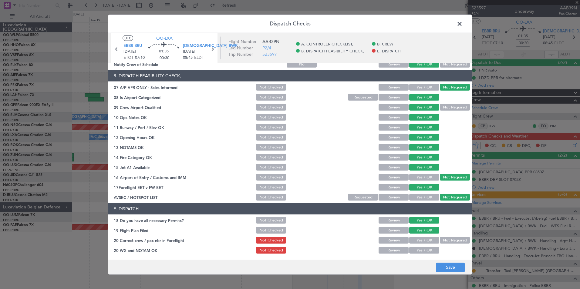
click at [415, 242] on button "Yes / OK" at bounding box center [424, 240] width 30 height 7
click at [414, 251] on button "Yes / OK" at bounding box center [424, 250] width 30 height 7
click at [444, 270] on button "Save" at bounding box center [450, 268] width 29 height 10
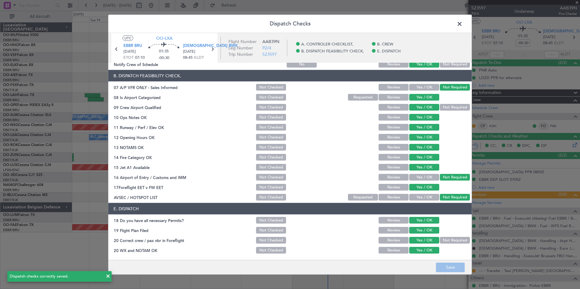
click at [454, 28] on header "Dispatch Checks" at bounding box center [289, 24] width 363 height 18
click at [458, 29] on header "Dispatch Checks" at bounding box center [289, 24] width 363 height 18
click at [462, 24] on span at bounding box center [462, 25] width 0 height 12
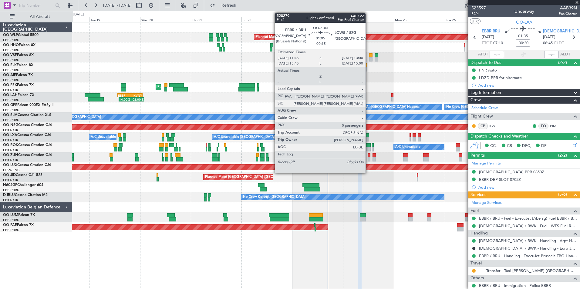
click at [368, 156] on div at bounding box center [369, 155] width 3 height 4
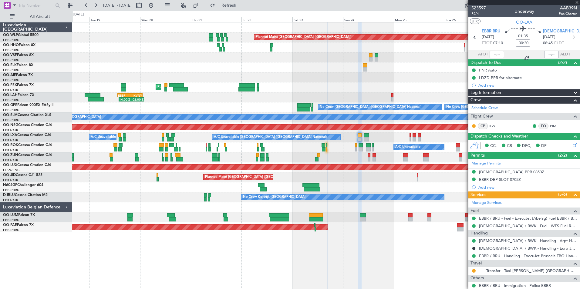
type input "-00:15"
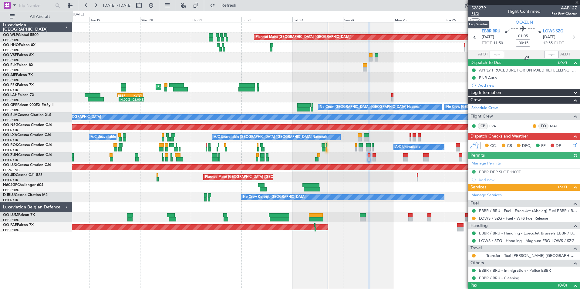
click at [475, 12] on span "P1/2" at bounding box center [478, 13] width 15 height 5
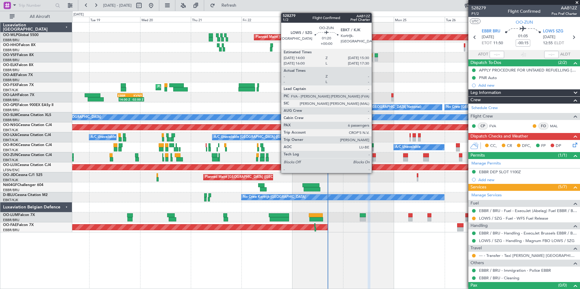
click at [374, 157] on div at bounding box center [373, 155] width 3 height 4
type input "6"
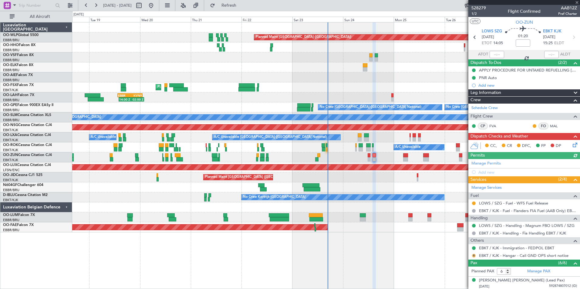
click at [474, 255] on button "R" at bounding box center [474, 256] width 4 height 4
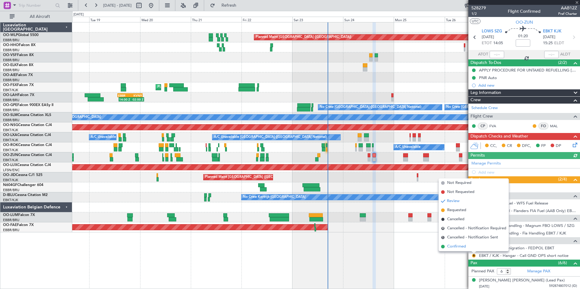
click at [460, 249] on span "Confirmed" at bounding box center [456, 247] width 19 height 6
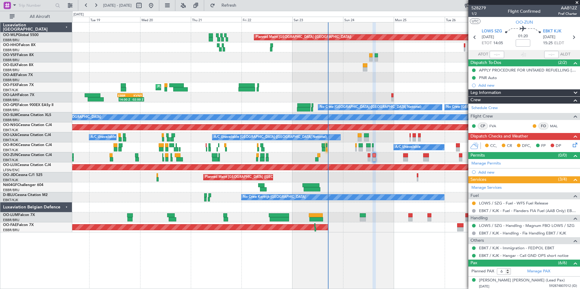
click at [571, 144] on icon at bounding box center [573, 144] width 5 height 5
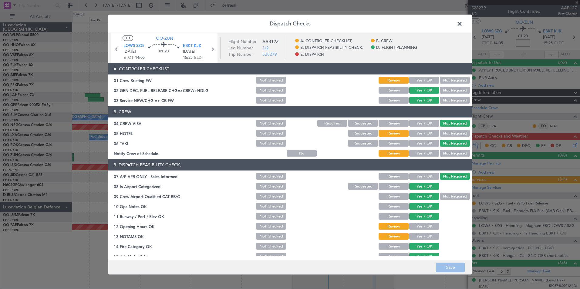
click at [415, 87] on button "Yes / OK" at bounding box center [424, 90] width 30 height 7
click at [417, 79] on button "Yes / OK" at bounding box center [424, 80] width 30 height 7
click at [445, 133] on button "Not Required" at bounding box center [455, 133] width 30 height 7
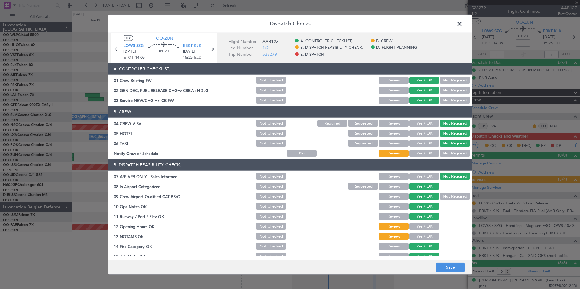
click at [423, 153] on button "Yes / OK" at bounding box center [424, 153] width 30 height 7
click at [416, 227] on button "Yes / OK" at bounding box center [424, 226] width 30 height 7
click at [415, 238] on button "Yes / OK" at bounding box center [424, 236] width 30 height 7
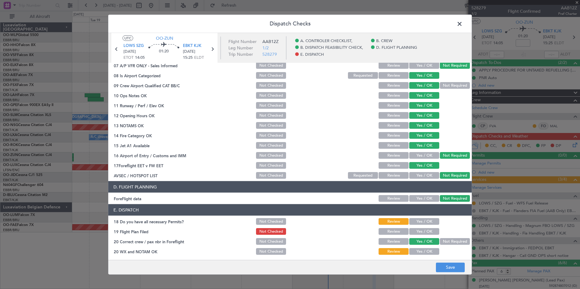
scroll to position [112, 0]
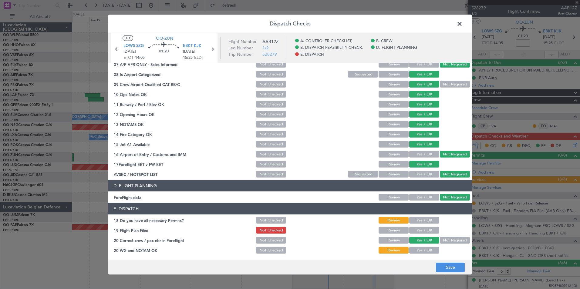
click at [415, 219] on button "Yes / OK" at bounding box center [424, 220] width 30 height 7
click at [416, 228] on button "Yes / OK" at bounding box center [424, 230] width 30 height 7
click at [419, 247] on div "Yes / OK" at bounding box center [423, 250] width 31 height 8
click at [419, 251] on button "Yes / OK" at bounding box center [424, 250] width 30 height 7
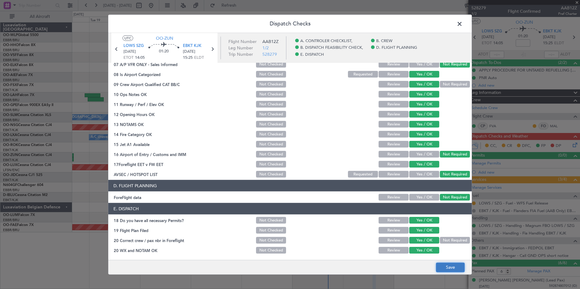
click at [439, 266] on button "Save" at bounding box center [450, 268] width 29 height 10
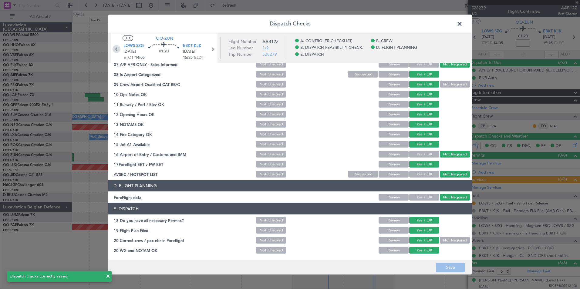
click at [116, 50] on icon at bounding box center [117, 49] width 8 height 8
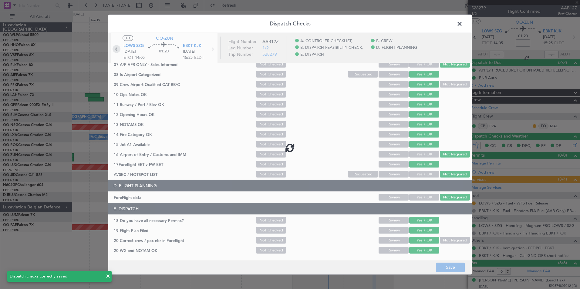
type input "-00:15"
type input "0"
type input "-00:15"
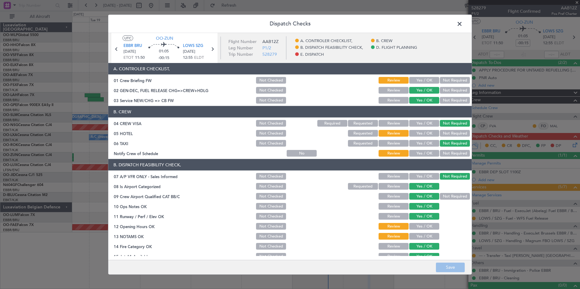
click at [421, 82] on button "Yes / OK" at bounding box center [424, 80] width 30 height 7
click at [420, 131] on button "Yes / OK" at bounding box center [424, 133] width 30 height 7
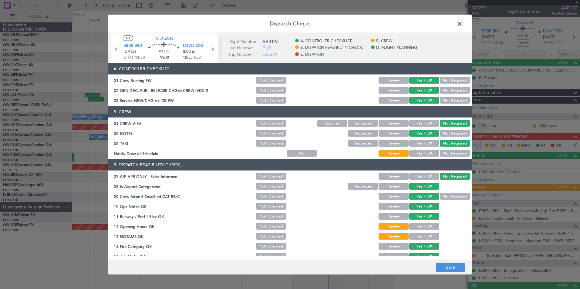
click at [445, 130] on button "Not Required" at bounding box center [455, 133] width 30 height 7
click at [416, 145] on button "Yes / OK" at bounding box center [424, 143] width 30 height 7
click at [422, 152] on button "Yes / OK" at bounding box center [424, 153] width 30 height 7
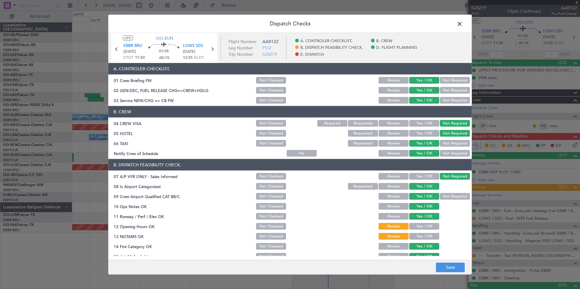
click at [416, 227] on button "Yes / OK" at bounding box center [424, 226] width 30 height 7
click at [415, 237] on button "Yes / OK" at bounding box center [424, 236] width 30 height 7
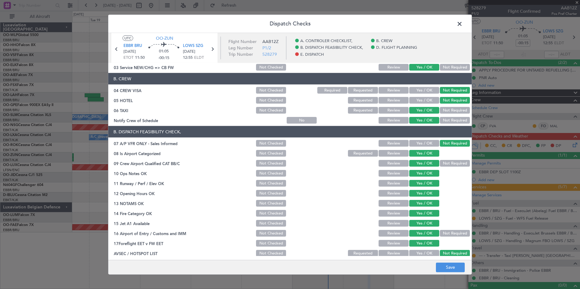
scroll to position [91, 0]
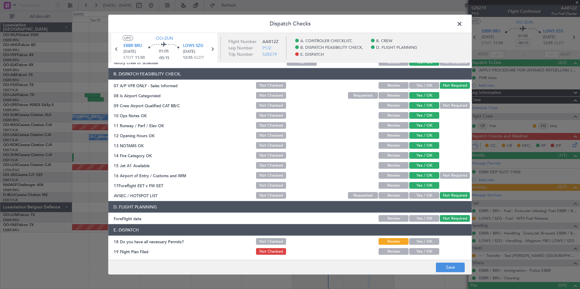
click at [417, 244] on button "Yes / OK" at bounding box center [424, 241] width 30 height 7
click at [417, 254] on button "Yes / OK" at bounding box center [424, 251] width 30 height 7
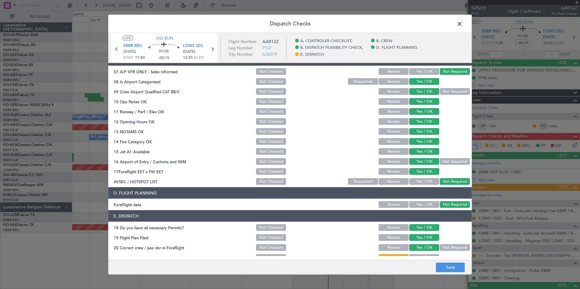
scroll to position [112, 0]
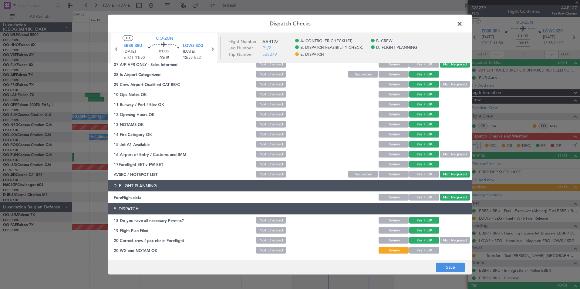
click at [415, 251] on button "Yes / OK" at bounding box center [424, 250] width 30 height 7
click at [441, 268] on button "Save" at bounding box center [450, 268] width 29 height 10
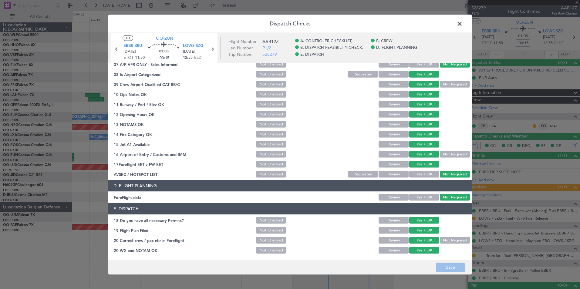
click at [462, 22] on span at bounding box center [462, 25] width 0 height 12
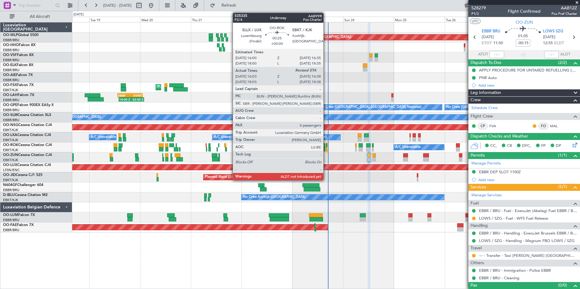
click at [326, 149] on div at bounding box center [327, 149] width 2 height 4
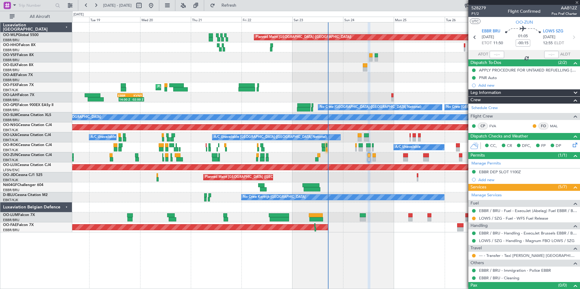
type input "16:08"
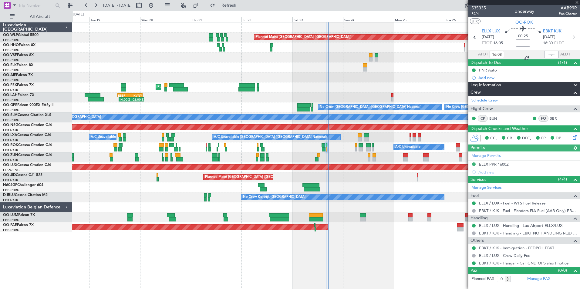
click at [551, 54] on div at bounding box center [551, 54] width 15 height 7
click at [550, 54] on div at bounding box center [551, 54] width 15 height 7
click at [550, 54] on input "text" at bounding box center [551, 54] width 15 height 7
click at [432, 65] on div at bounding box center [325, 67] width 507 height 10
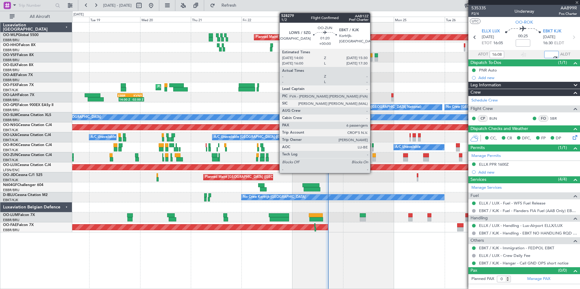
click at [373, 156] on div at bounding box center [373, 155] width 3 height 4
type input "16:40"
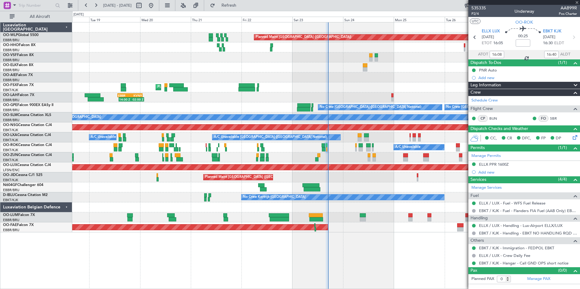
type input "6"
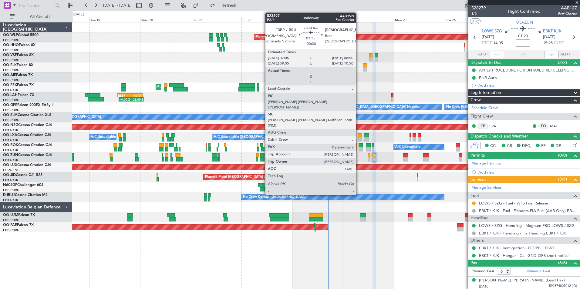
click at [358, 136] on div at bounding box center [360, 135] width 4 height 4
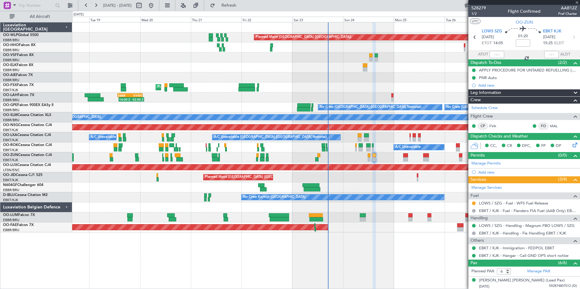
type input "-00:30"
type input "0"
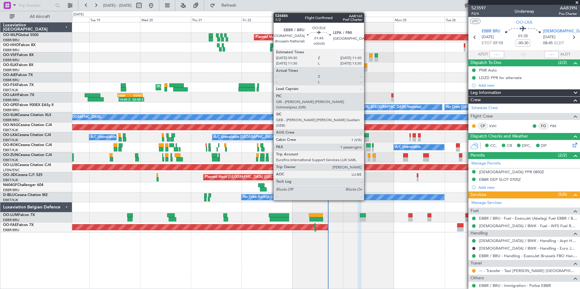
click at [367, 67] on div at bounding box center [365, 65] width 4 height 4
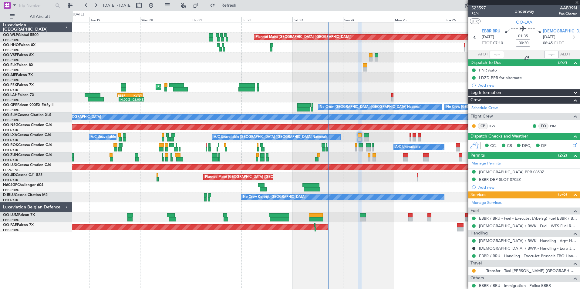
type input "1"
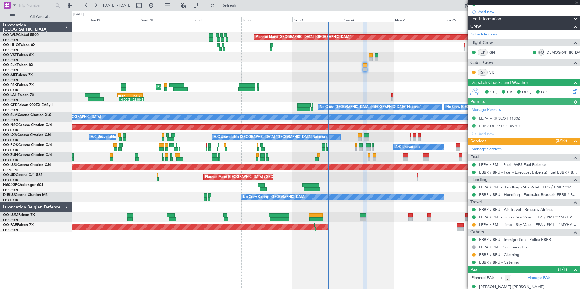
scroll to position [74, 0]
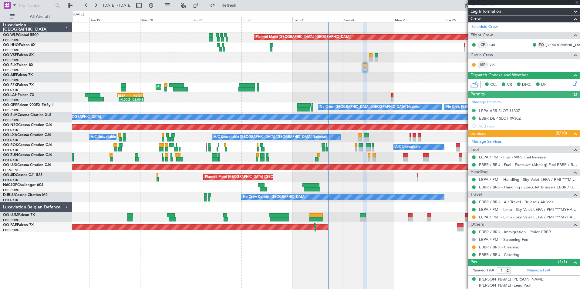
click at [511, 220] on div "LEPA / PMI - Limo - Sky Valet LEPA / PMI ***MYHANDLING***" at bounding box center [524, 217] width 112 height 8
click at [511, 215] on link "LEPA / PMI - Limo - Sky Valet LEPA / PMI ***MYHANDLING***" at bounding box center [528, 217] width 98 height 5
click at [243, 8] on button "Refresh" at bounding box center [225, 6] width 36 height 10
click at [474, 219] on mat-tooltip-component "Requested" at bounding box center [473, 227] width 27 height 16
click at [475, 217] on button at bounding box center [474, 218] width 4 height 4
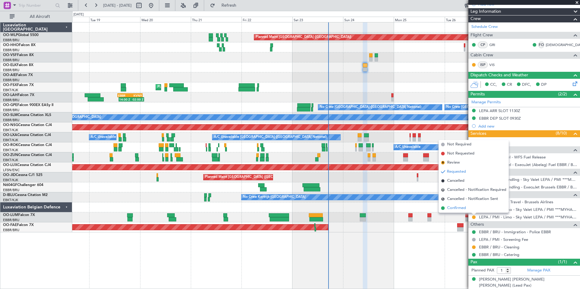
click at [461, 208] on span "Confirmed" at bounding box center [456, 208] width 19 height 6
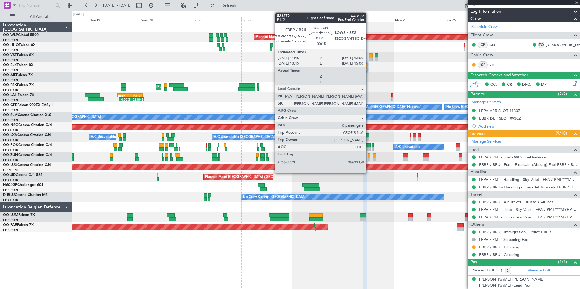
click at [368, 159] on div at bounding box center [369, 159] width 3 height 4
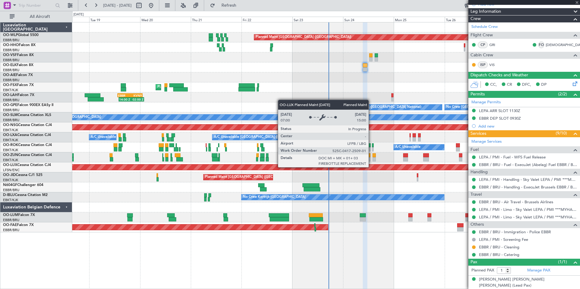
type input "-00:15"
type input "0"
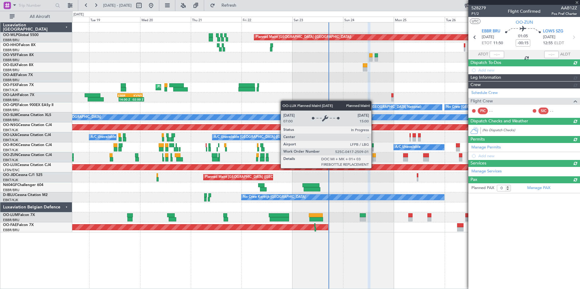
scroll to position [0, 0]
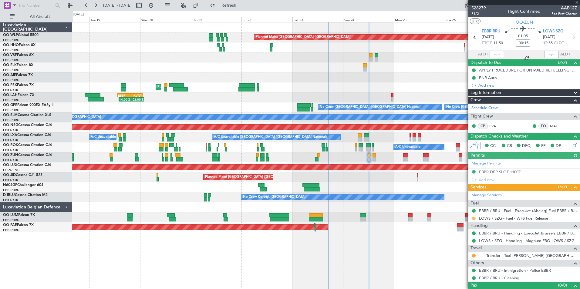
click at [475, 219] on button at bounding box center [474, 219] width 4 height 4
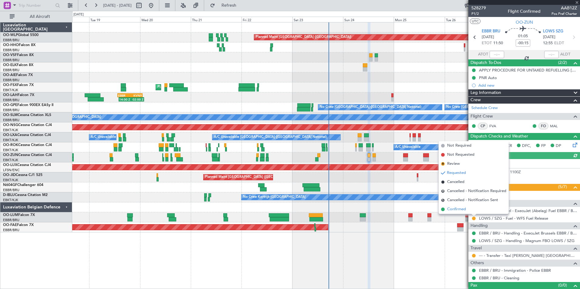
click at [466, 209] on li "Confirmed" at bounding box center [473, 209] width 70 height 9
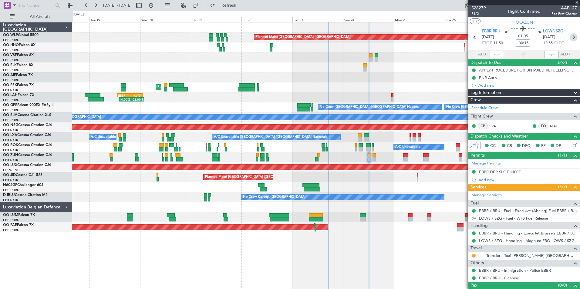
click at [569, 37] on icon at bounding box center [573, 37] width 8 height 8
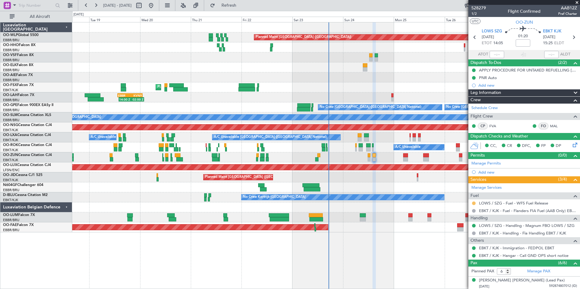
click at [473, 202] on button at bounding box center [474, 204] width 4 height 4
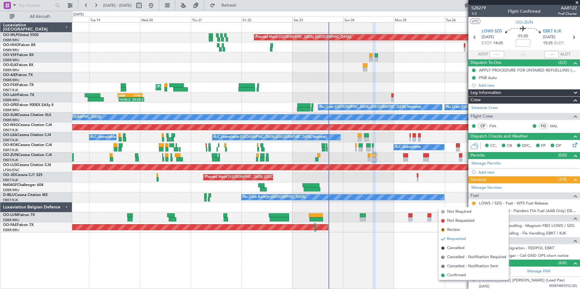
click at [456, 278] on span "Confirmed" at bounding box center [456, 276] width 19 height 6
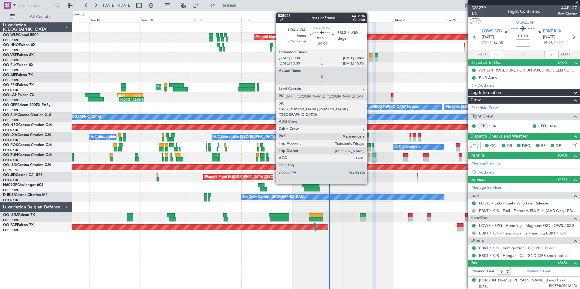
click at [369, 148] on div at bounding box center [368, 149] width 5 height 4
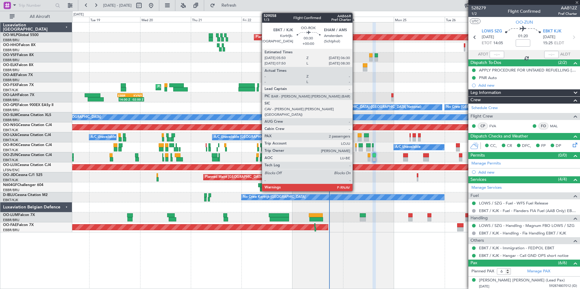
type input "9"
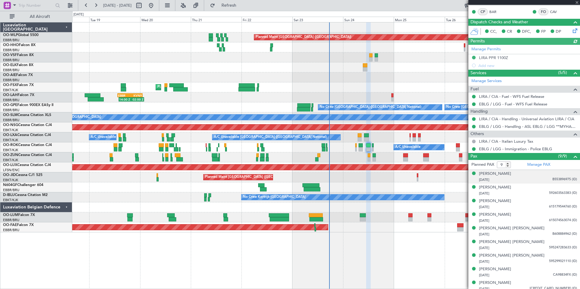
scroll to position [110, 0]
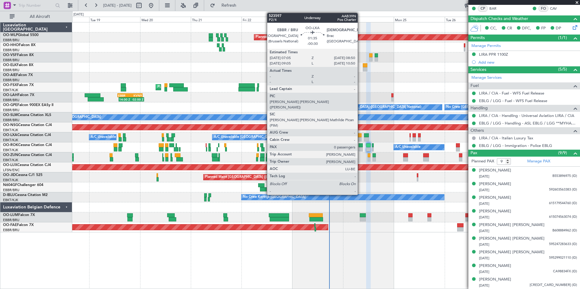
click at [360, 138] on div at bounding box center [360, 139] width 4 height 4
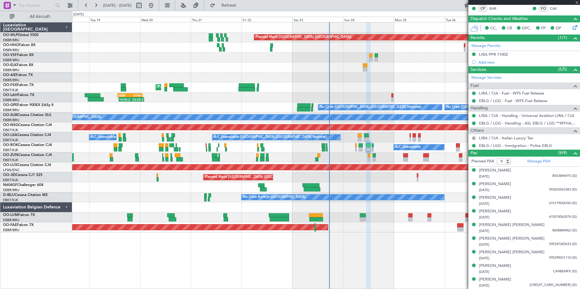
type input "-00:30"
type input "0"
